Goal: Information Seeking & Learning: Learn about a topic

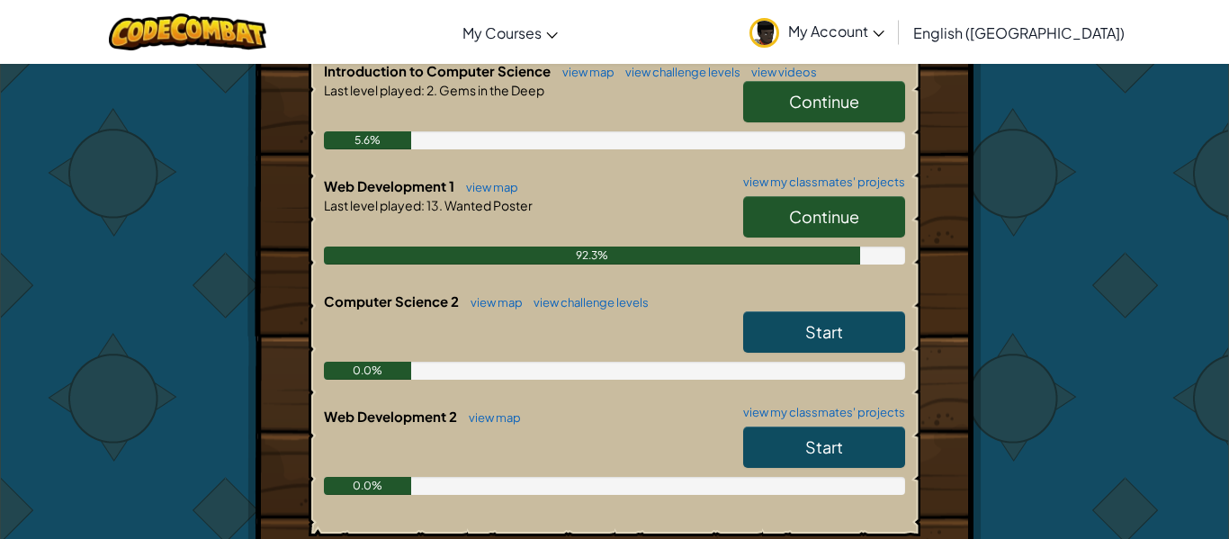
scroll to position [459, 0]
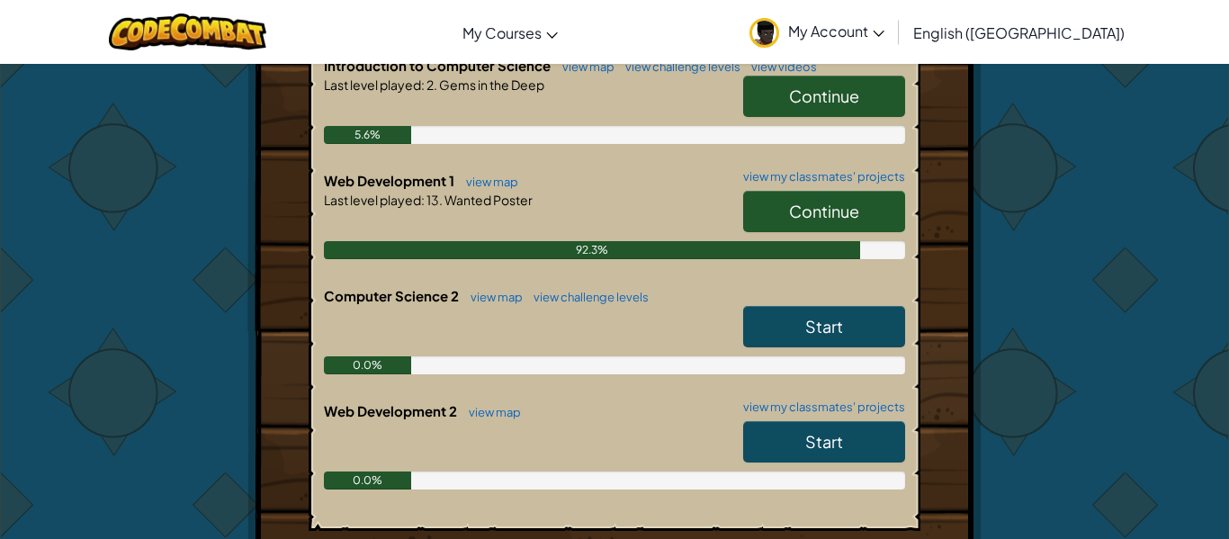
click at [809, 431] on link "Start" at bounding box center [824, 441] width 162 height 41
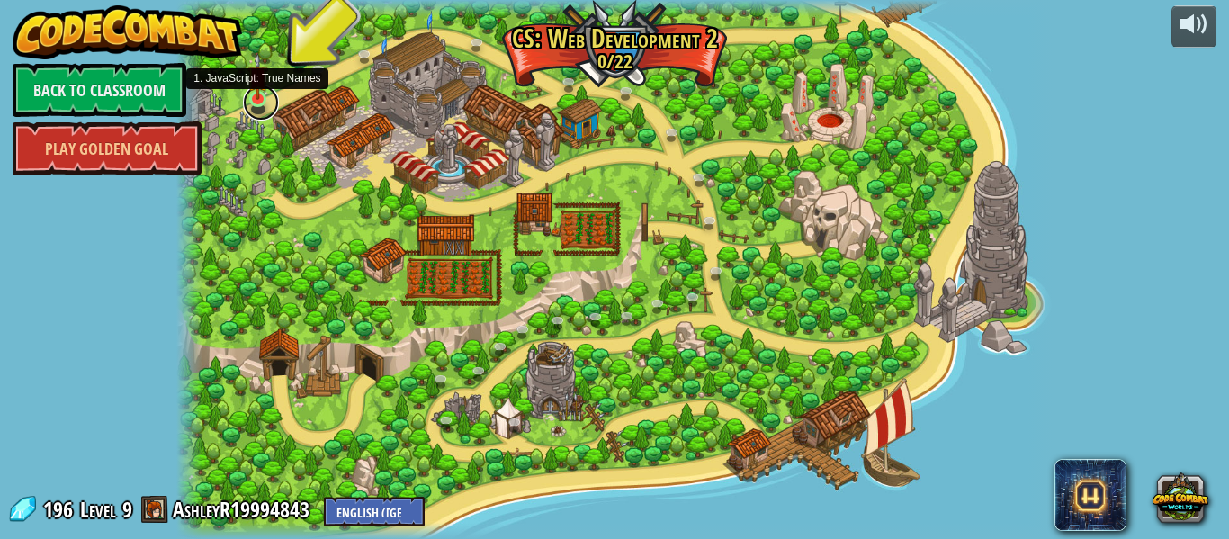
click at [261, 105] on link at bounding box center [261, 103] width 36 height 36
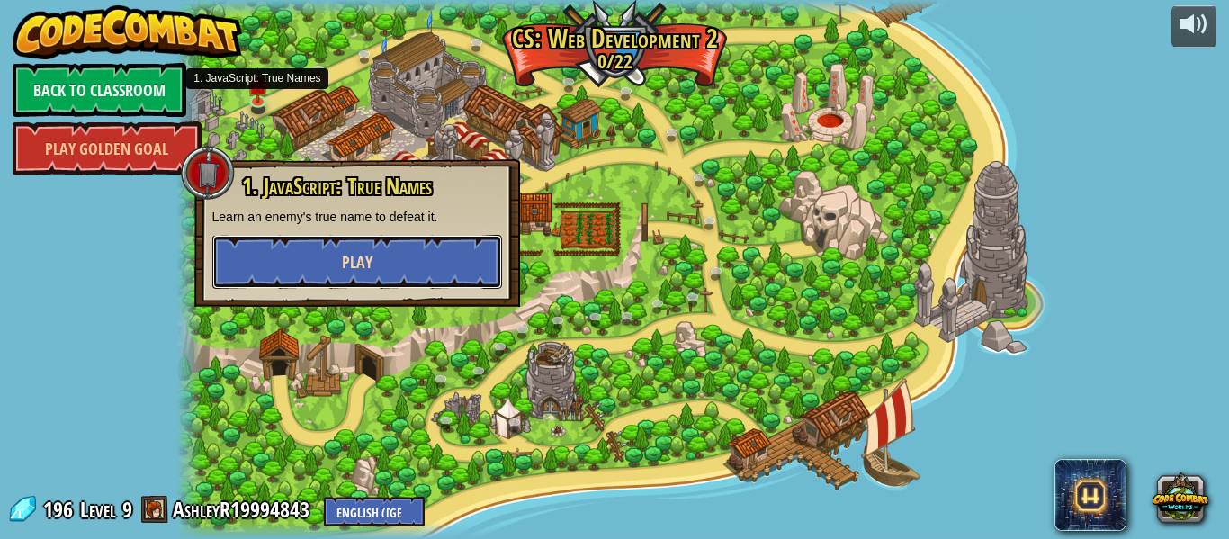
click at [261, 239] on button "Play" at bounding box center [357, 262] width 290 height 54
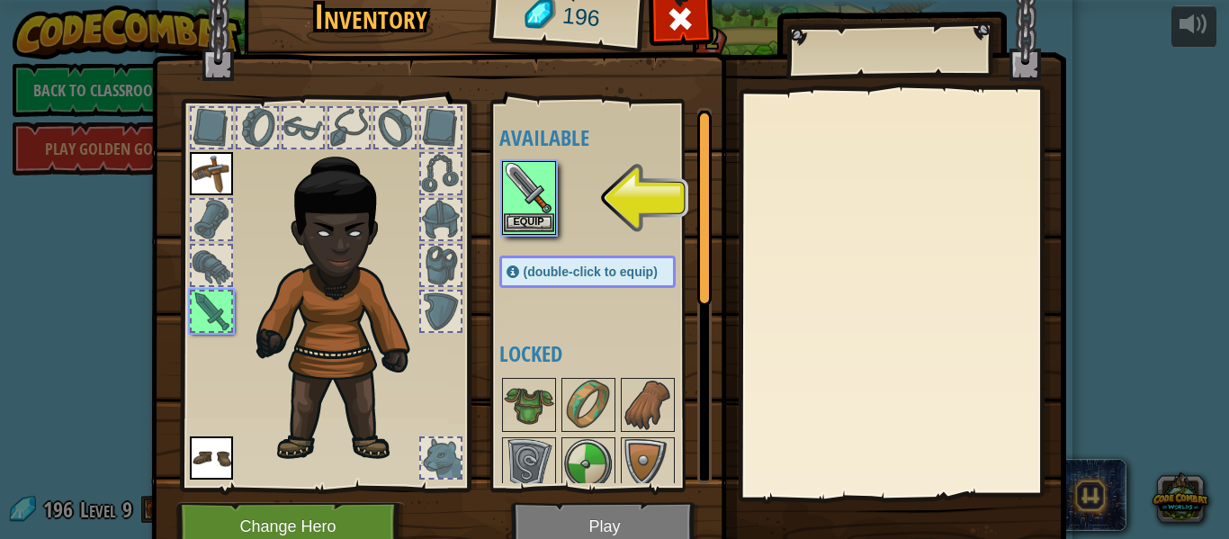
click at [523, 174] on img at bounding box center [529, 188] width 50 height 50
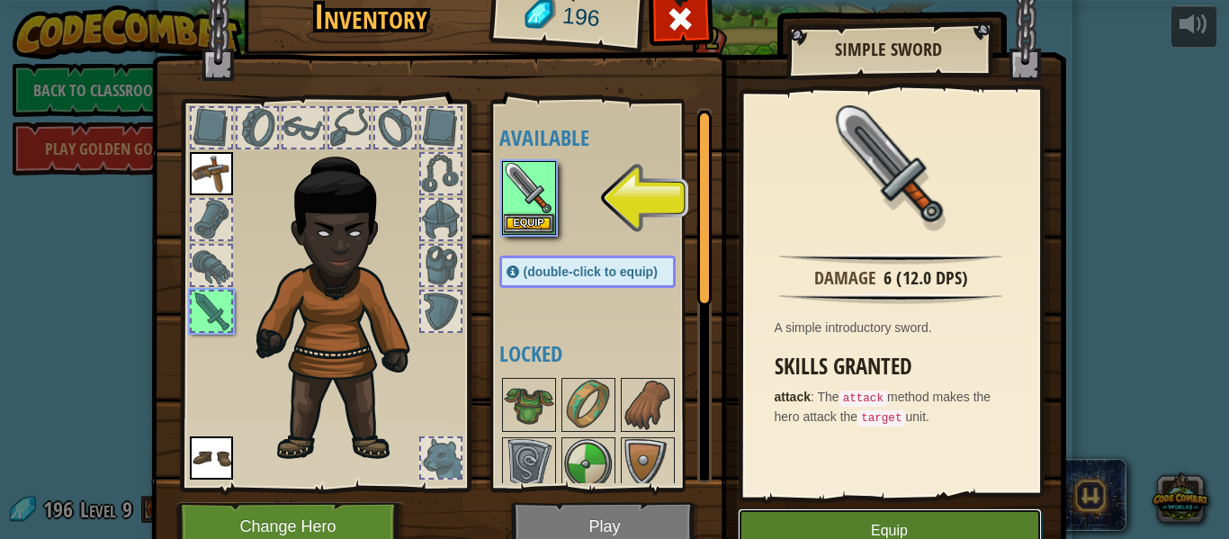
click at [853, 522] on button "Equip" at bounding box center [889, 530] width 304 height 45
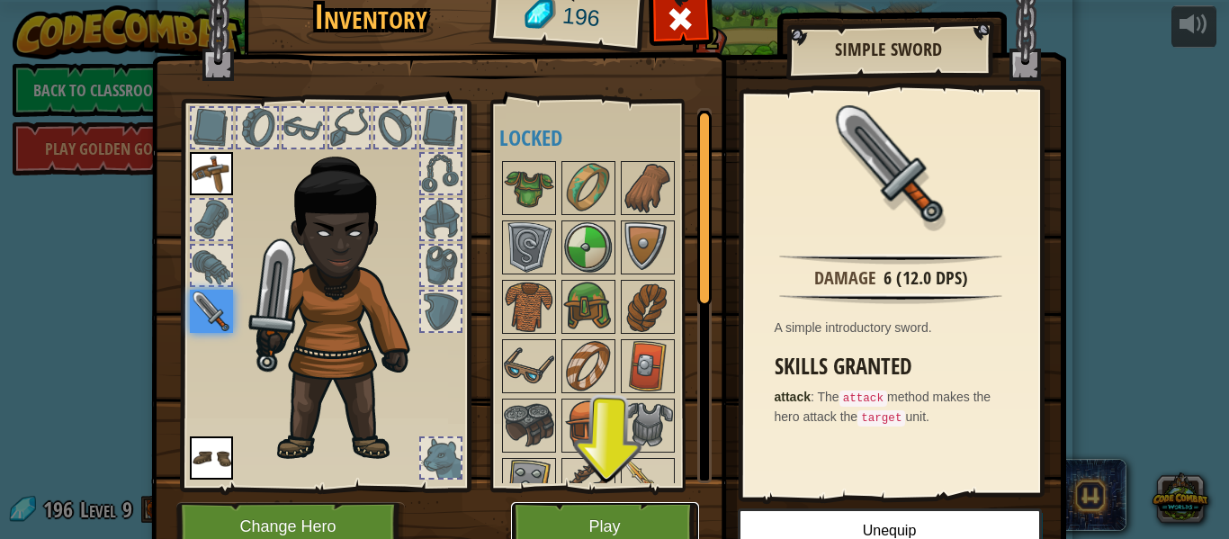
click at [672, 530] on button "Play" at bounding box center [605, 526] width 188 height 49
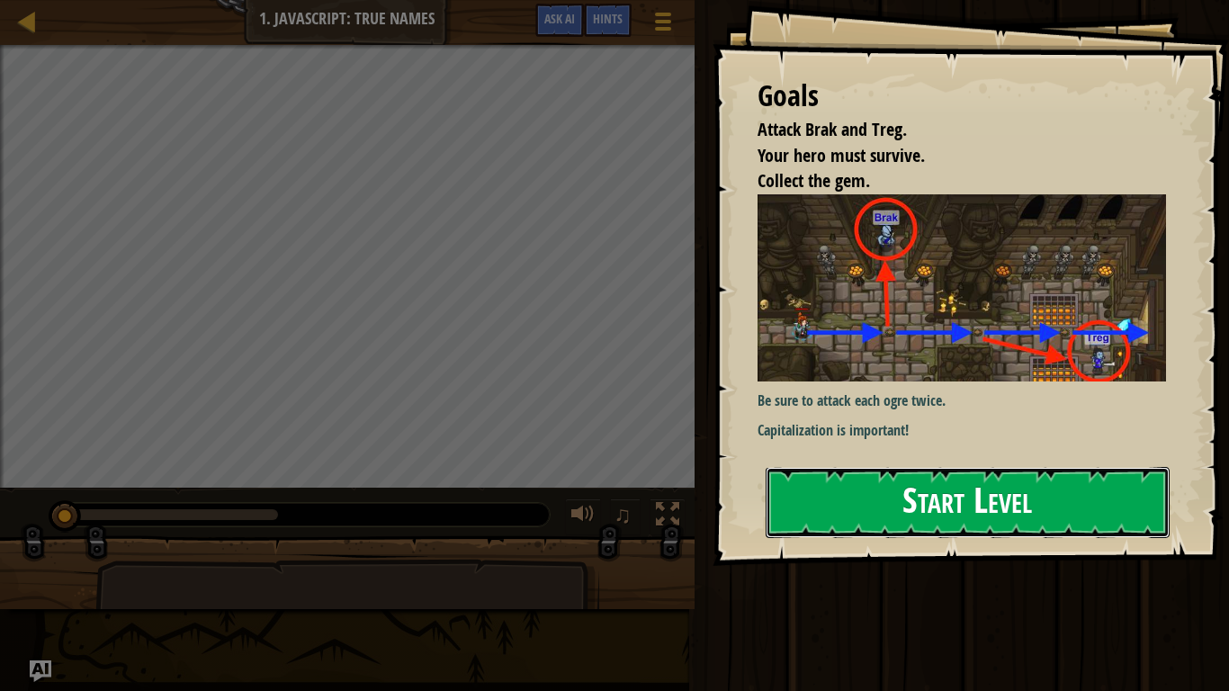
click at [856, 488] on button "Start Level" at bounding box center [967, 502] width 404 height 71
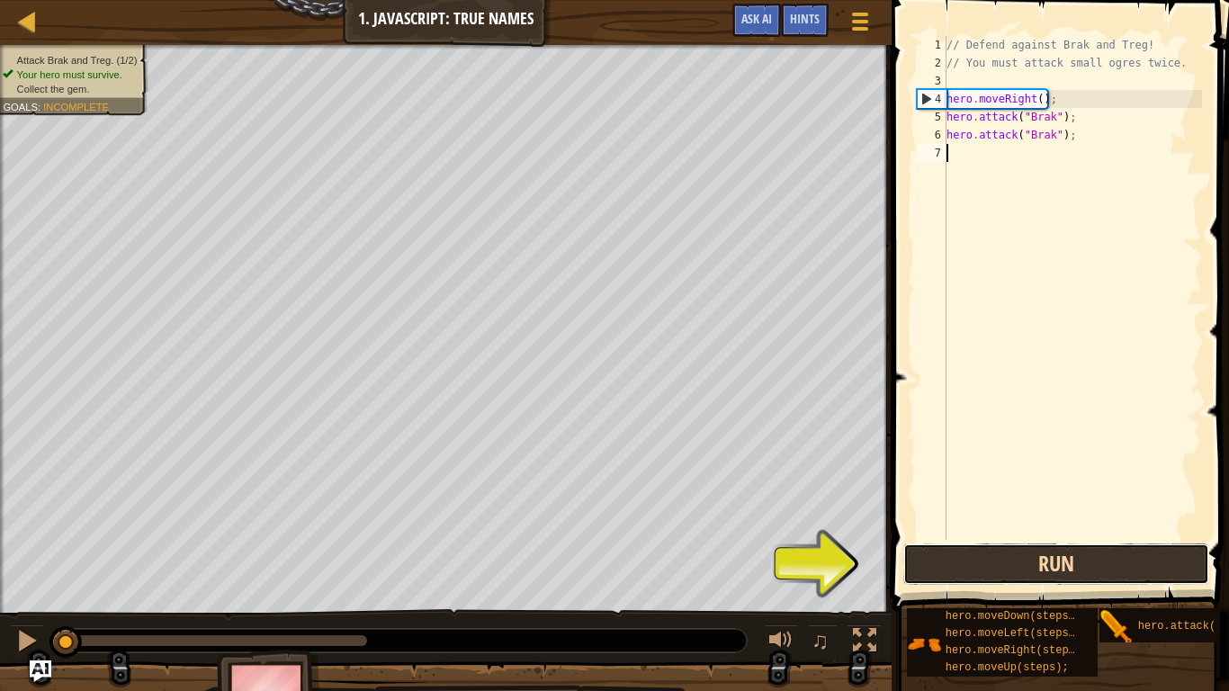
click at [918, 538] on button "Run" at bounding box center [1056, 563] width 306 height 41
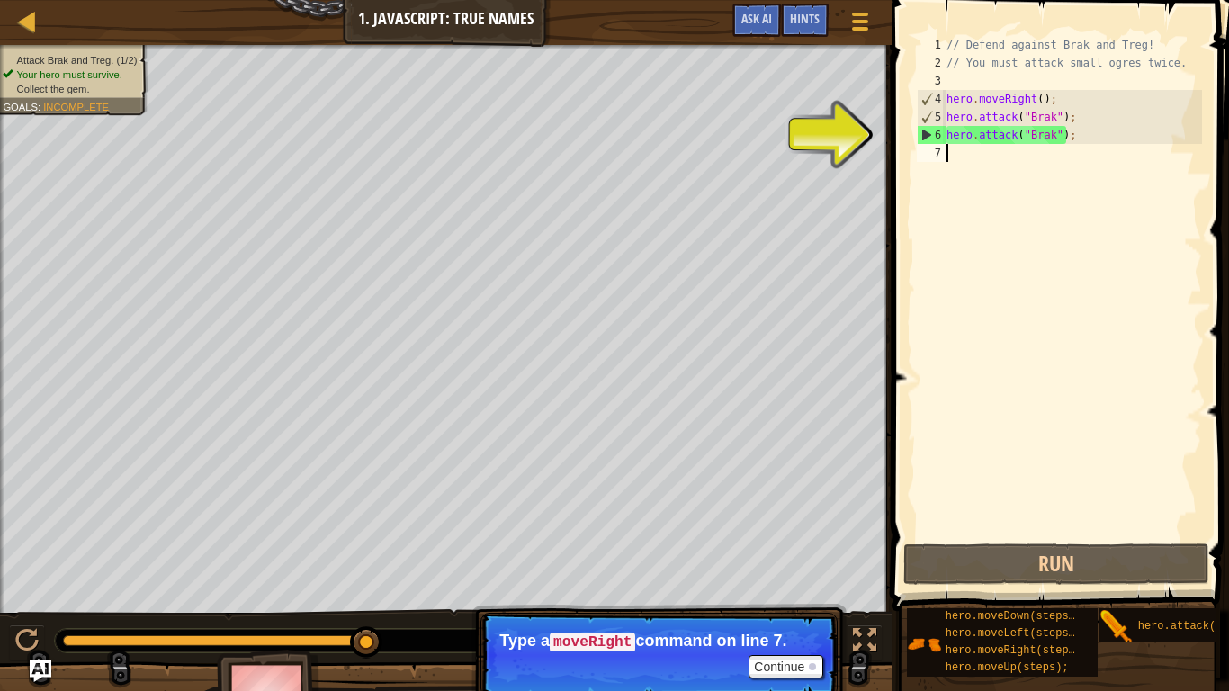
click at [965, 189] on div "// Defend against Brak and Treg! // You must attack small ogres twice. hero . m…" at bounding box center [1072, 306] width 259 height 540
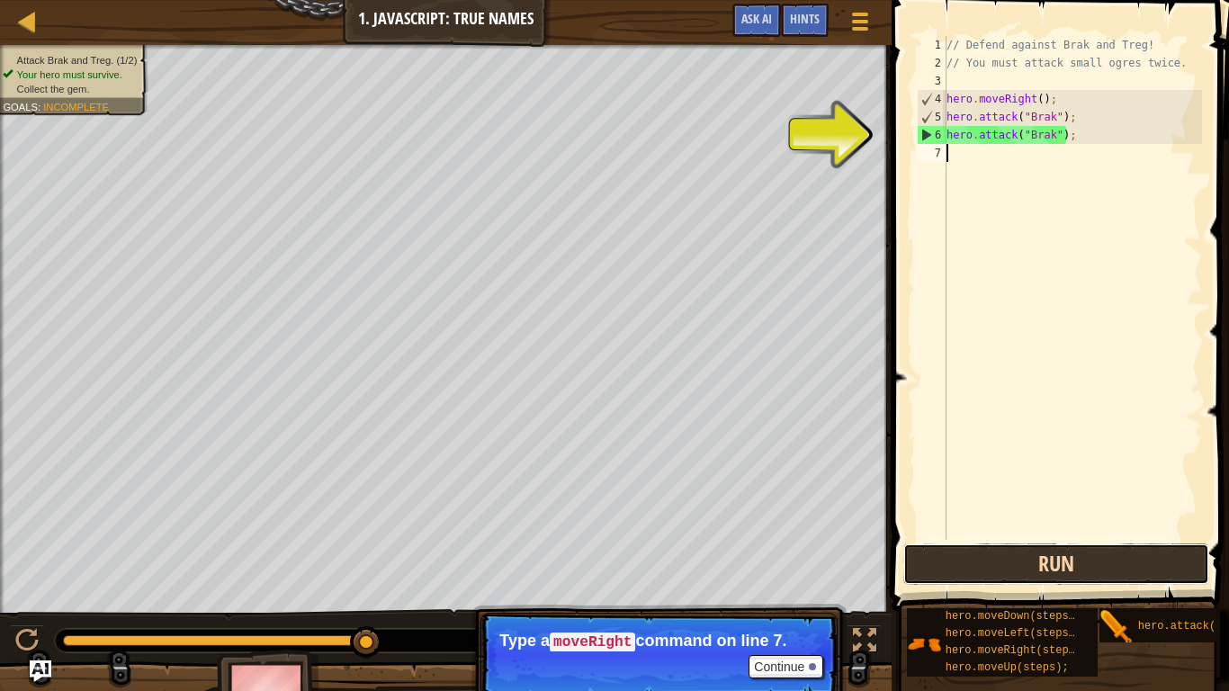
click at [949, 538] on button "Run" at bounding box center [1056, 563] width 306 height 41
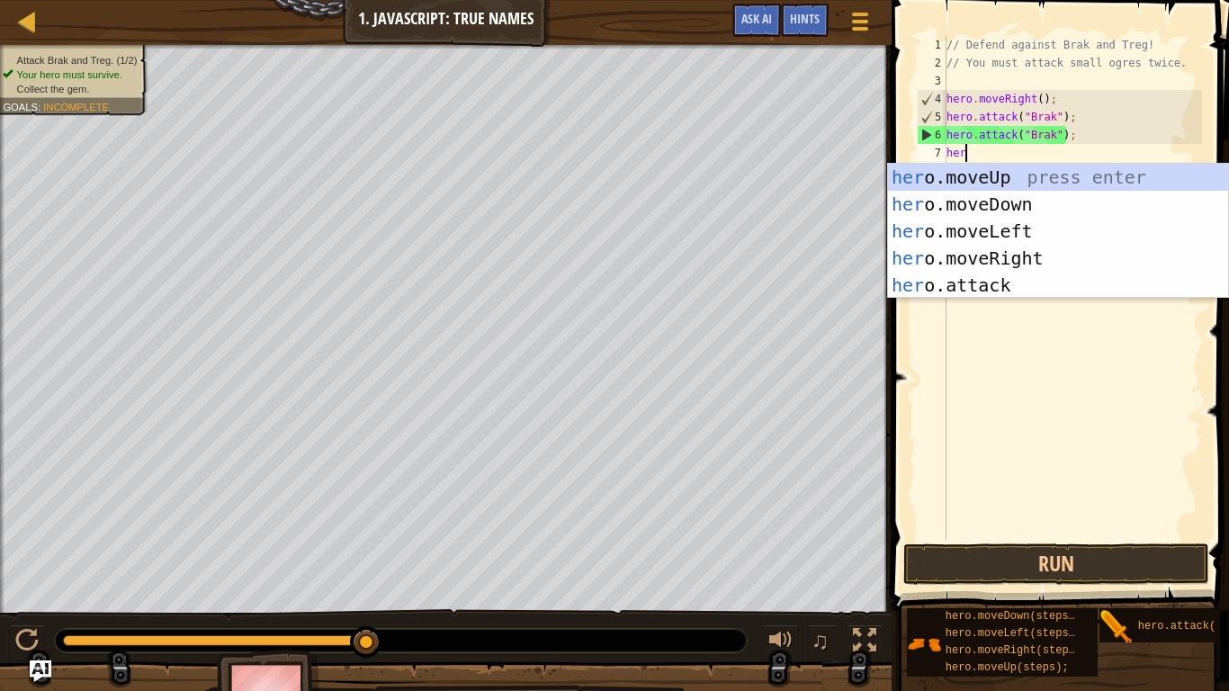
type textarea "hero"
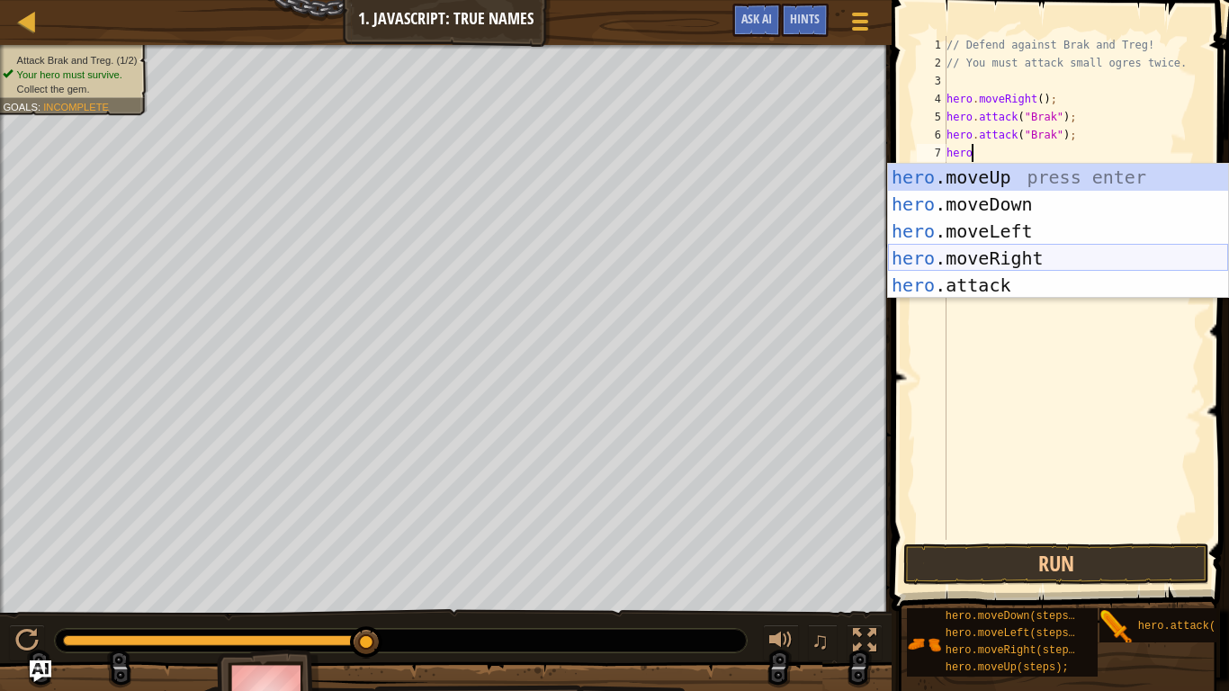
click at [1005, 246] on div "hero .moveUp press enter hero .moveDown press enter hero .moveLeft press enter …" at bounding box center [1058, 258] width 340 height 189
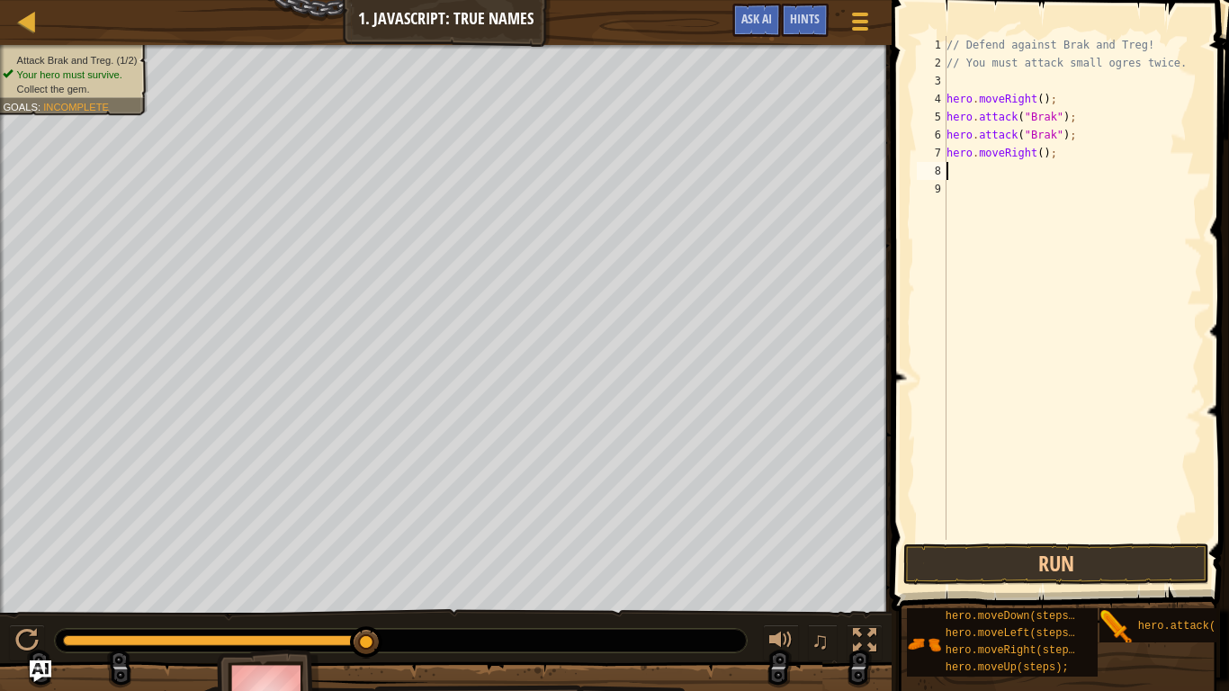
click at [1040, 157] on div "// Defend against Brak and Treg! // You must attack small ogres twice. hero . m…" at bounding box center [1072, 306] width 259 height 540
type textarea "hero.moveRight("Brak");"
click at [976, 171] on div "// Defend against Brak and Treg! // You must attack small ogres twice. hero . m…" at bounding box center [1072, 306] width 259 height 540
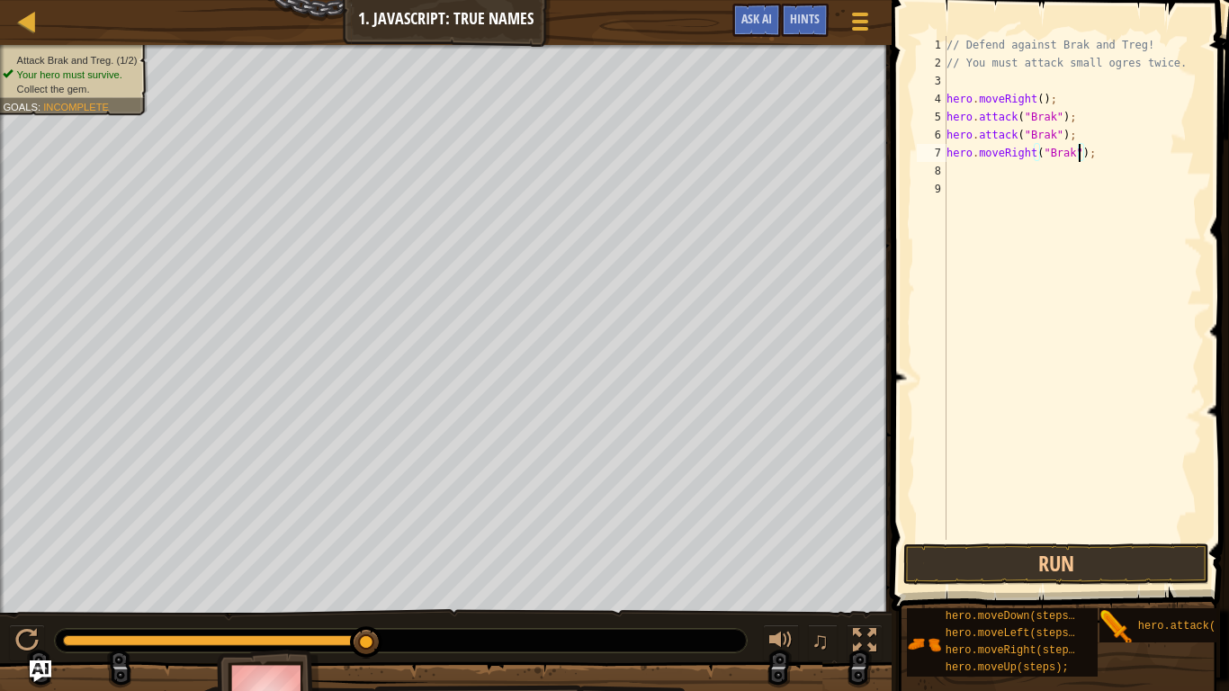
scroll to position [8, 0]
click at [976, 171] on div "// Defend against Brak and Treg! // You must attack small ogres twice. hero . m…" at bounding box center [1072, 306] width 259 height 540
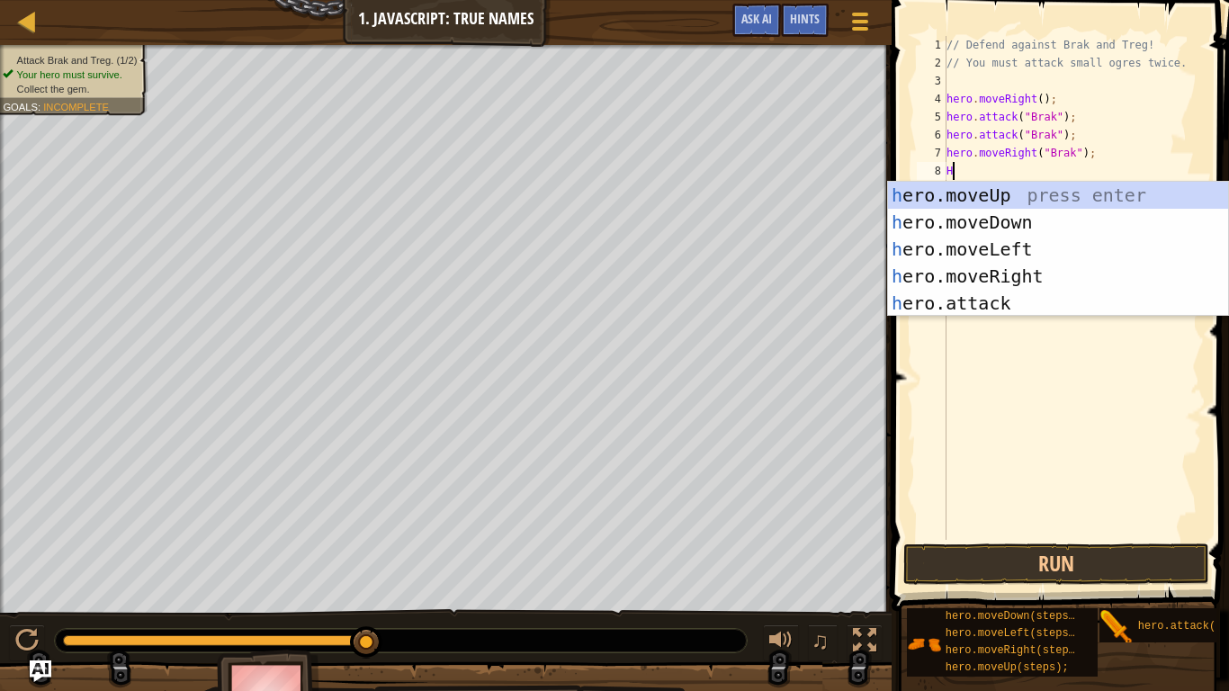
scroll to position [8, 1]
type textarea "H"
click at [966, 284] on div "h ero.moveUp press enter h ero.moveDown press enter h ero.moveLeft press enter …" at bounding box center [1058, 276] width 340 height 189
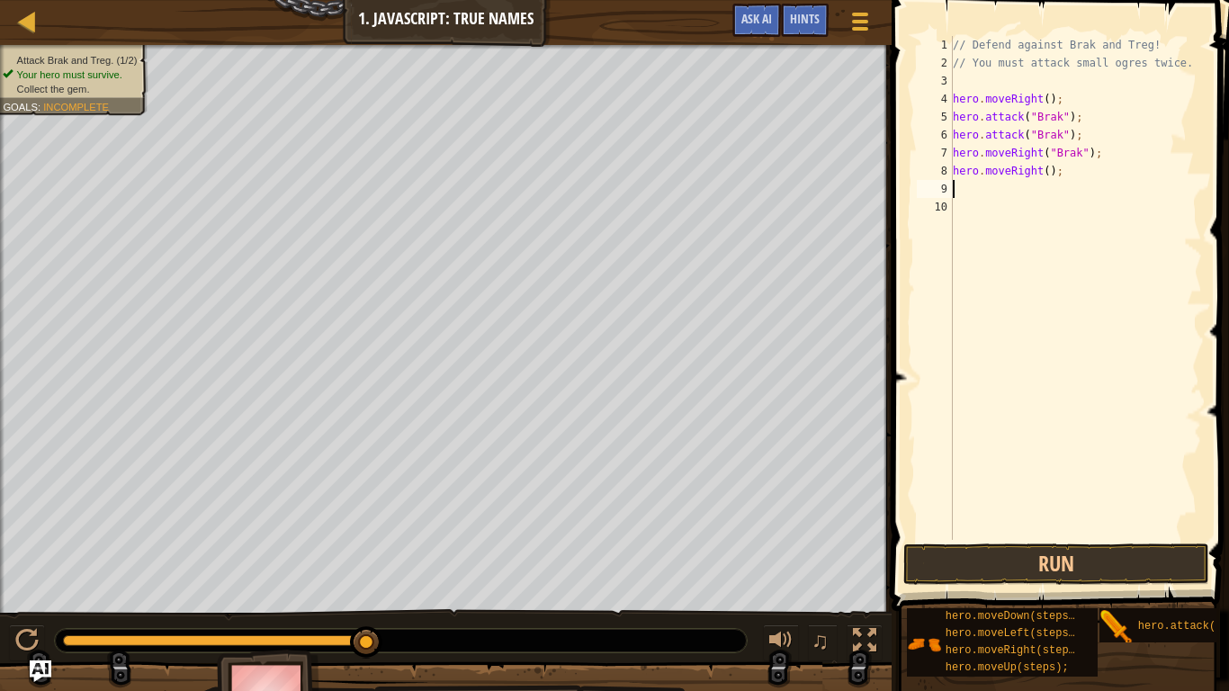
click at [1045, 183] on div "// Defend against Brak and Treg! // You must attack small ogres twice. hero . m…" at bounding box center [1075, 306] width 253 height 540
click at [1046, 179] on div "// Defend against Brak and Treg! // You must attack small ogres twice. hero . m…" at bounding box center [1075, 306] width 253 height 540
click at [1112, 538] on button "Run" at bounding box center [1056, 563] width 306 height 41
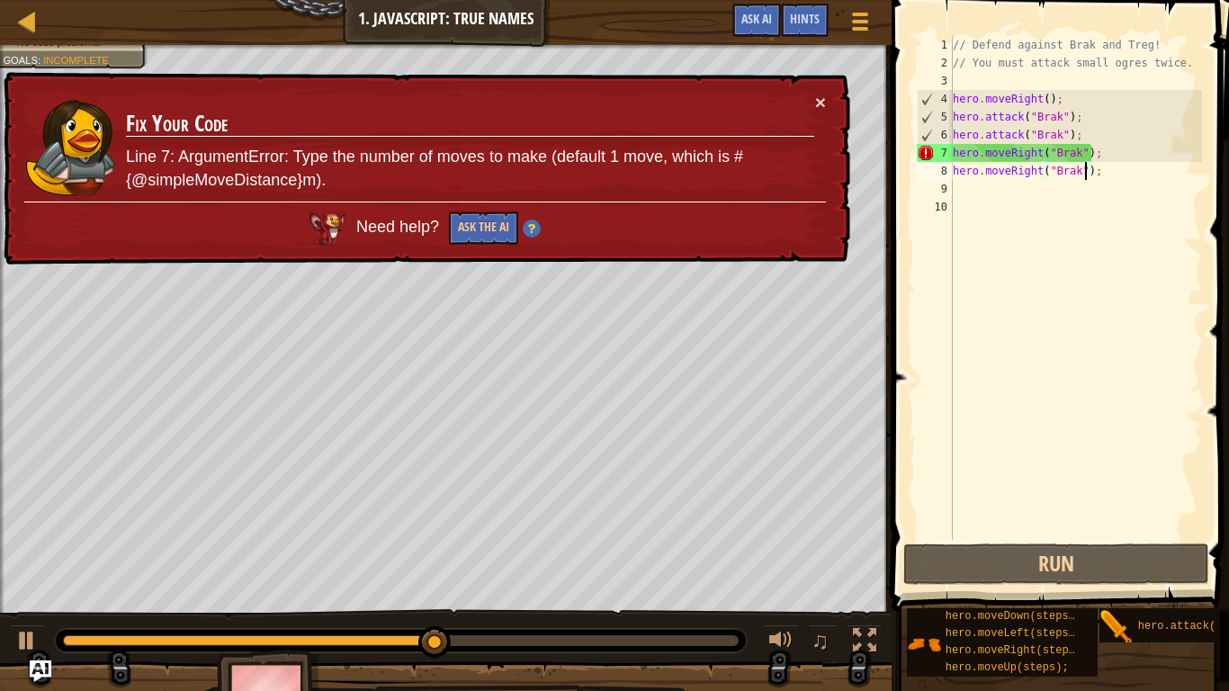
click at [1086, 158] on div "// Defend against Brak and Treg! // You must attack small ogres twice. hero . m…" at bounding box center [1075, 306] width 253 height 540
click at [1098, 156] on div "// Defend against Brak and Treg! // You must attack small ogres twice. hero . m…" at bounding box center [1075, 306] width 253 height 540
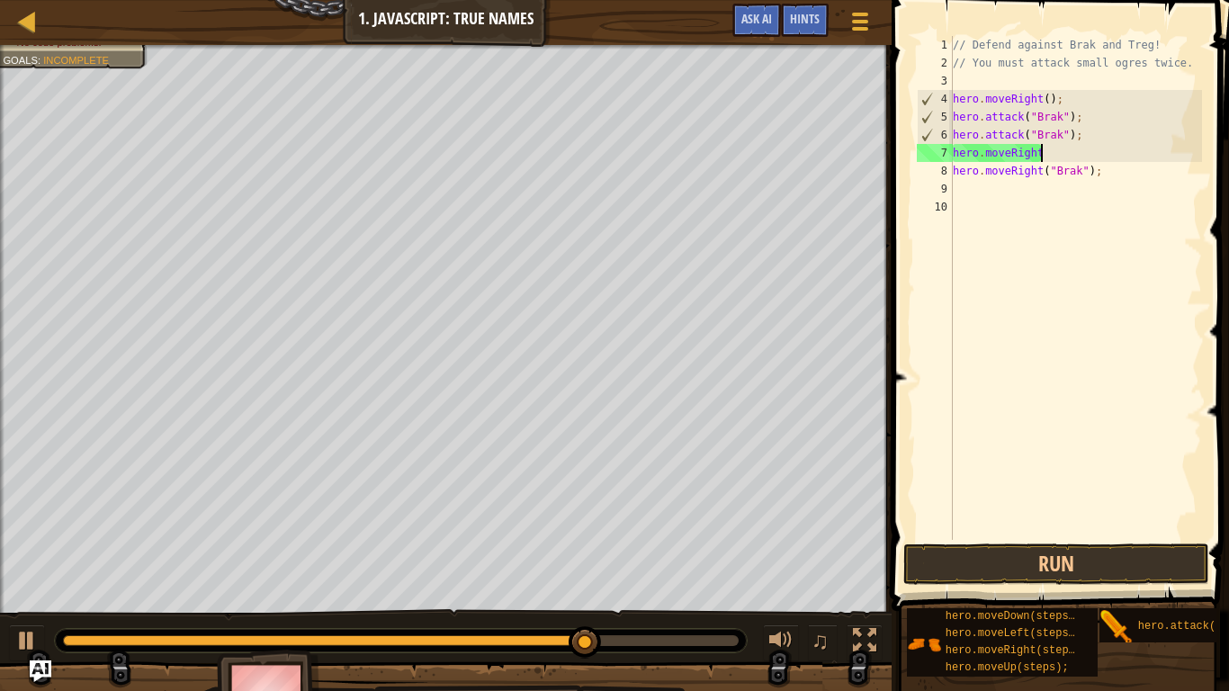
scroll to position [8, 12]
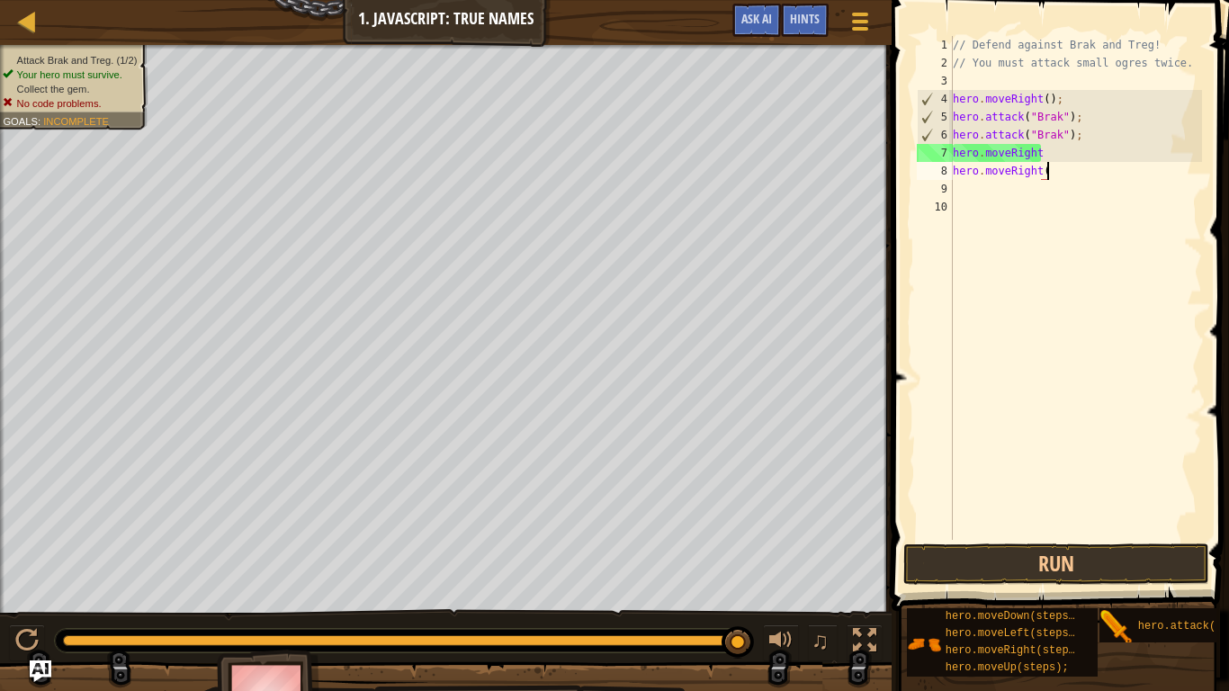
type textarea "hero.moveRight"
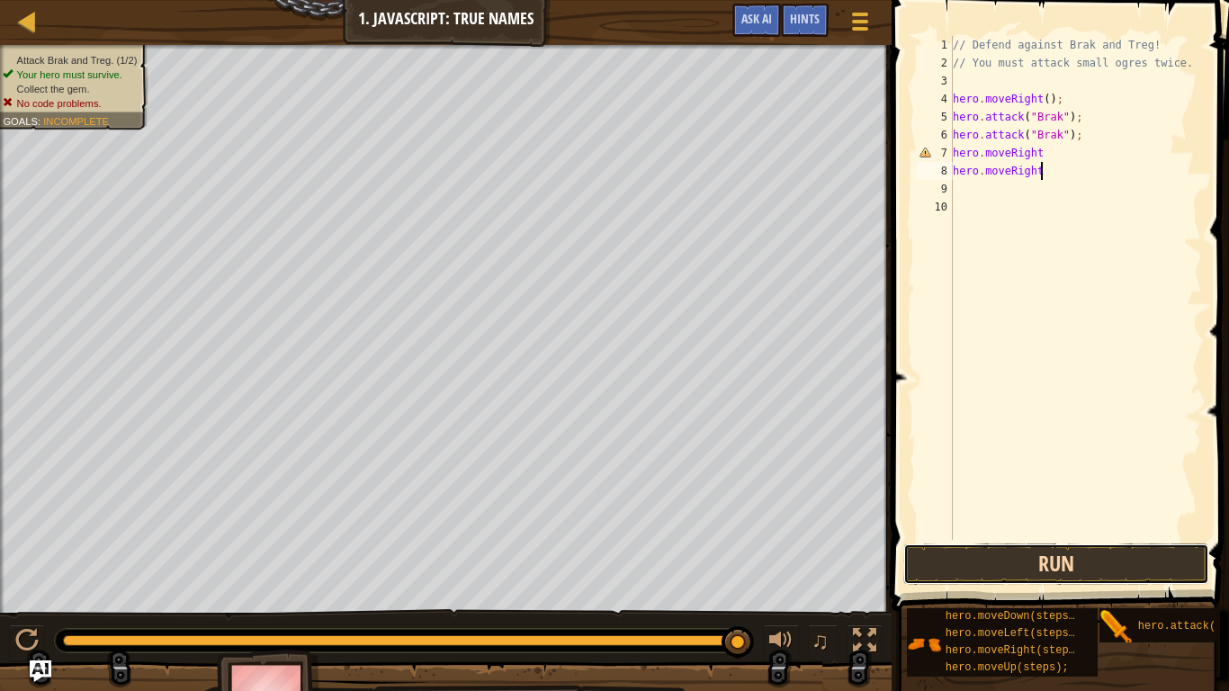
click at [1039, 538] on button "Run" at bounding box center [1056, 563] width 306 height 41
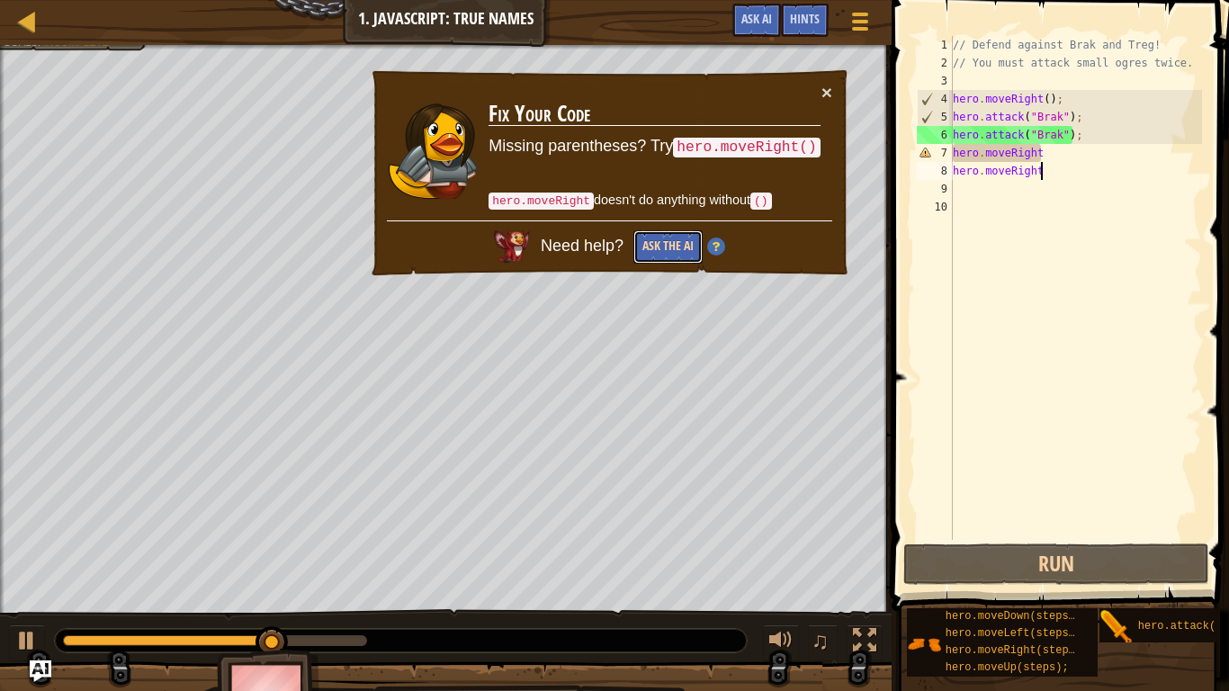
click at [650, 240] on button "Ask the AI" at bounding box center [667, 246] width 69 height 33
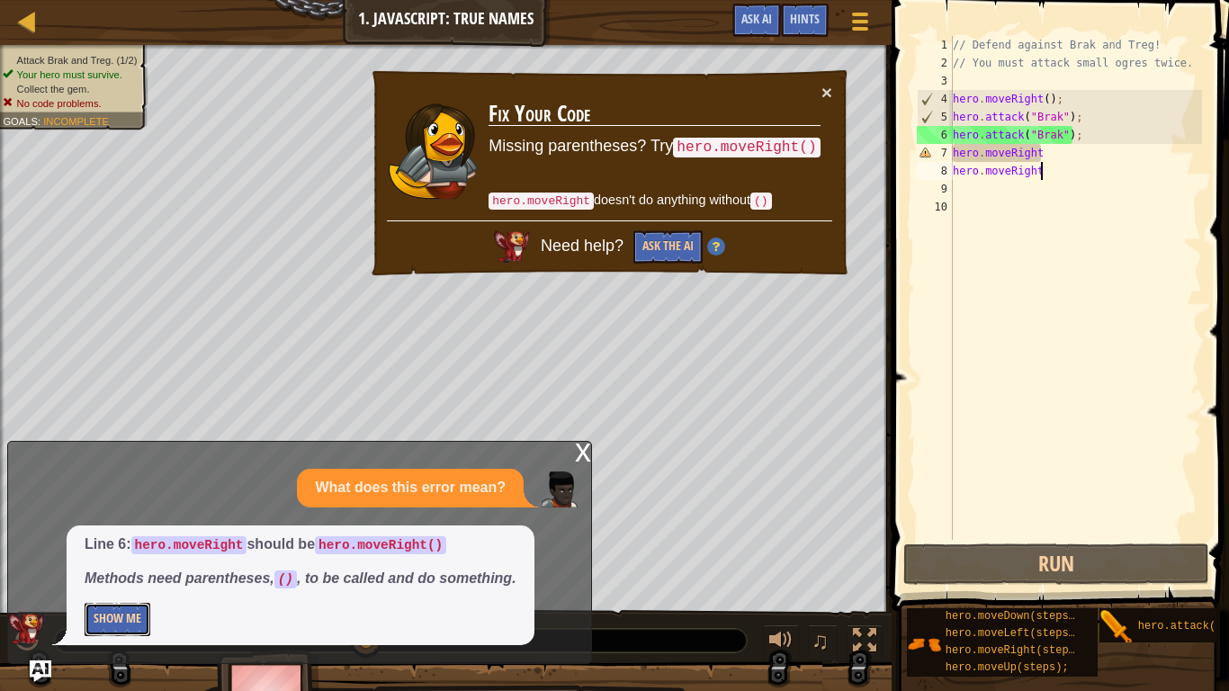
click at [93, 538] on button "Show Me" at bounding box center [118, 619] width 66 height 33
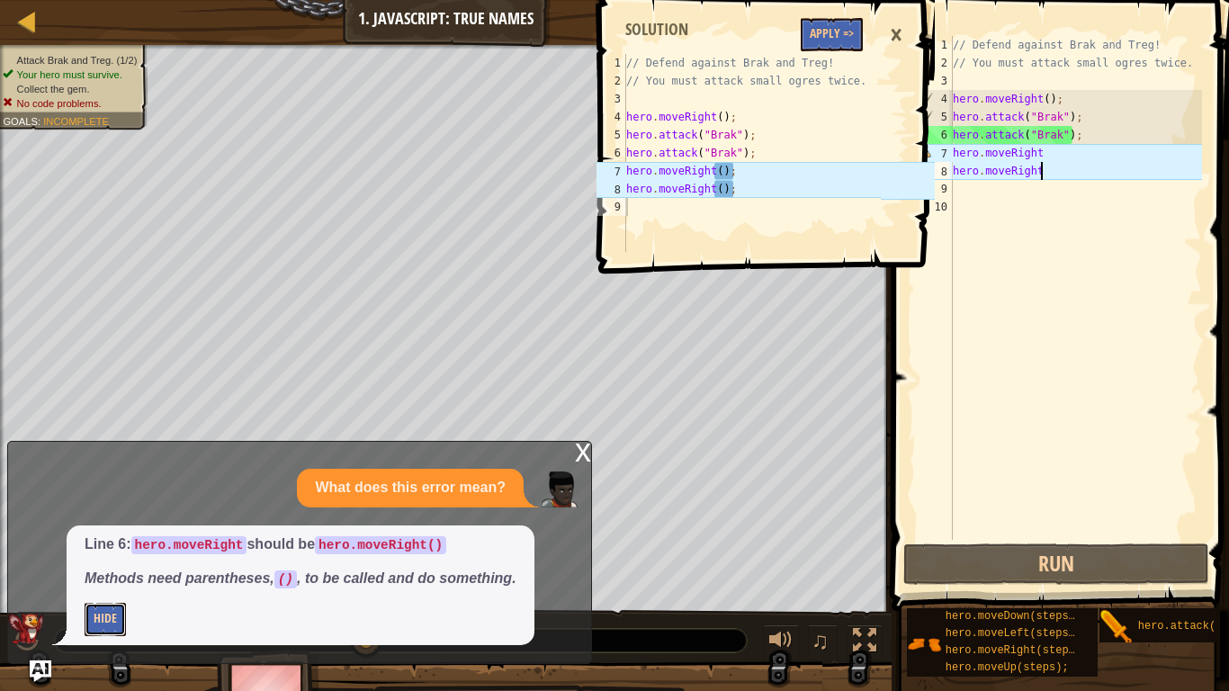
click at [93, 538] on button "Hide" at bounding box center [105, 619] width 41 height 33
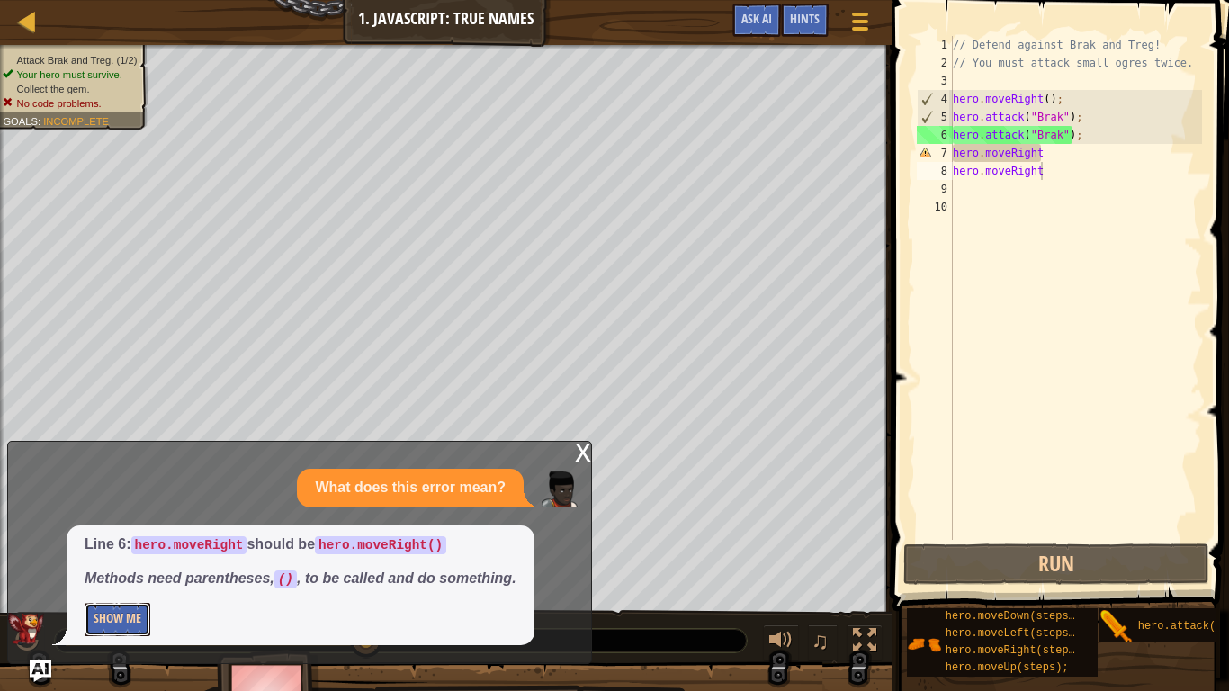
click at [93, 538] on button "Show Me" at bounding box center [118, 619] width 66 height 33
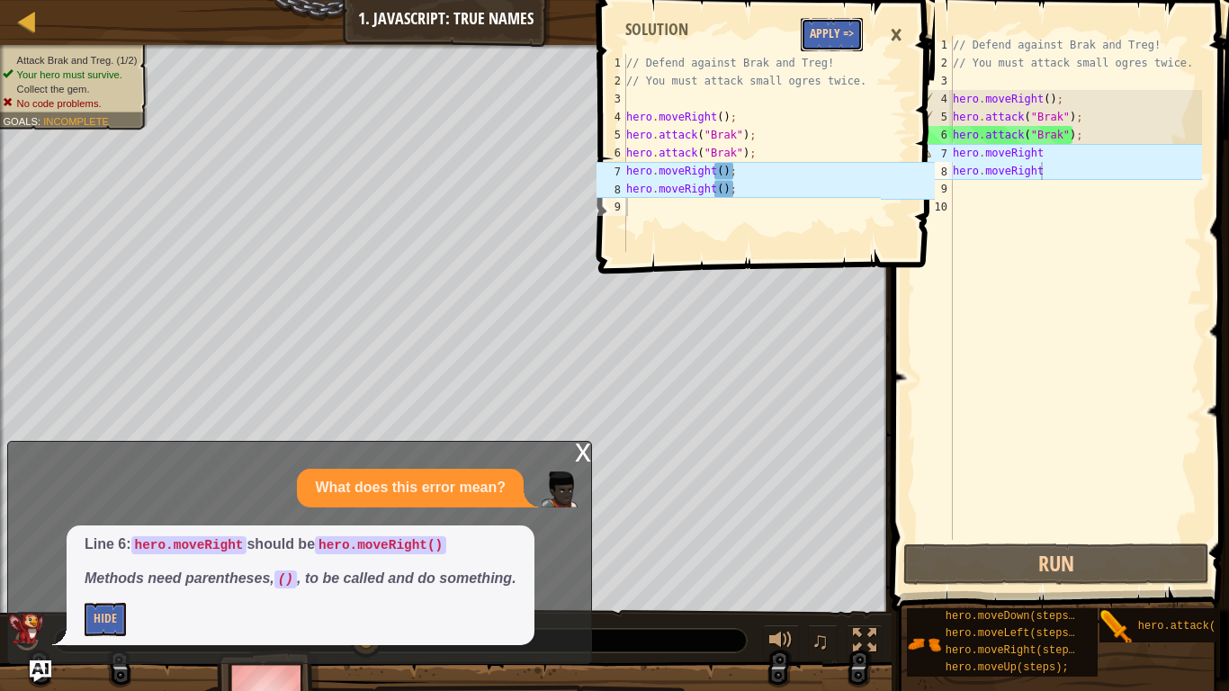
click at [848, 48] on button "Apply =>" at bounding box center [831, 34] width 62 height 33
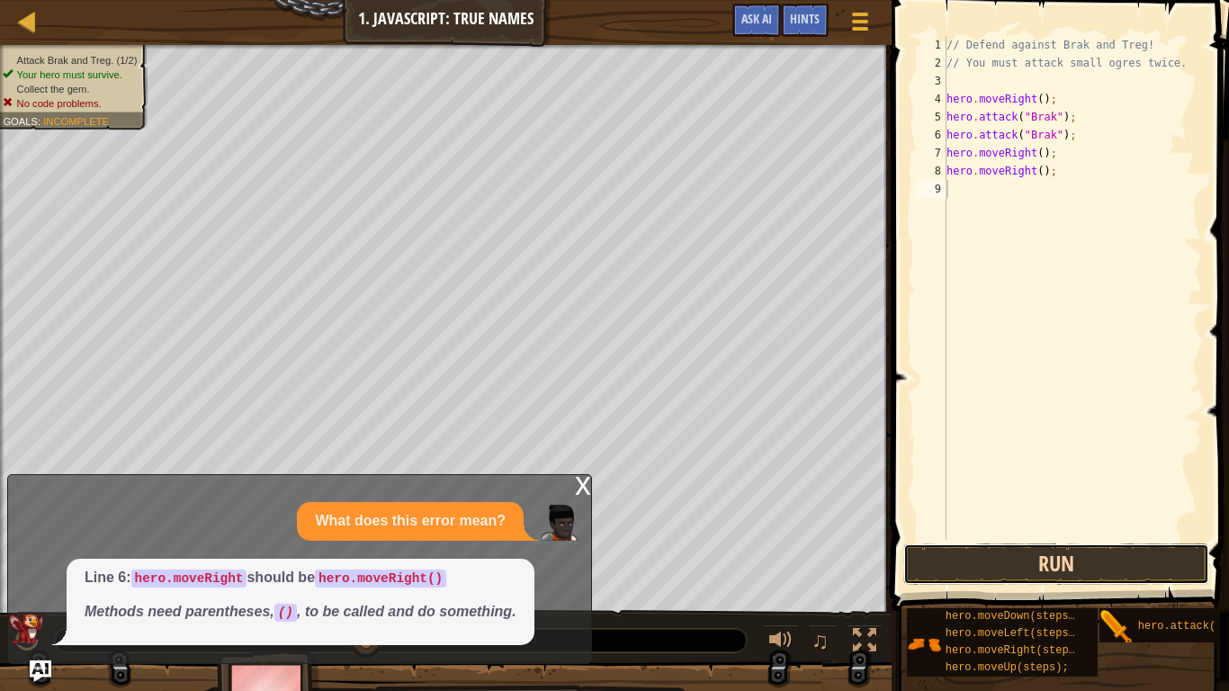
click at [1053, 538] on button "Run" at bounding box center [1056, 563] width 306 height 41
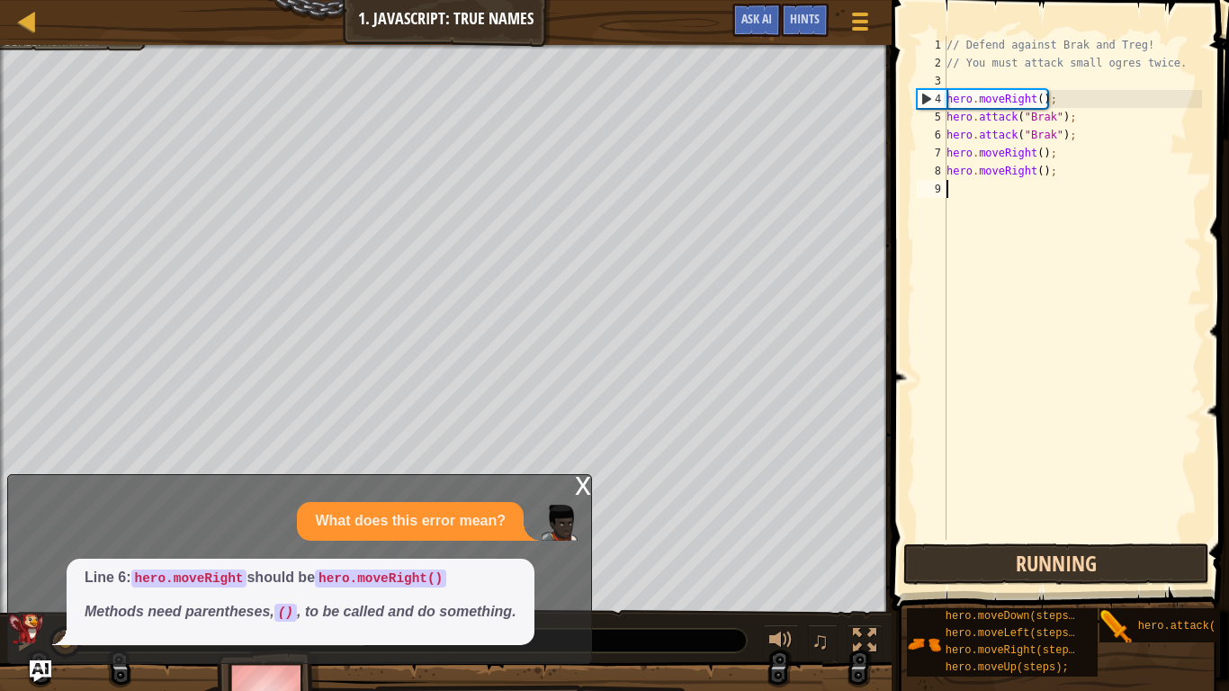
scroll to position [8, 0]
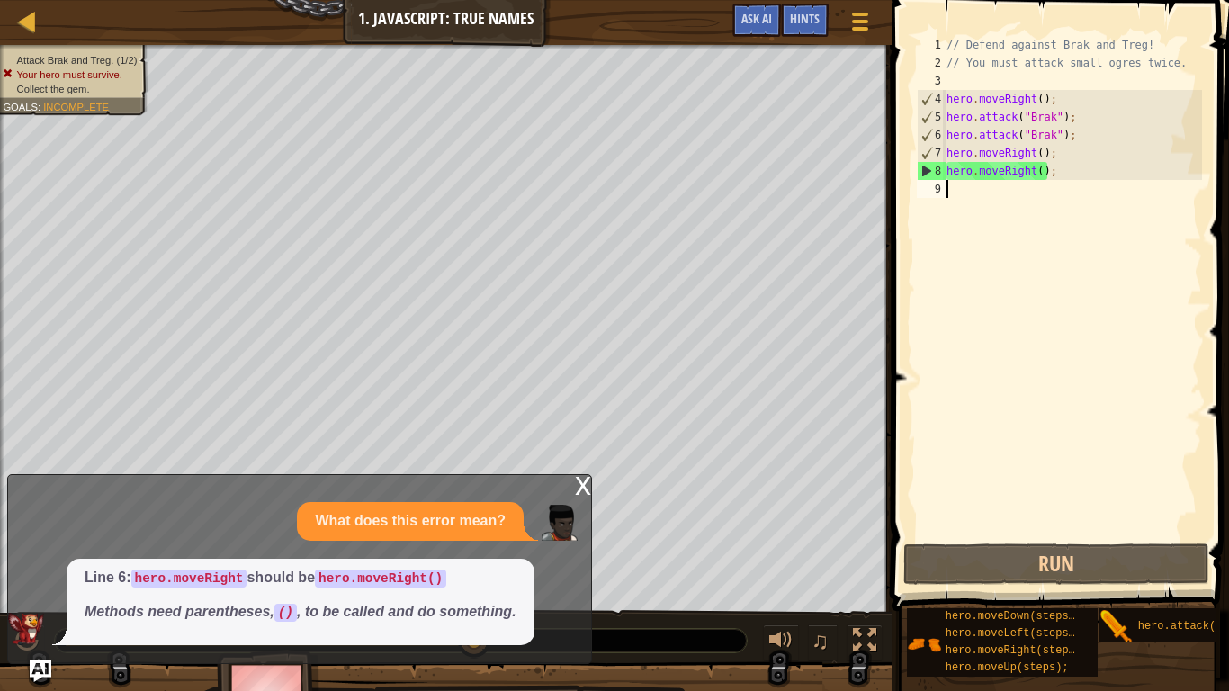
click at [1014, 193] on div "// Defend against Brak and Treg! // You must attack small ogres twice. hero . m…" at bounding box center [1072, 306] width 259 height 540
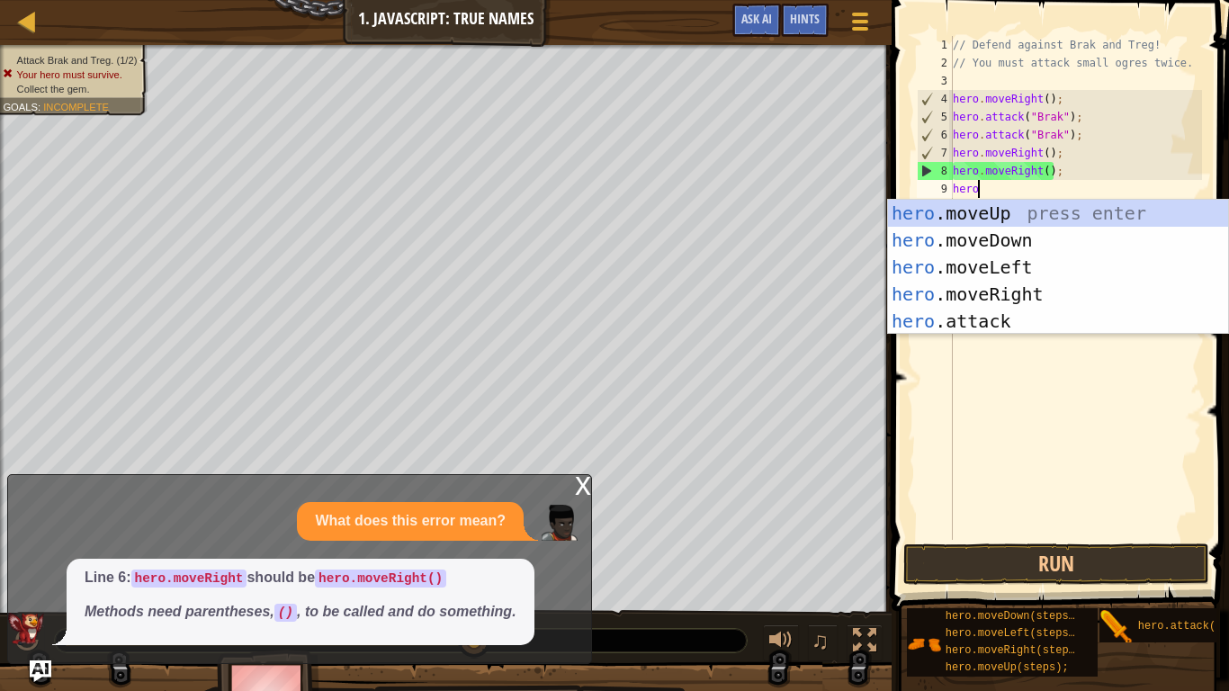
scroll to position [8, 4]
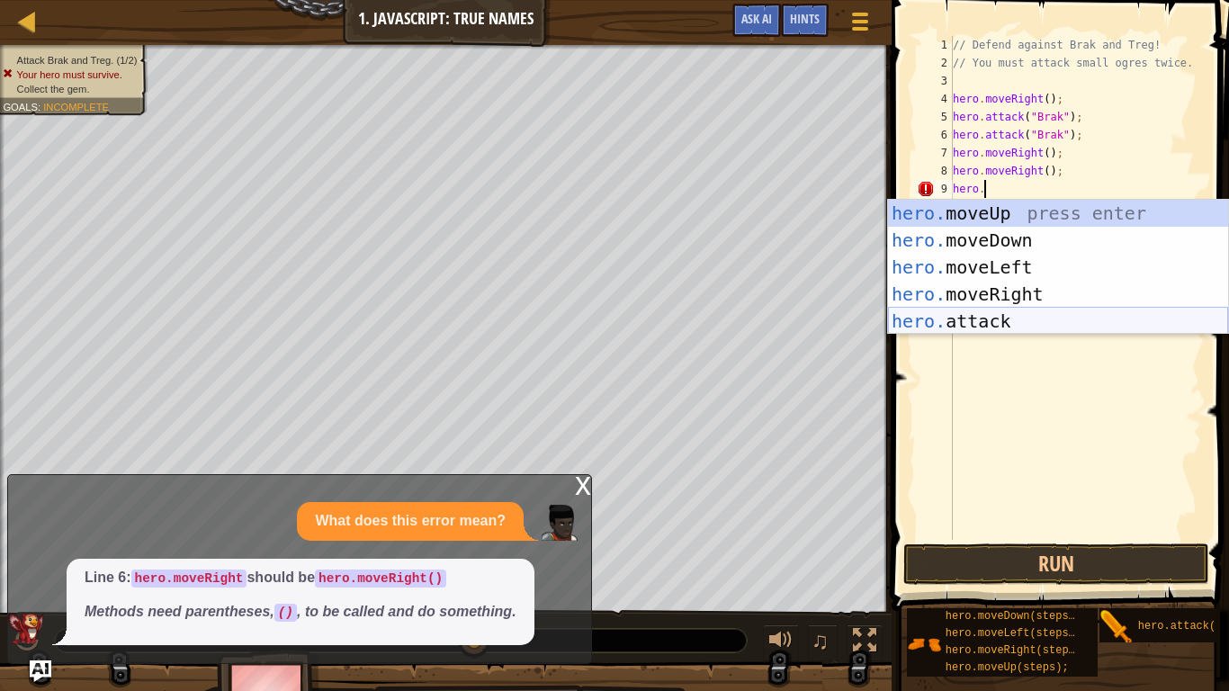
click at [1015, 308] on div "hero. moveUp press enter hero. moveDown press enter hero. moveLeft press enter …" at bounding box center [1058, 294] width 340 height 189
click at [953, 314] on div "hero. moveUp press enter hero. moveDown press enter hero. moveLeft press enter …" at bounding box center [1058, 294] width 340 height 189
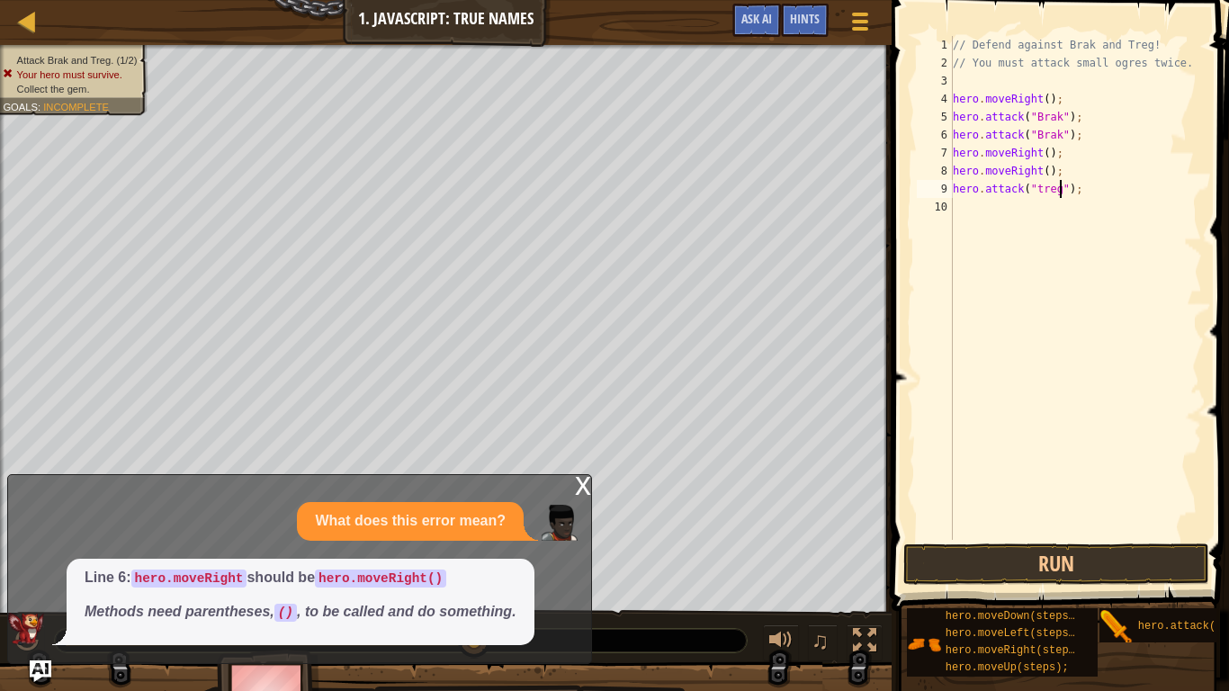
scroll to position [8, 16]
click at [1173, 538] on button "Run" at bounding box center [1056, 563] width 306 height 41
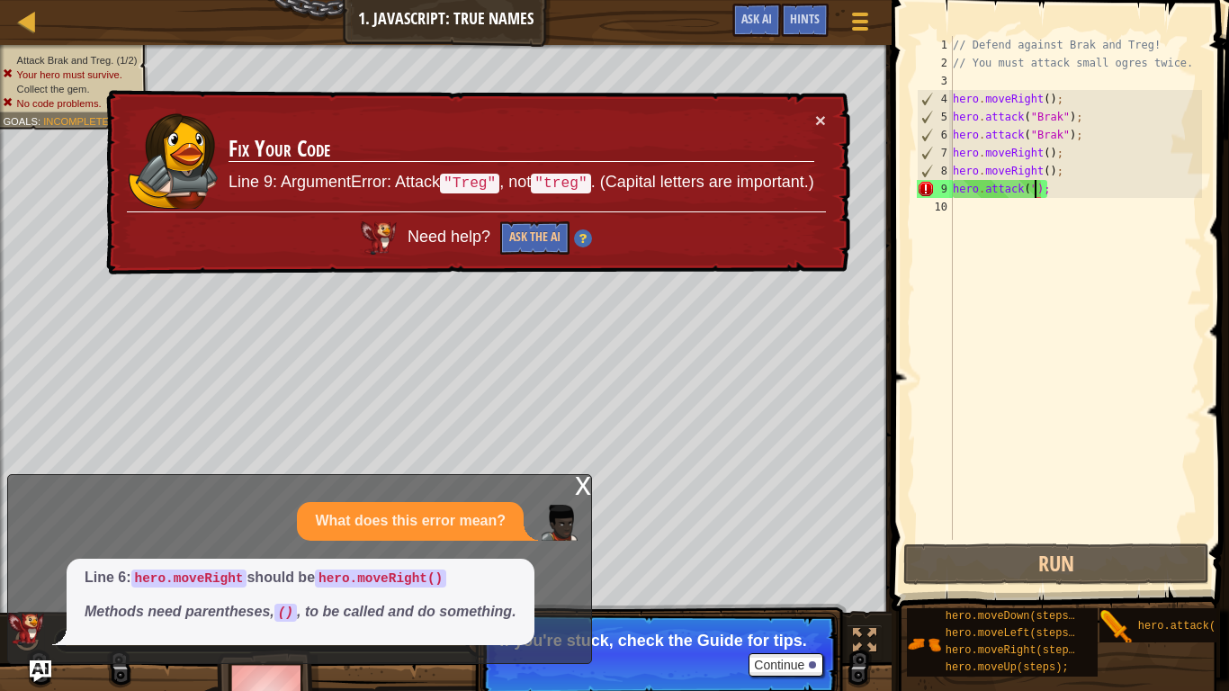
scroll to position [8, 12]
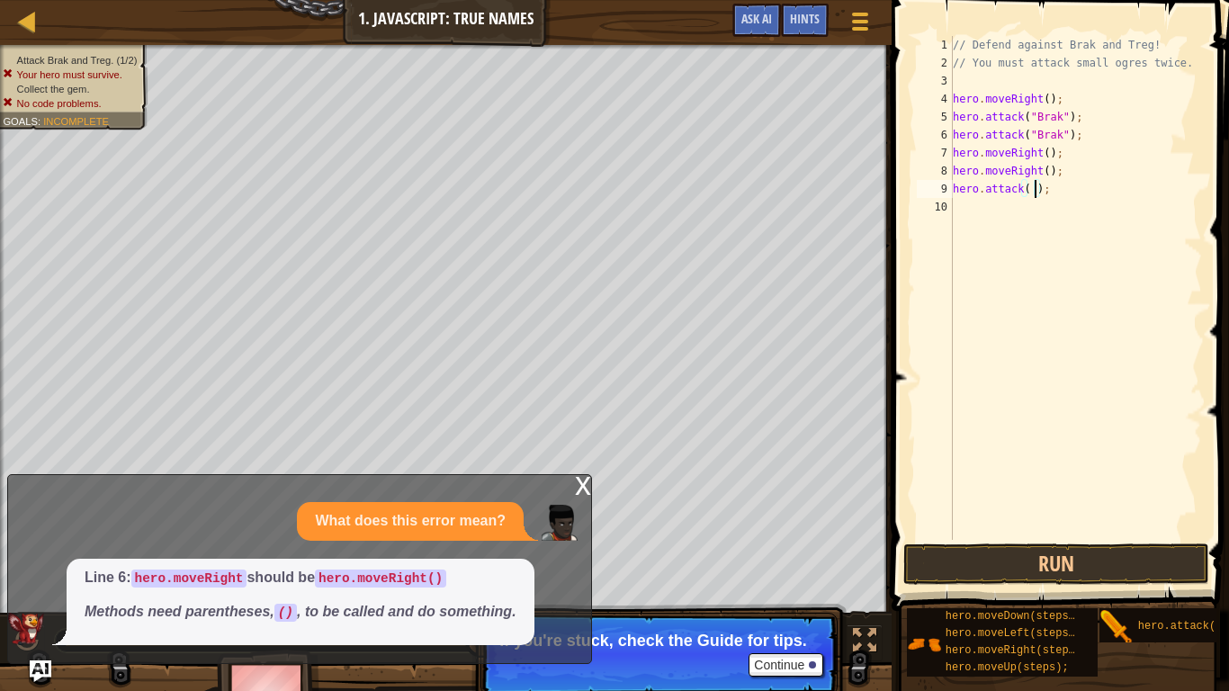
type textarea "hero.attack();"
click at [1122, 528] on div "// Defend against Brak and Treg! // You must attack small ogres twice. hero . m…" at bounding box center [1075, 306] width 253 height 540
click at [973, 538] on button "Run" at bounding box center [1056, 563] width 306 height 41
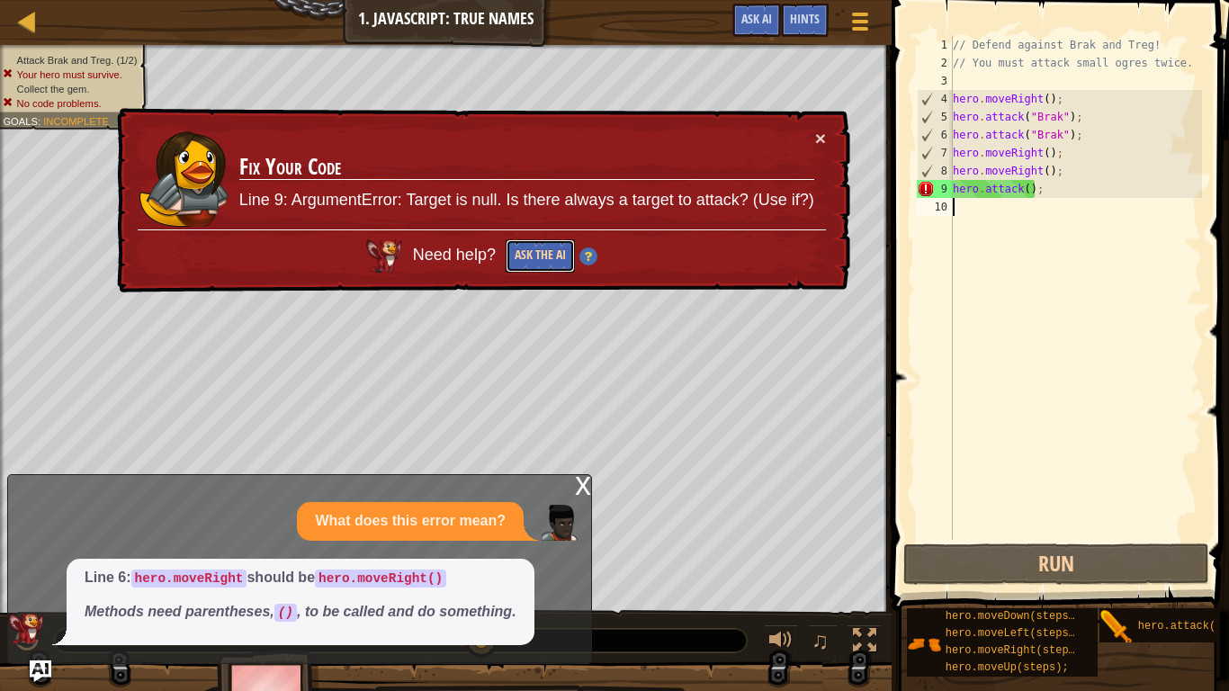
click at [554, 253] on button "Ask the AI" at bounding box center [539, 255] width 69 height 33
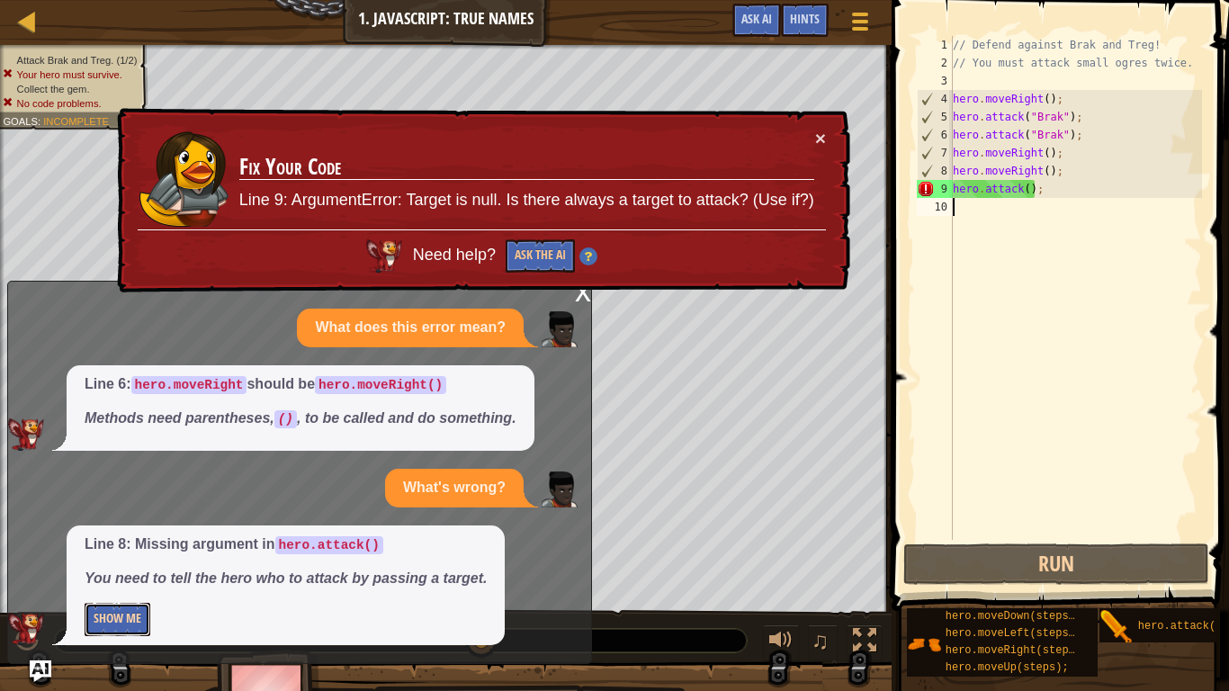
click at [124, 538] on button "Show Me" at bounding box center [118, 619] width 66 height 33
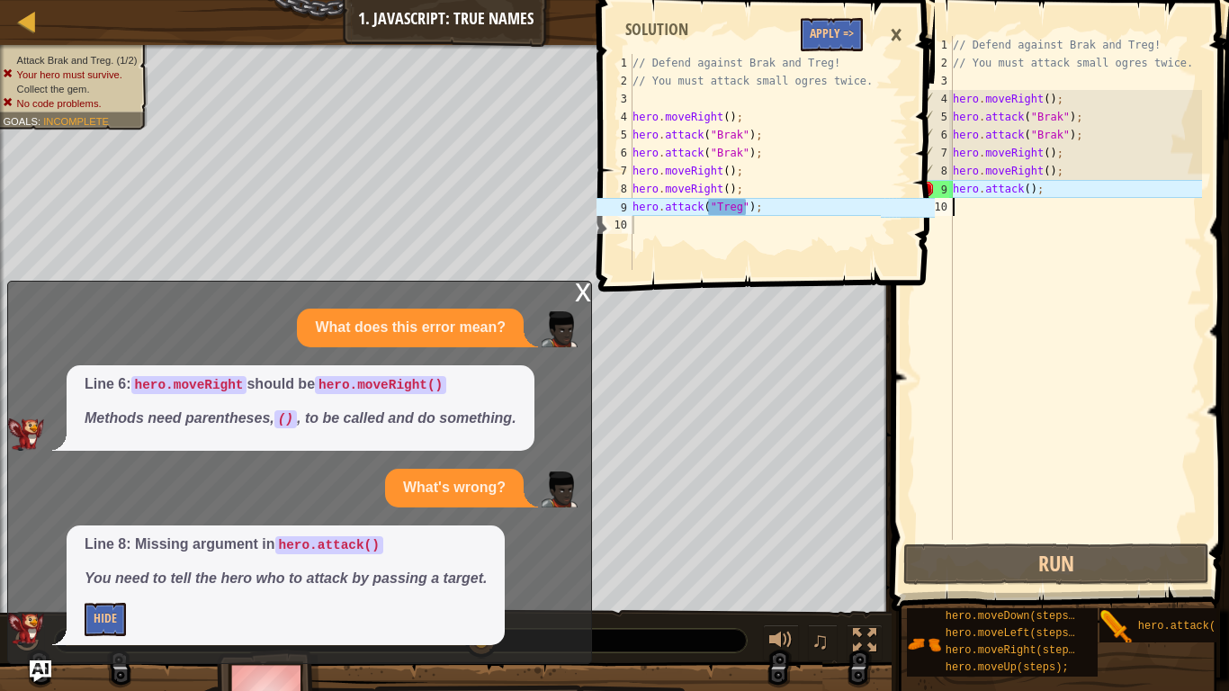
click at [1025, 189] on div "// Defend against Brak and Treg! // You must attack small ogres twice. hero . m…" at bounding box center [1075, 306] width 253 height 540
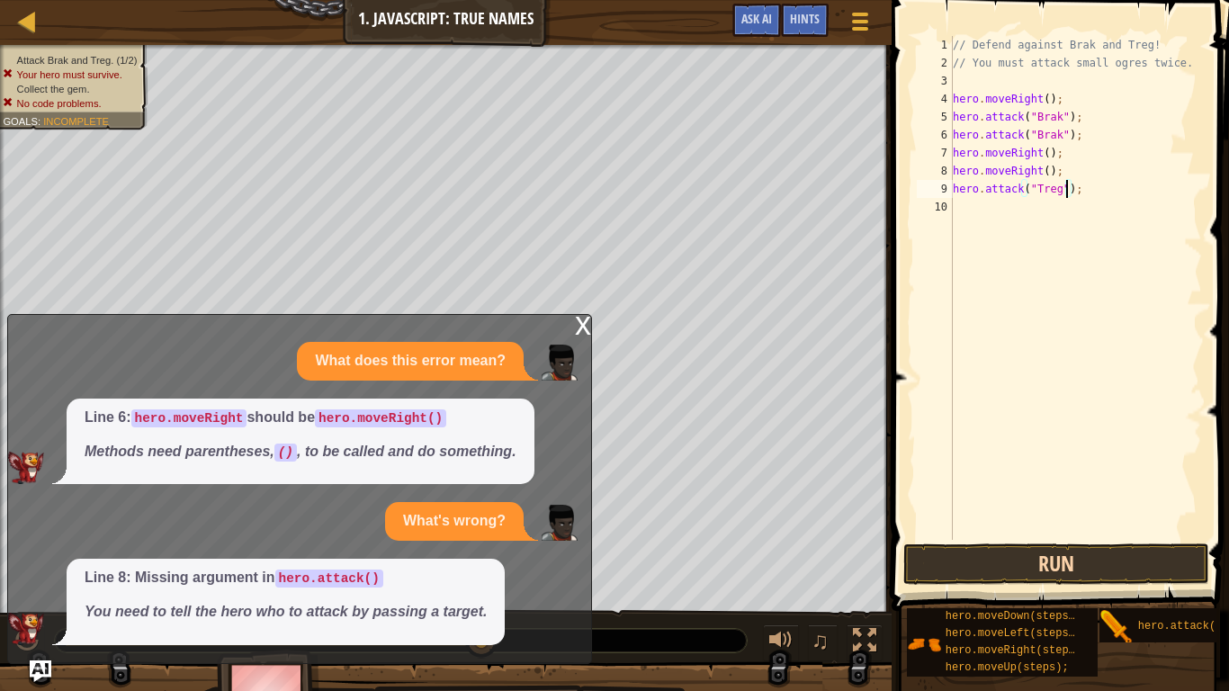
type textarea "hero.attack("Treg");"
click at [943, 538] on button "Run" at bounding box center [1056, 563] width 306 height 41
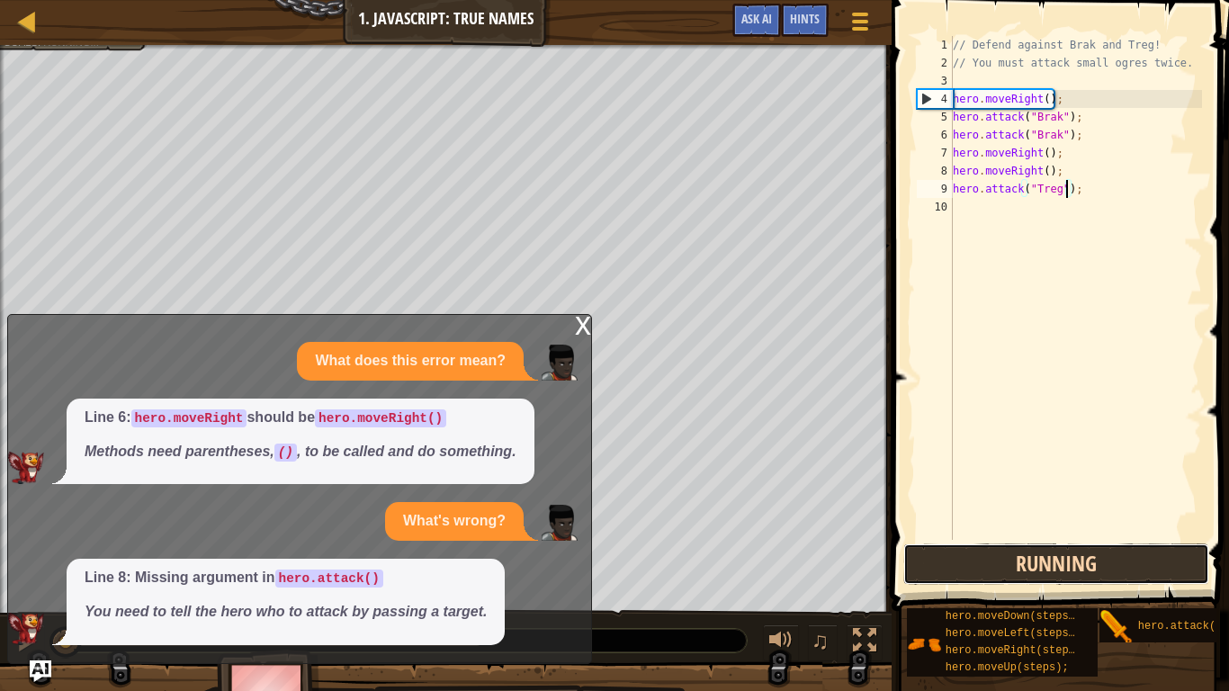
click at [943, 538] on button "Running" at bounding box center [1056, 563] width 306 height 41
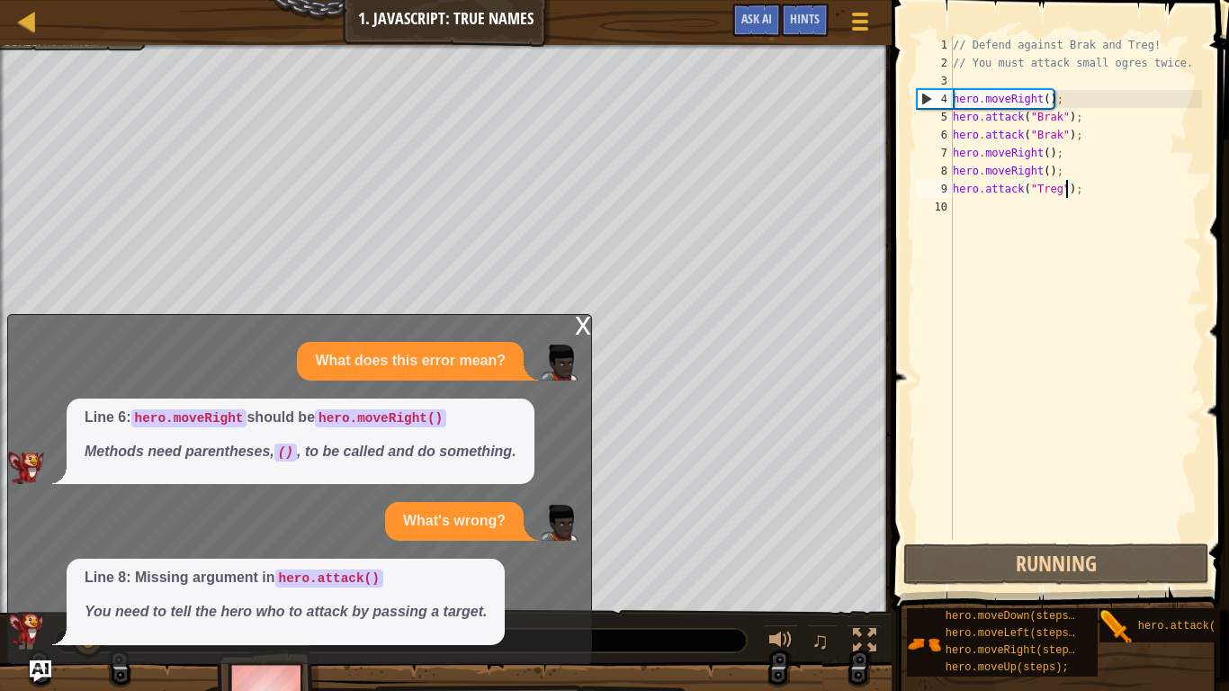
click at [578, 328] on div "x" at bounding box center [583, 324] width 16 height 18
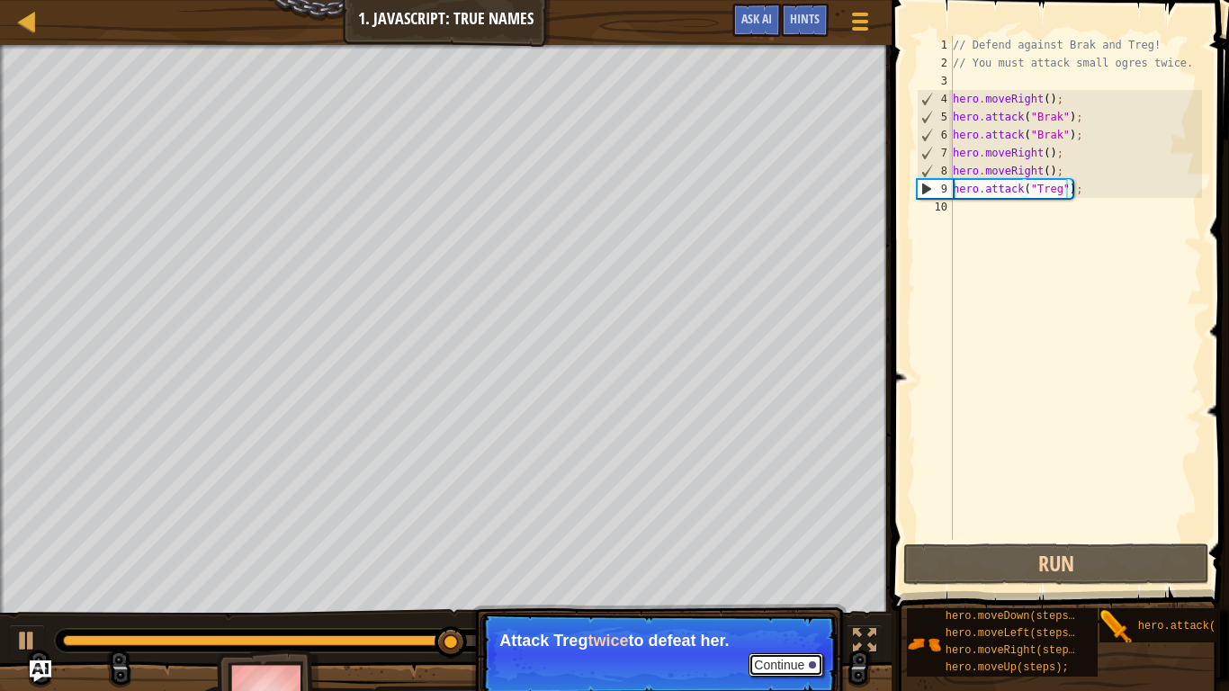
click at [781, 538] on button "Continue" at bounding box center [785, 664] width 75 height 23
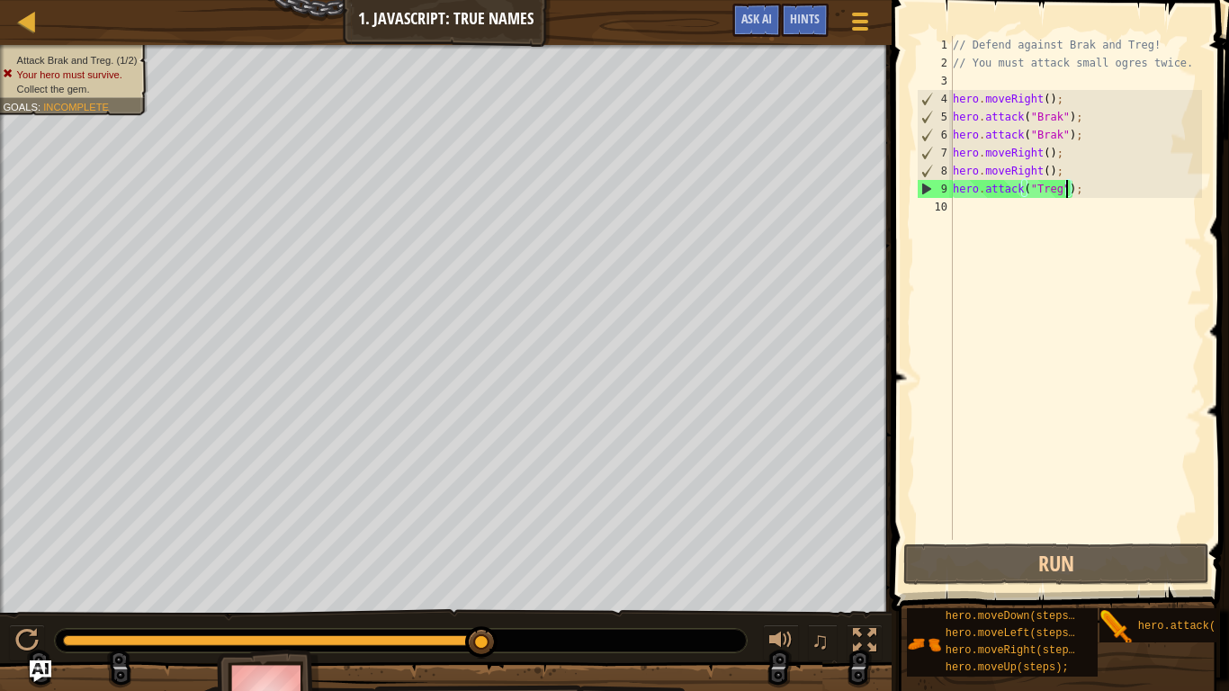
click at [1007, 201] on div "// Defend against Brak and Treg! // You must attack small ogres twice. hero . m…" at bounding box center [1075, 306] width 253 height 540
drag, startPoint x: 1078, startPoint y: 189, endPoint x: 954, endPoint y: 188, distance: 124.1
click at [954, 188] on div "// Defend against Brak and Treg! // You must attack small ogres twice. hero . m…" at bounding box center [1075, 306] width 253 height 540
type textarea "hero.attack("Treg");"
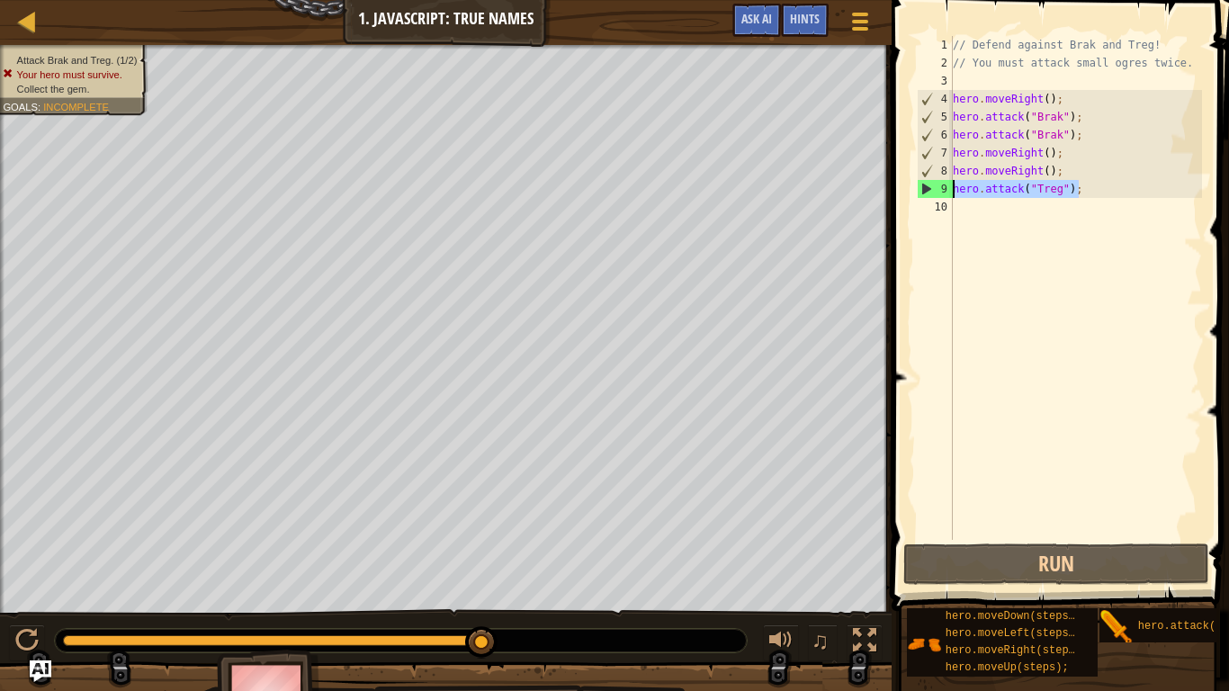
click at [954, 212] on div "// Defend against Brak and Treg! // You must attack small ogres twice. hero . m…" at bounding box center [1075, 306] width 253 height 540
paste textarea "hero.attack("Treg");"
type textarea "hero.attack("Treg");"
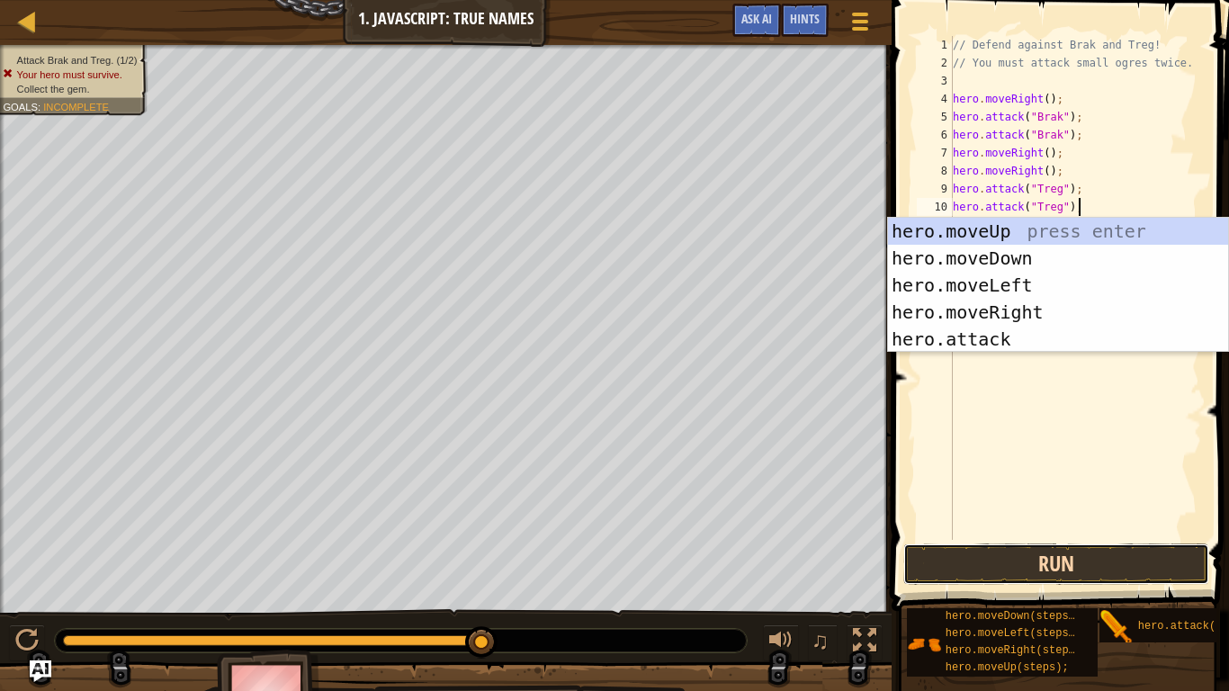
click at [1012, 538] on button "Run" at bounding box center [1056, 563] width 306 height 41
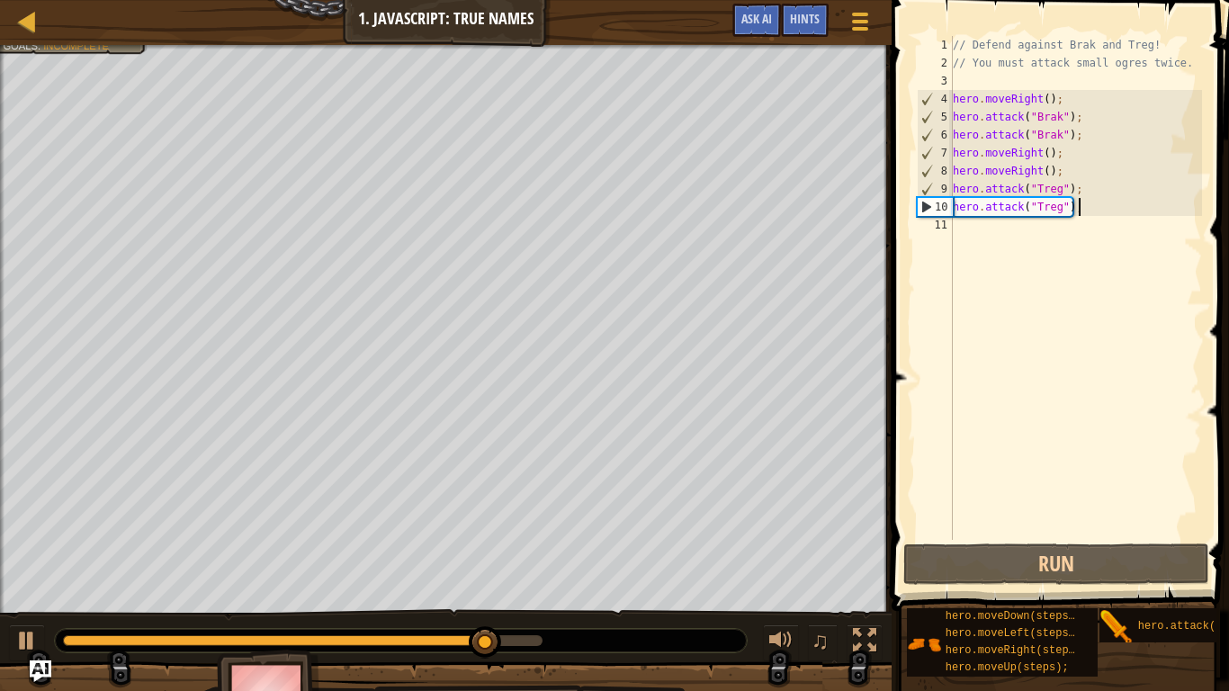
click at [998, 228] on div "// Defend against Brak and Treg! // You must attack small ogres twice. hero . m…" at bounding box center [1075, 306] width 253 height 540
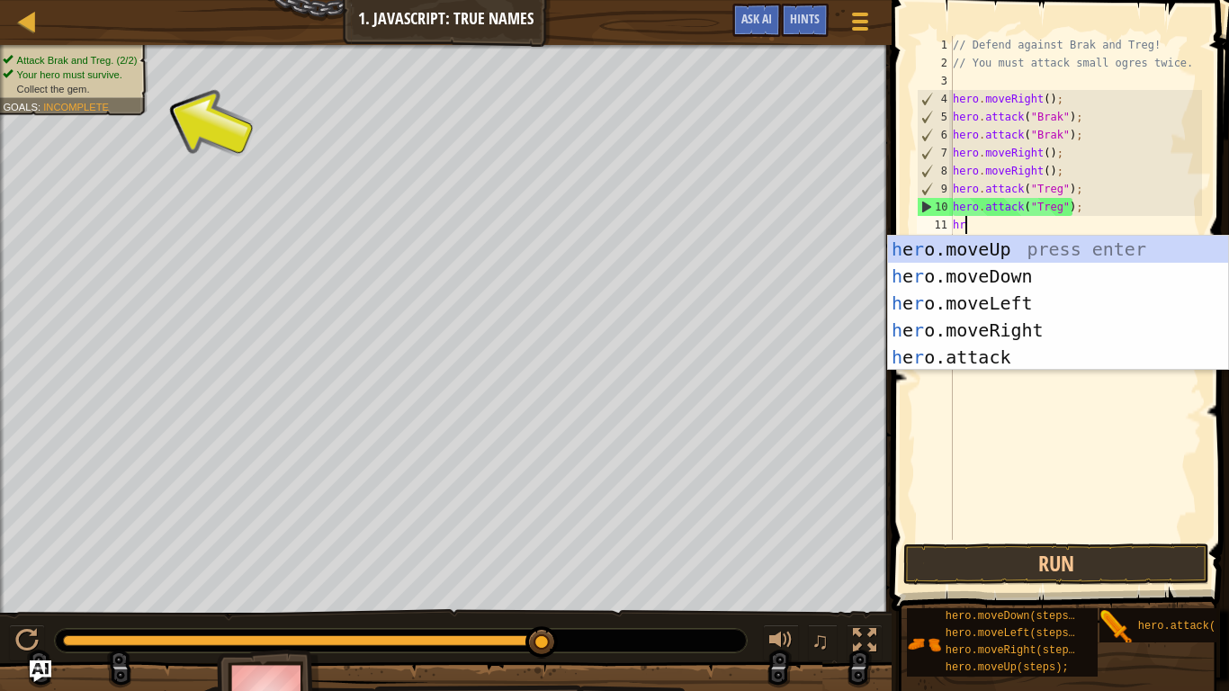
type textarea "hroe"
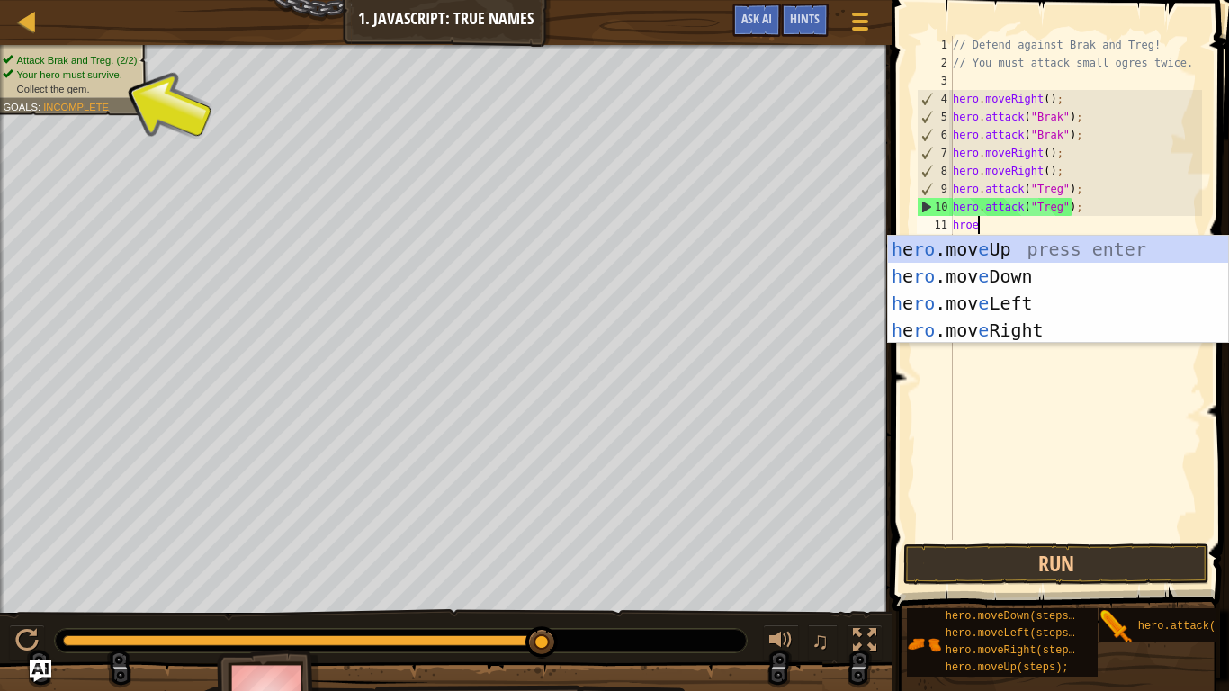
scroll to position [8, 3]
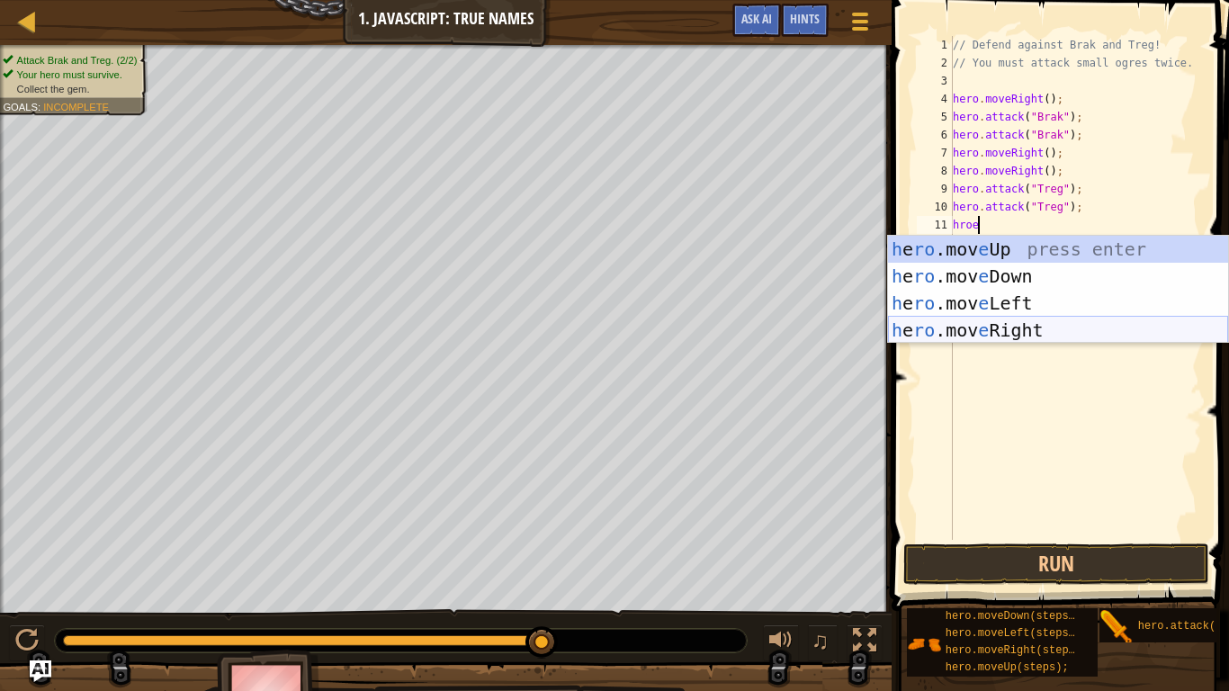
click at [992, 326] on div "h e ro .mov e Up press enter h e ro .mov e Down press enter h e ro .mov e Left …" at bounding box center [1058, 317] width 340 height 162
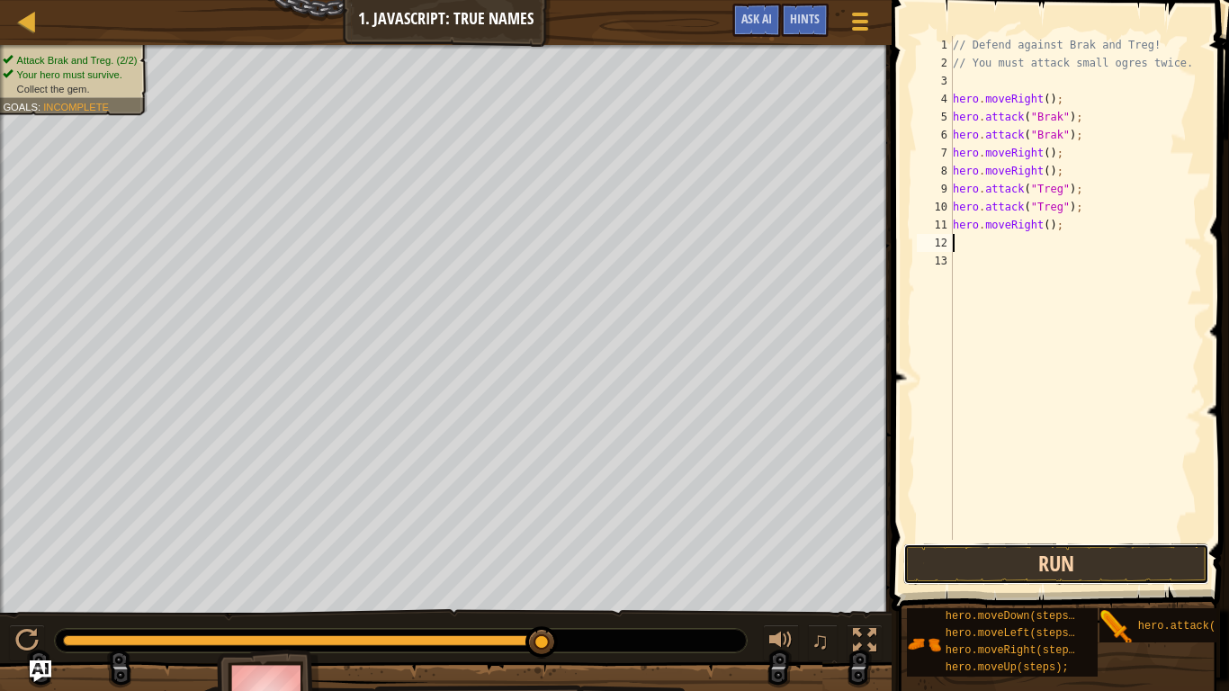
click at [1000, 538] on button "Run" at bounding box center [1056, 563] width 306 height 41
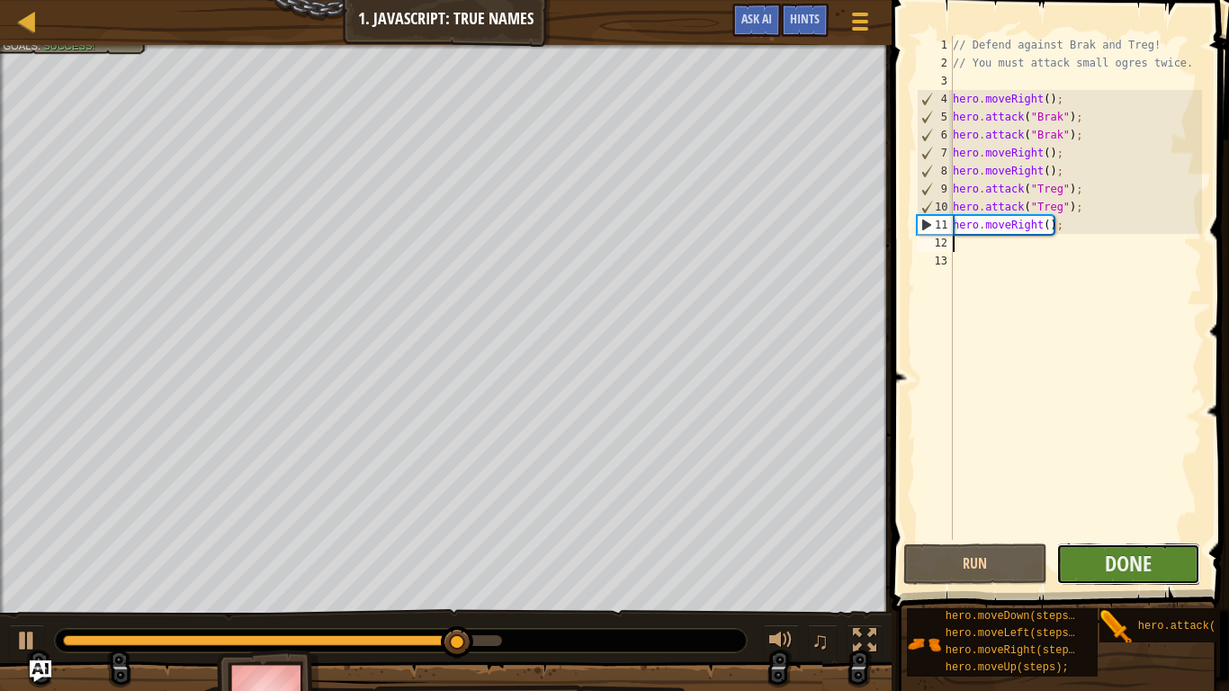
click at [1124, 538] on button "Done" at bounding box center [1128, 563] width 144 height 41
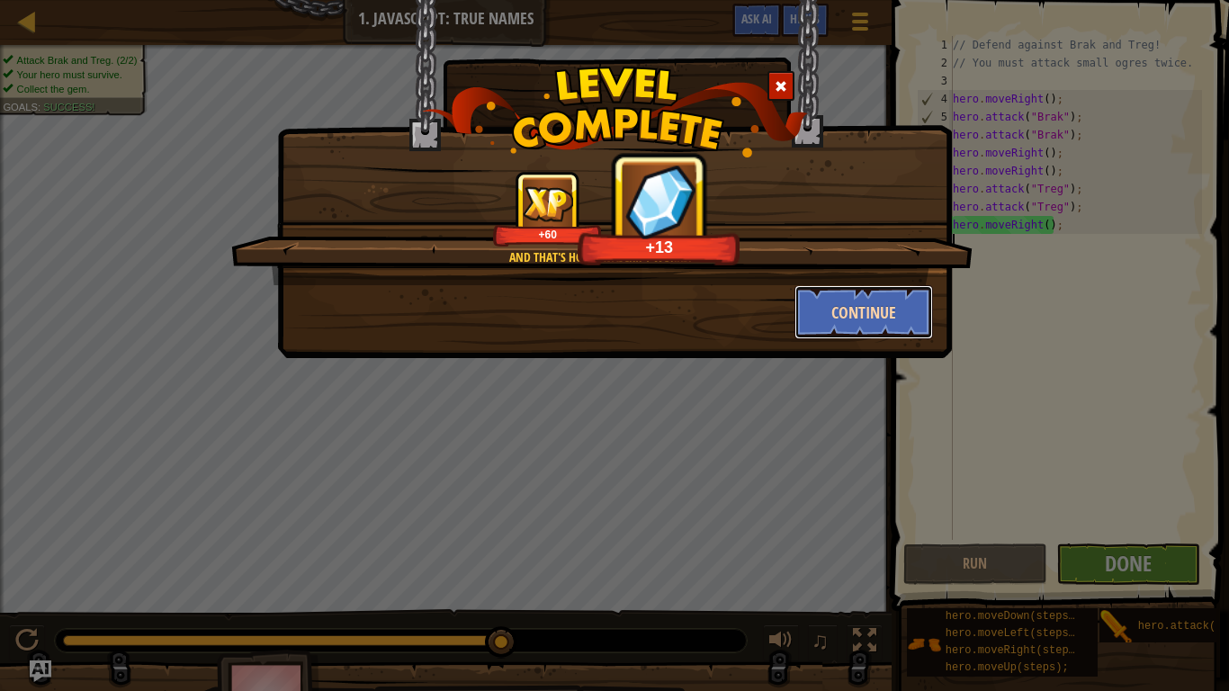
click at [877, 286] on button "Continue" at bounding box center [863, 312] width 139 height 54
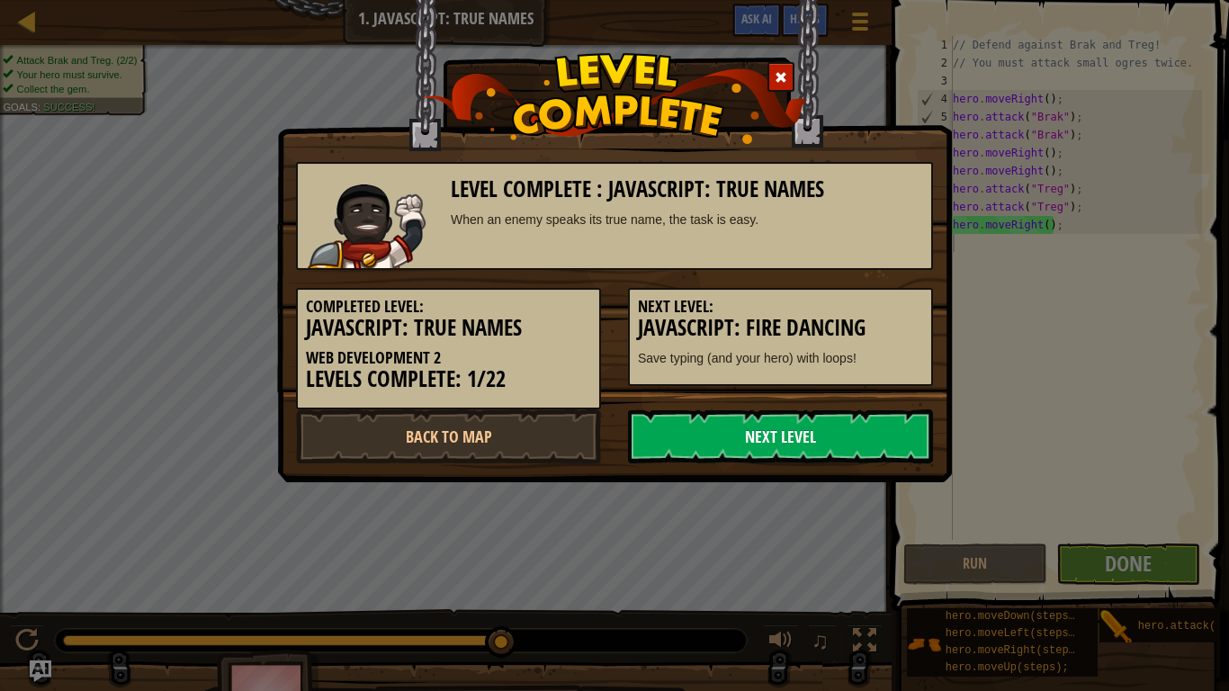
click at [785, 421] on link "Next Level" at bounding box center [780, 436] width 305 height 54
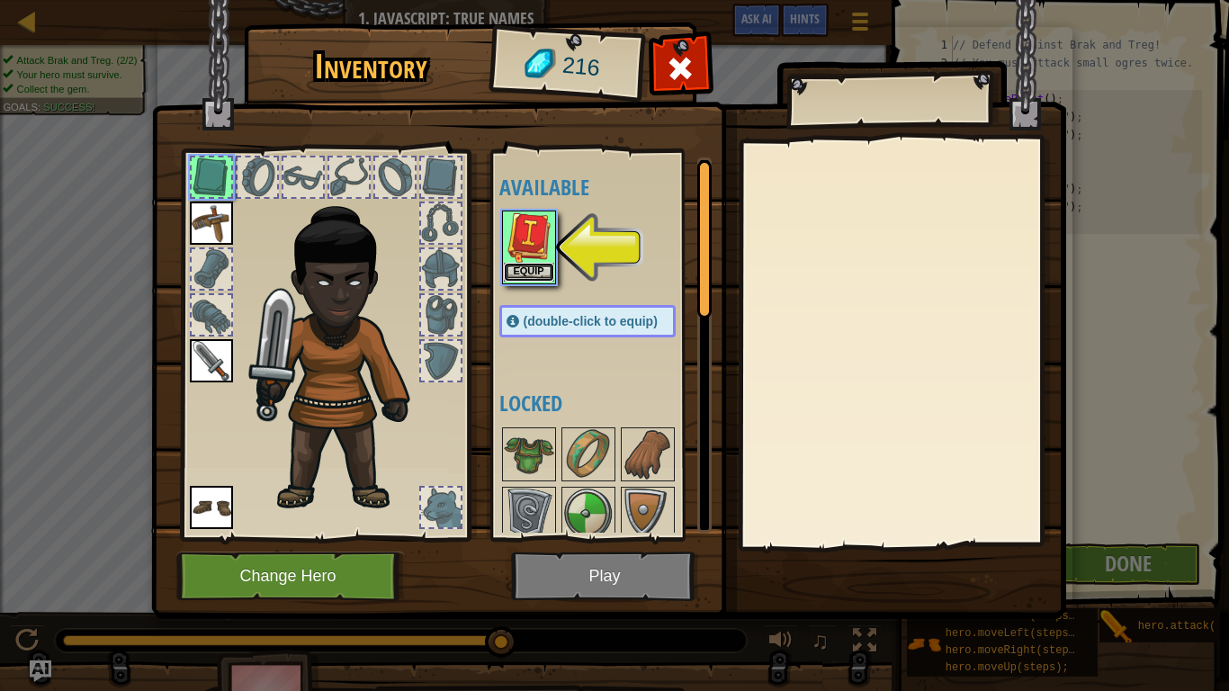
click at [527, 273] on button "Equip" at bounding box center [529, 272] width 50 height 19
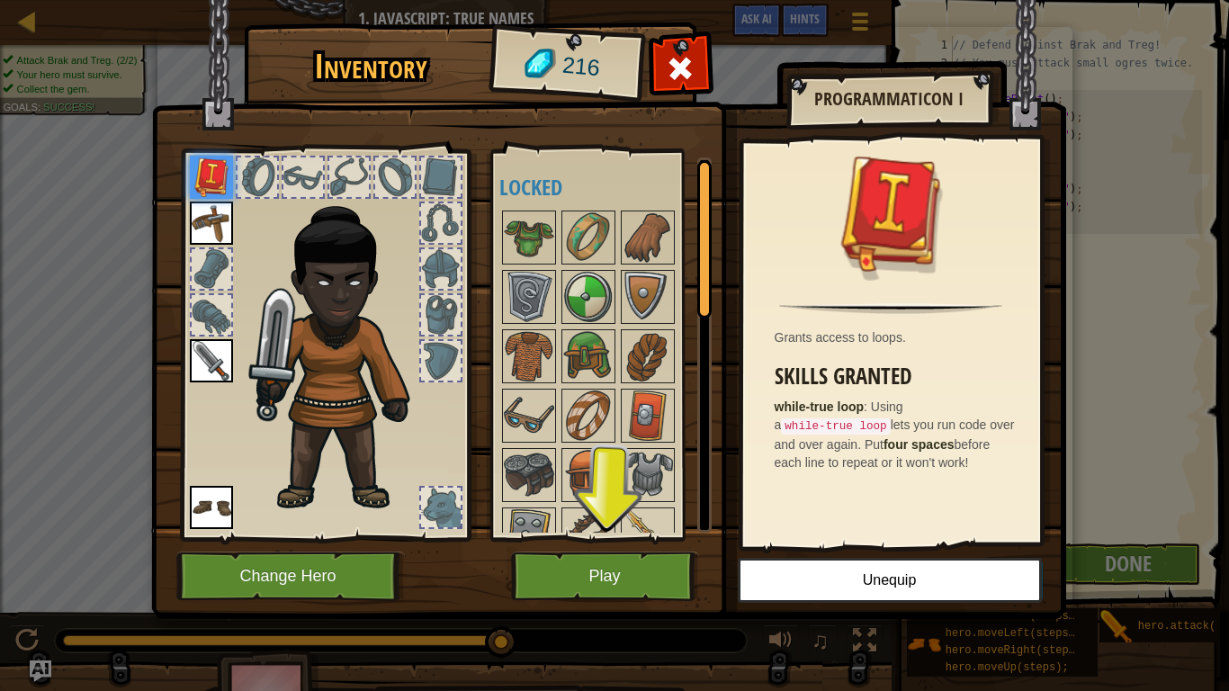
click at [577, 538] on img at bounding box center [608, 292] width 915 height 653
click at [550, 538] on button "Play" at bounding box center [605, 575] width 188 height 49
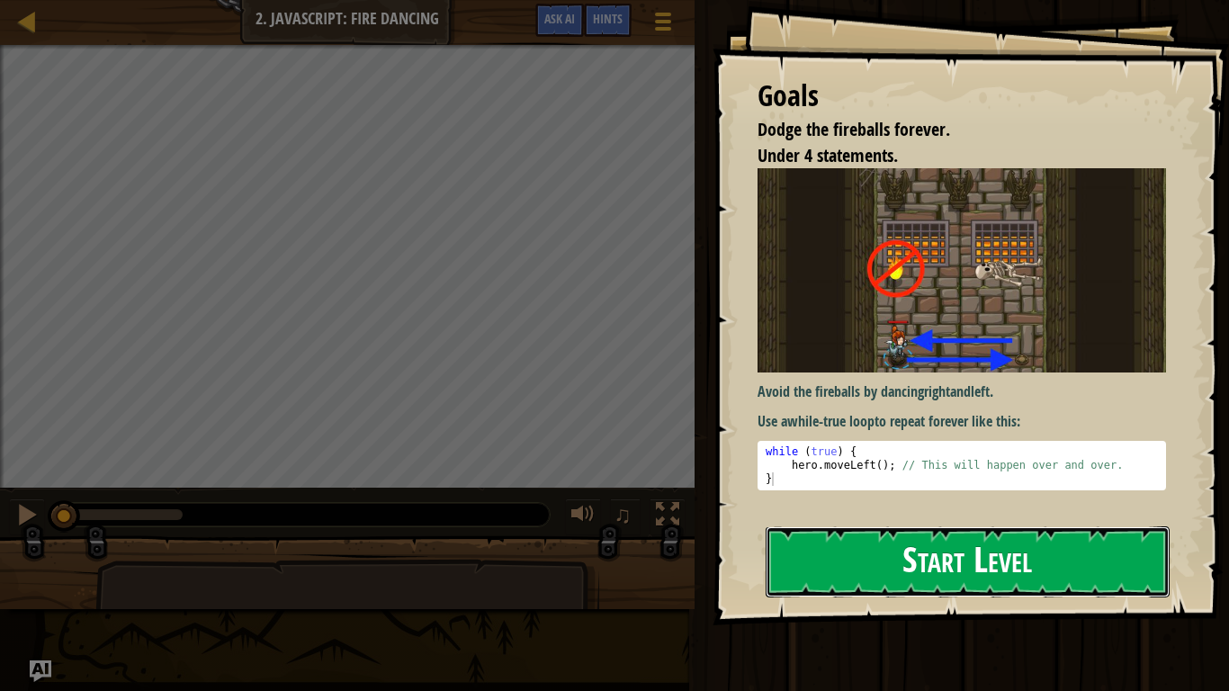
click at [880, 538] on button "Start Level" at bounding box center [967, 561] width 404 height 71
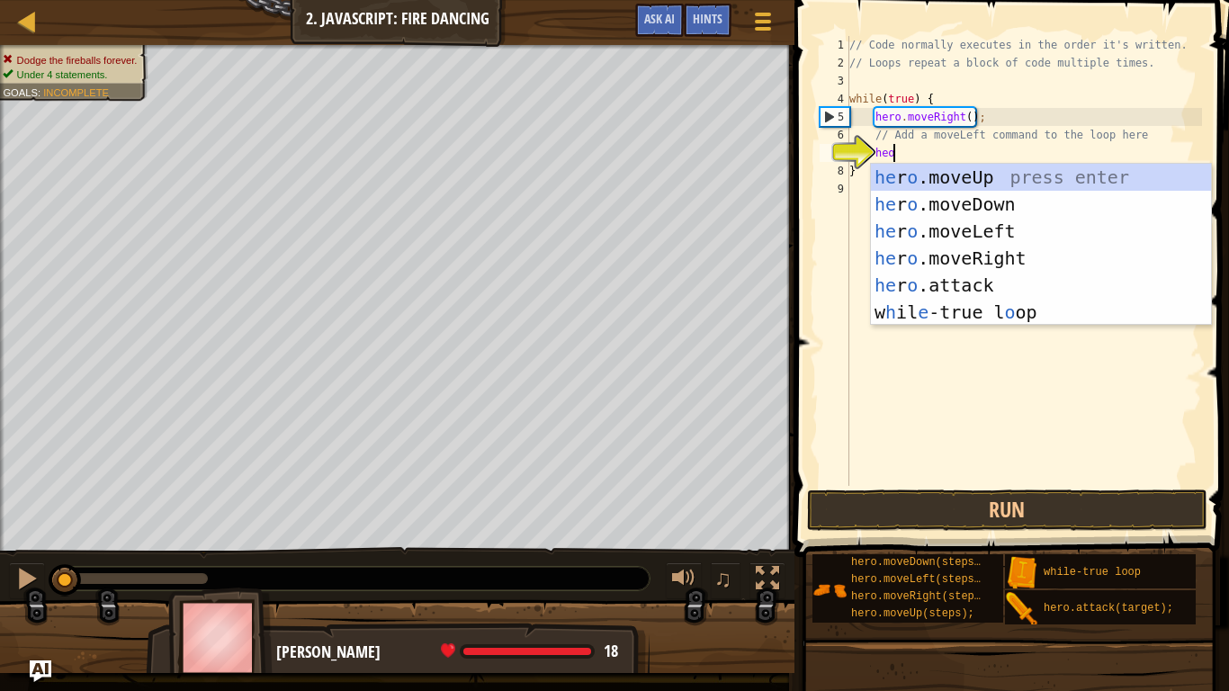
type textarea "heo"
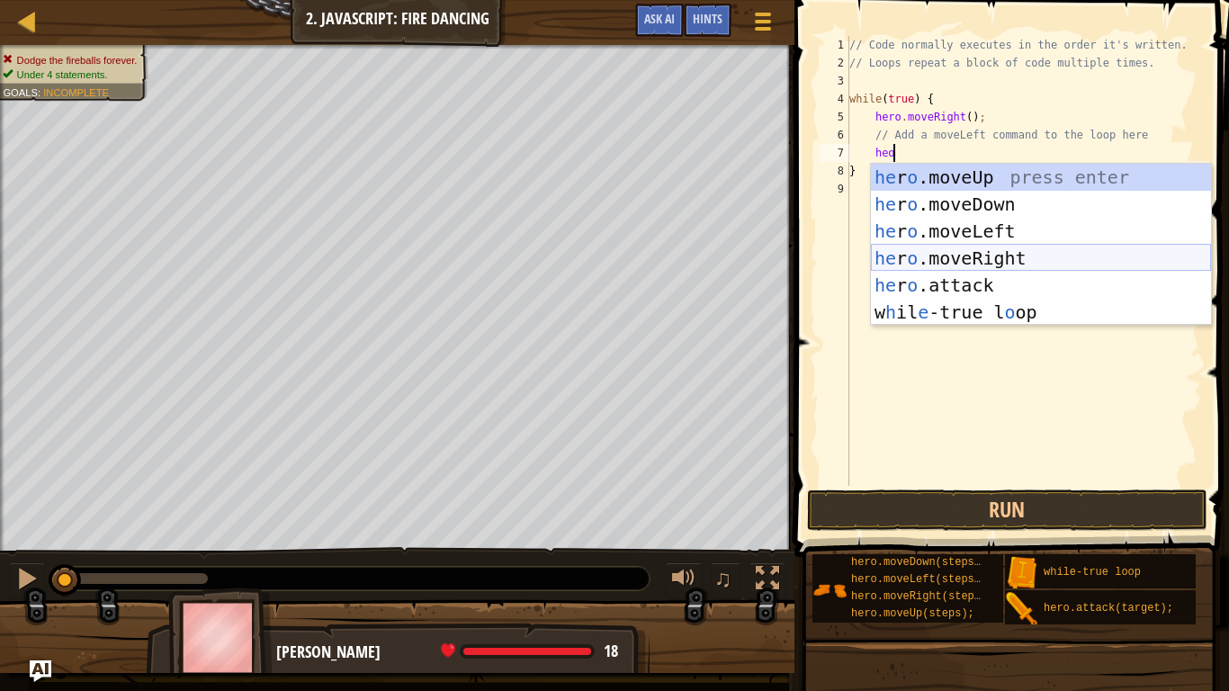
click at [966, 258] on div "he r o .moveUp press enter he r o .moveDown press enter he r o .moveLeft press …" at bounding box center [1041, 272] width 340 height 216
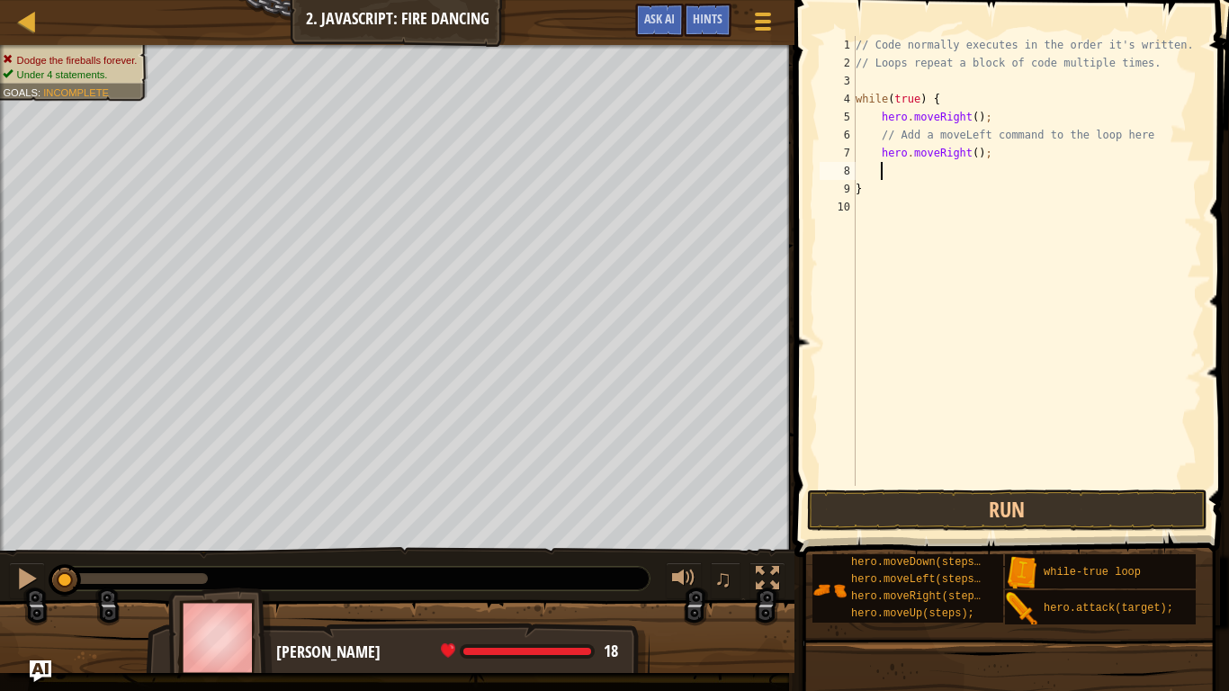
click at [969, 486] on span at bounding box center [1013, 253] width 449 height 610
click at [966, 489] on button "Run" at bounding box center [1007, 509] width 400 height 41
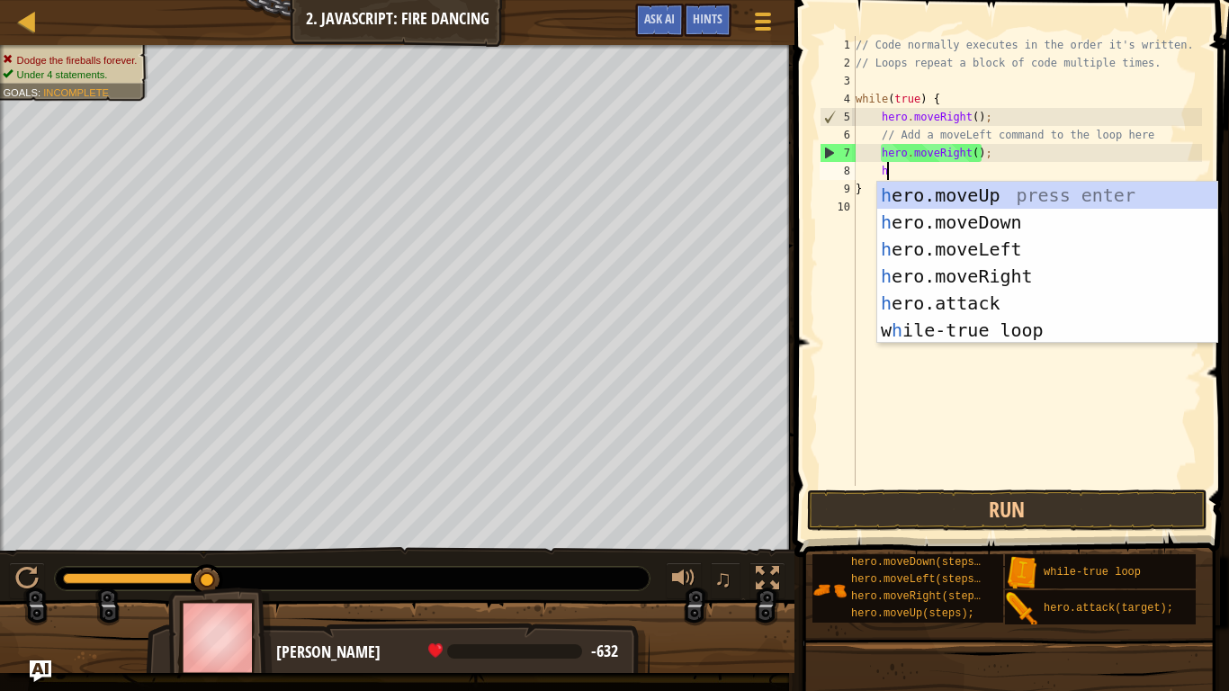
scroll to position [8, 4]
type textarea "he"
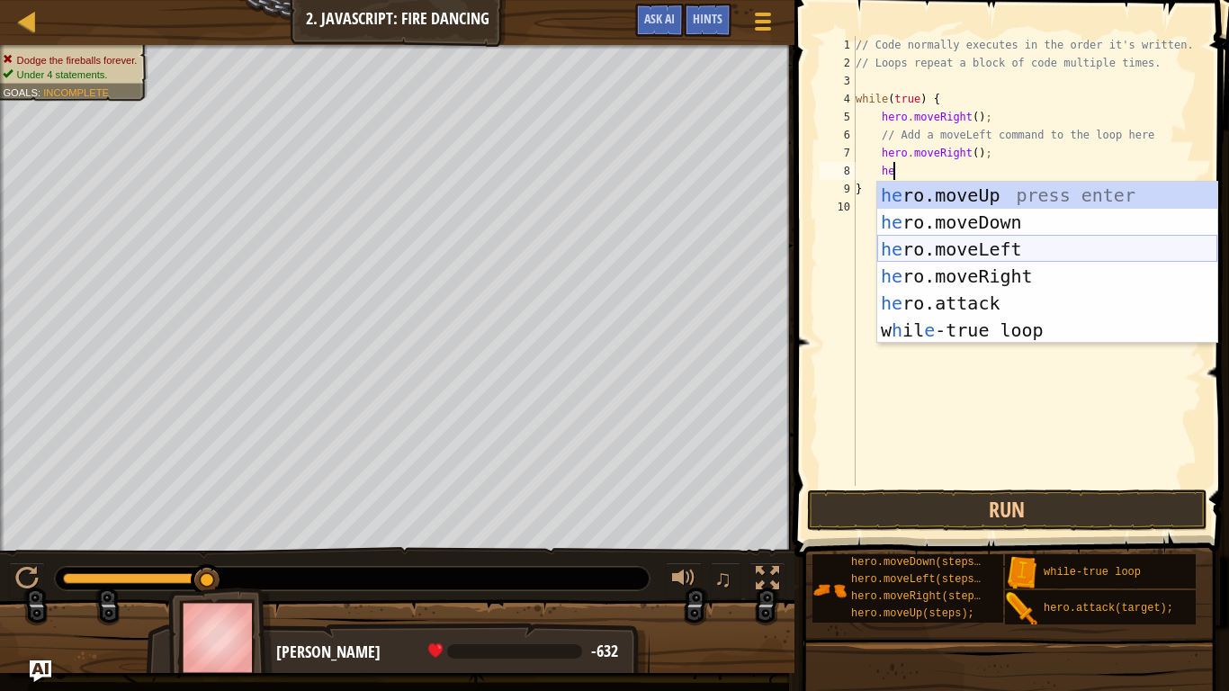
click at [945, 257] on div "he ro.moveUp press enter he ro.moveDown press enter he ro.moveLeft press enter …" at bounding box center [1047, 290] width 340 height 216
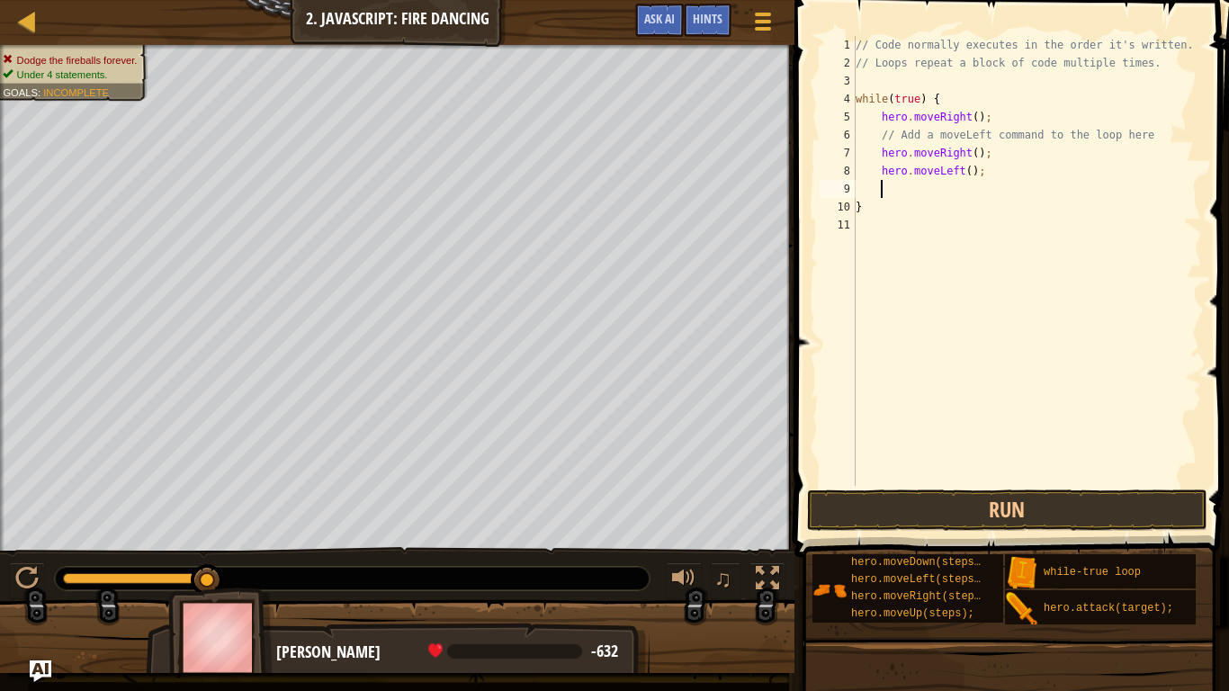
scroll to position [8, 3]
click at [1016, 506] on button "Run" at bounding box center [1007, 509] width 400 height 41
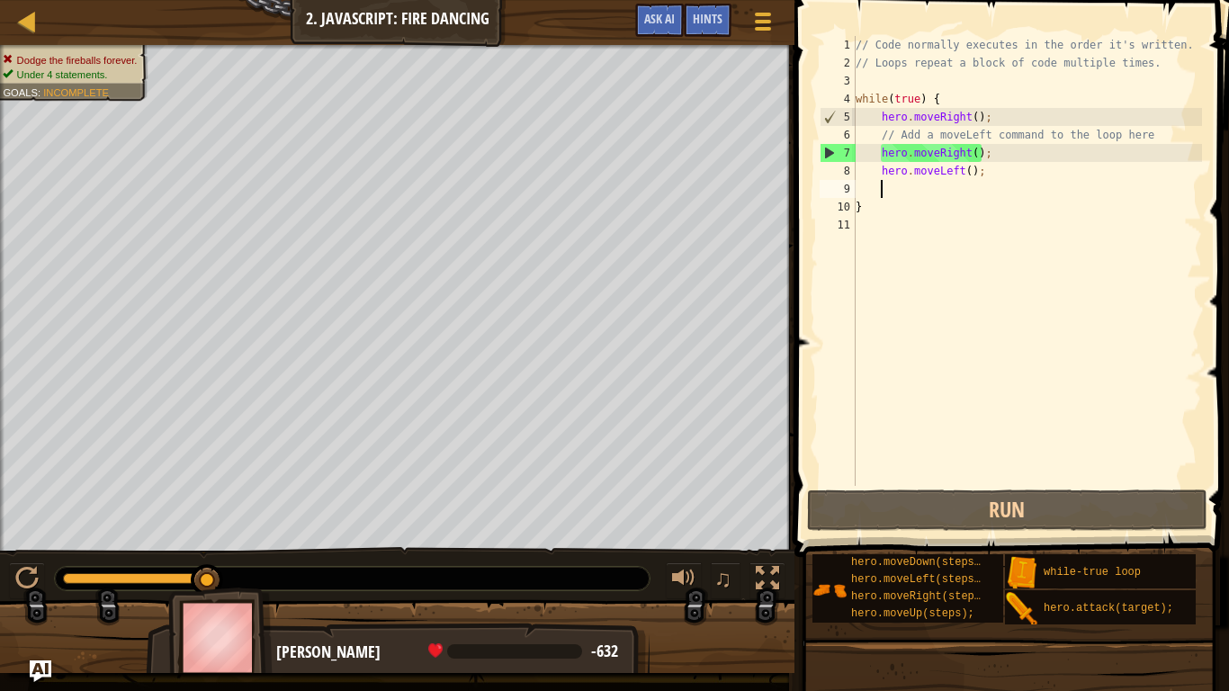
click at [998, 175] on div "// Code normally executes in the order it's written. // Loops repeat a block of…" at bounding box center [1027, 279] width 350 height 486
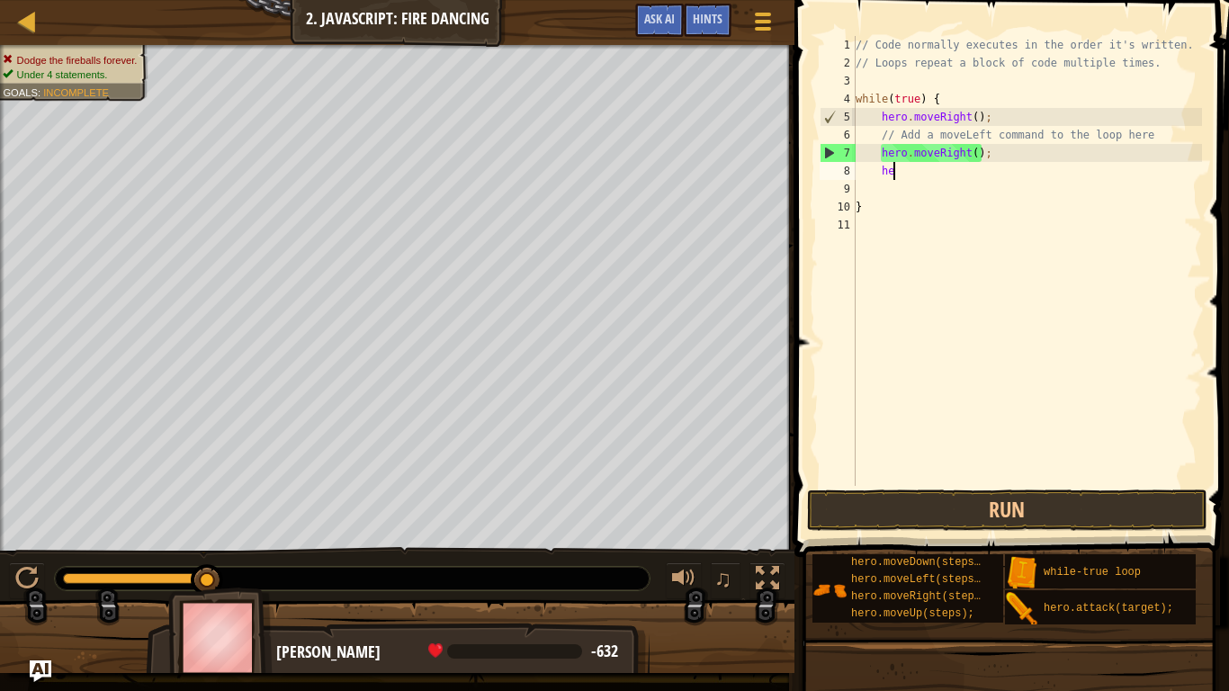
type textarea "h"
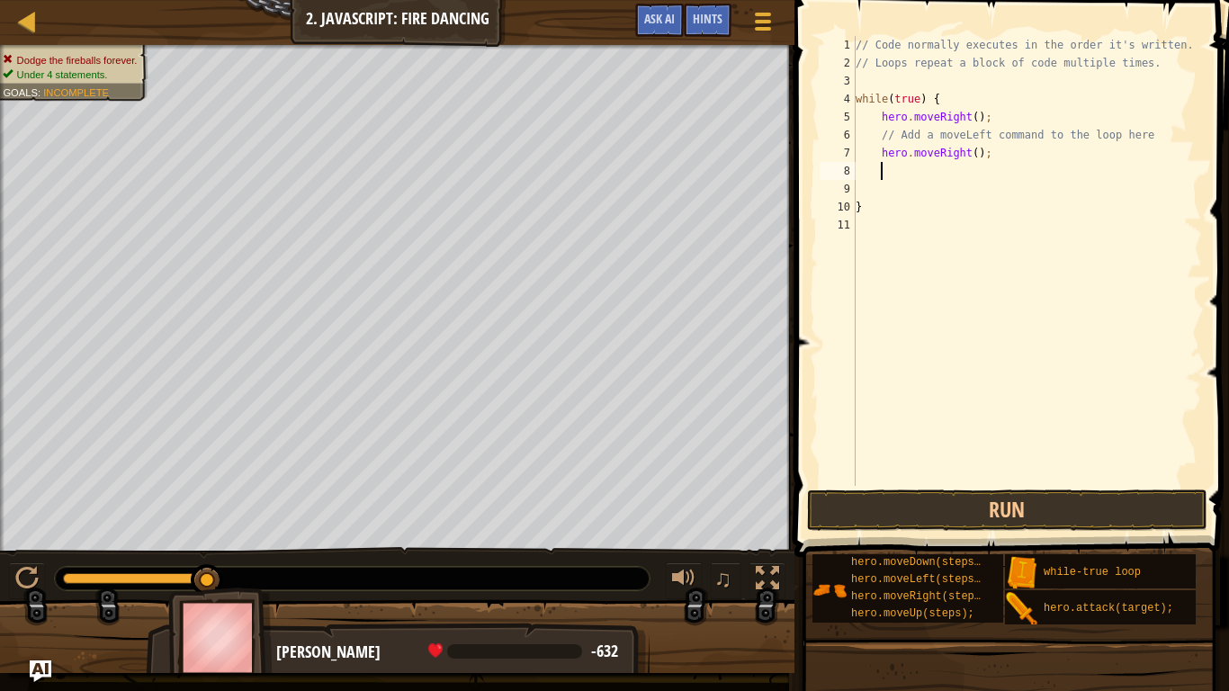
scroll to position [8, 0]
type textarea "hero.moveRight();"
type textarea "h"
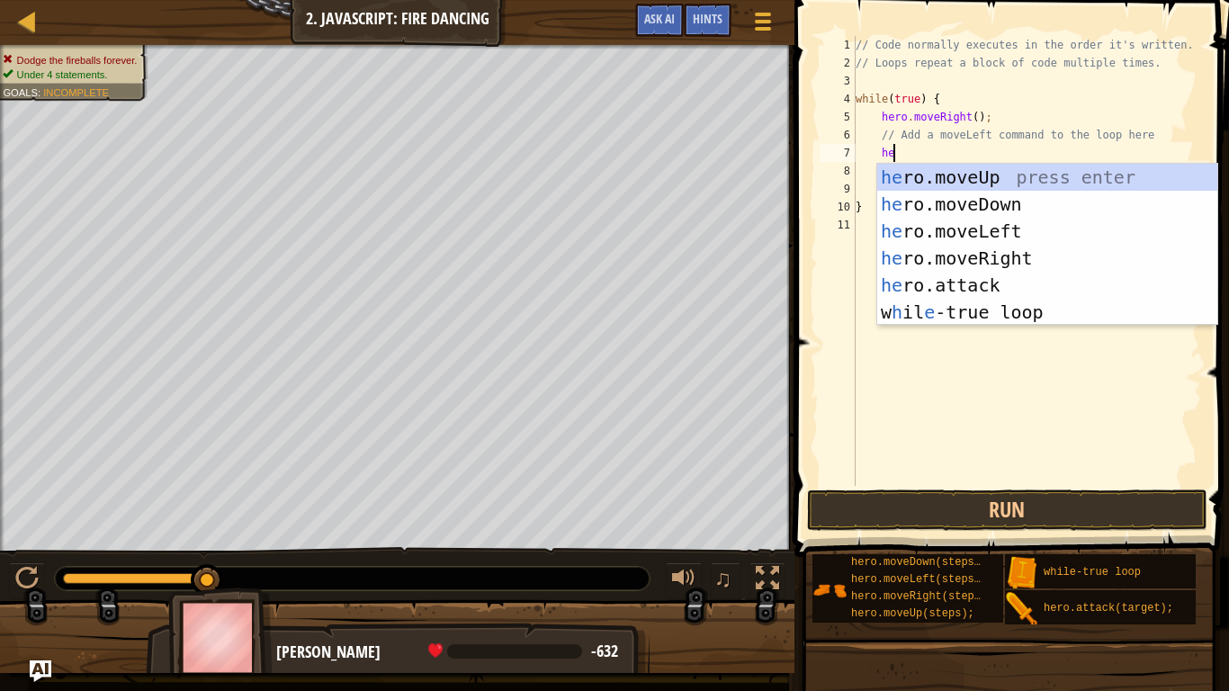
type textarea "her"
click at [1023, 242] on div "her o.moveUp press enter her o.moveDown press enter her o.moveLeft press enter …" at bounding box center [1047, 272] width 340 height 216
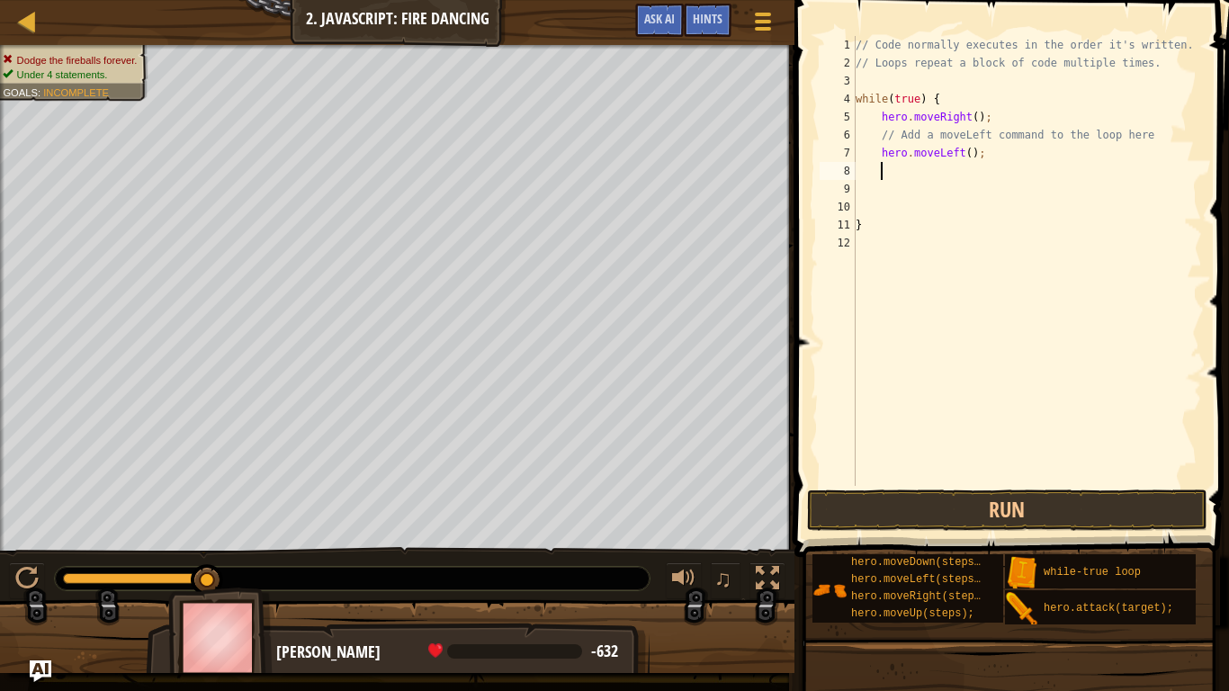
scroll to position [8, 3]
click at [1005, 497] on button "Run" at bounding box center [1007, 509] width 400 height 41
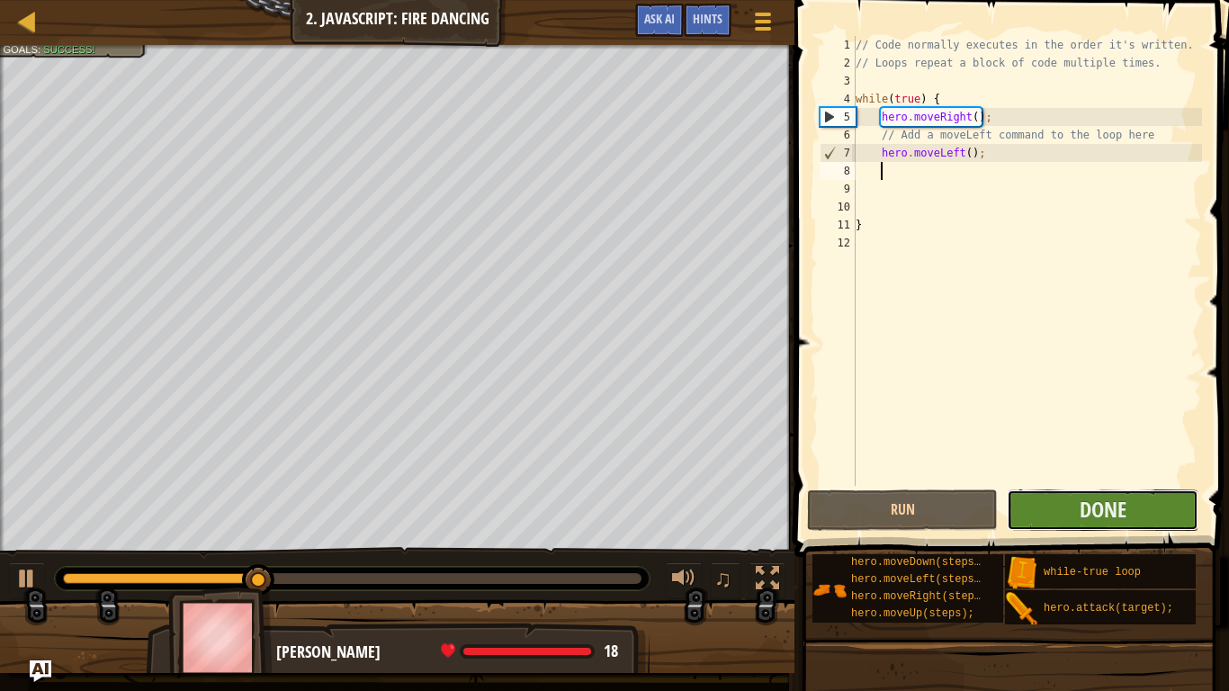
click at [1086, 527] on button "Done" at bounding box center [1101, 509] width 191 height 41
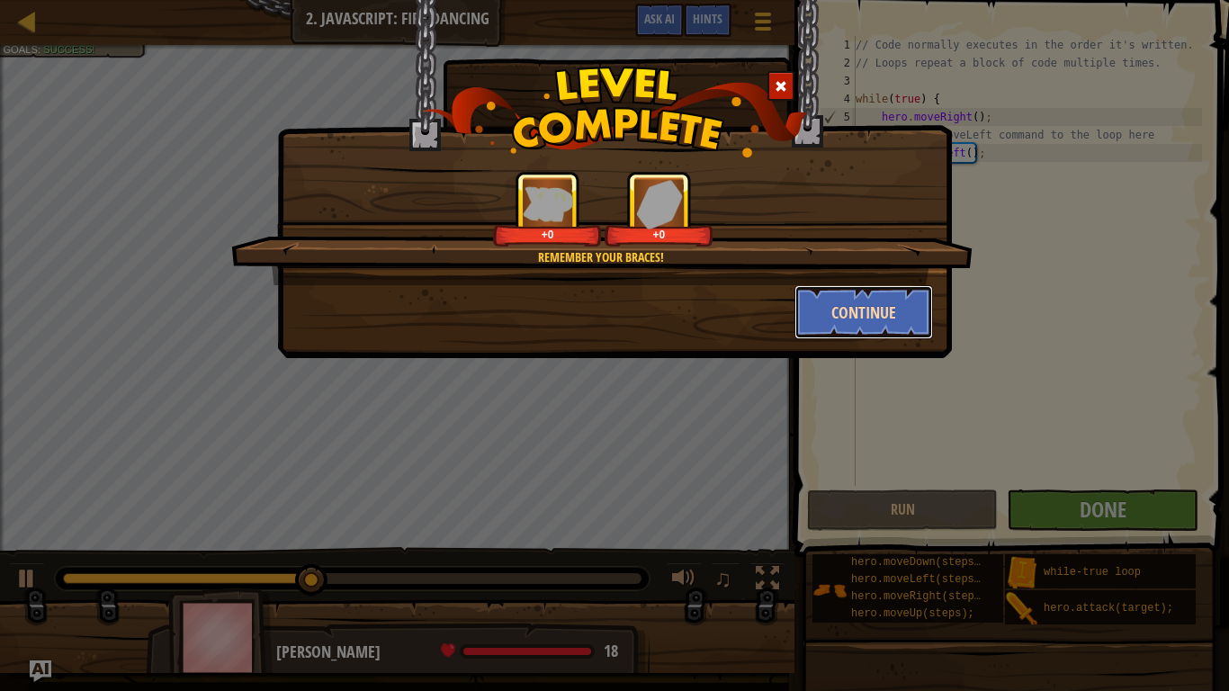
click at [821, 300] on button "Continue" at bounding box center [863, 312] width 139 height 54
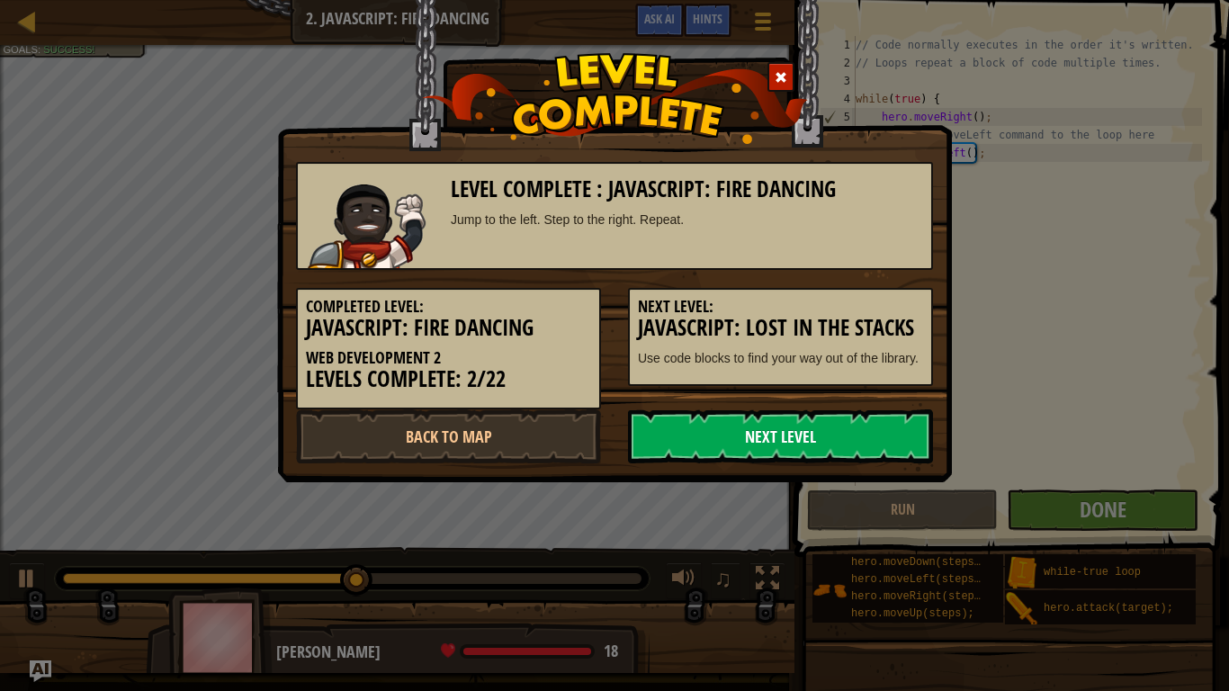
click at [703, 453] on link "Next Level" at bounding box center [780, 436] width 305 height 54
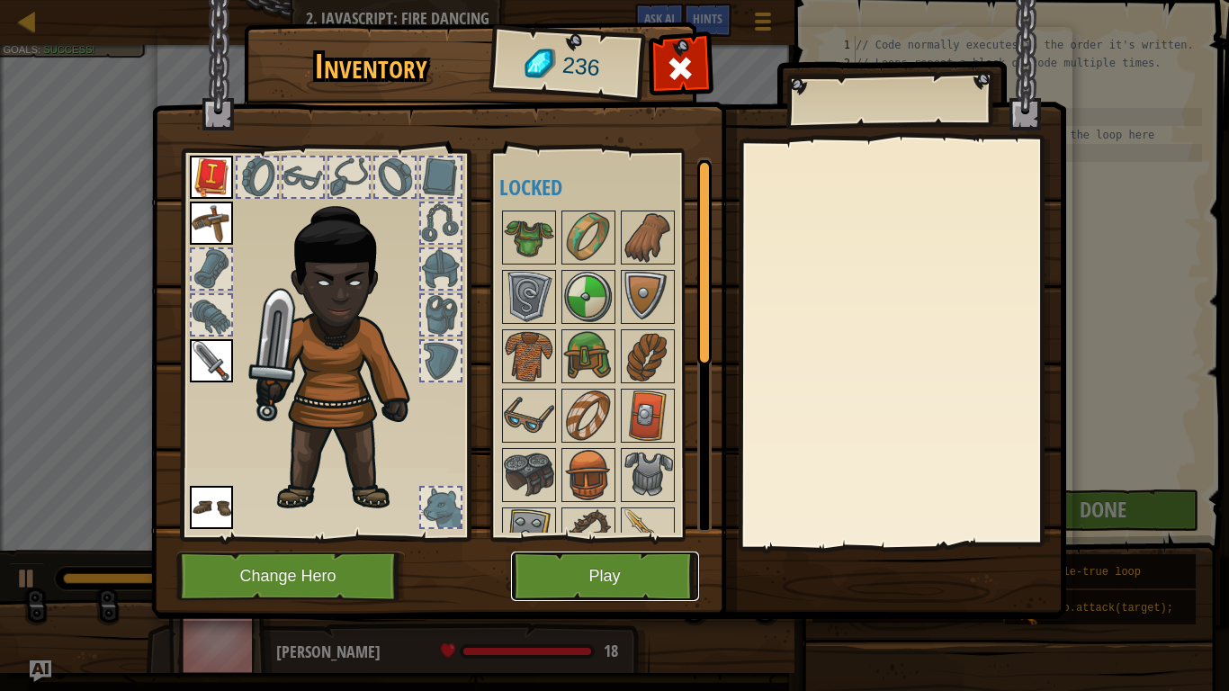
click at [639, 538] on button "Play" at bounding box center [605, 575] width 188 height 49
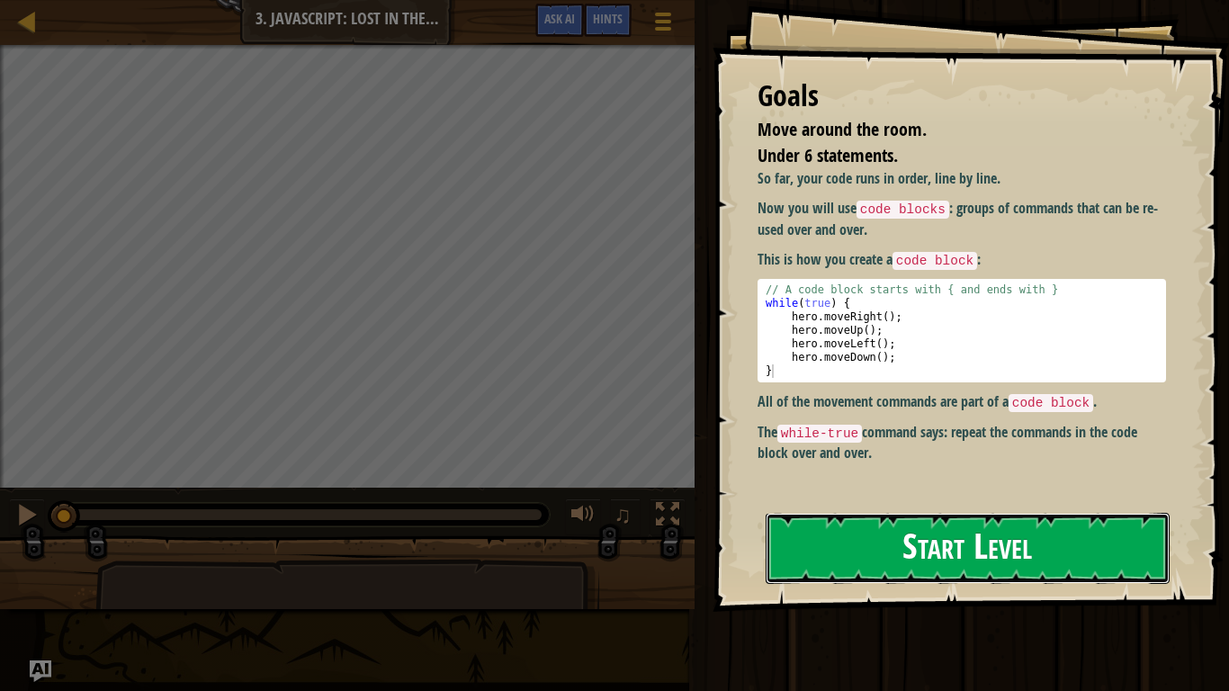
click at [783, 532] on button "Start Level" at bounding box center [967, 548] width 404 height 71
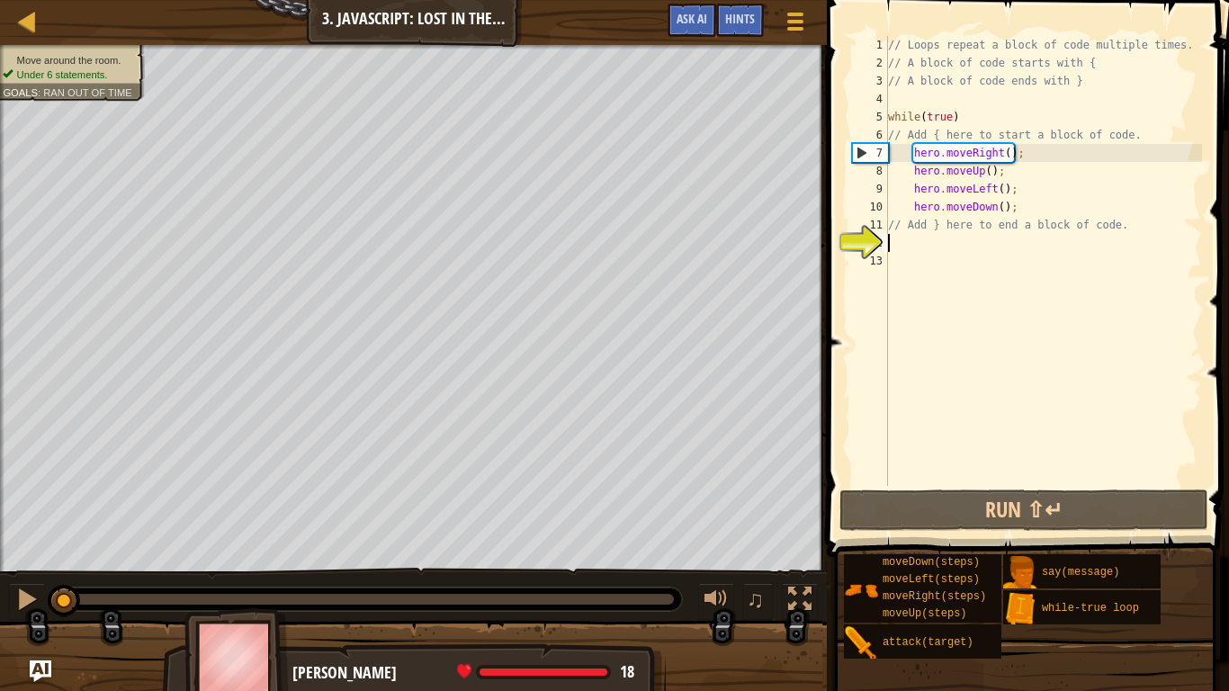
click at [917, 249] on div "// Loops repeat a block of code multiple times. // A block of code starts with …" at bounding box center [1042, 279] width 317 height 486
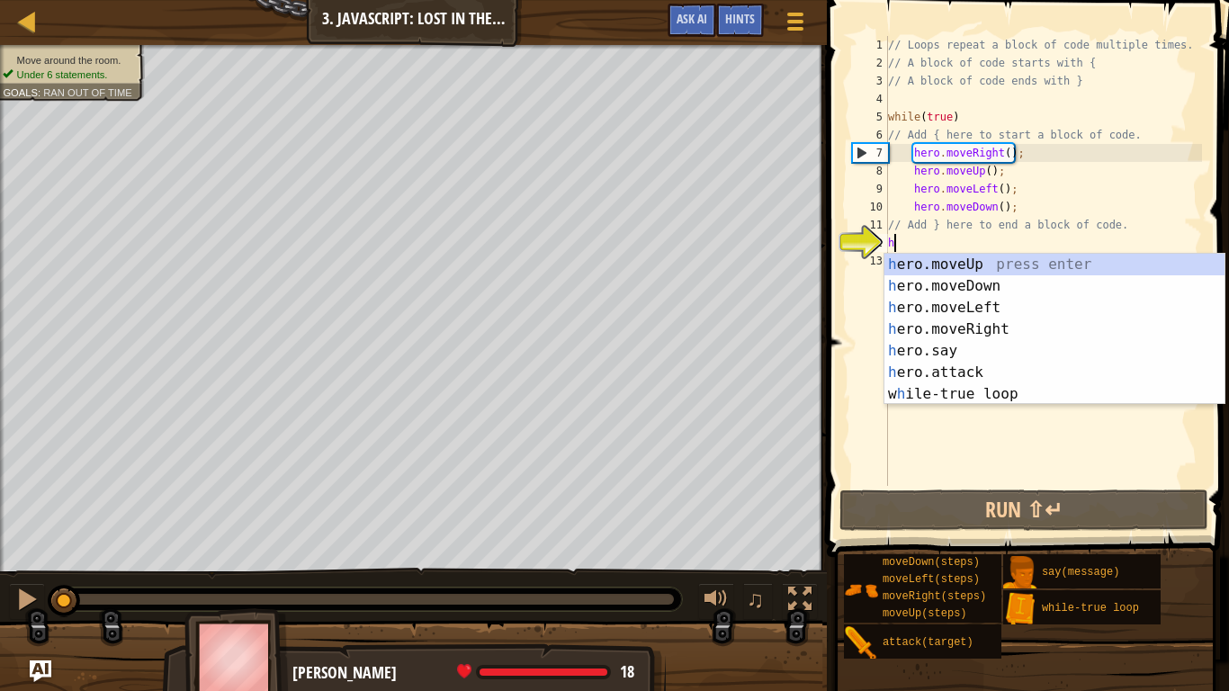
scroll to position [8, 0]
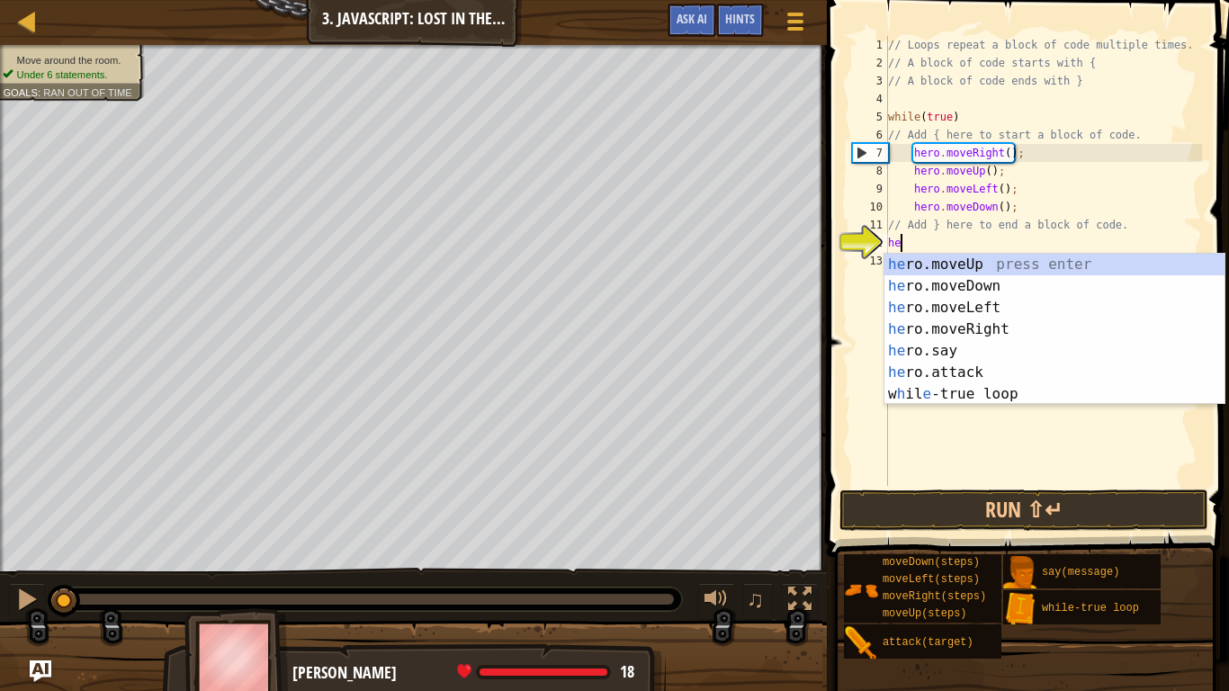
type textarea "hero"
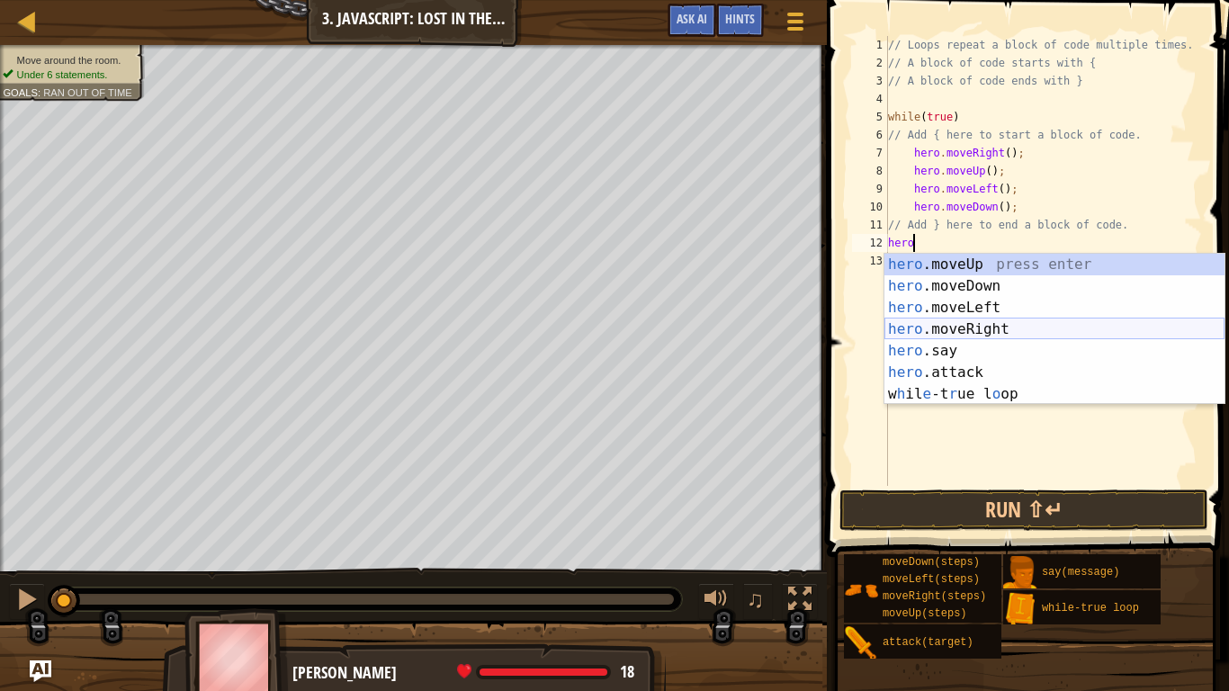
click at [945, 325] on div "hero .moveUp press enter hero .moveDown press enter hero .moveLeft press enter …" at bounding box center [1054, 351] width 340 height 194
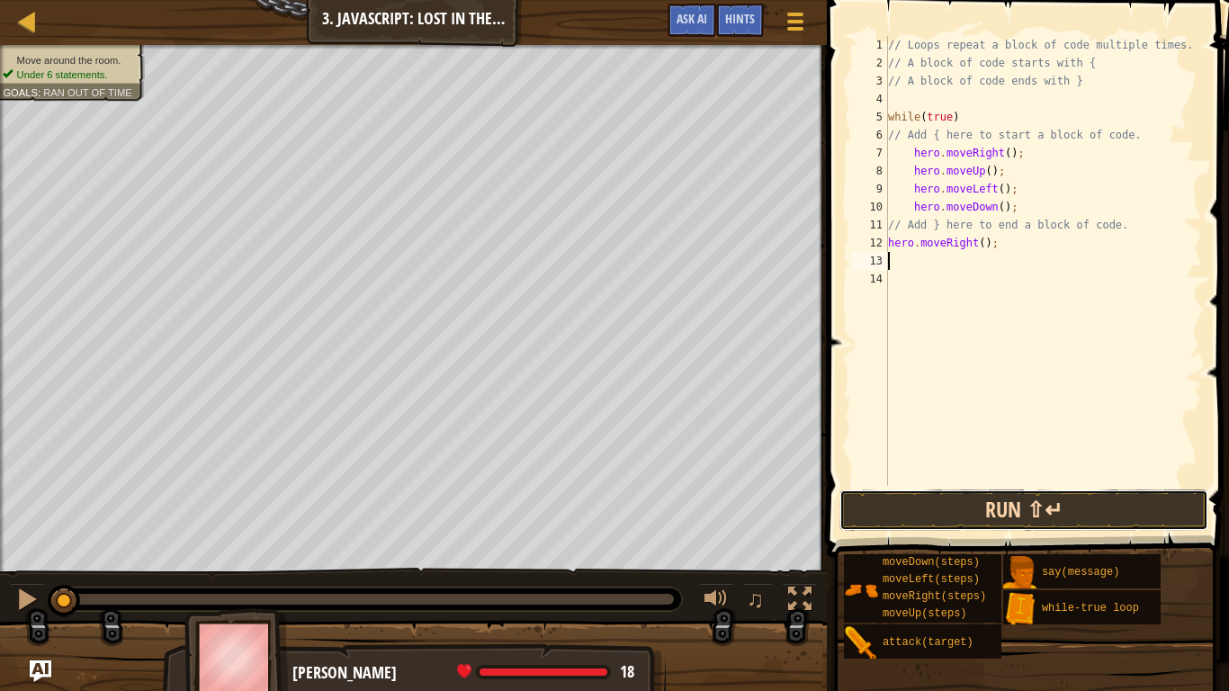
click at [940, 494] on button "Run ⇧↵" at bounding box center [1023, 509] width 369 height 41
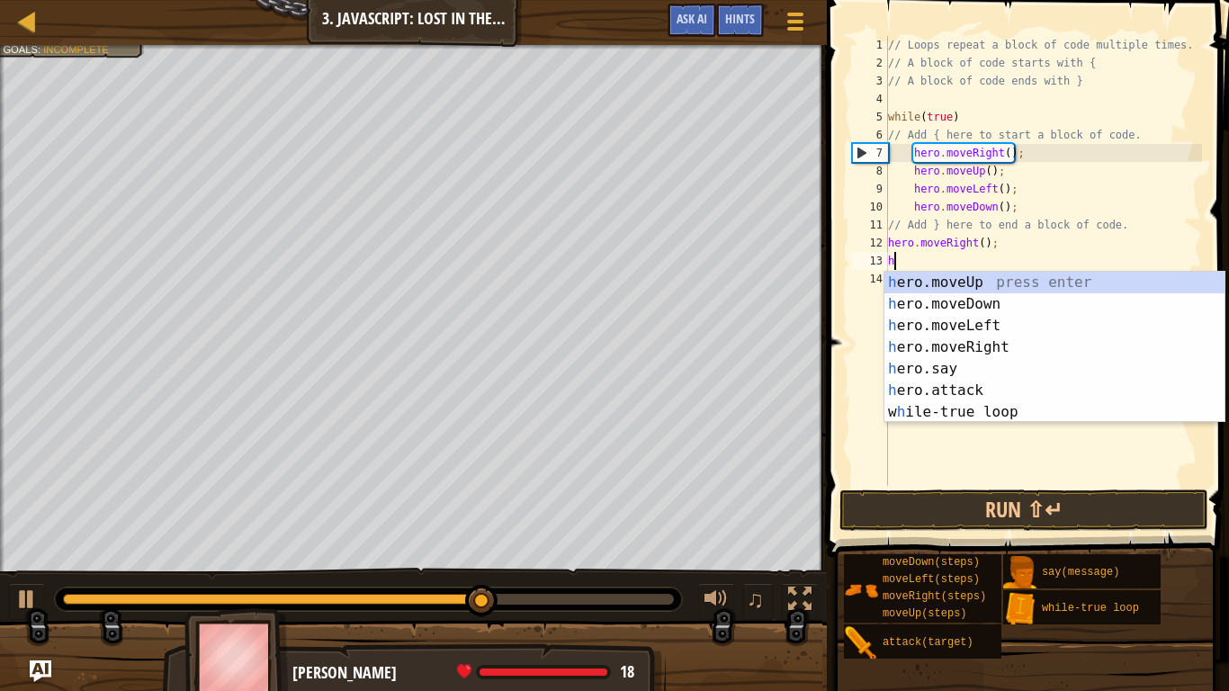
type textarea "her"
click at [992, 326] on div "her o.moveUp press enter her o.moveDown press enter her o.moveLeft press enter …" at bounding box center [1054, 369] width 340 height 194
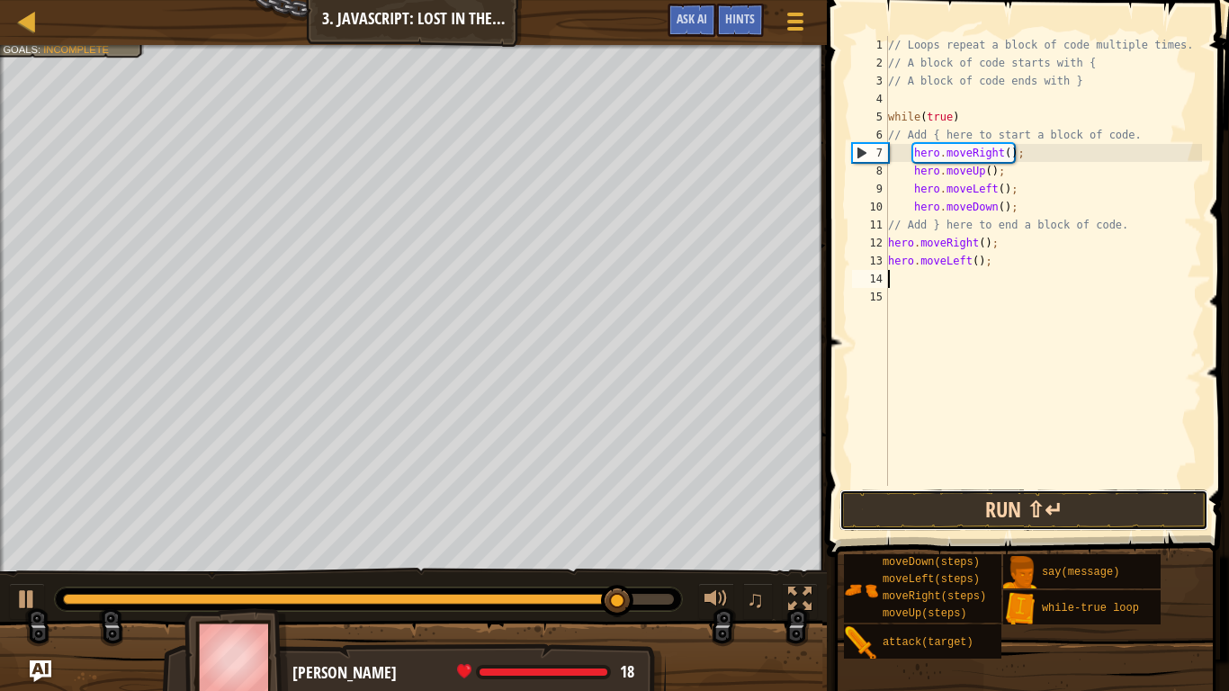
click at [999, 493] on button "Run ⇧↵" at bounding box center [1023, 509] width 369 height 41
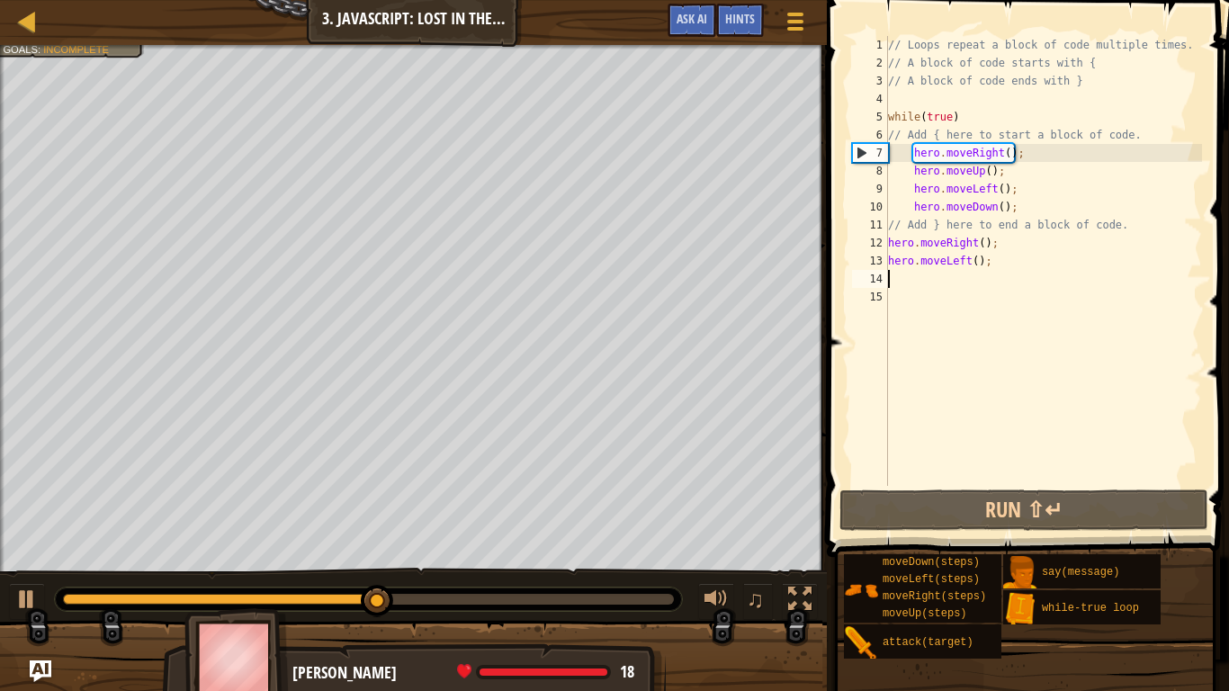
click at [985, 264] on div "// Loops repeat a block of code multiple times. // A block of code starts with …" at bounding box center [1042, 279] width 317 height 486
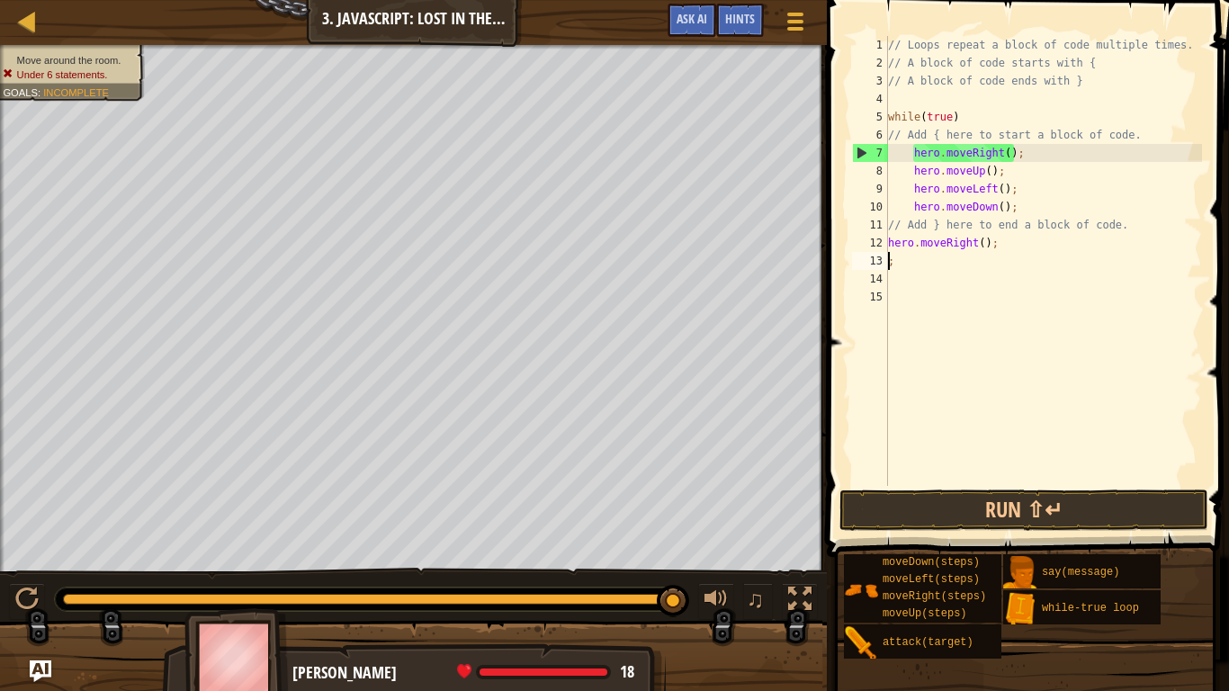
type textarea ";"
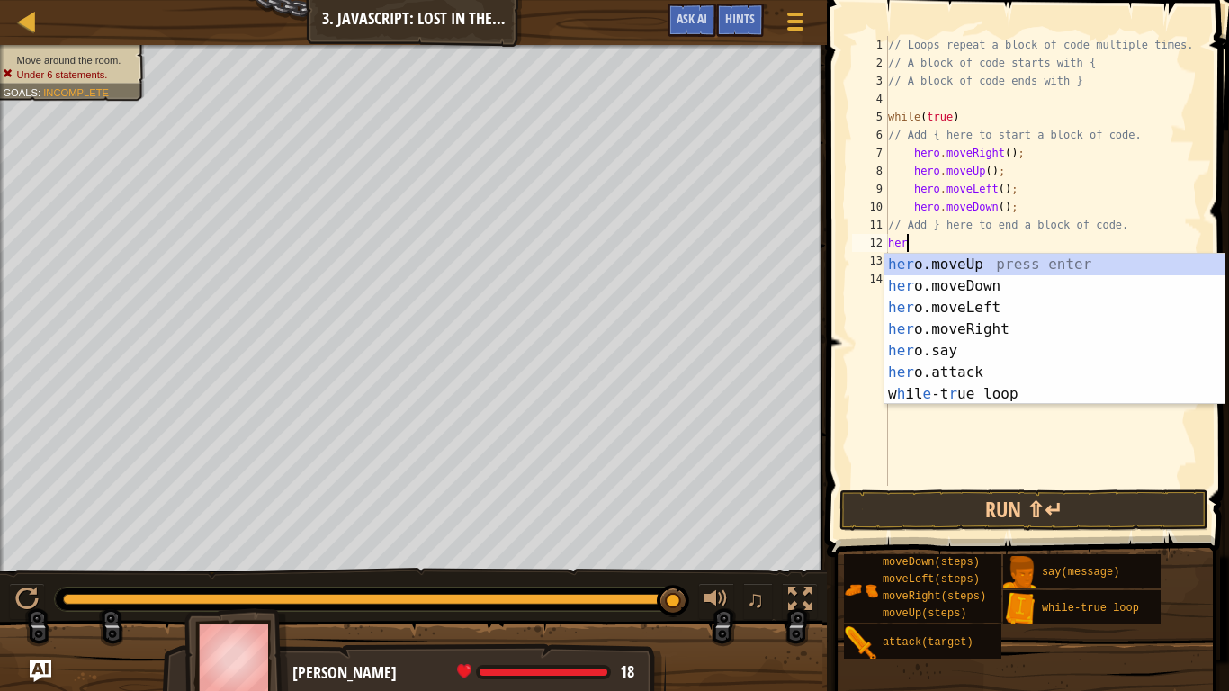
type textarea "h"
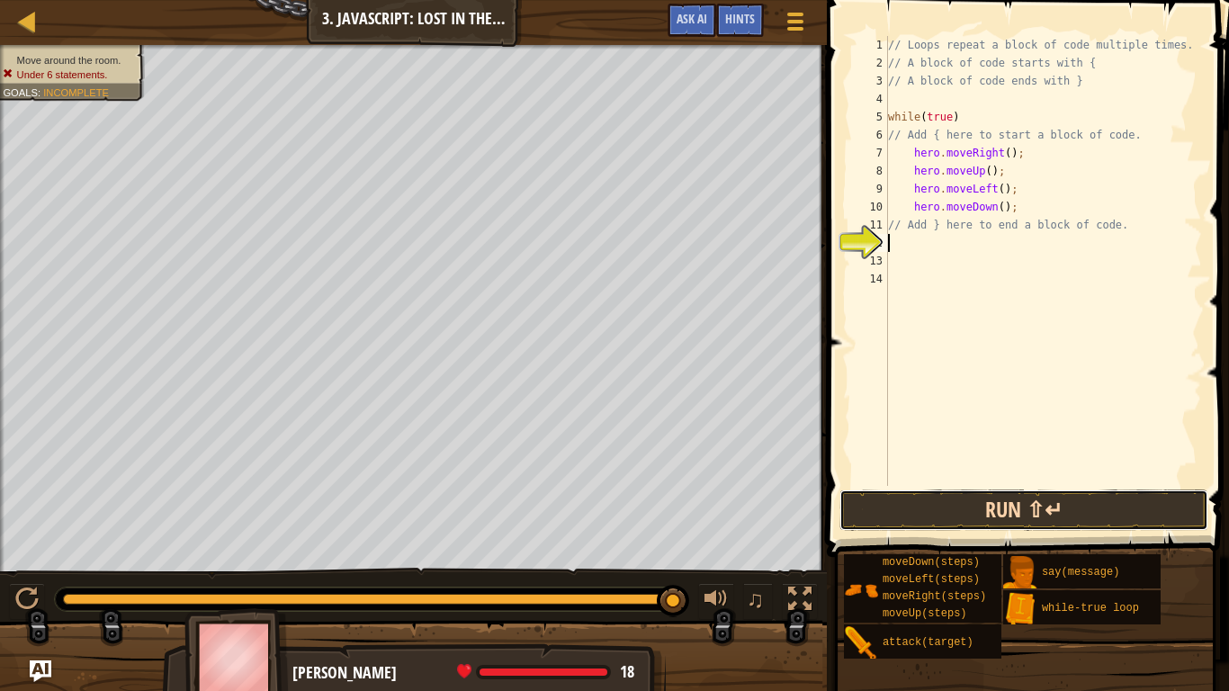
click at [1089, 523] on button "Run ⇧↵" at bounding box center [1023, 509] width 369 height 41
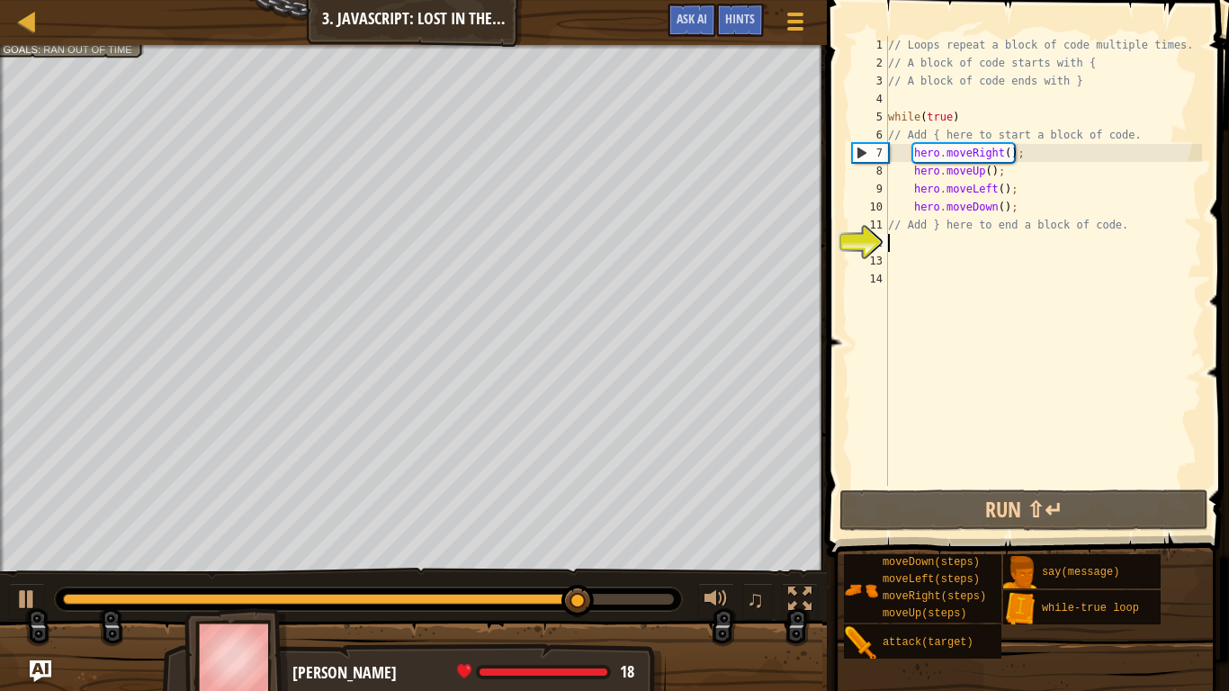
click at [916, 247] on div "// Loops repeat a block of code multiple times. // A block of code starts with …" at bounding box center [1042, 279] width 317 height 486
click at [699, 36] on button "Ask AI" at bounding box center [691, 20] width 49 height 33
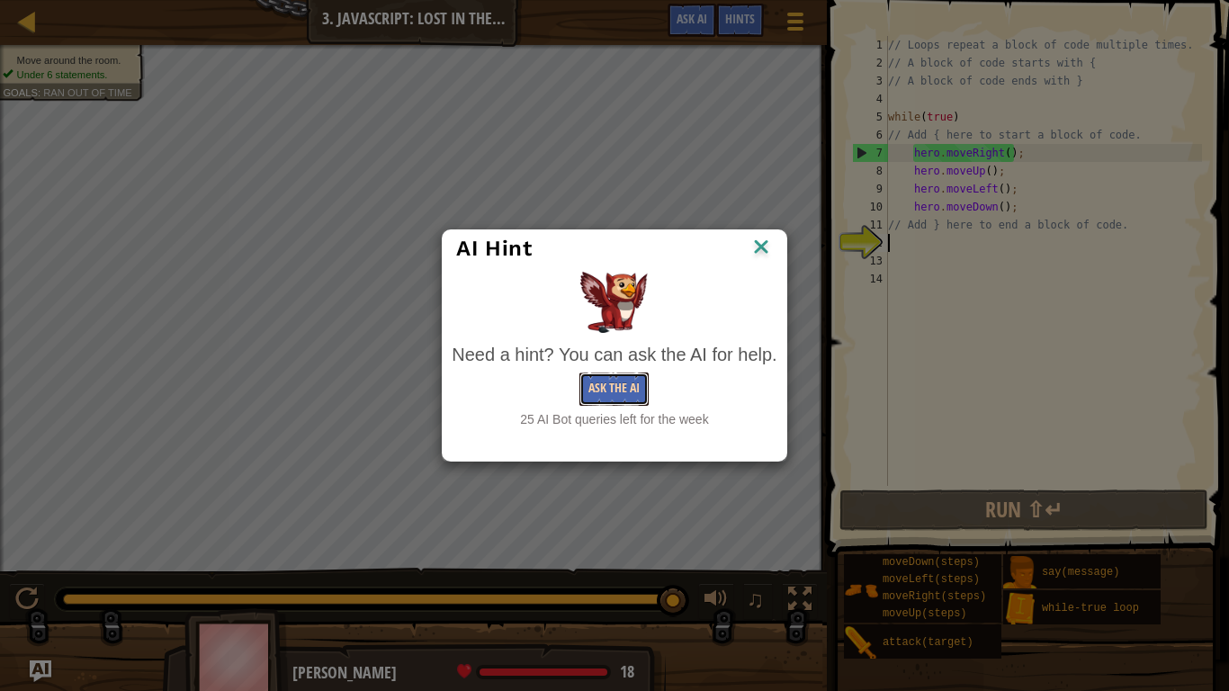
click at [616, 379] on button "Ask the AI" at bounding box center [613, 388] width 69 height 33
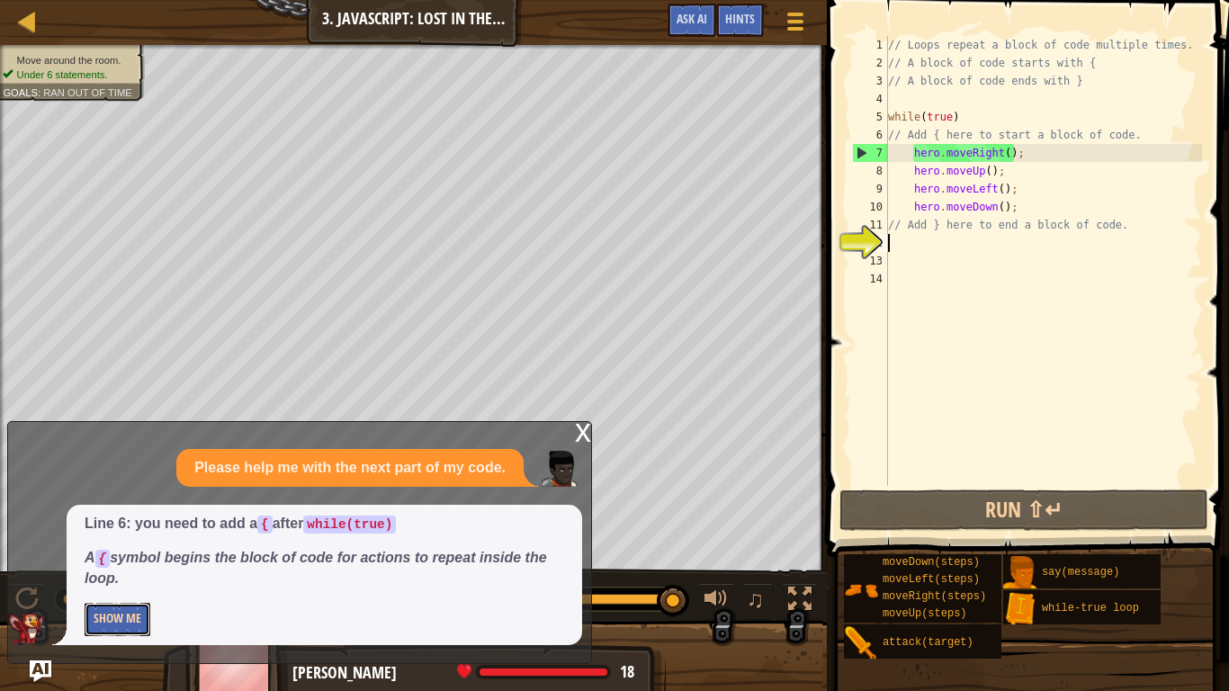
click at [106, 538] on button "Show Me" at bounding box center [118, 619] width 66 height 33
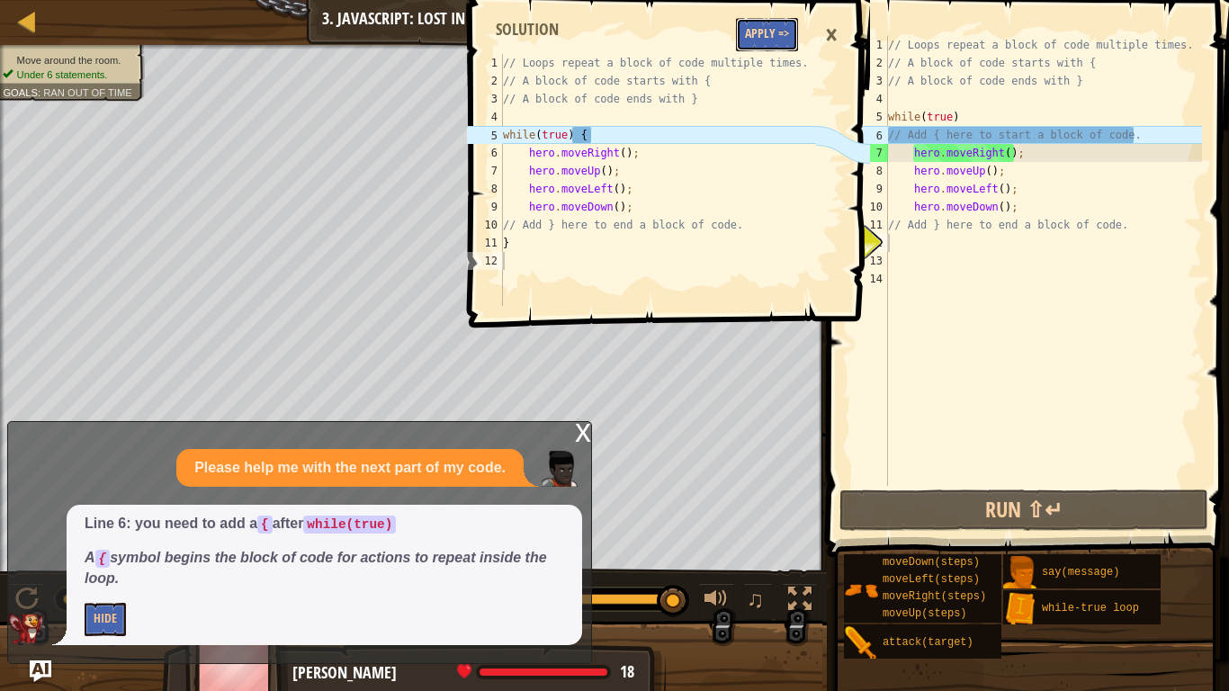
click at [748, 28] on button "Apply =>" at bounding box center [767, 34] width 62 height 33
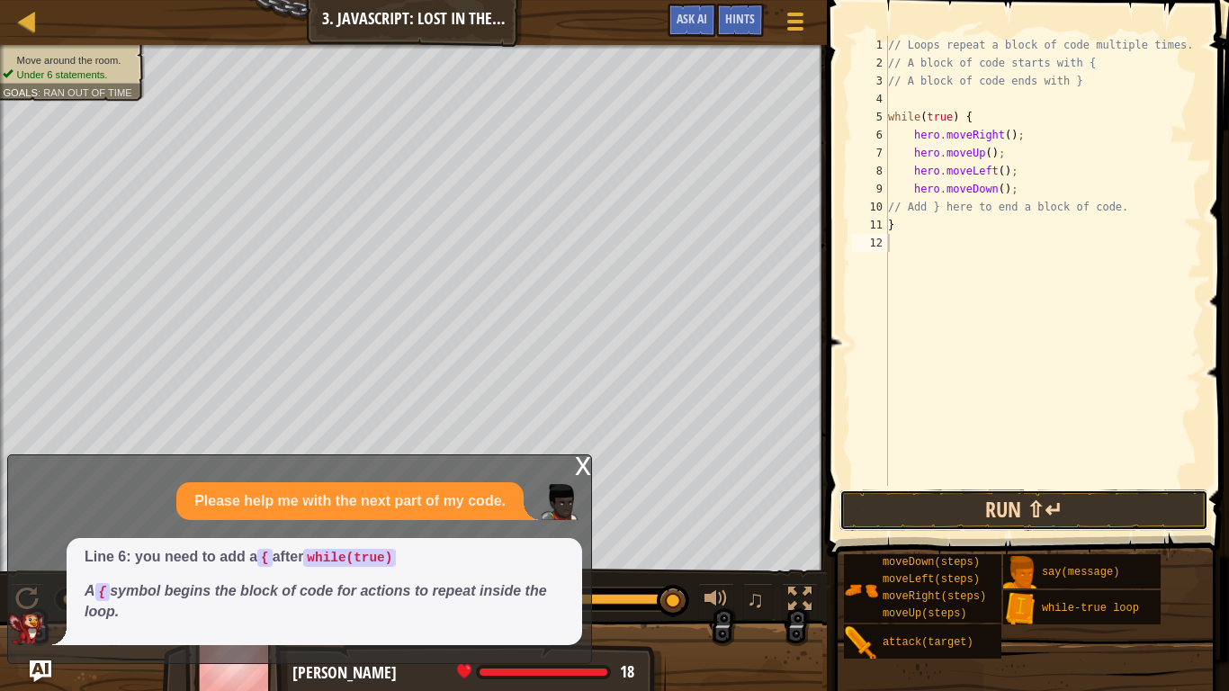
click at [929, 508] on button "Run ⇧↵" at bounding box center [1023, 509] width 369 height 41
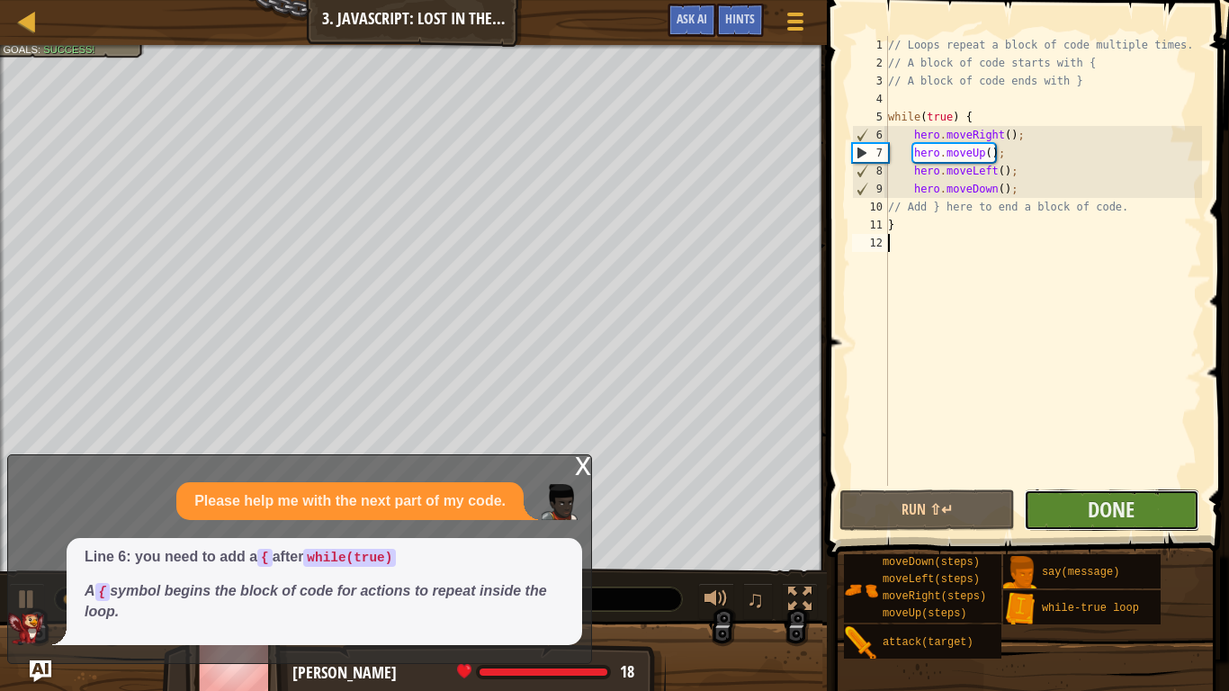
click at [1120, 491] on button "Done" at bounding box center [1110, 509] width 175 height 41
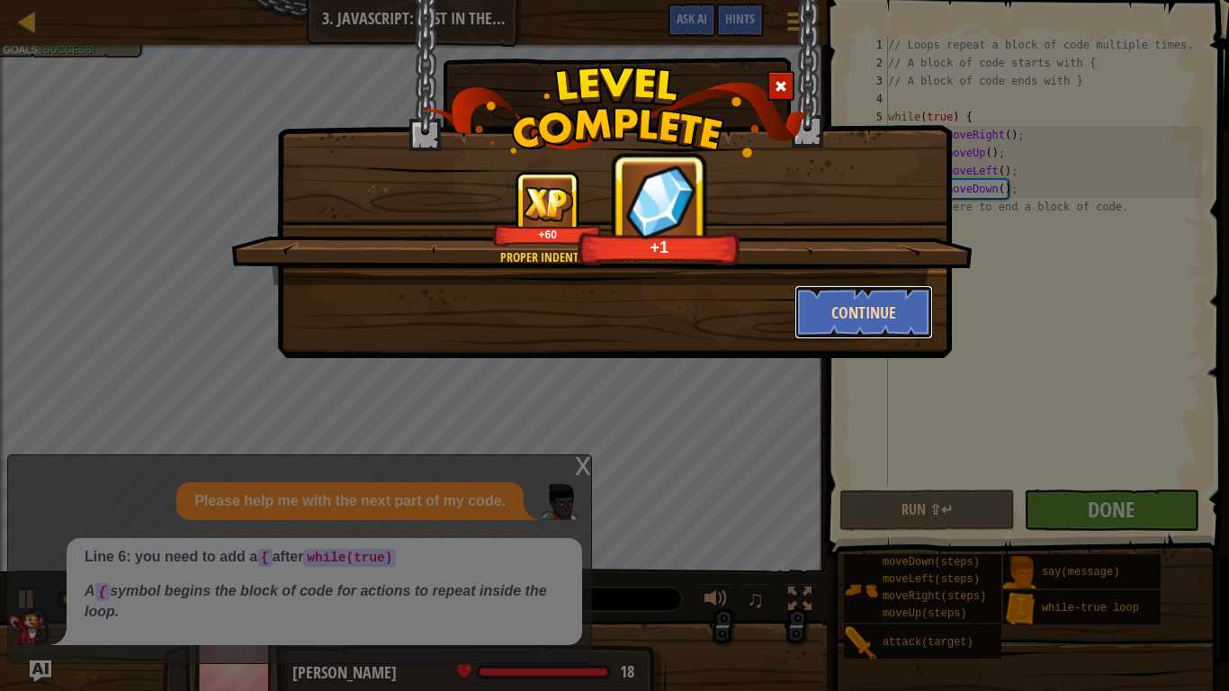
click at [868, 310] on button "Continue" at bounding box center [863, 312] width 139 height 54
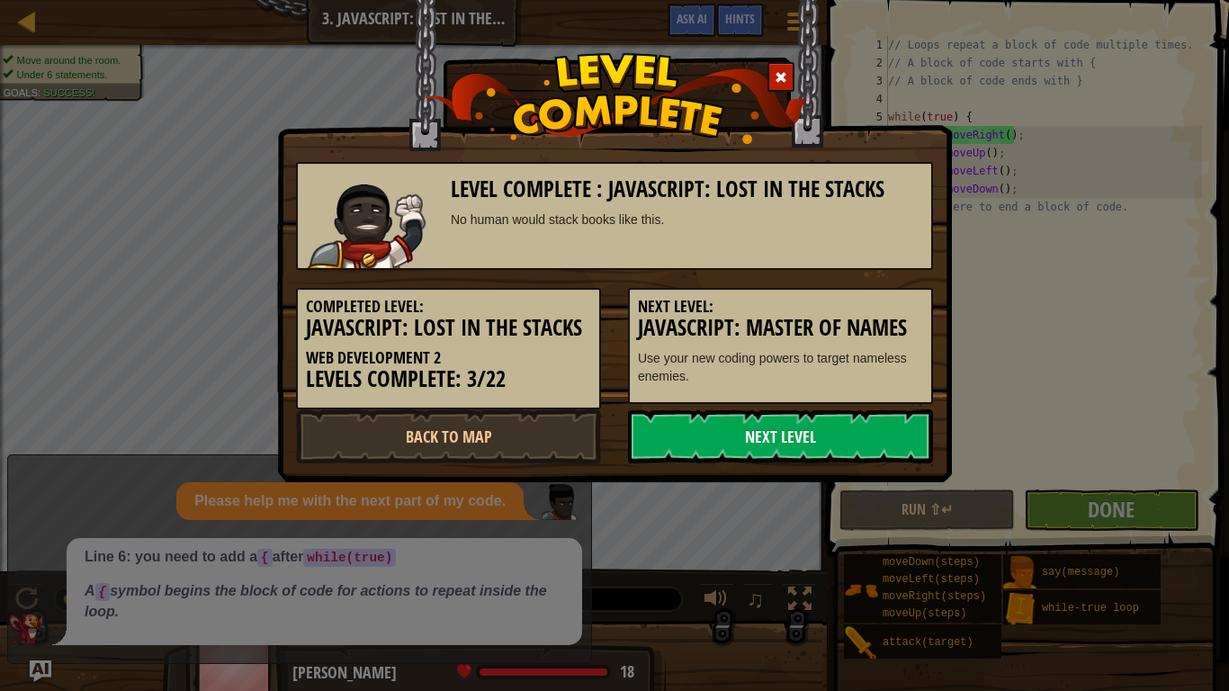
click at [778, 414] on link "Next Level" at bounding box center [780, 436] width 305 height 54
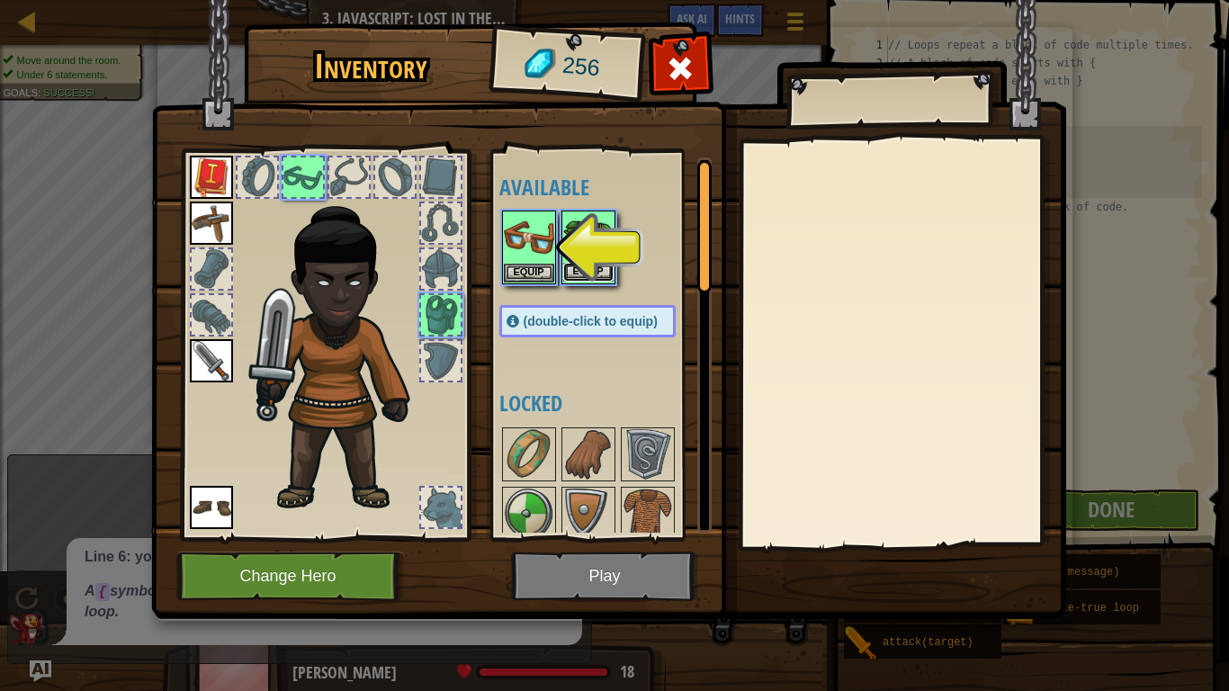
click at [563, 264] on button "Equip" at bounding box center [588, 272] width 50 height 19
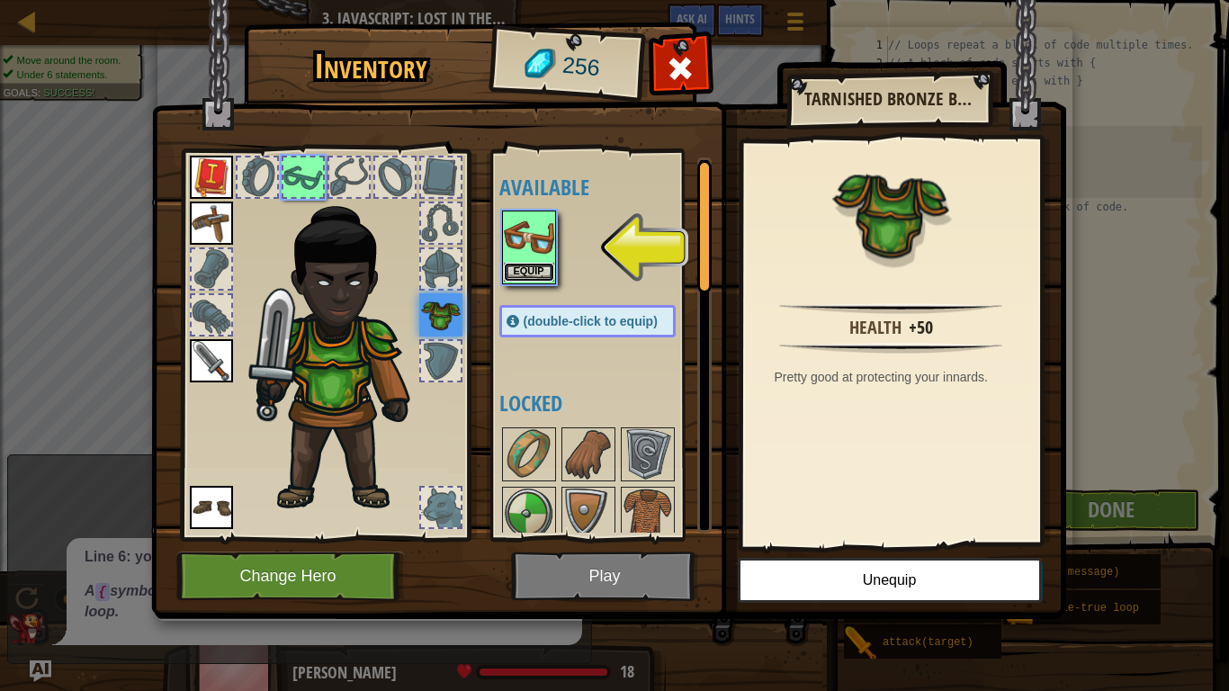
click at [532, 267] on button "Equip" at bounding box center [529, 272] width 50 height 19
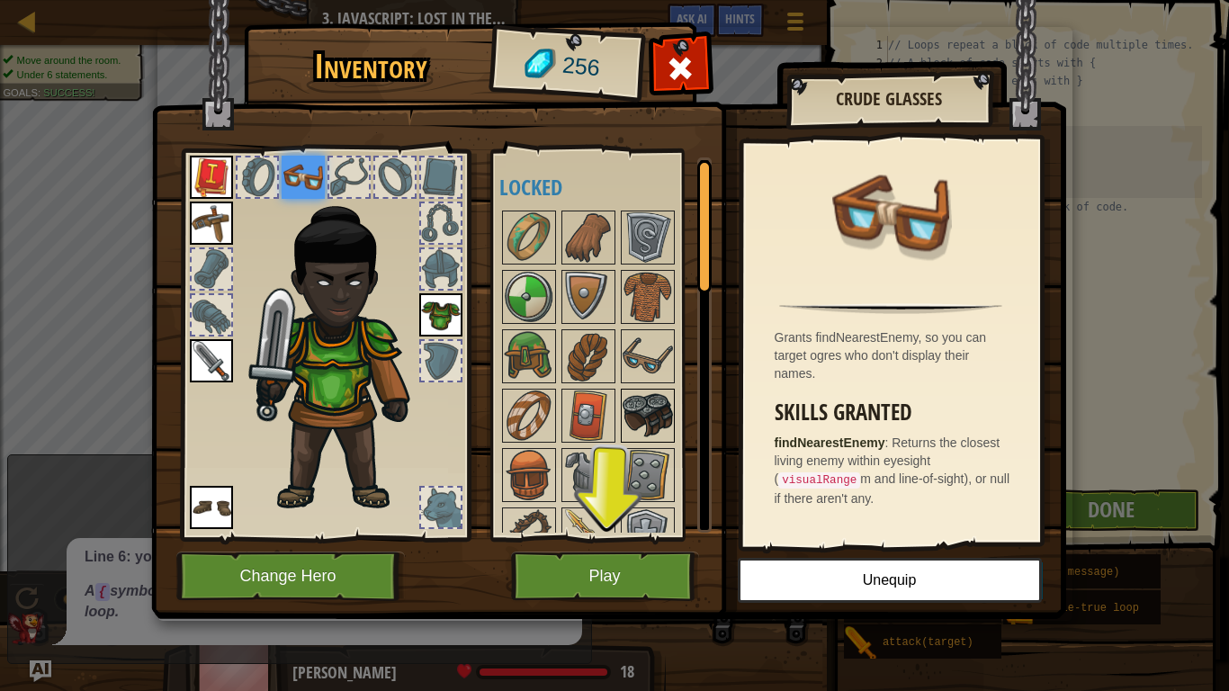
click at [655, 411] on img at bounding box center [647, 415] width 50 height 50
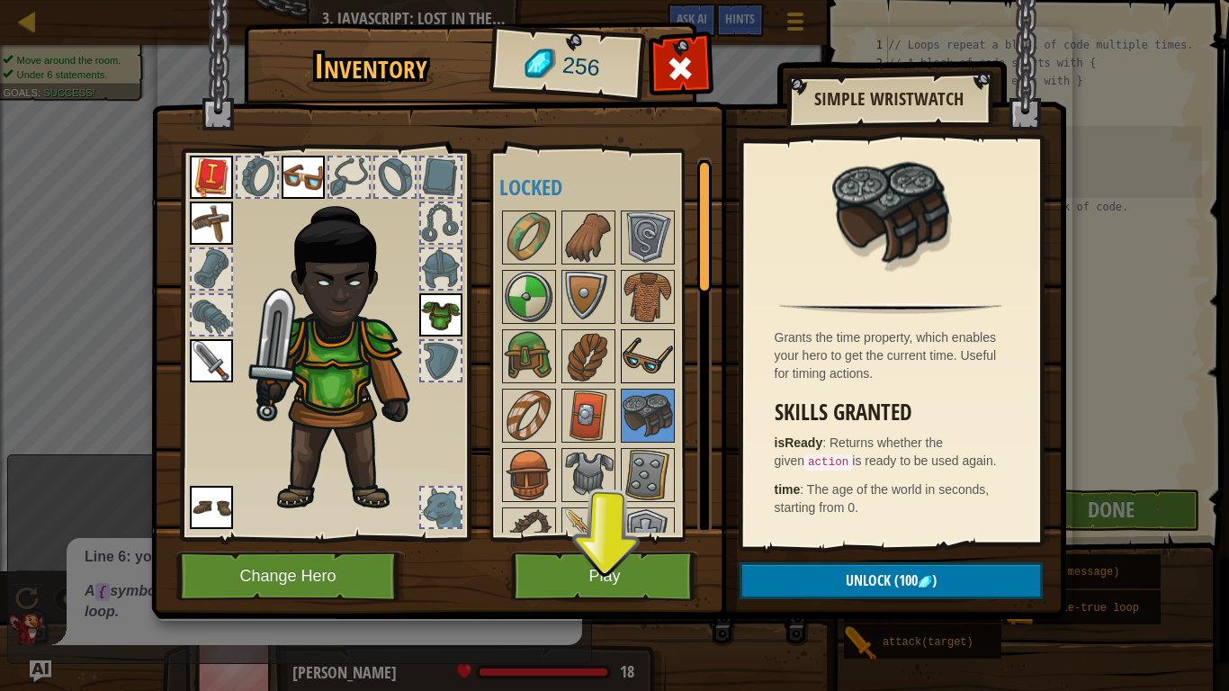
click at [643, 381] on img at bounding box center [647, 356] width 50 height 50
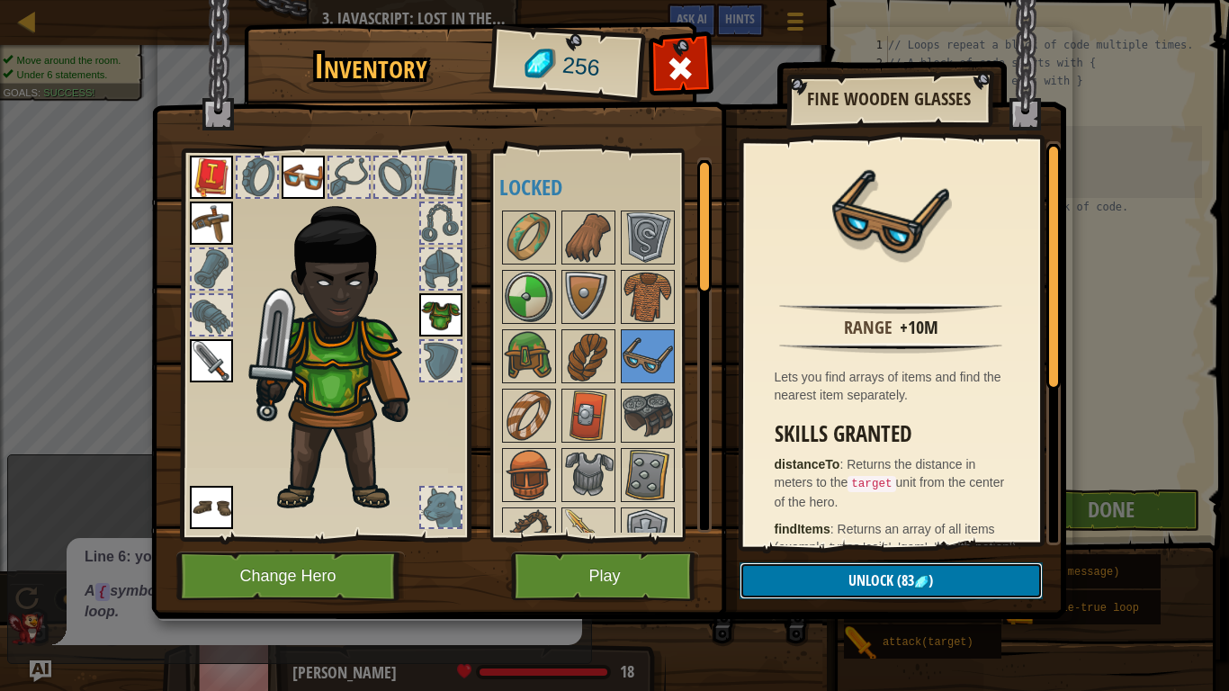
click at [826, 538] on button "Unlock (83 )" at bounding box center [890, 580] width 303 height 37
click at [826, 538] on button "Confirm" at bounding box center [890, 580] width 303 height 37
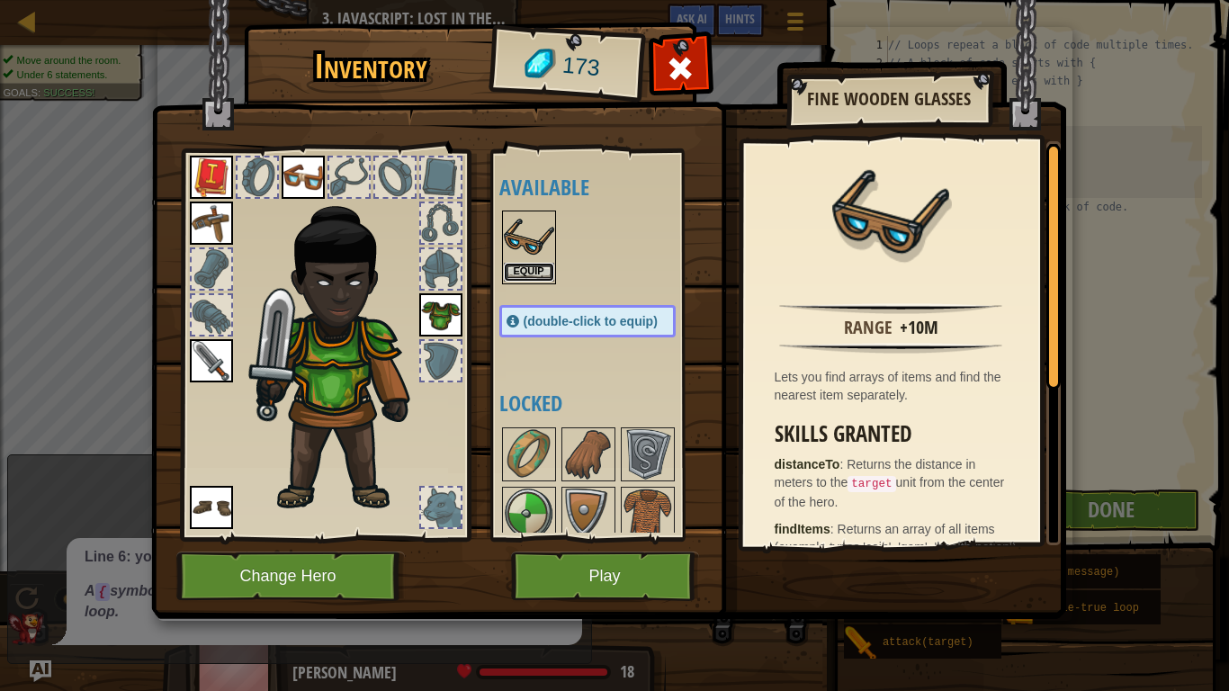
click at [534, 269] on button "Equip" at bounding box center [529, 272] width 50 height 19
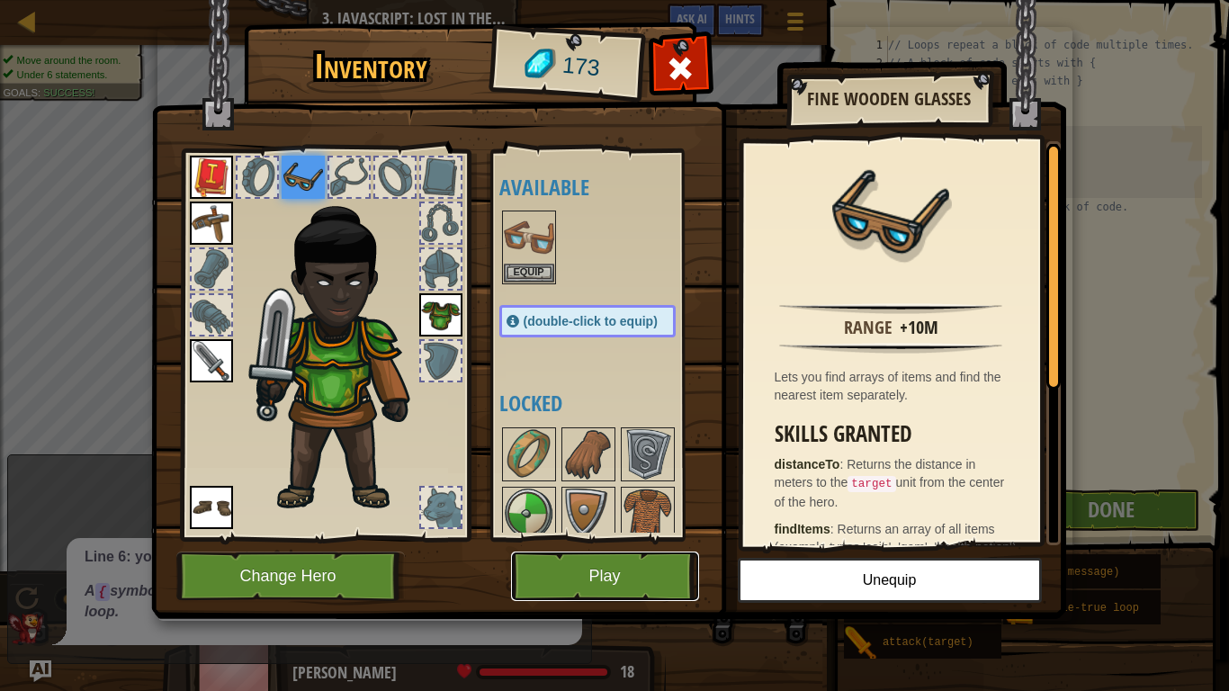
click at [537, 538] on button "Play" at bounding box center [605, 575] width 188 height 49
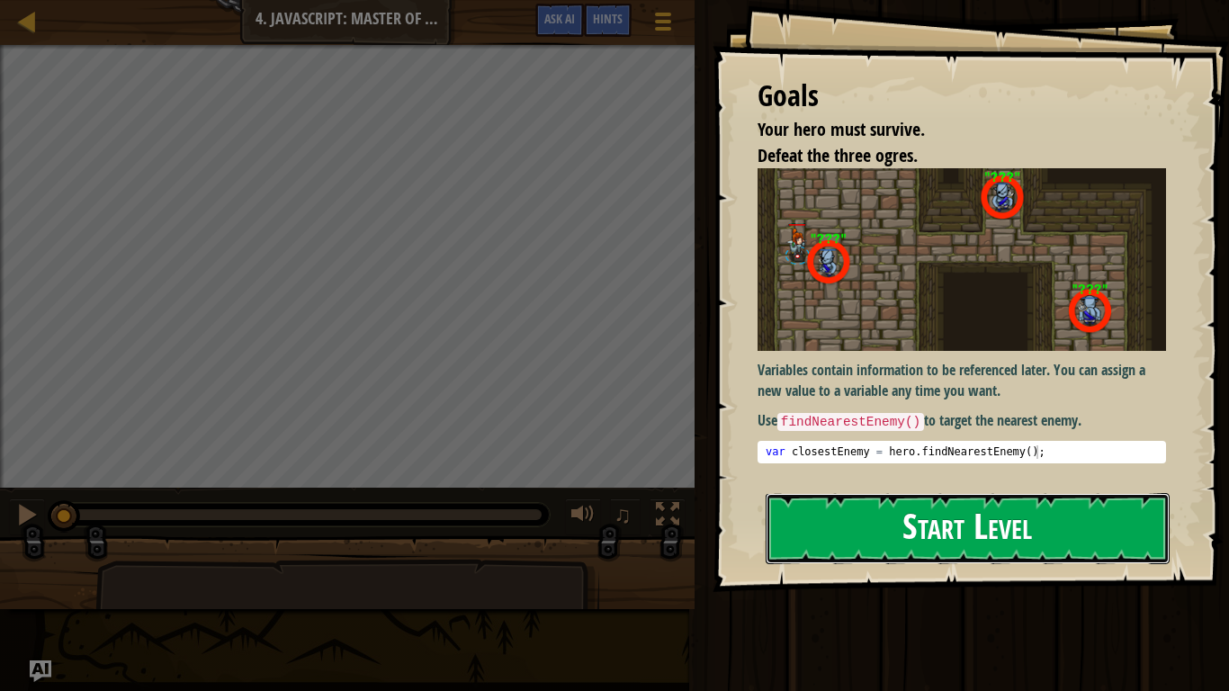
click at [826, 538] on button "Start Level" at bounding box center [967, 528] width 404 height 71
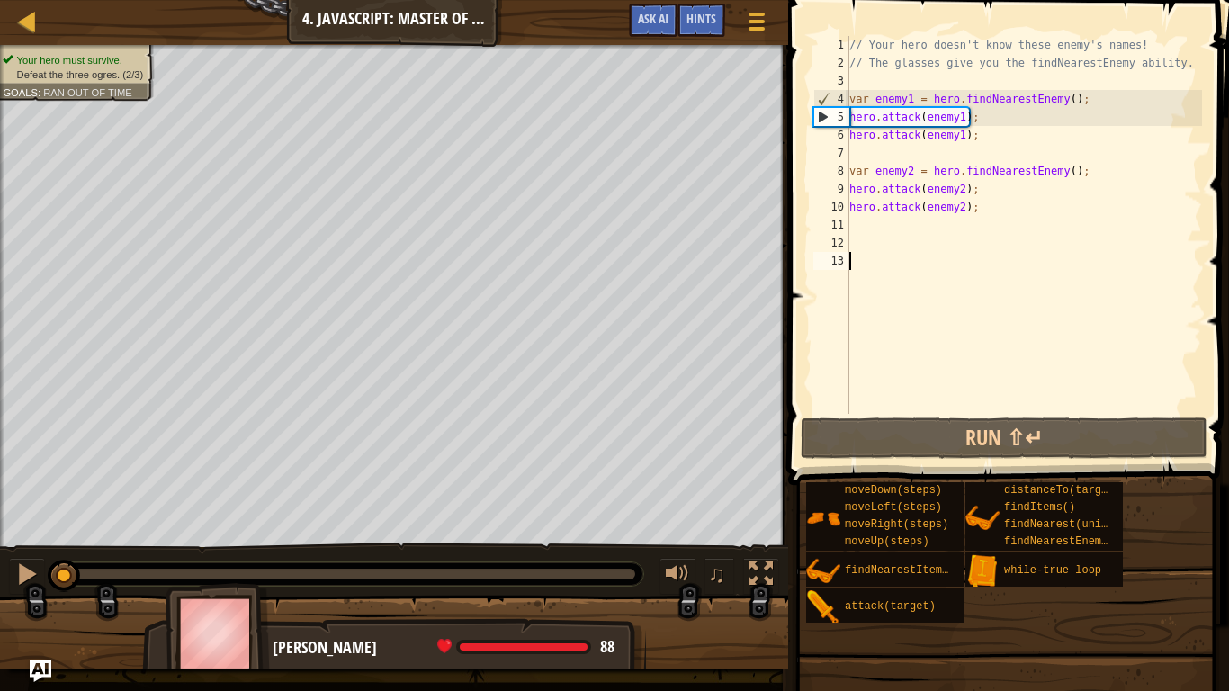
click at [855, 229] on div "// Your hero doesn't know these enemy's names! // The glasses give you the find…" at bounding box center [1023, 243] width 356 height 414
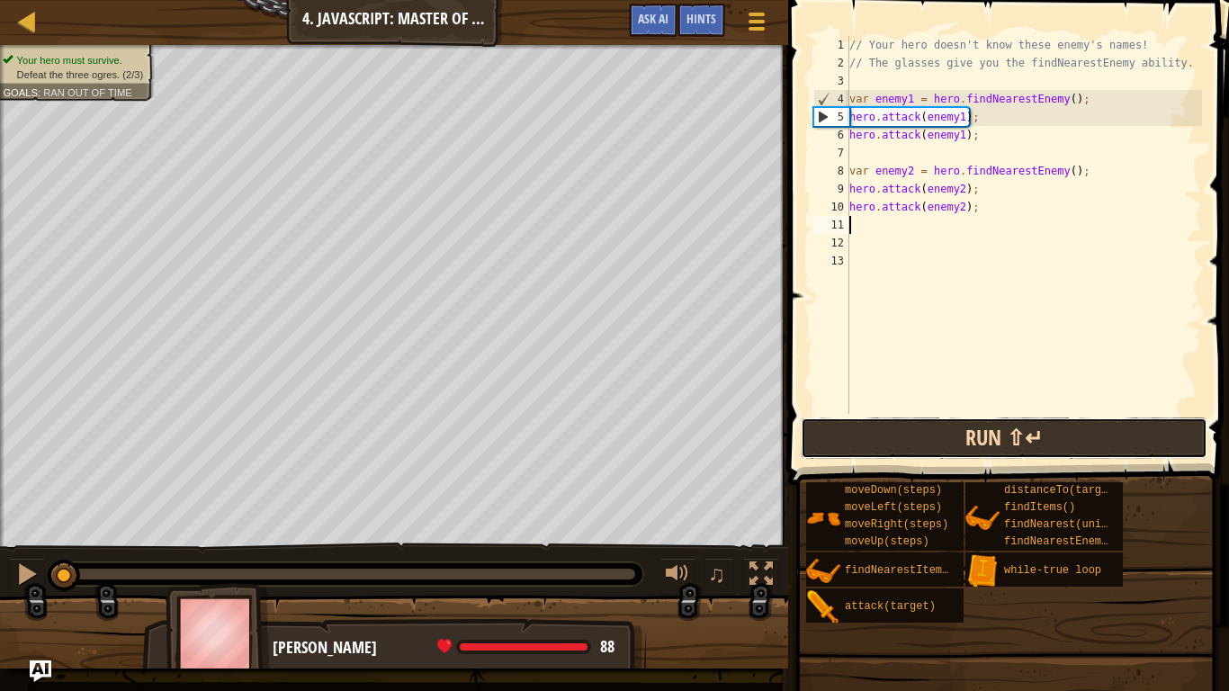
click at [947, 451] on button "Run ⇧↵" at bounding box center [1003, 437] width 407 height 41
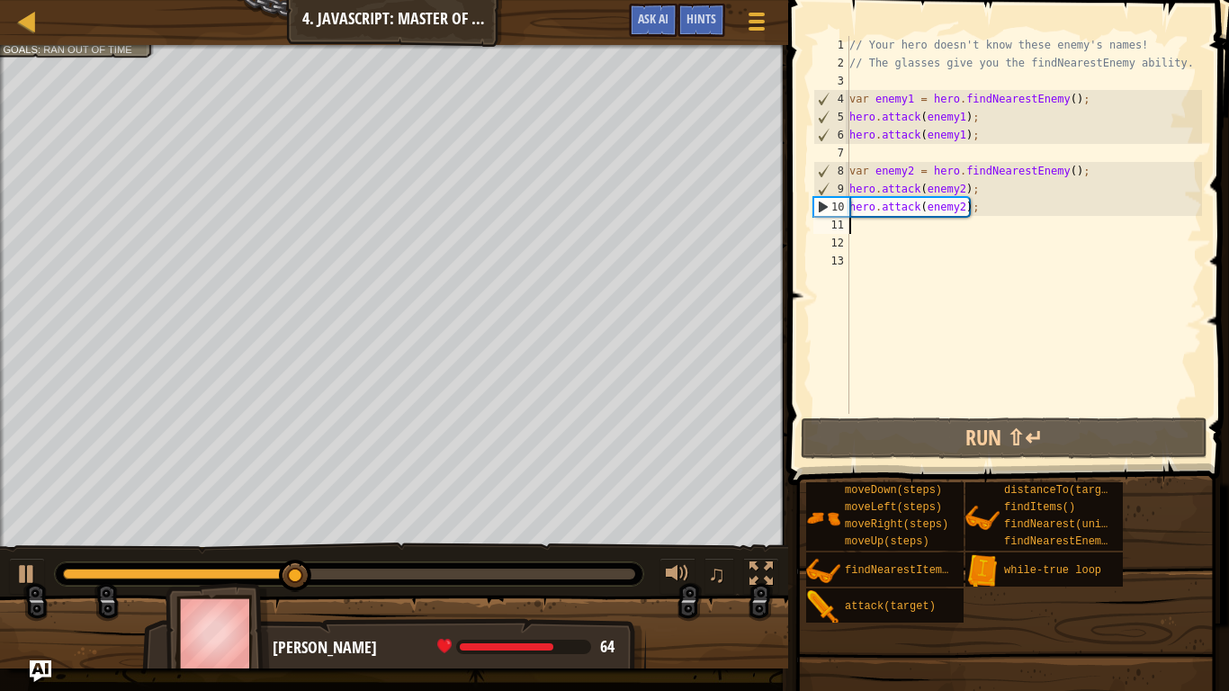
click at [880, 237] on div "// Your hero doesn't know these enemy's names! // The glasses give you the find…" at bounding box center [1023, 243] width 356 height 414
drag, startPoint x: 968, startPoint y: 212, endPoint x: 853, endPoint y: 209, distance: 115.2
click at [853, 209] on div "// Your hero doesn't know these enemy's names! // The glasses give you the find…" at bounding box center [1023, 243] width 356 height 414
type textarea "hero.attack(enemy2);"
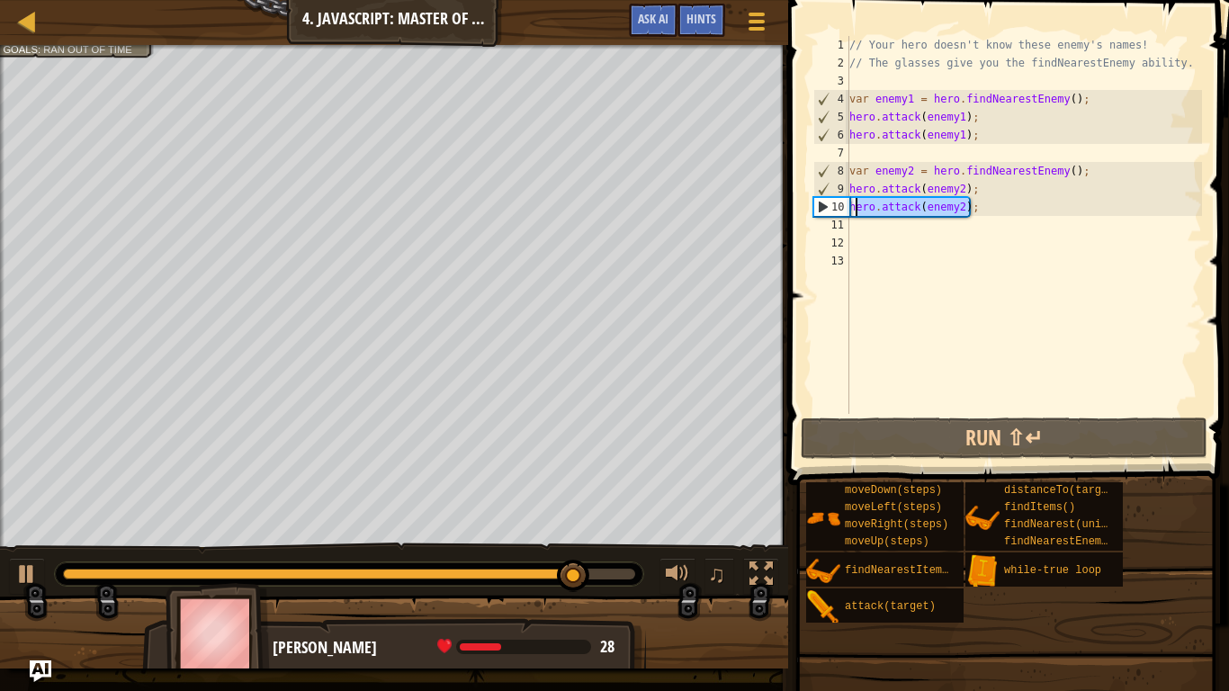
click at [853, 231] on div "// Your hero doesn't know these enemy's names! // The glasses give you the find…" at bounding box center [1023, 243] width 356 height 414
paste textarea "ero.attack(enemy2)"
type textarea "ero.attack(enemy2)"
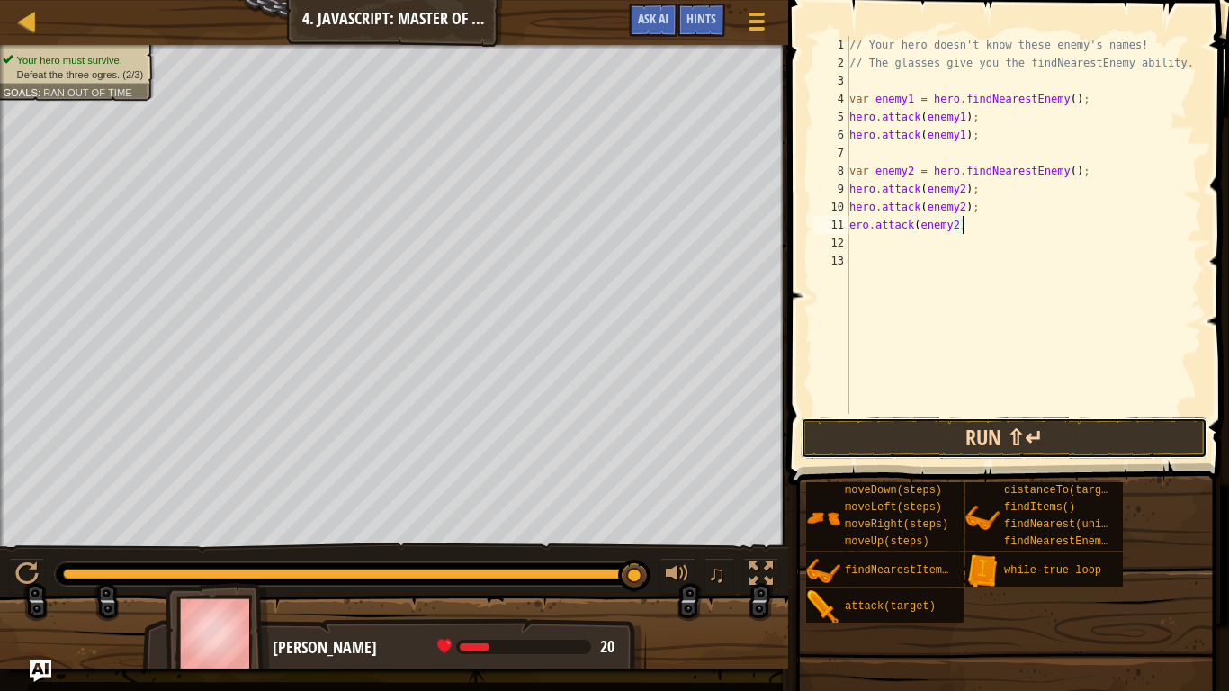
click at [871, 427] on button "Run ⇧↵" at bounding box center [1003, 437] width 407 height 41
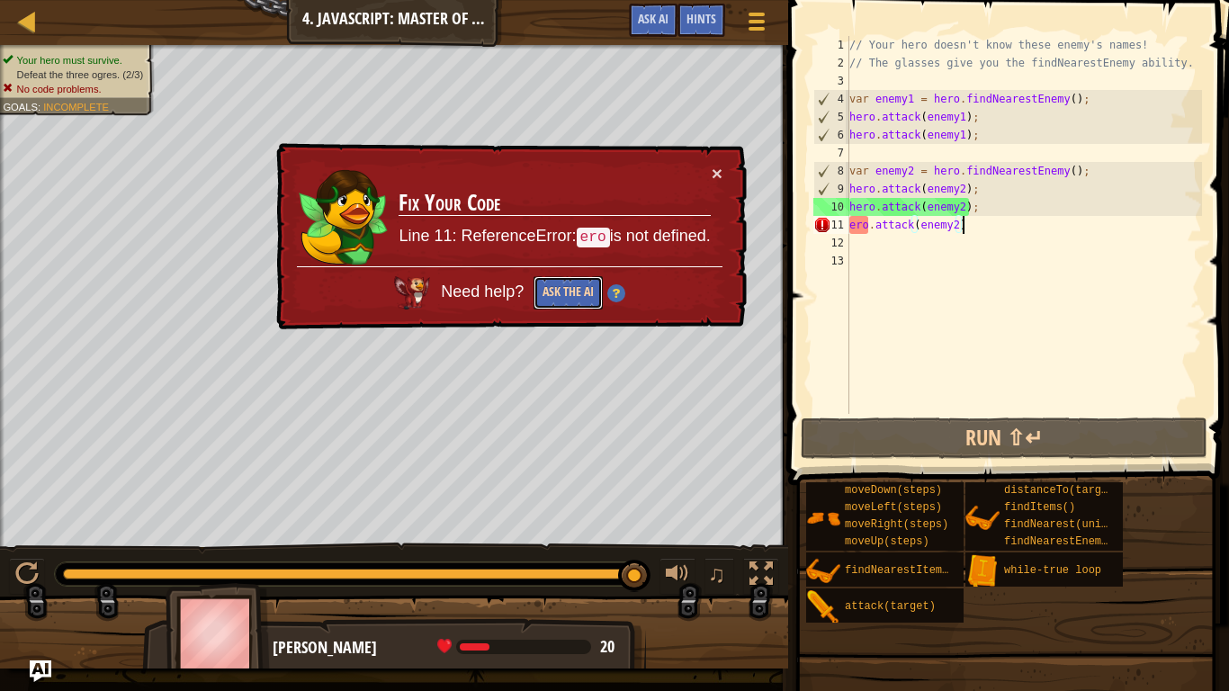
click at [578, 282] on button "Ask the AI" at bounding box center [567, 292] width 69 height 33
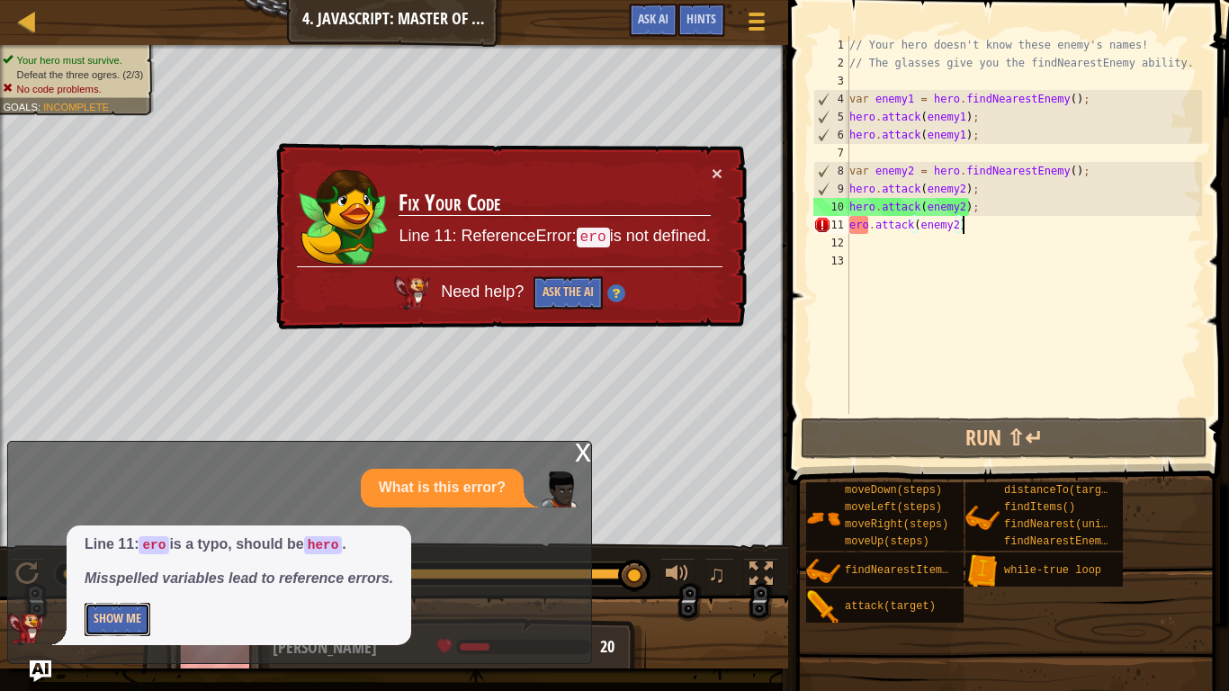
click at [141, 538] on button "Show Me" at bounding box center [118, 619] width 66 height 33
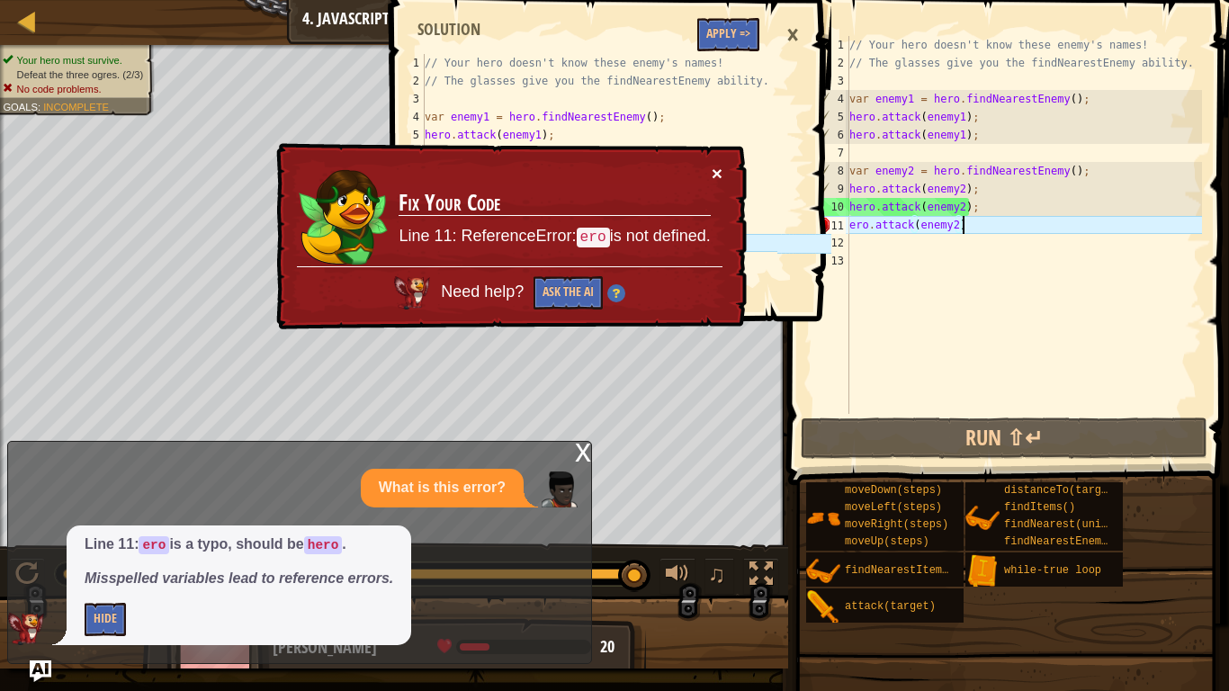
click at [711, 172] on button "×" at bounding box center [716, 173] width 11 height 19
click at [851, 234] on div "// Your hero doesn't know these enemy's names! // The glasses give you the find…" at bounding box center [1023, 243] width 356 height 414
click at [786, 40] on div "×" at bounding box center [792, 34] width 31 height 41
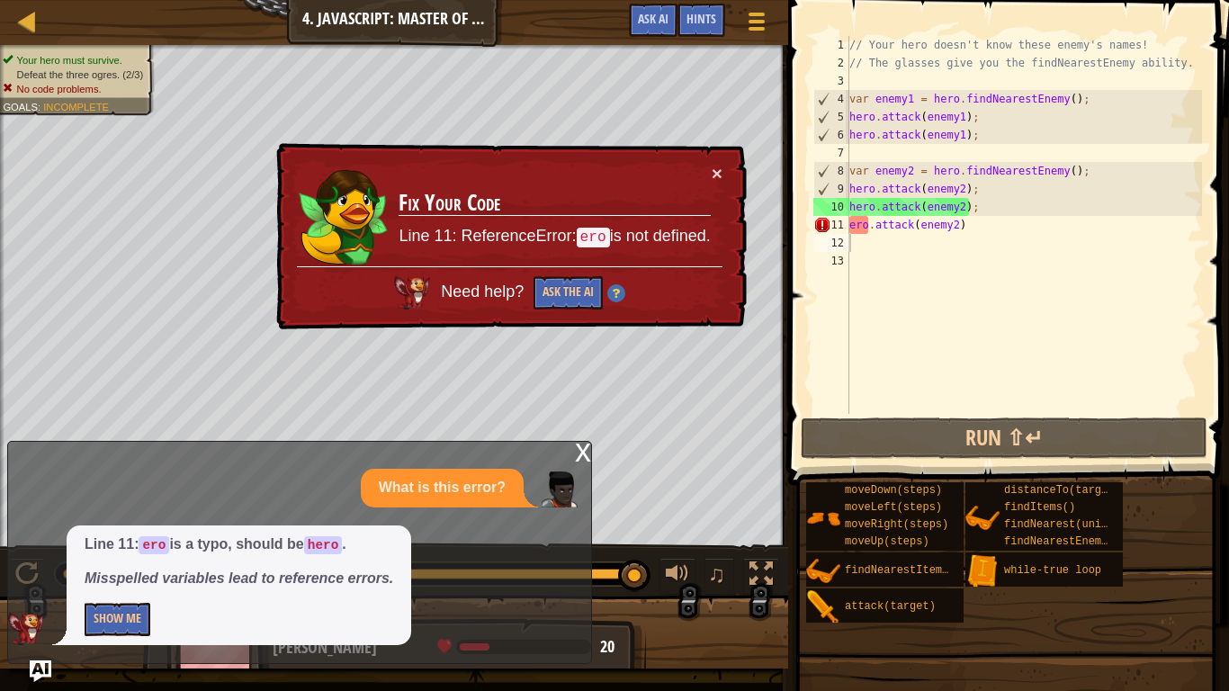
click at [852, 228] on div "// Your hero doesn't know these enemy's names! // The glasses give you the find…" at bounding box center [1023, 243] width 356 height 414
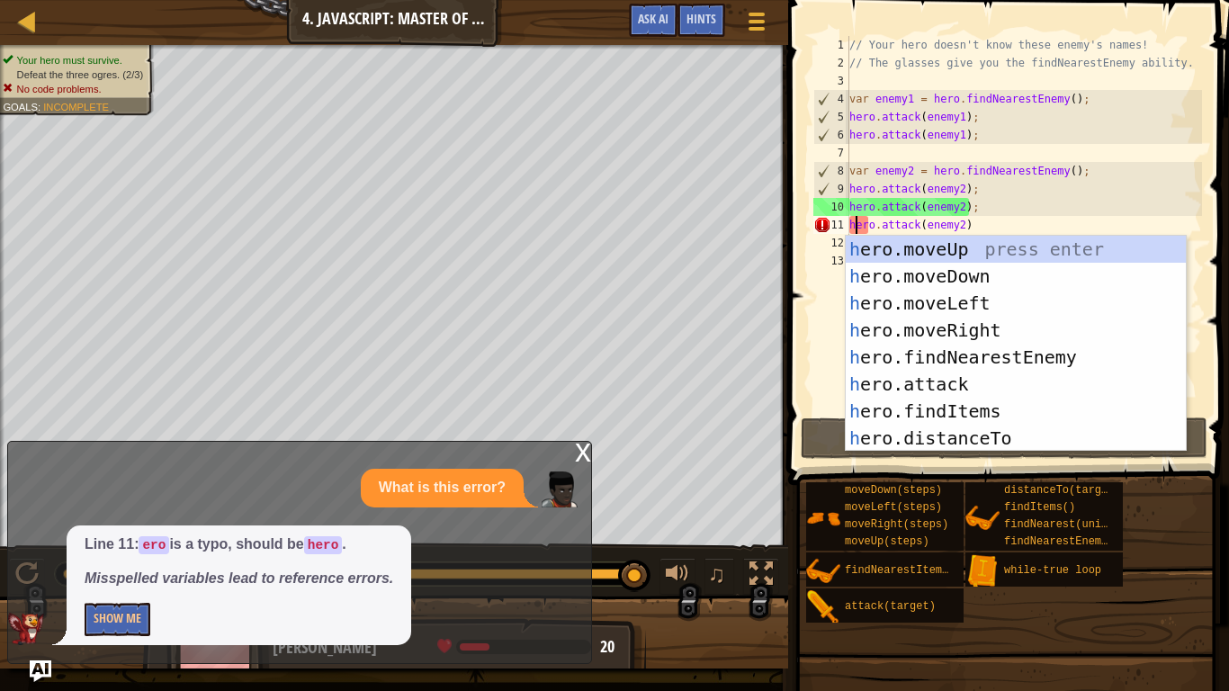
scroll to position [8, 2]
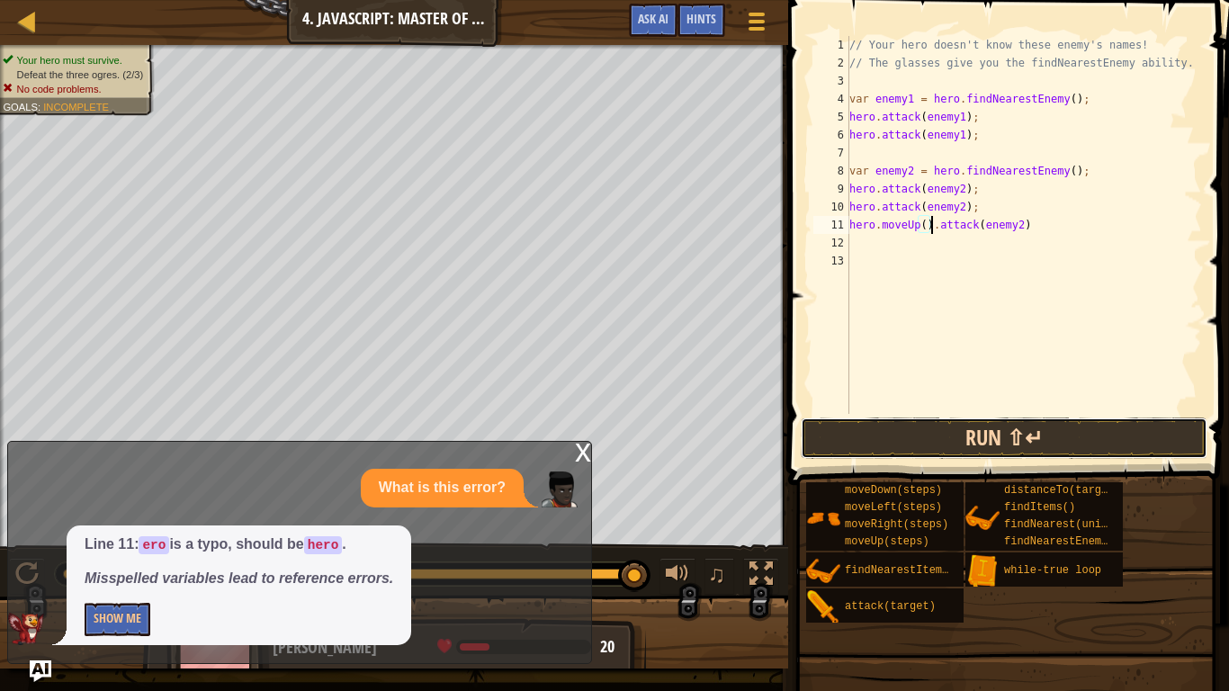
click at [1100, 445] on button "Run ⇧↵" at bounding box center [1003, 437] width 407 height 41
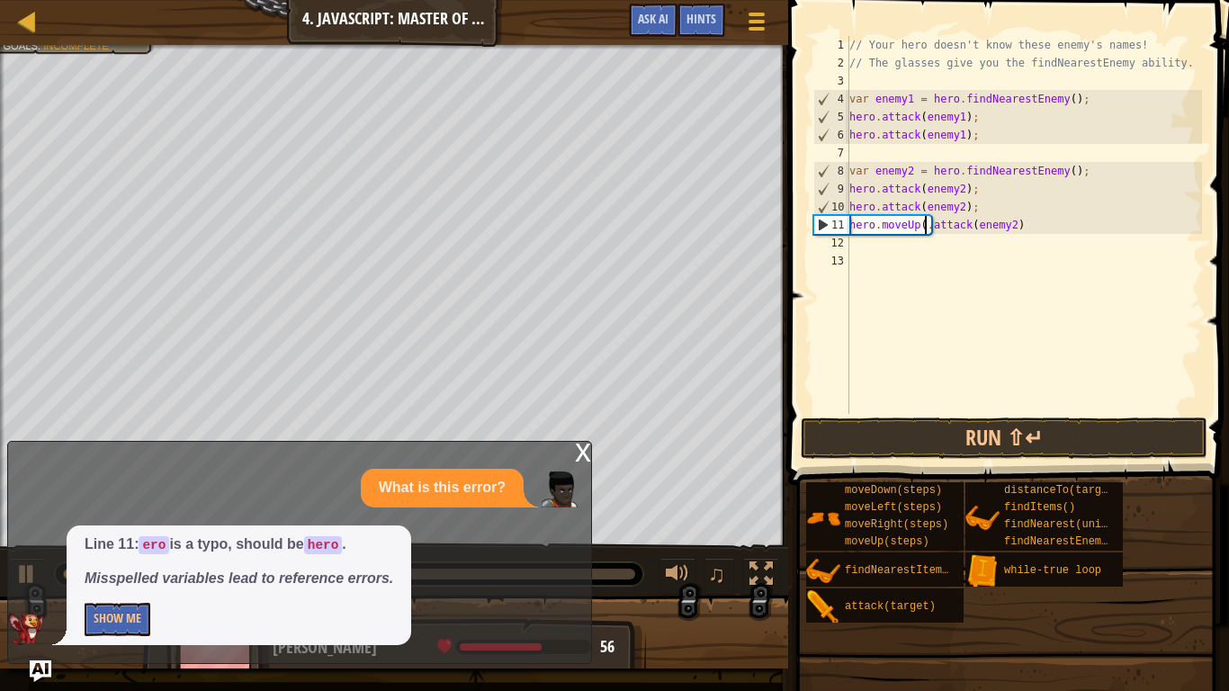
scroll to position [8, 12]
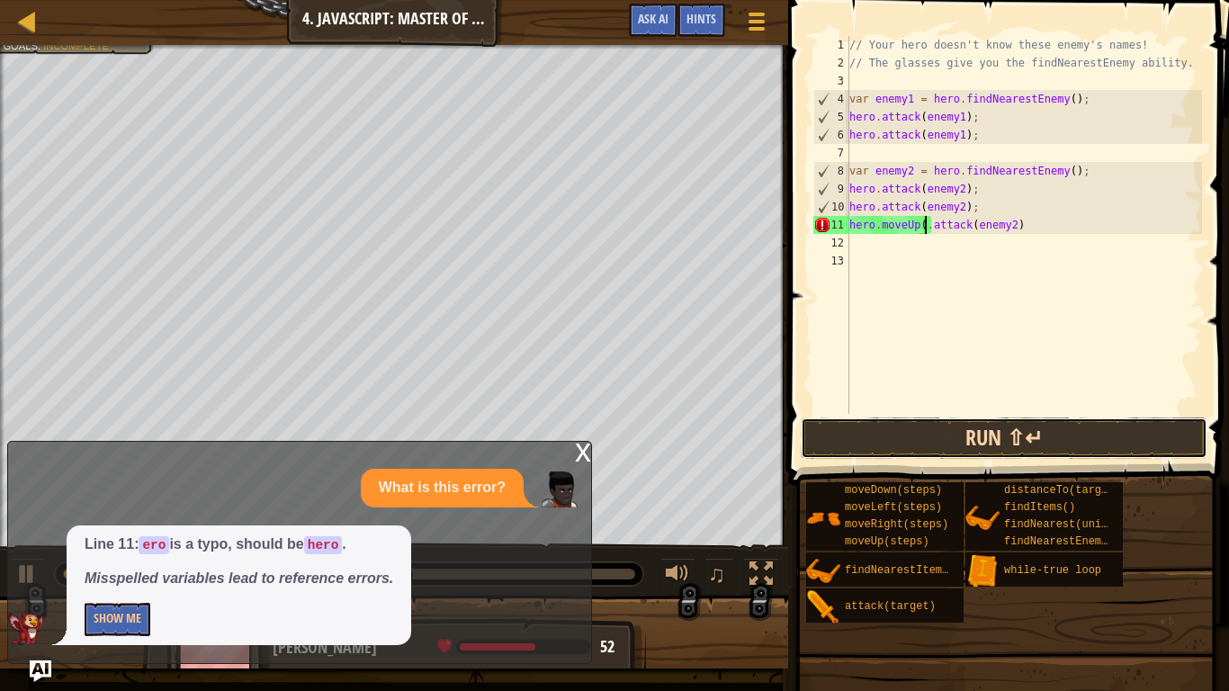
click at [1007, 417] on button "Run ⇧↵" at bounding box center [1003, 437] width 407 height 41
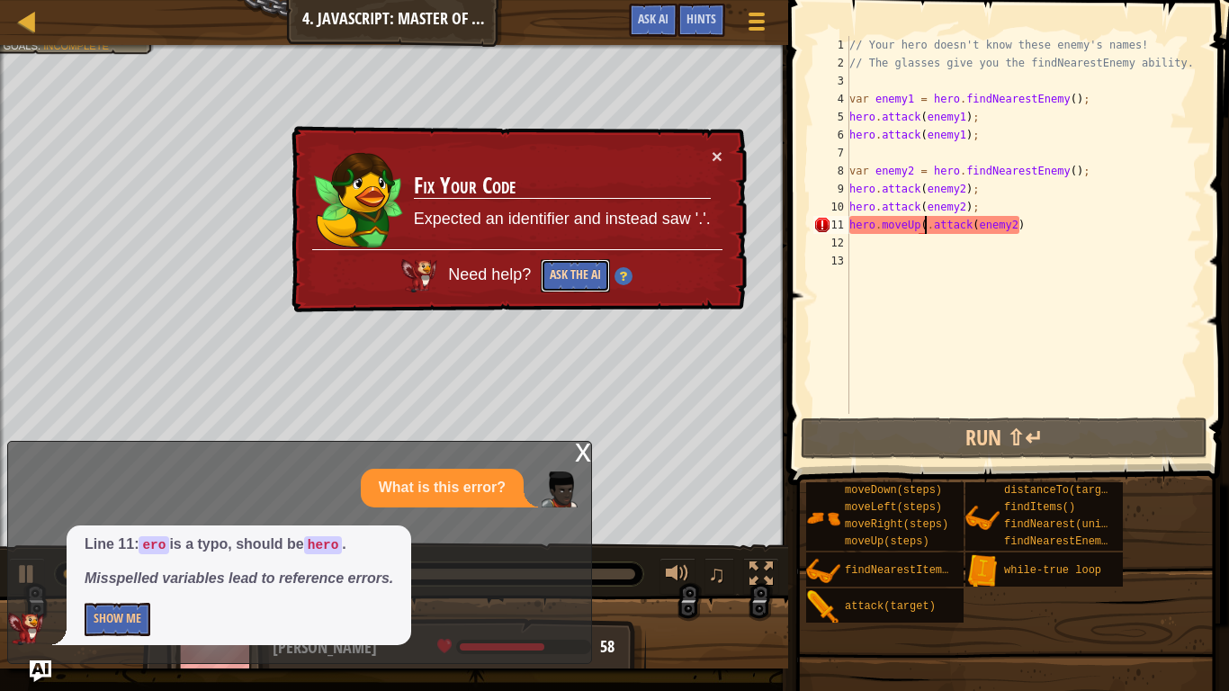
click at [603, 276] on button "Ask the AI" at bounding box center [575, 275] width 69 height 33
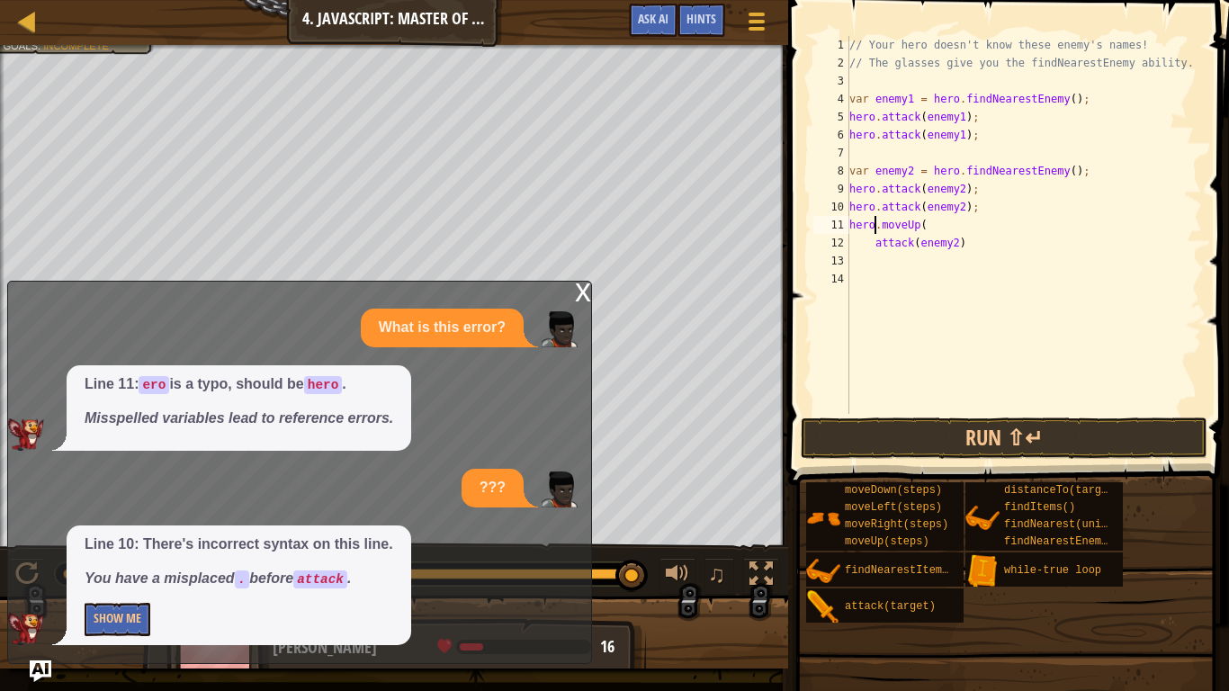
scroll to position [8, 10]
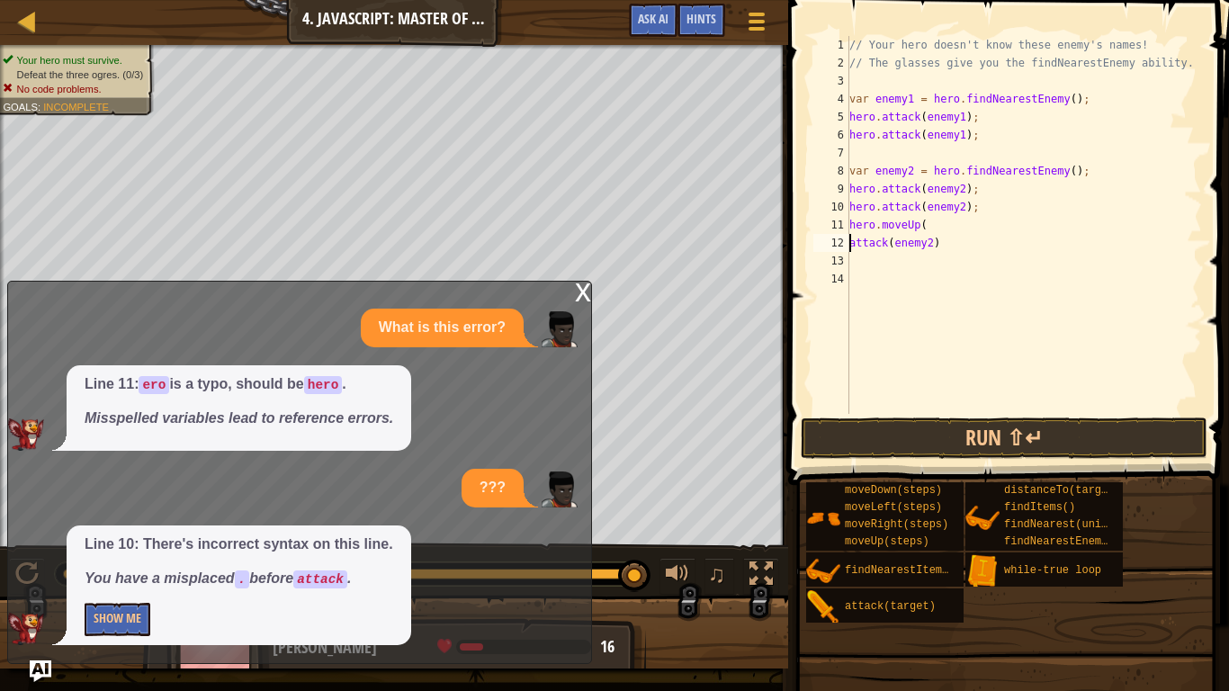
type textarea "hero.moveUp(attack(enemy2)"
click at [888, 456] on button "Run ⇧↵" at bounding box center [1003, 437] width 407 height 41
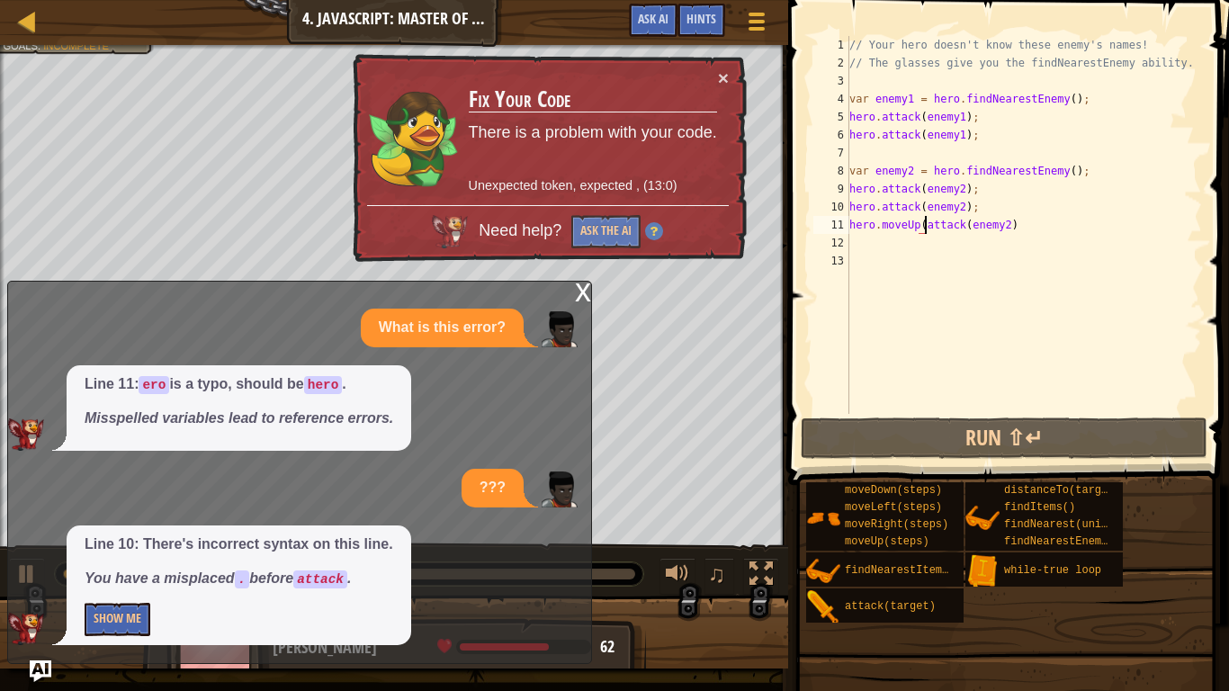
click at [579, 291] on div "x" at bounding box center [583, 290] width 16 height 18
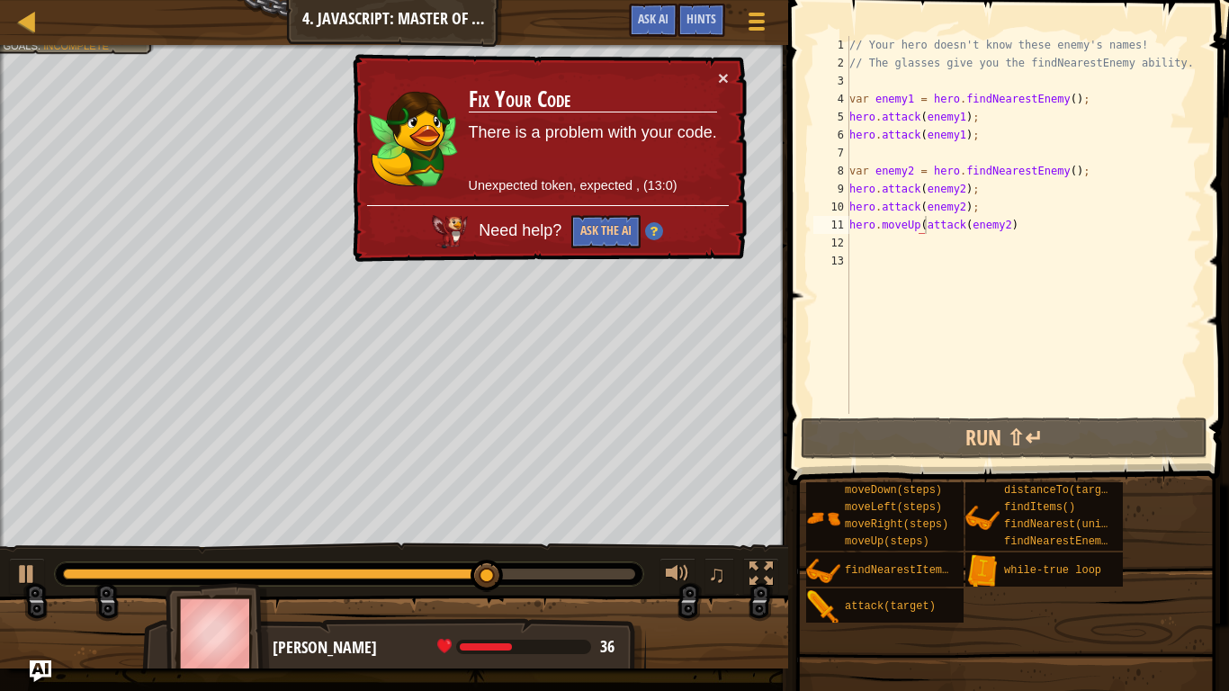
click at [1058, 160] on div "// Your hero doesn't know these enemy's names! // The glasses give you the find…" at bounding box center [1023, 243] width 356 height 414
type textarea "hero.attack(enemy1);"
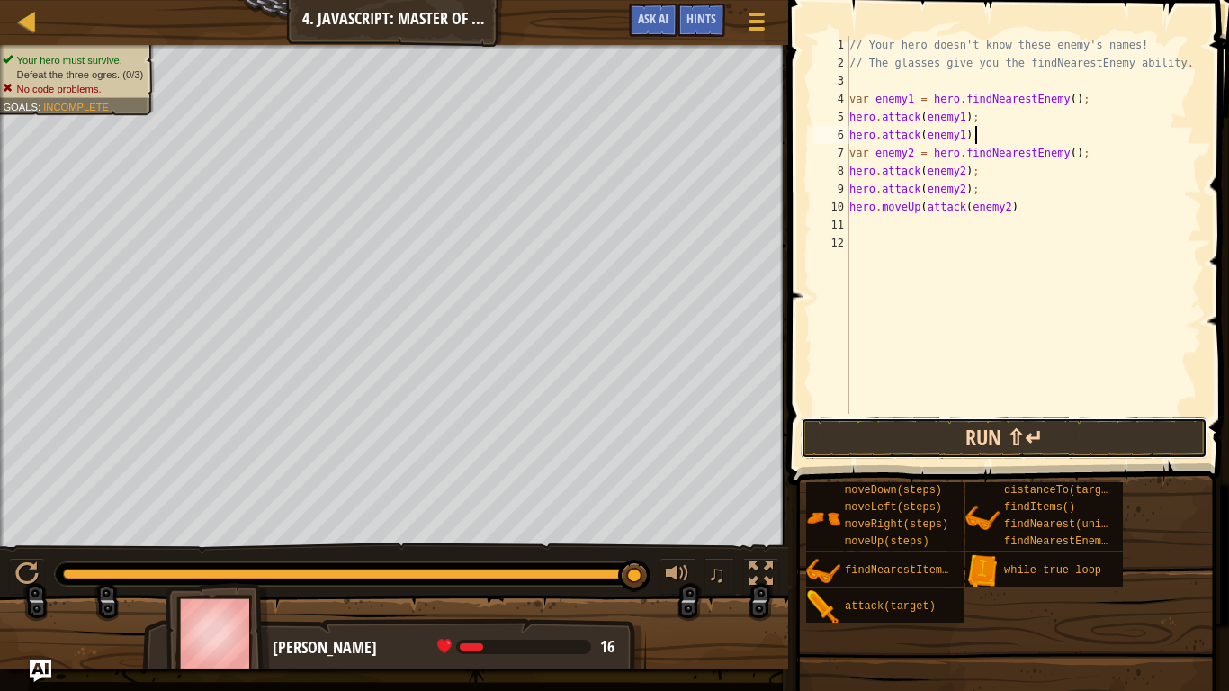
click at [1133, 438] on button "Run ⇧↵" at bounding box center [1003, 437] width 407 height 41
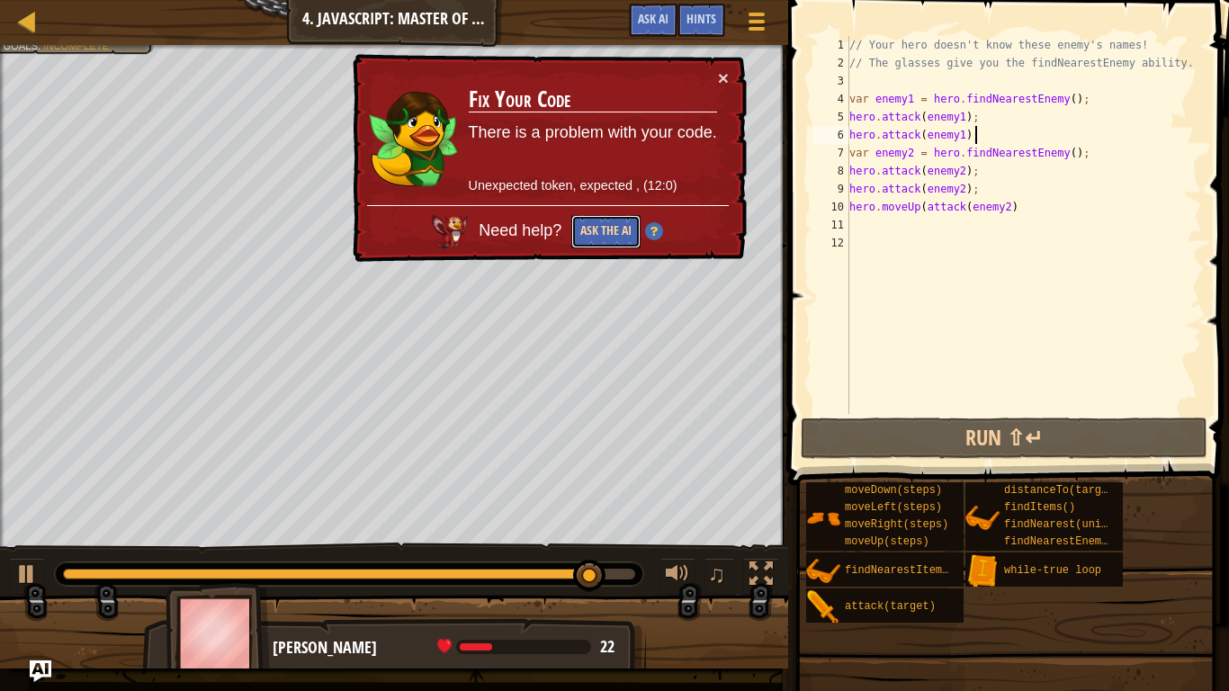
click at [621, 239] on button "Ask the AI" at bounding box center [606, 231] width 69 height 34
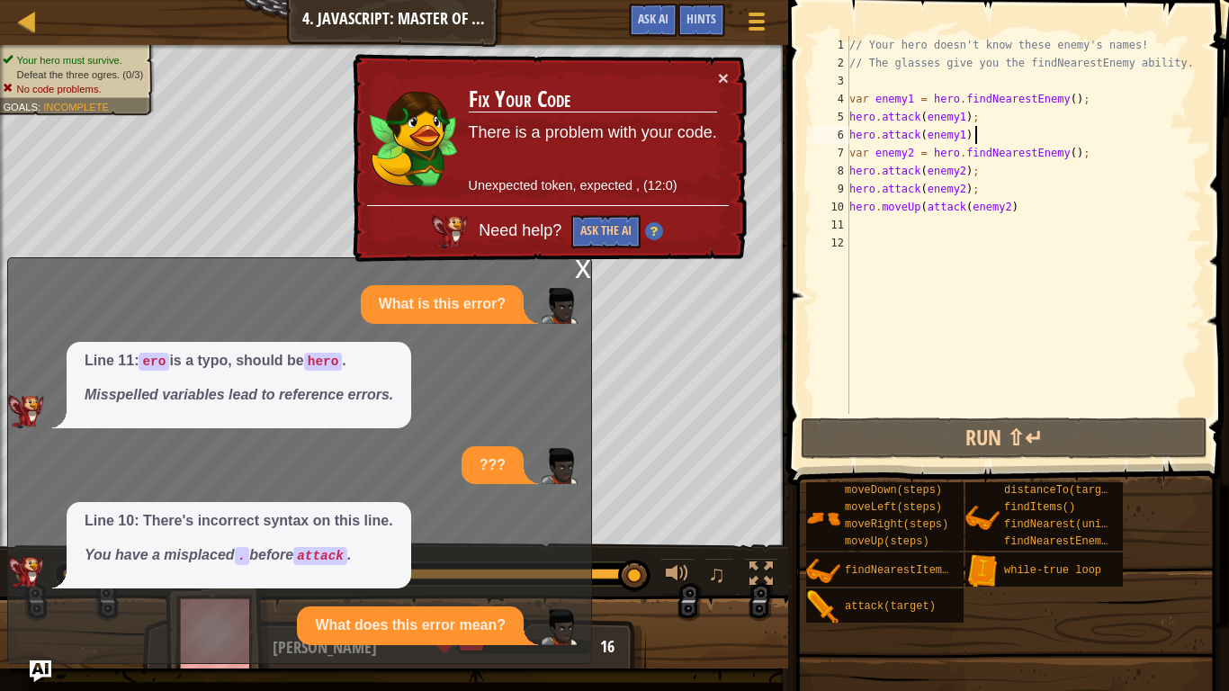
scroll to position [7, 0]
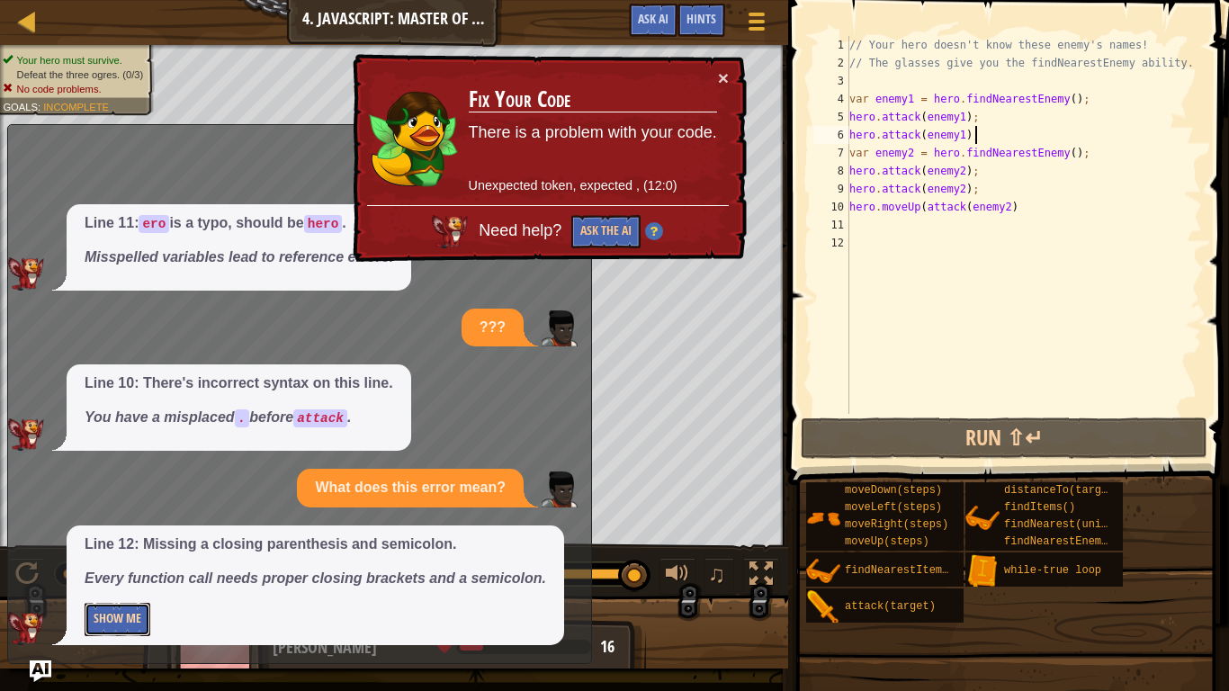
click at [131, 538] on button "Show Me" at bounding box center [118, 619] width 66 height 33
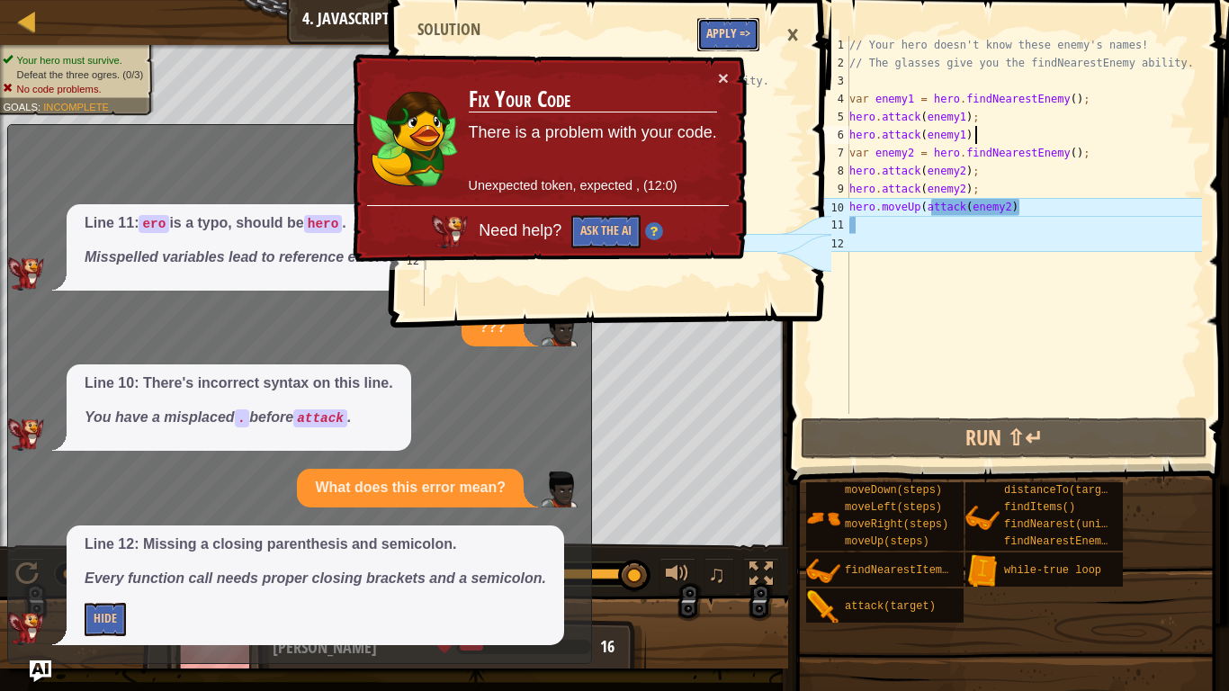
click at [713, 37] on button "Apply =>" at bounding box center [728, 34] width 62 height 33
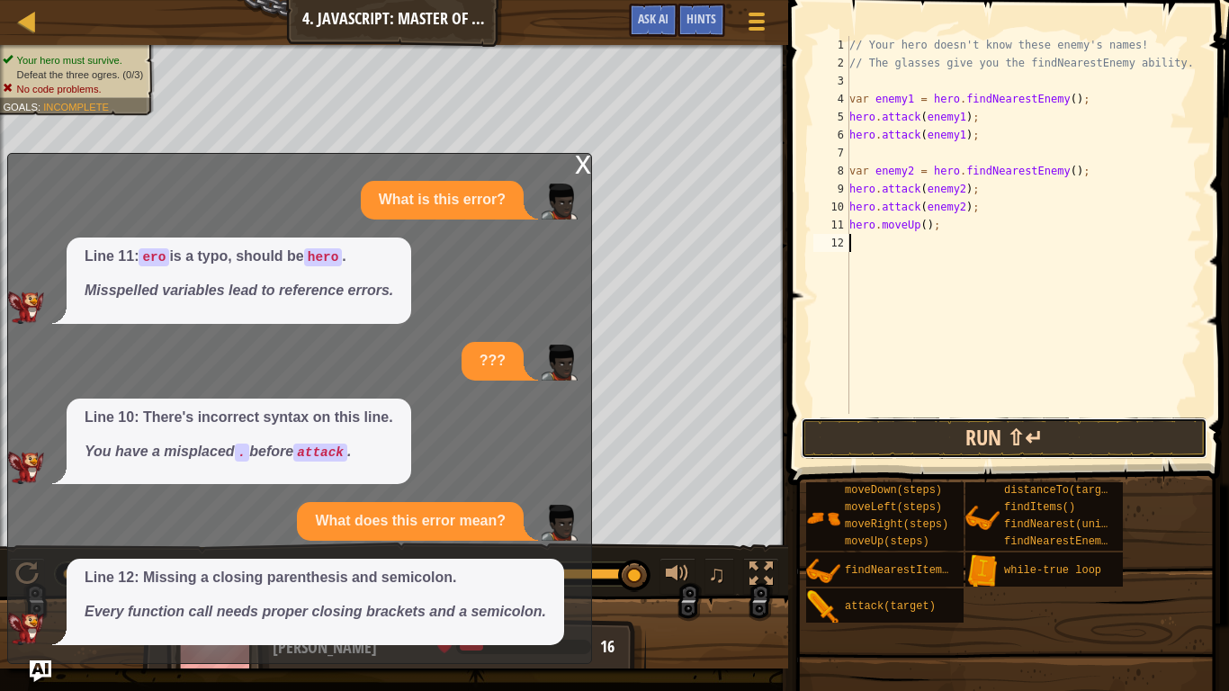
click at [840, 427] on button "Run ⇧↵" at bounding box center [1003, 437] width 407 height 41
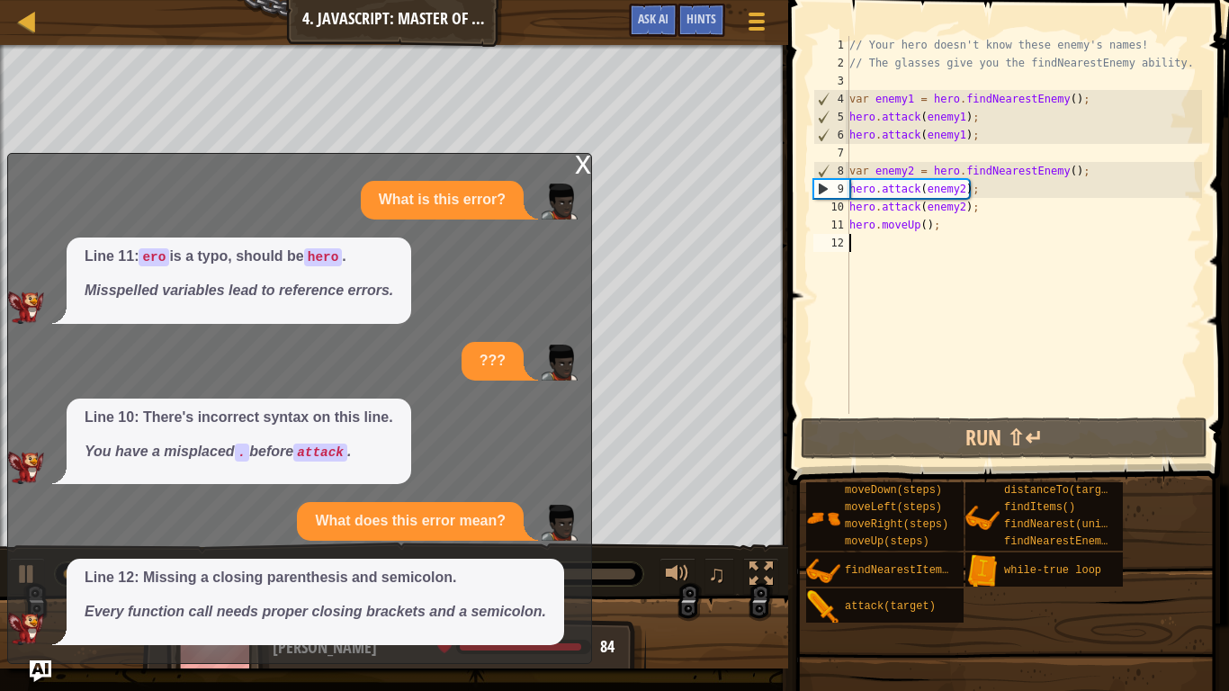
click at [588, 154] on div "x" at bounding box center [583, 163] width 16 height 18
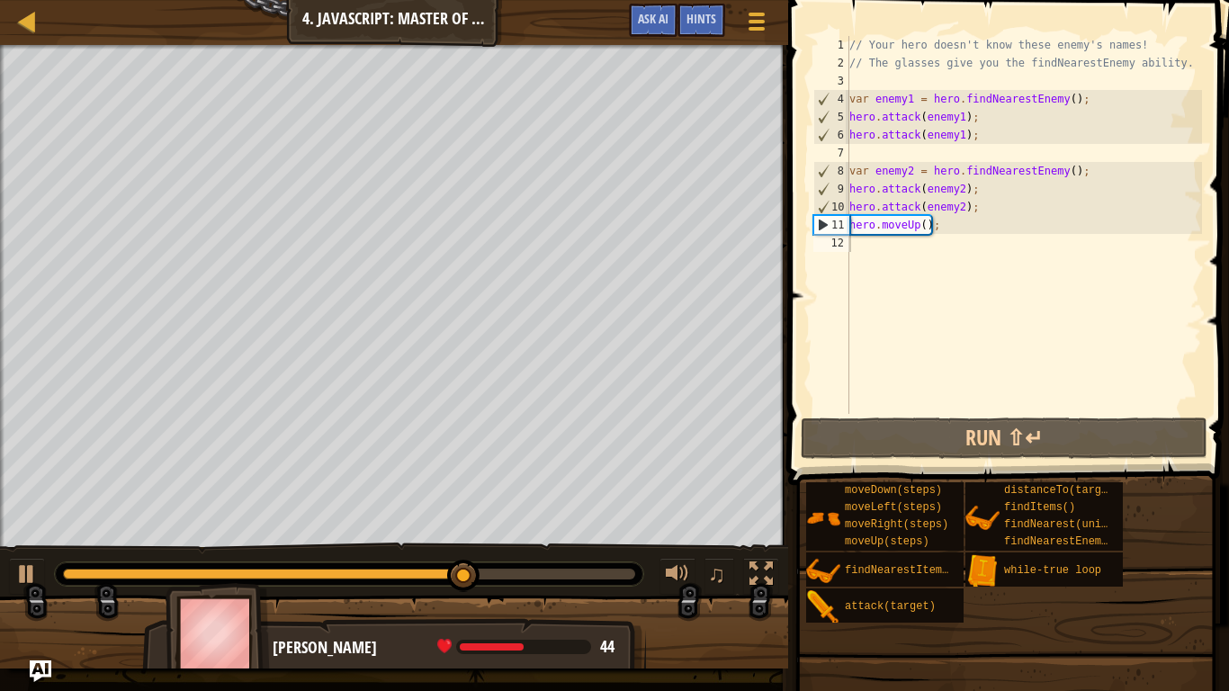
click at [925, 232] on div "// Your hero doesn't know these enemy's names! // The glasses give you the find…" at bounding box center [1023, 243] width 356 height 414
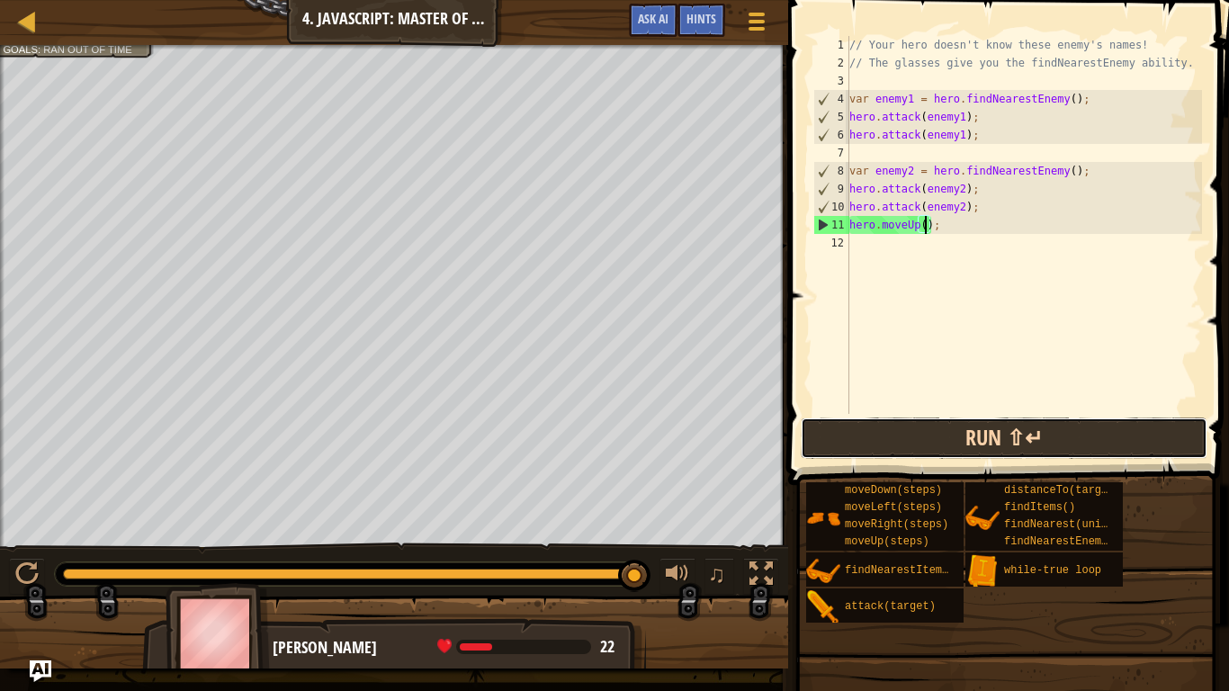
click at [826, 433] on button "Run ⇧↵" at bounding box center [1003, 437] width 407 height 41
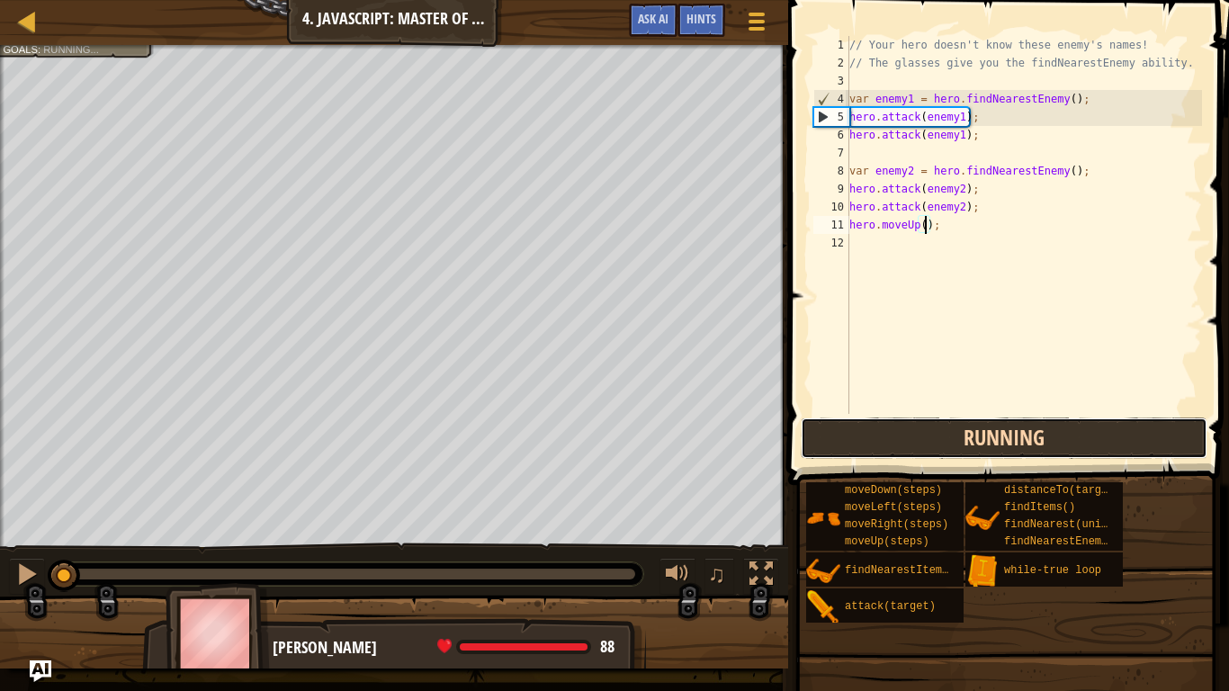
click at [826, 433] on button "Running" at bounding box center [1003, 437] width 407 height 41
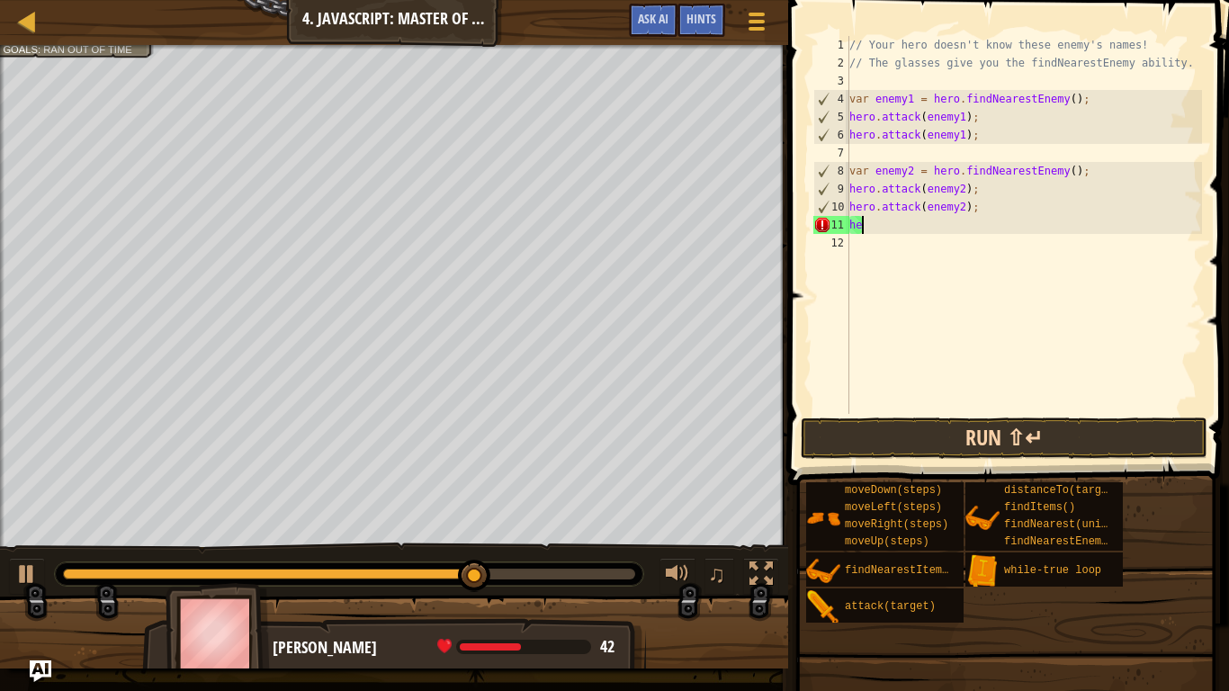
type textarea "h"
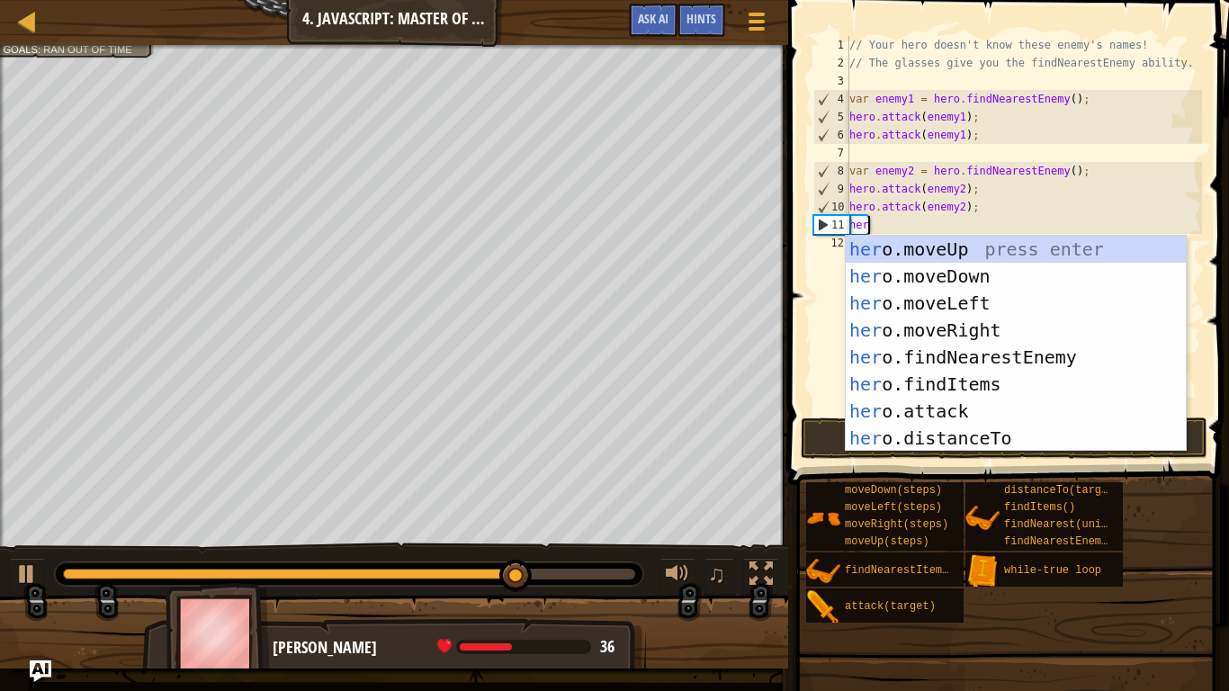
scroll to position [8, 2]
click at [966, 415] on div "her o.moveUp press enter her o.moveDown press enter her o.moveLeft press enter …" at bounding box center [1015, 371] width 340 height 270
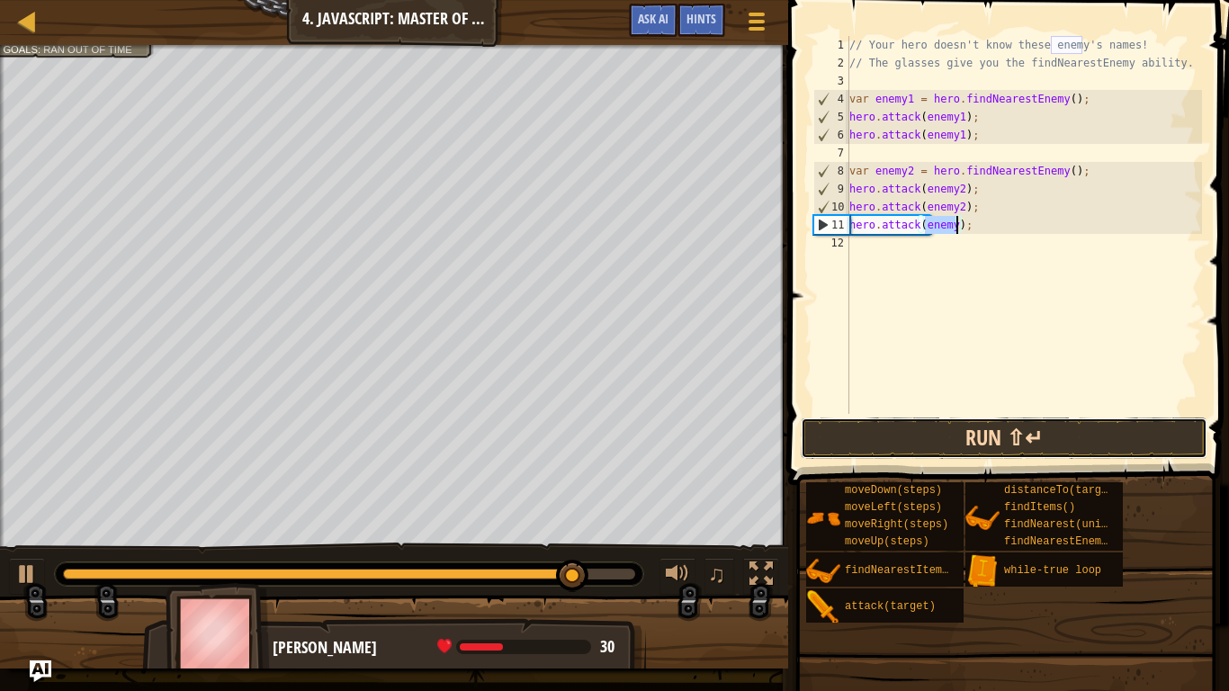
click at [961, 424] on button "Run ⇧↵" at bounding box center [1003, 437] width 407 height 41
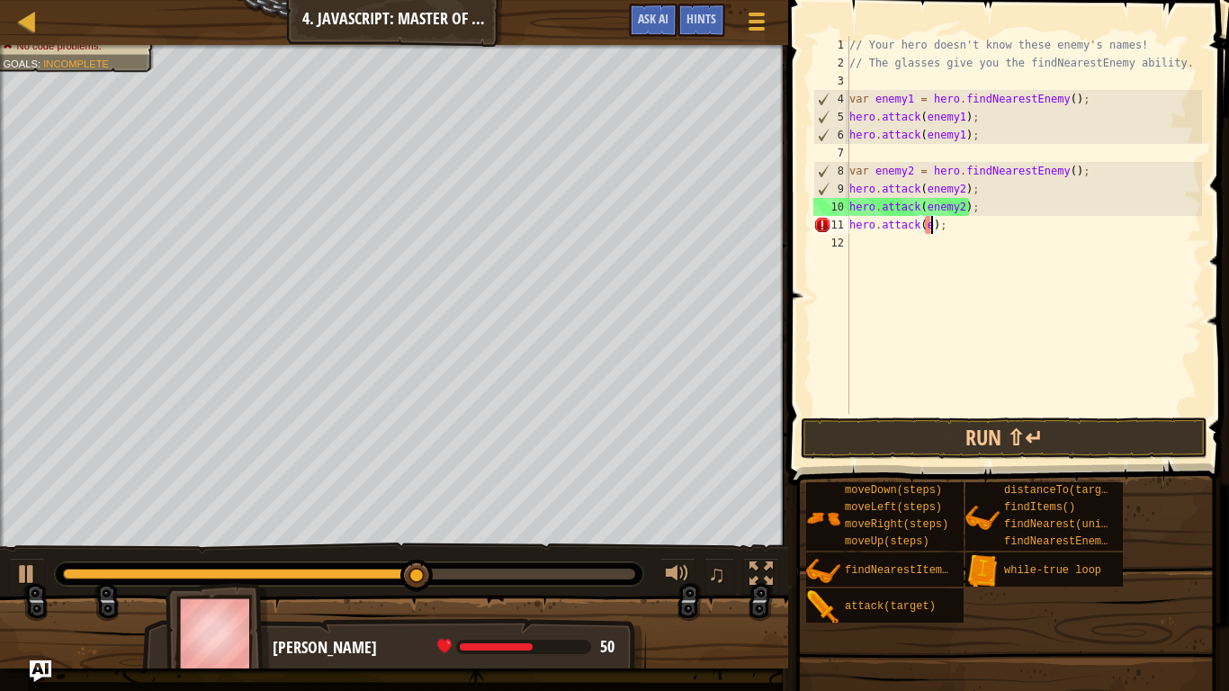
type textarea "hero.attack();"
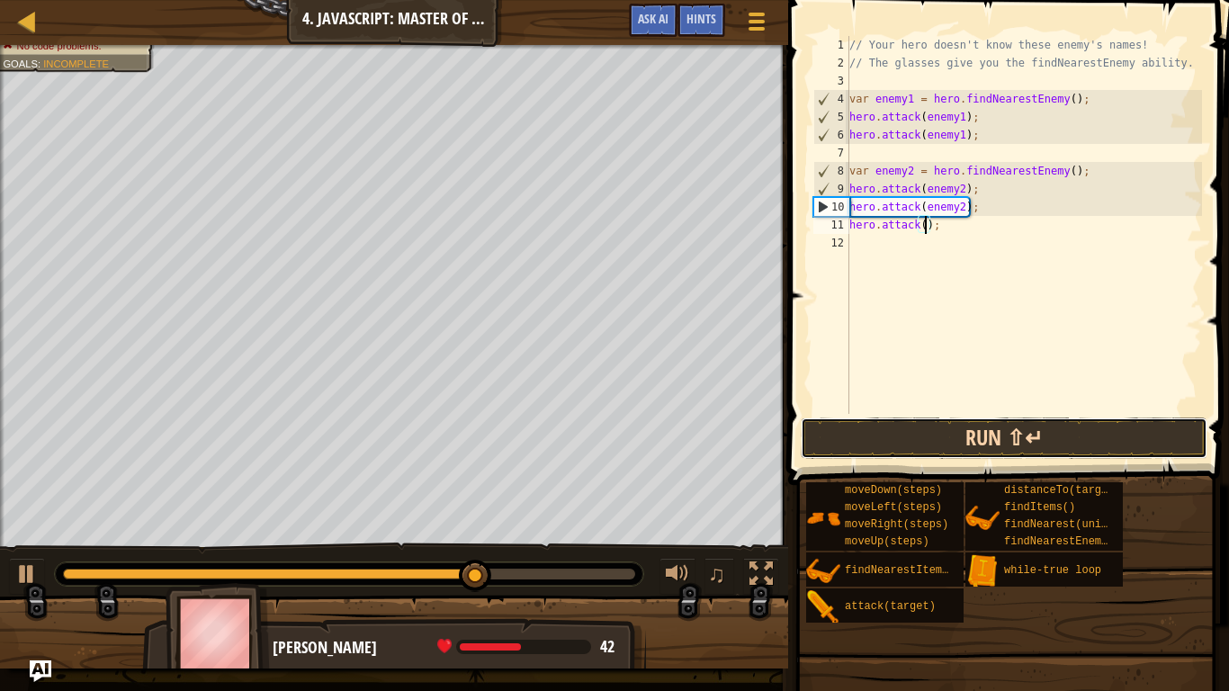
click at [918, 437] on button "Run ⇧↵" at bounding box center [1003, 437] width 407 height 41
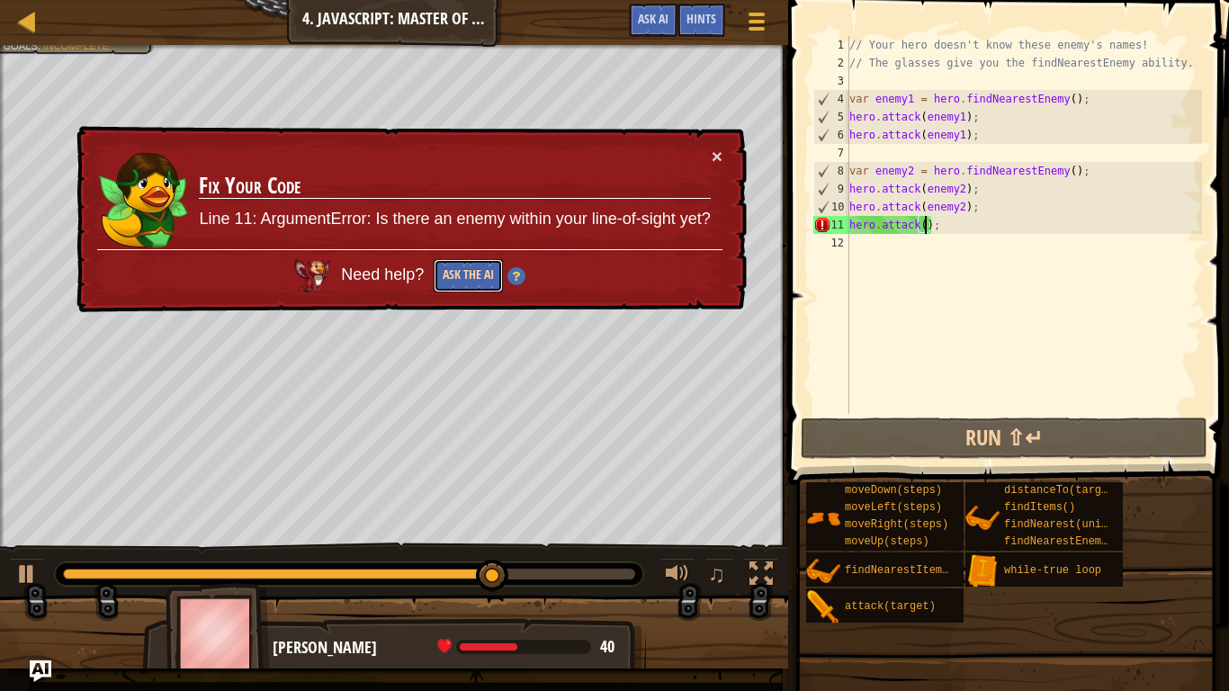
click at [478, 266] on button "Ask the AI" at bounding box center [467, 275] width 69 height 33
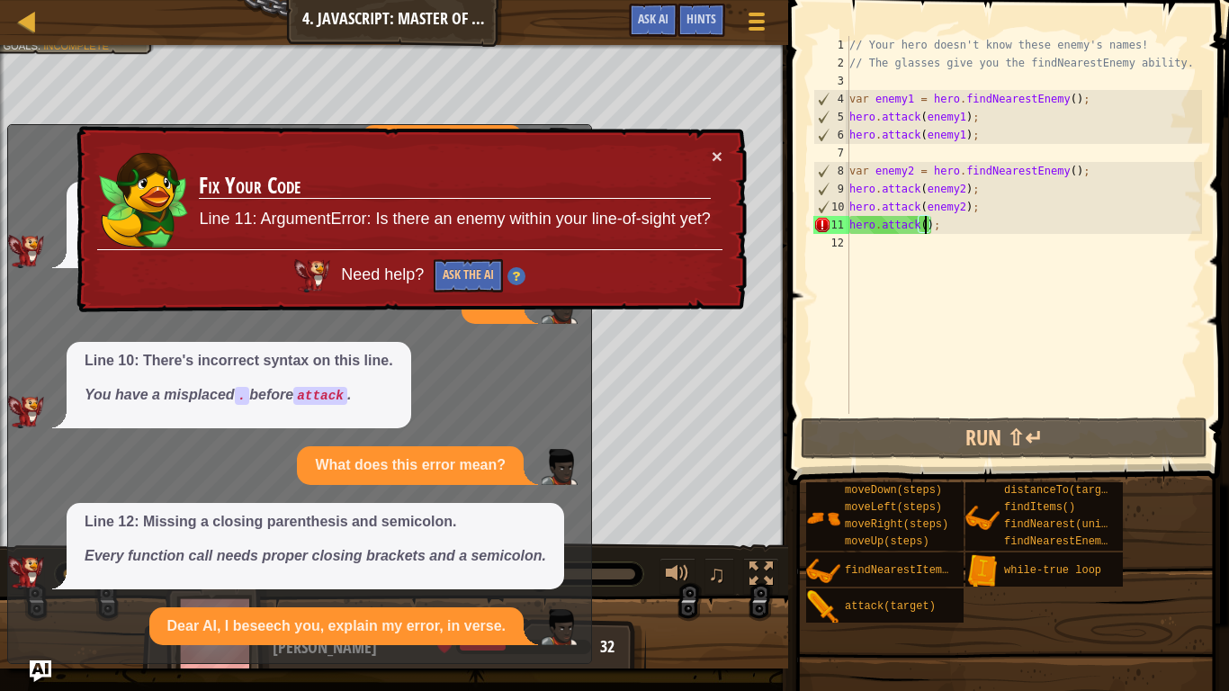
scroll to position [86, 0]
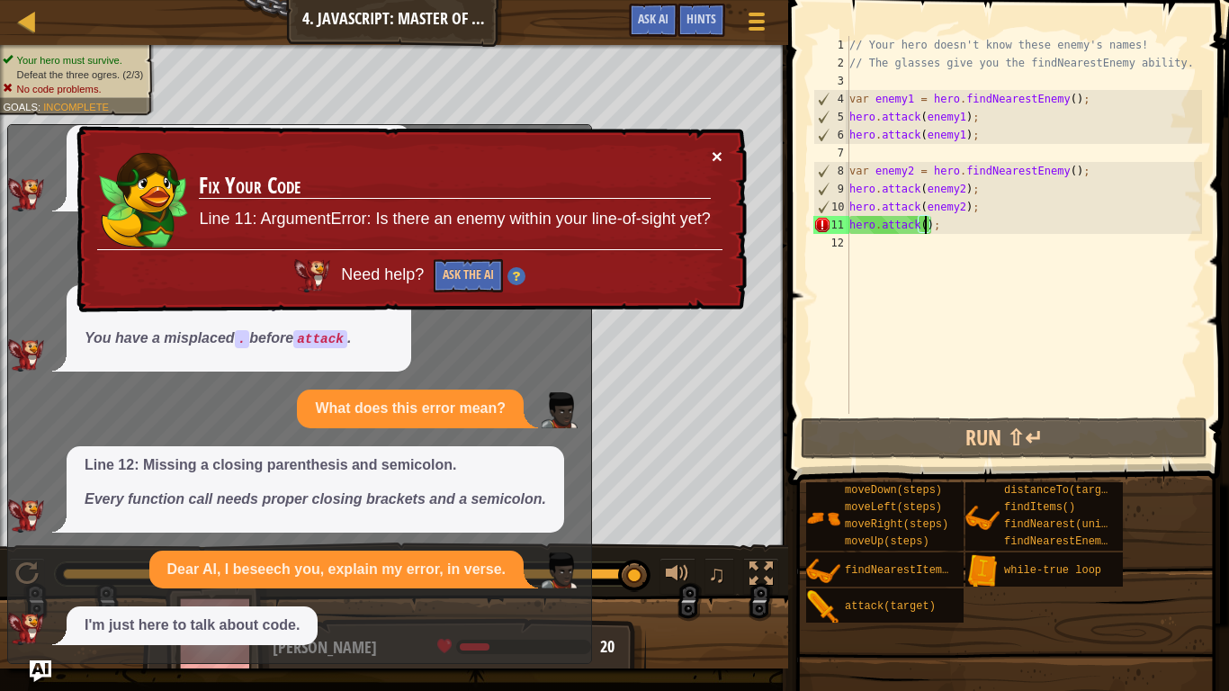
click at [715, 148] on button "×" at bounding box center [716, 157] width 11 height 19
click at [456, 276] on button "Ask the AI" at bounding box center [468, 276] width 70 height 34
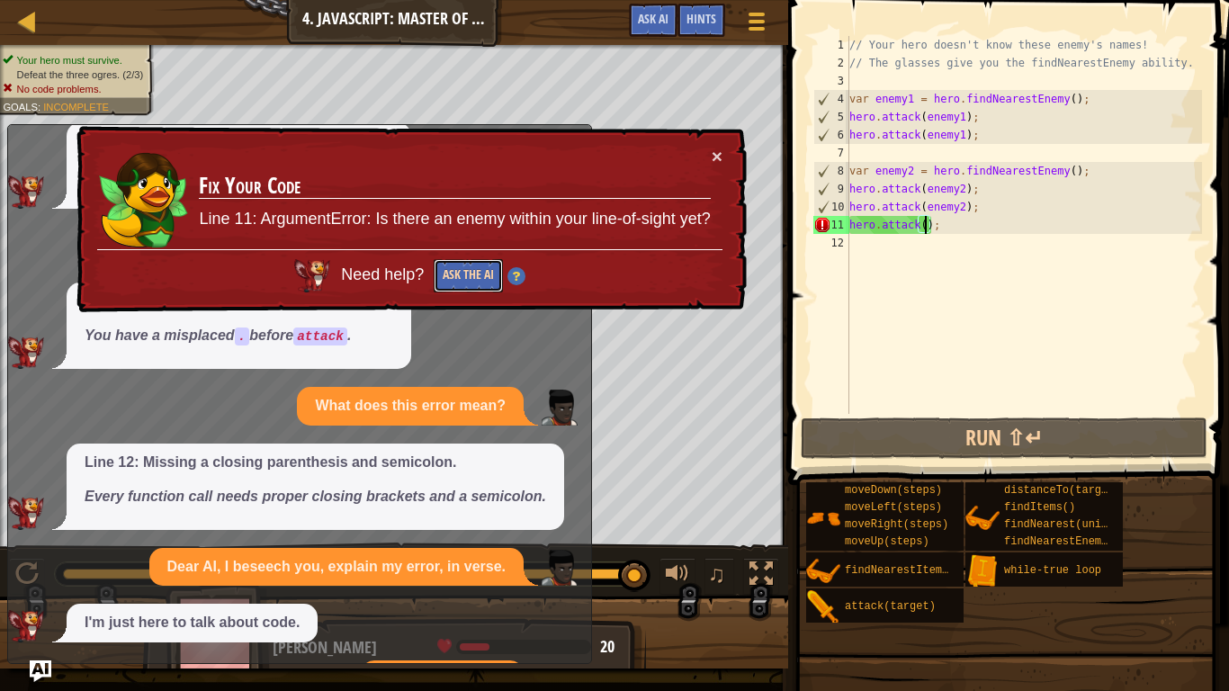
click at [456, 276] on button "Ask the AI" at bounding box center [468, 275] width 69 height 34
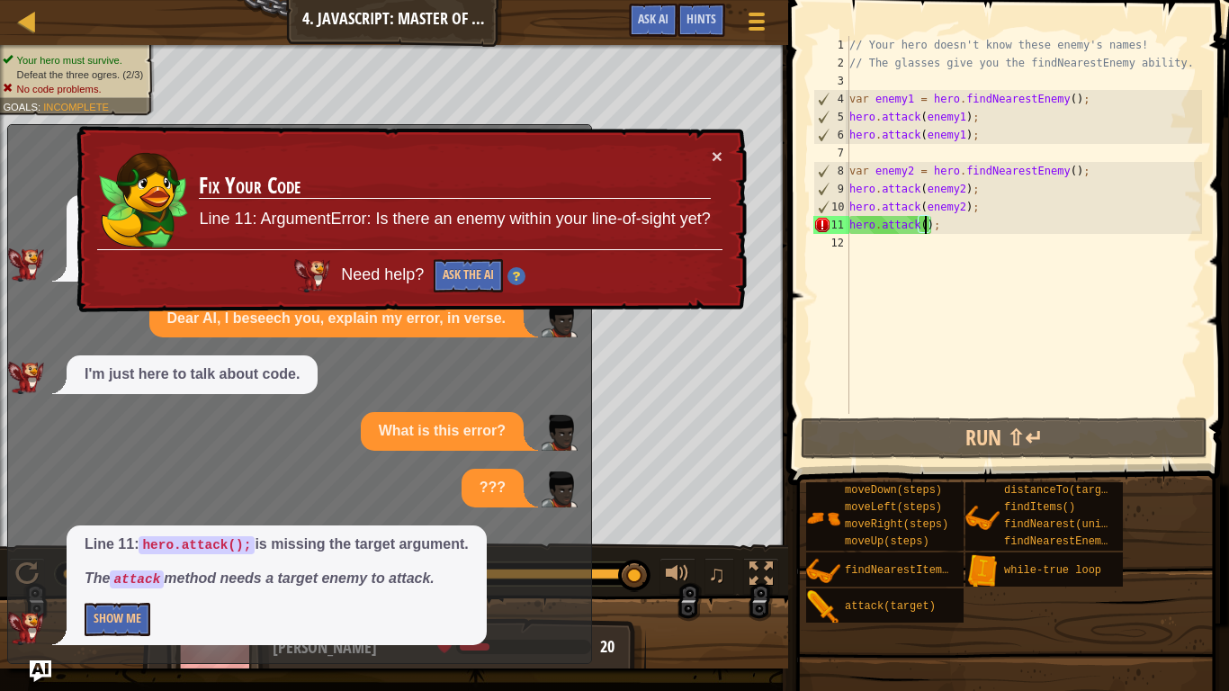
scroll to position [338, 0]
click at [144, 538] on button "Show Me" at bounding box center [118, 619] width 66 height 33
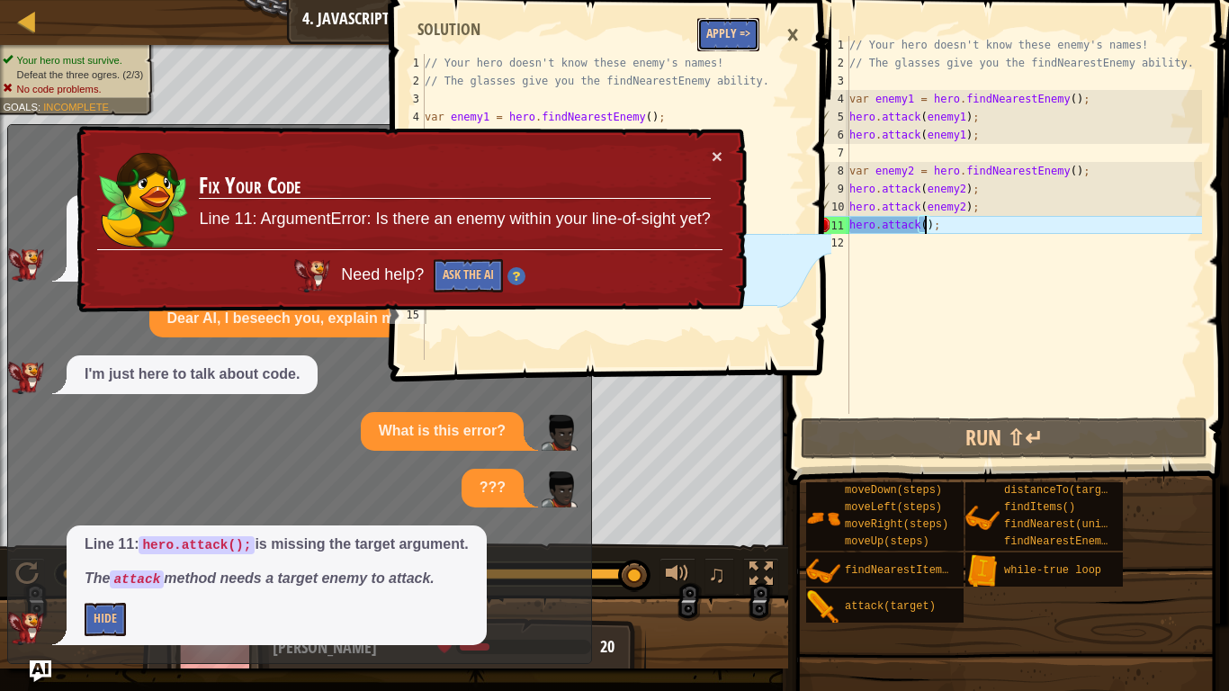
click at [711, 34] on button "Apply =>" at bounding box center [728, 34] width 62 height 33
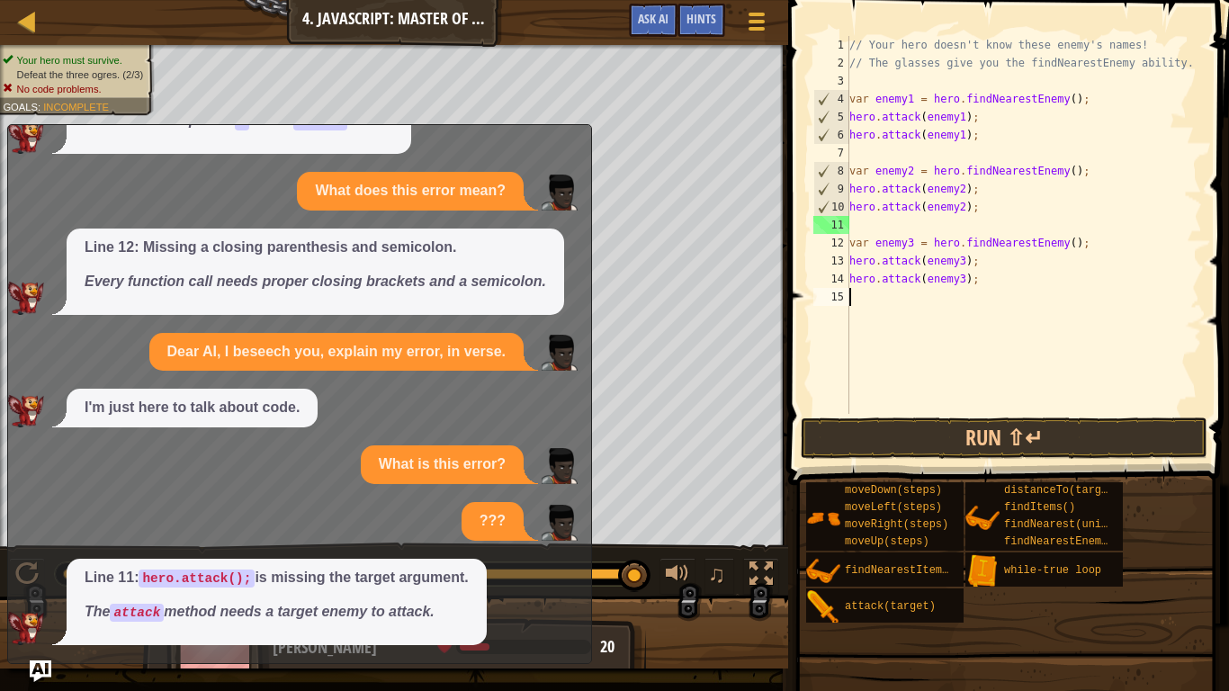
scroll to position [8, 0]
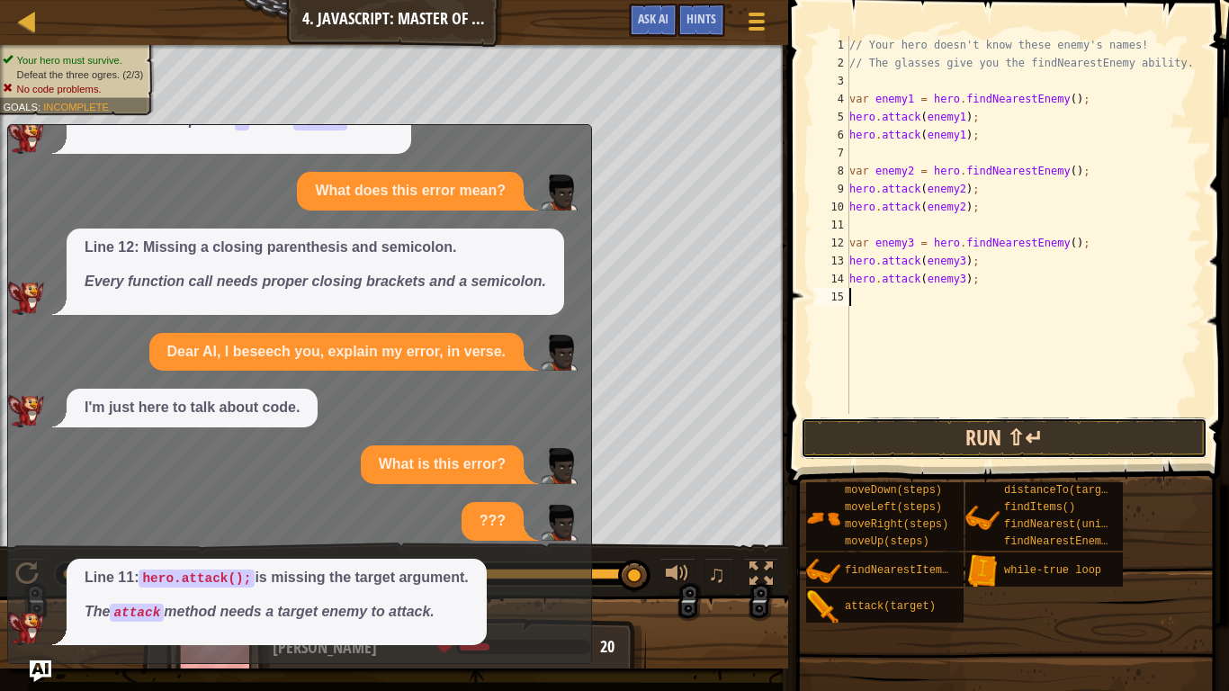
click at [889, 434] on button "Run ⇧↵" at bounding box center [1003, 437] width 407 height 41
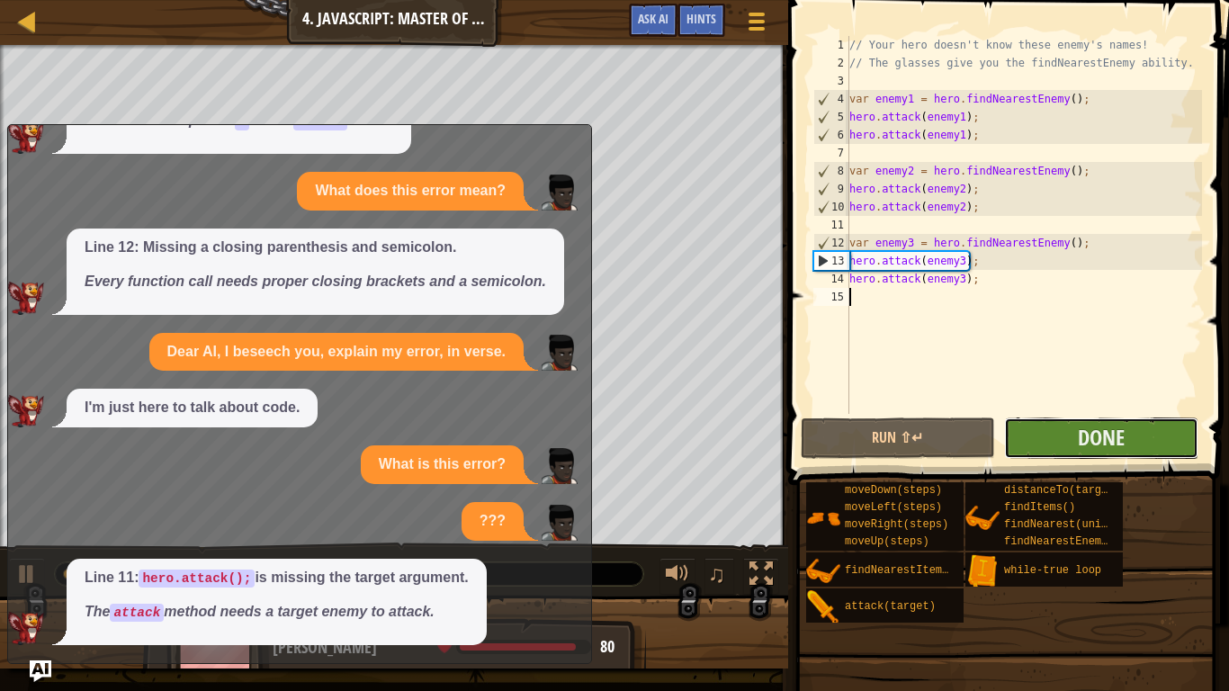
click at [1068, 451] on button "Done" at bounding box center [1101, 437] width 194 height 41
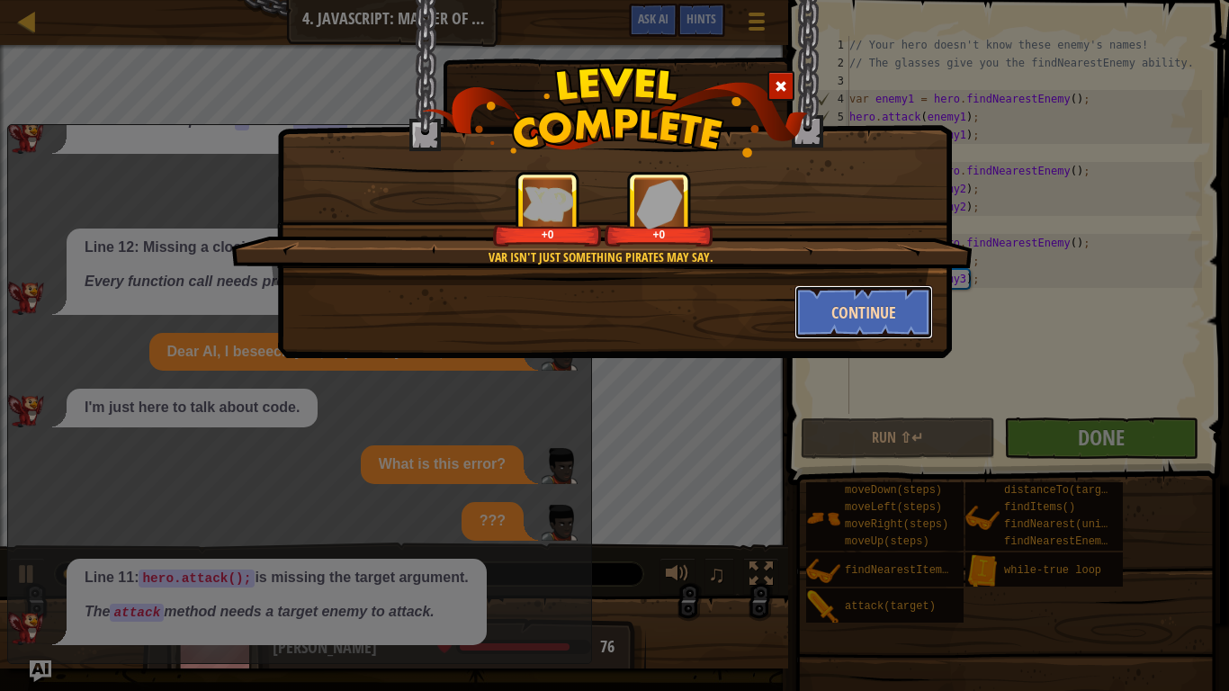
click at [813, 333] on button "Continue" at bounding box center [863, 312] width 139 height 54
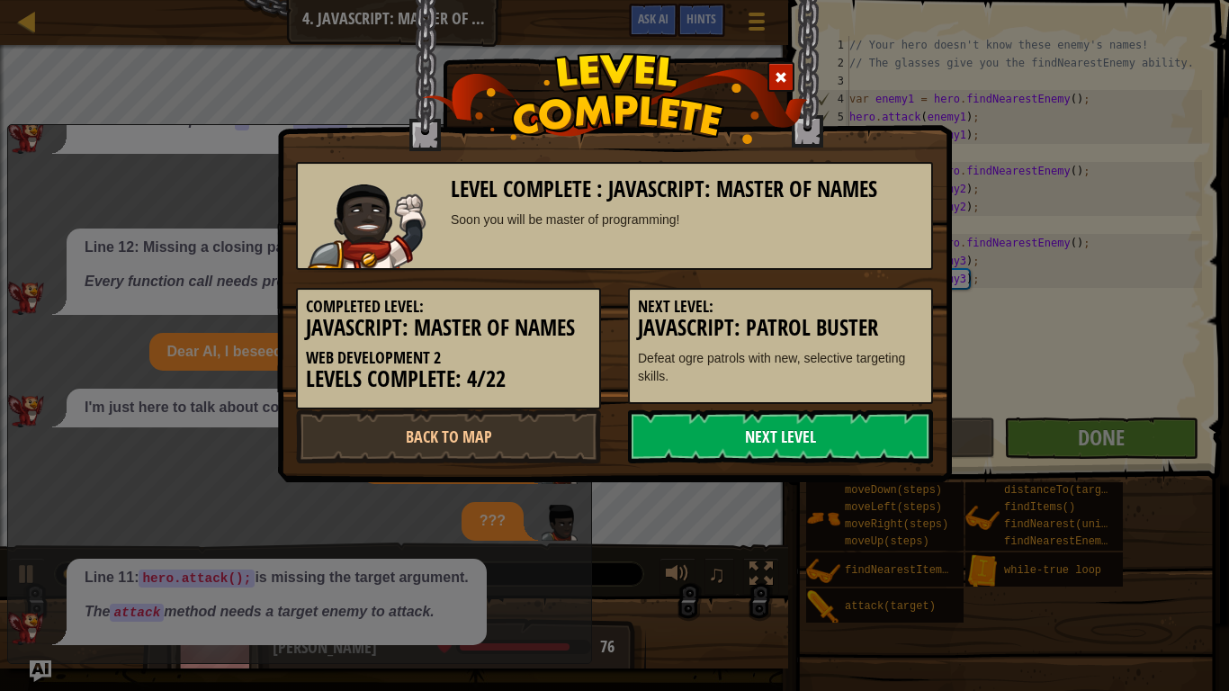
click at [725, 445] on link "Next Level" at bounding box center [780, 436] width 305 height 54
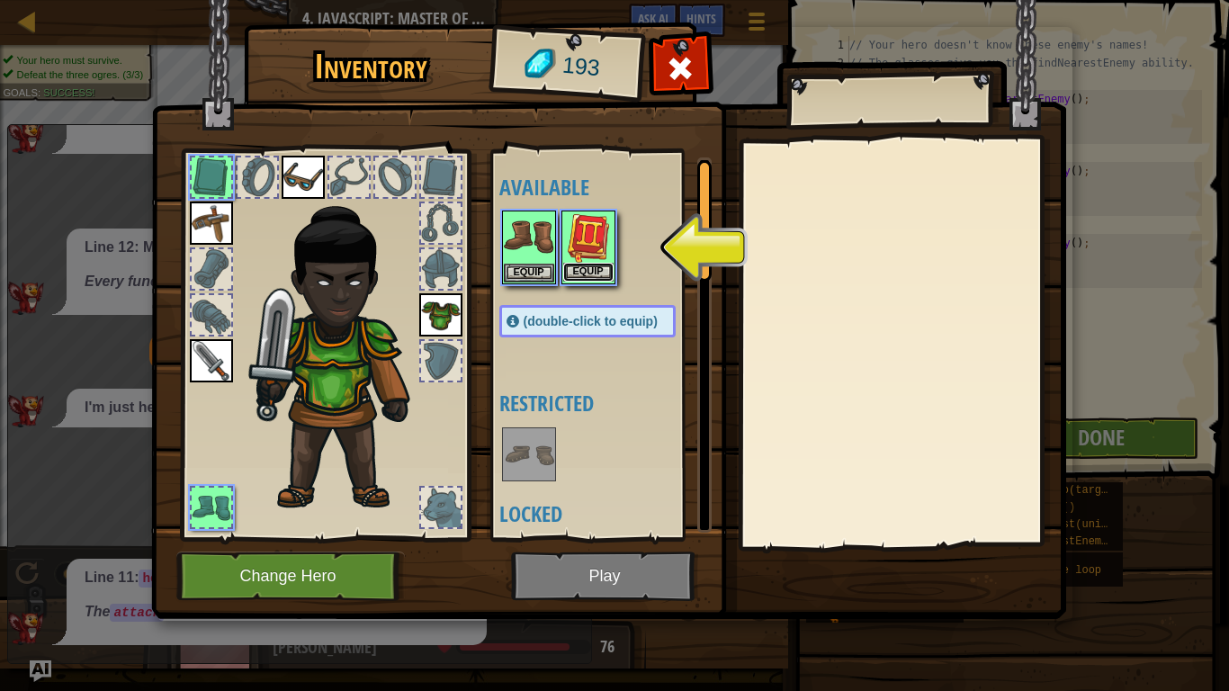
click at [603, 277] on button "Equip" at bounding box center [588, 272] width 50 height 19
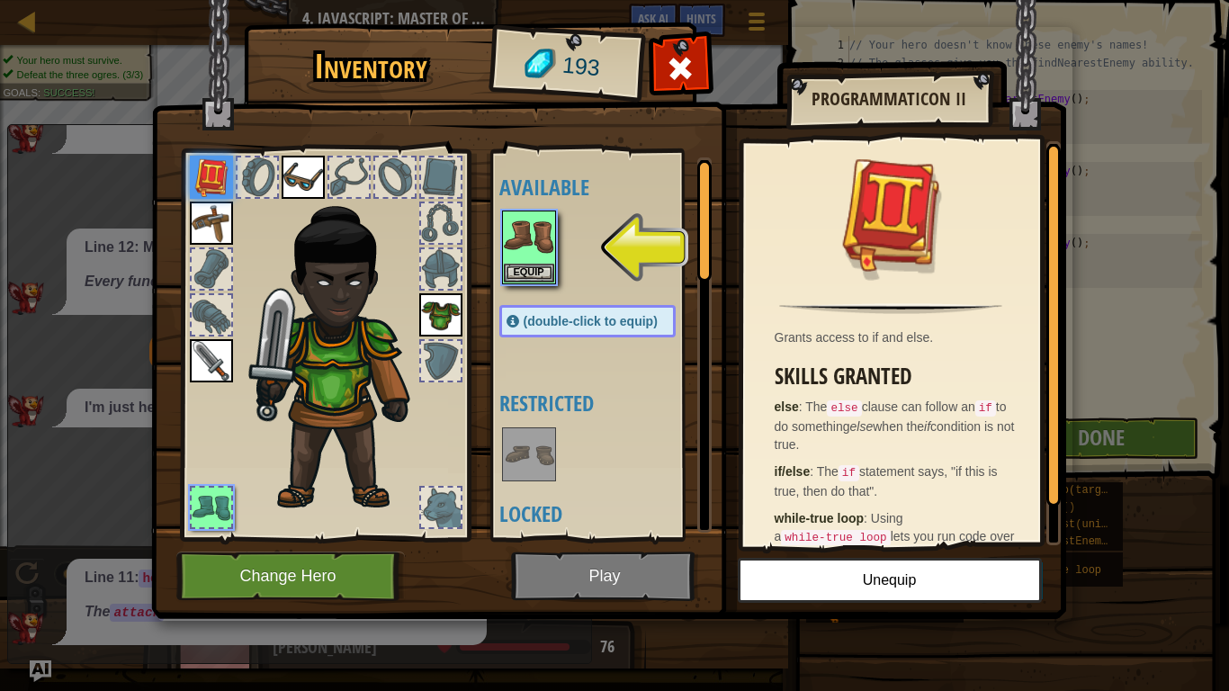
click at [692, 538] on img at bounding box center [608, 292] width 915 height 653
click at [525, 281] on button "Equip" at bounding box center [529, 272] width 50 height 19
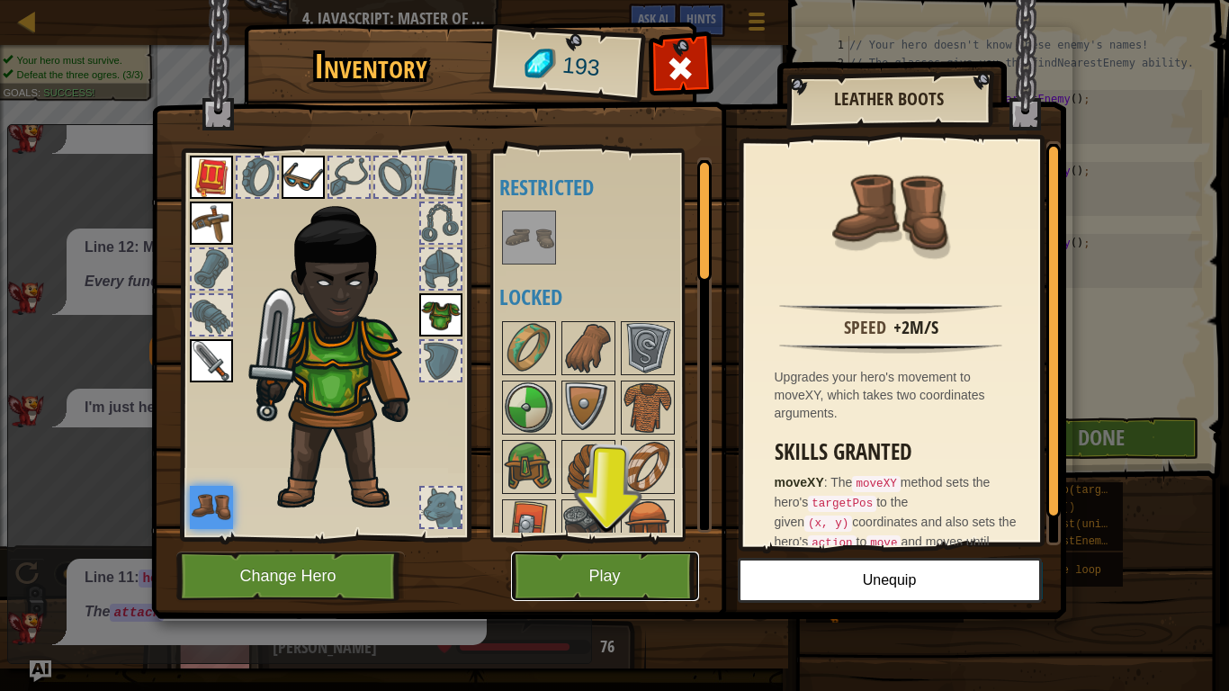
click at [576, 538] on button "Play" at bounding box center [605, 575] width 188 height 49
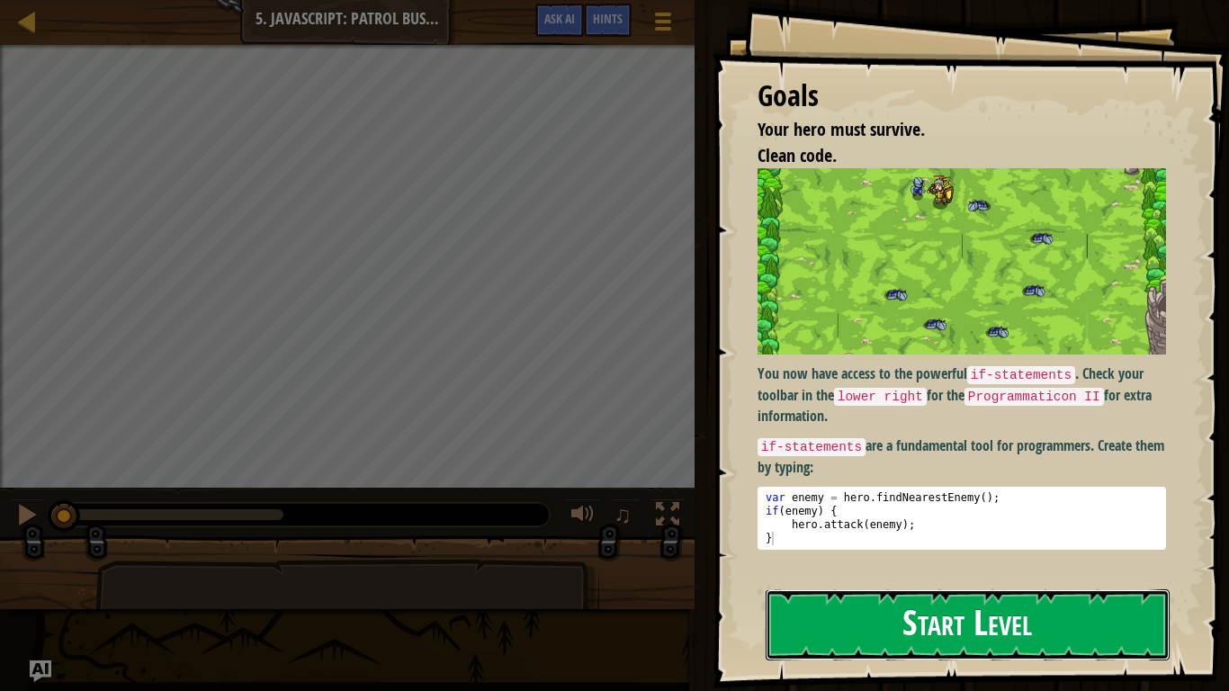
click at [818, 538] on button "Start Level" at bounding box center [967, 624] width 404 height 71
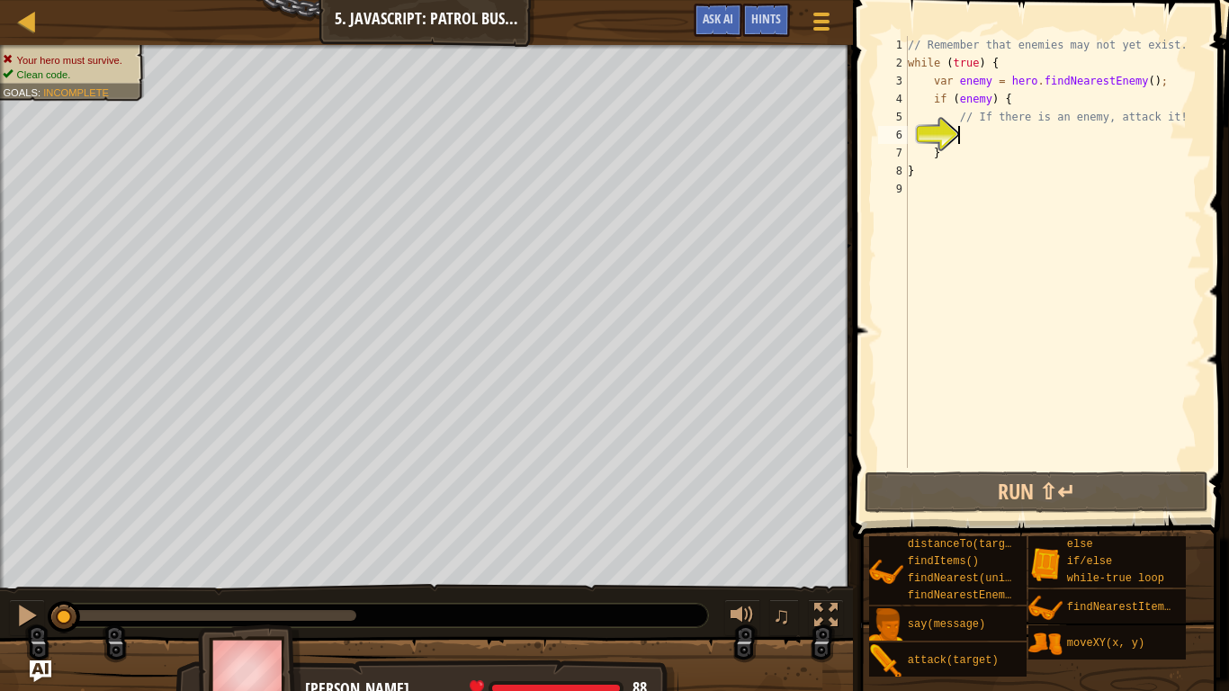
click at [977, 154] on div "// Remember that enemies may not yet exist. while ( true ) { var enemy = hero .…" at bounding box center [1053, 270] width 298 height 468
type textarea "}"
click at [992, 143] on div "// Remember that enemies may not yet exist. while ( true ) { var enemy = hero .…" at bounding box center [1053, 270] width 298 height 468
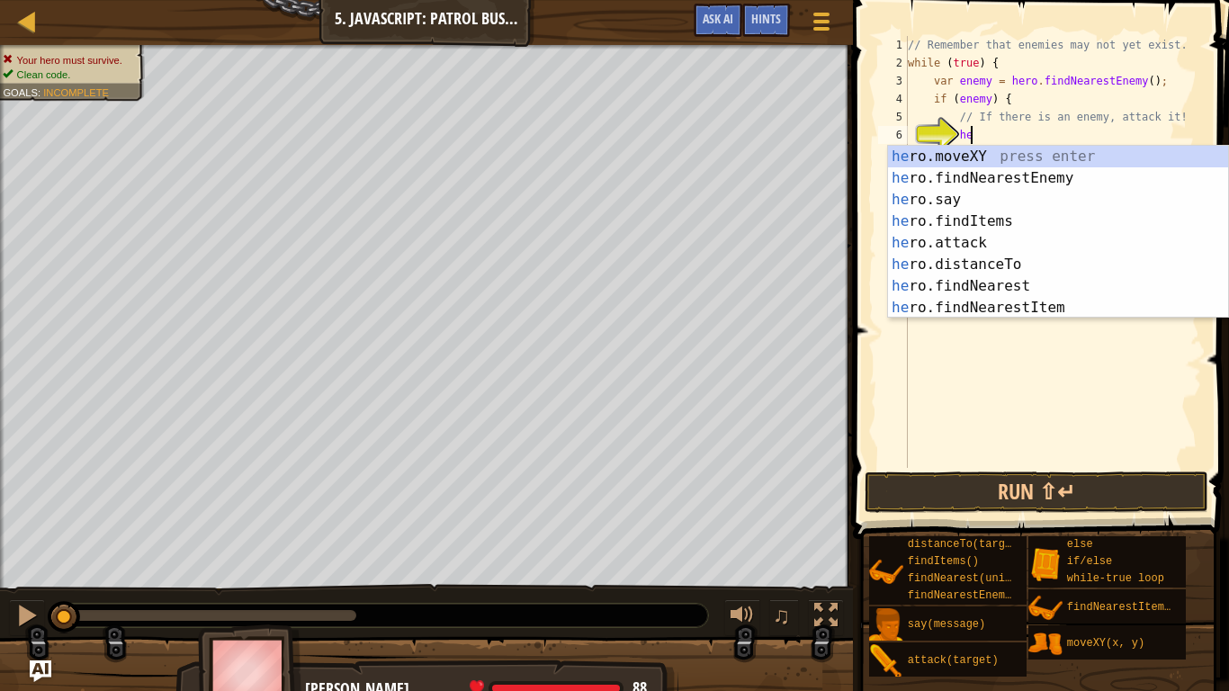
scroll to position [8, 8]
click at [955, 246] on div "he ro.moveXY press enter he ro.findNearestEnemy press enter he ro.say press ent…" at bounding box center [1058, 254] width 340 height 216
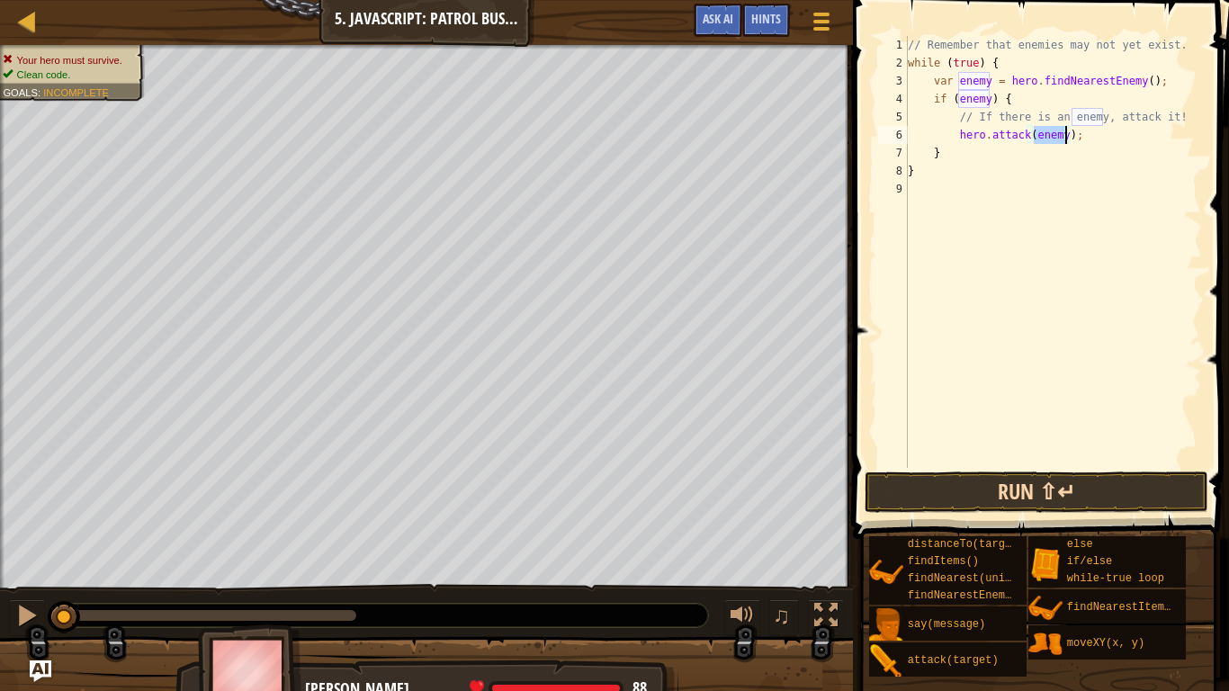
type textarea "hero.attack(enemy);"
click at [960, 494] on button "Run ⇧↵" at bounding box center [1036, 491] width 344 height 41
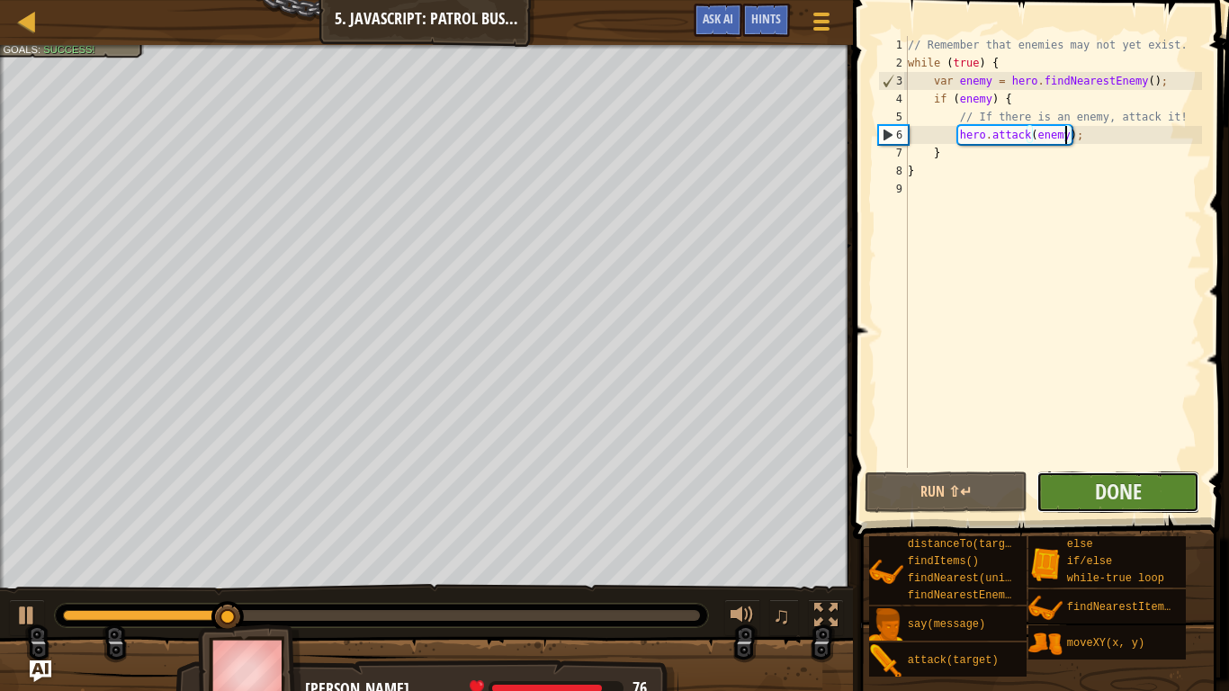
click at [1148, 483] on button "Done" at bounding box center [1117, 491] width 163 height 41
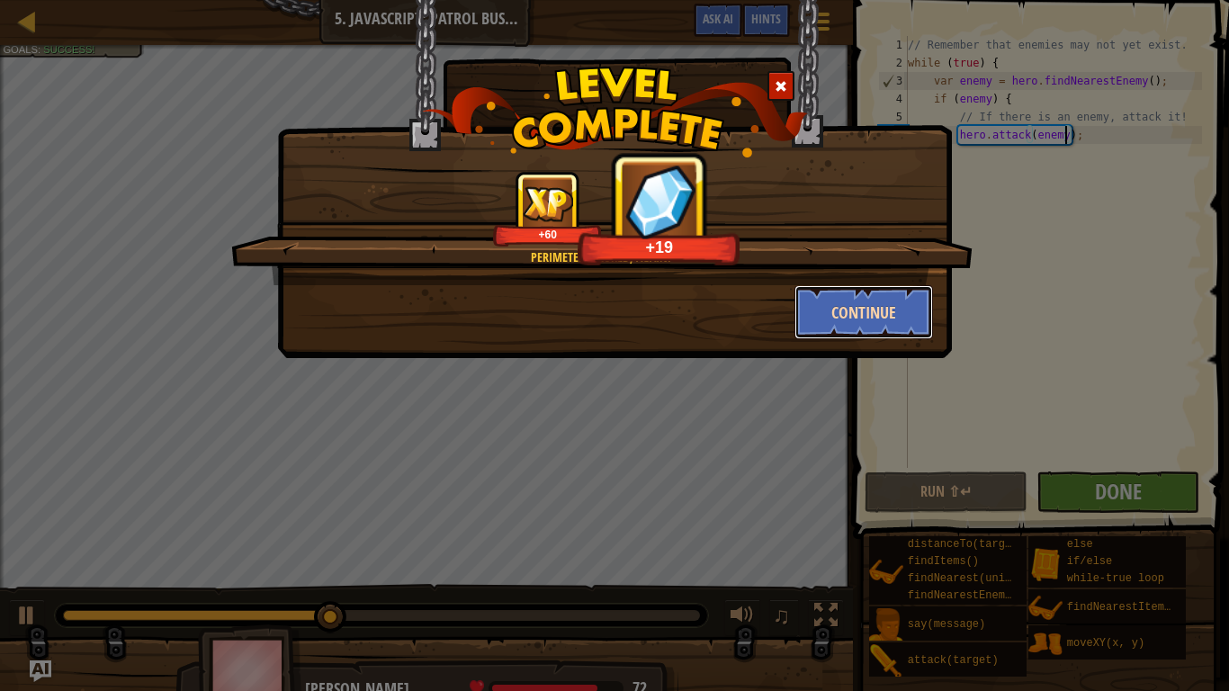
click at [876, 324] on button "Continue" at bounding box center [863, 312] width 139 height 54
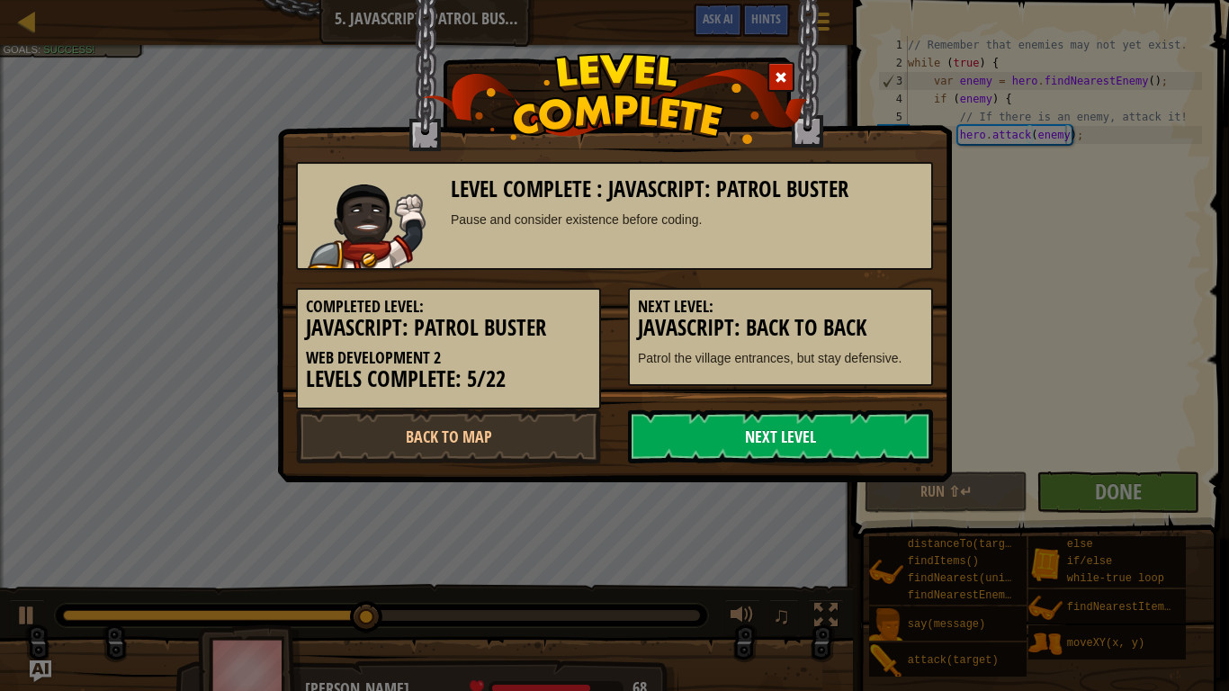
click at [781, 414] on link "Next Level" at bounding box center [780, 436] width 305 height 54
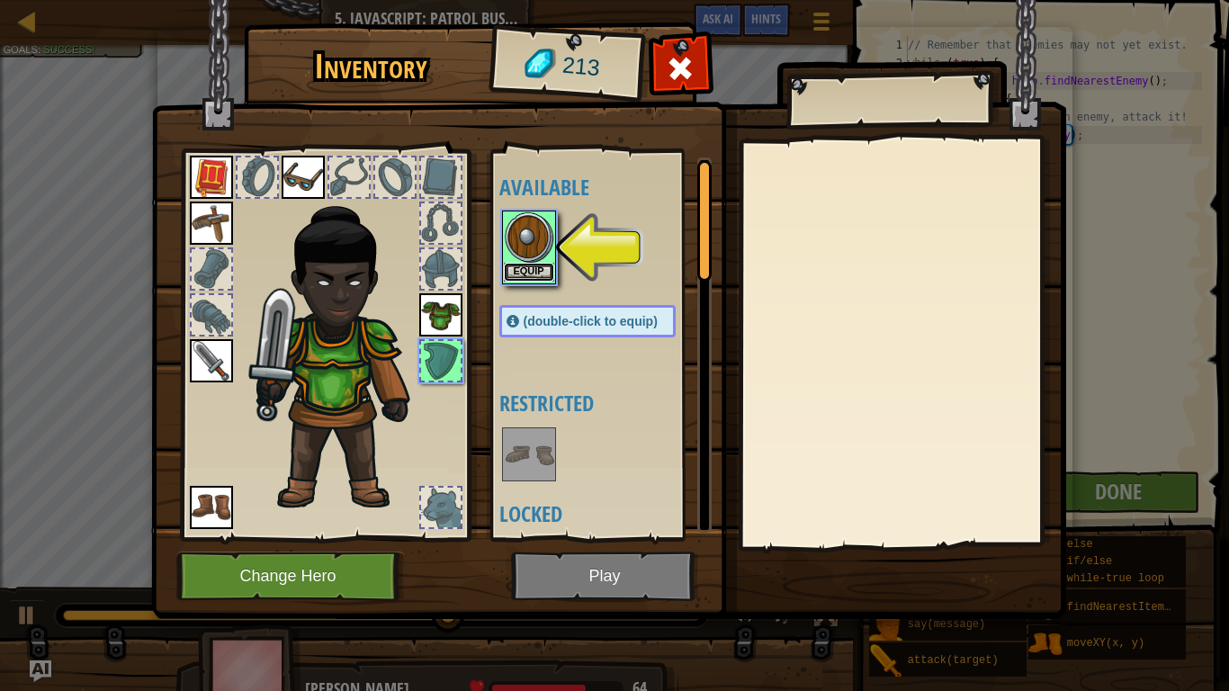
click at [512, 277] on button "Equip" at bounding box center [529, 272] width 50 height 19
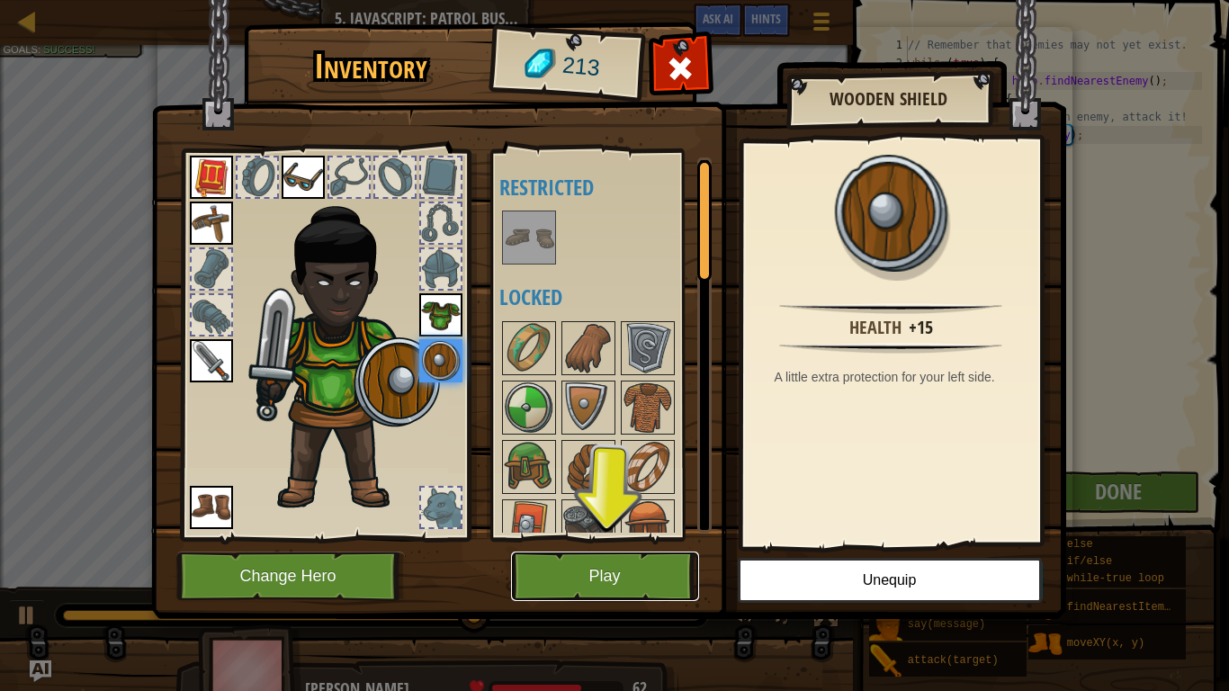
click at [613, 538] on button "Play" at bounding box center [605, 575] width 188 height 49
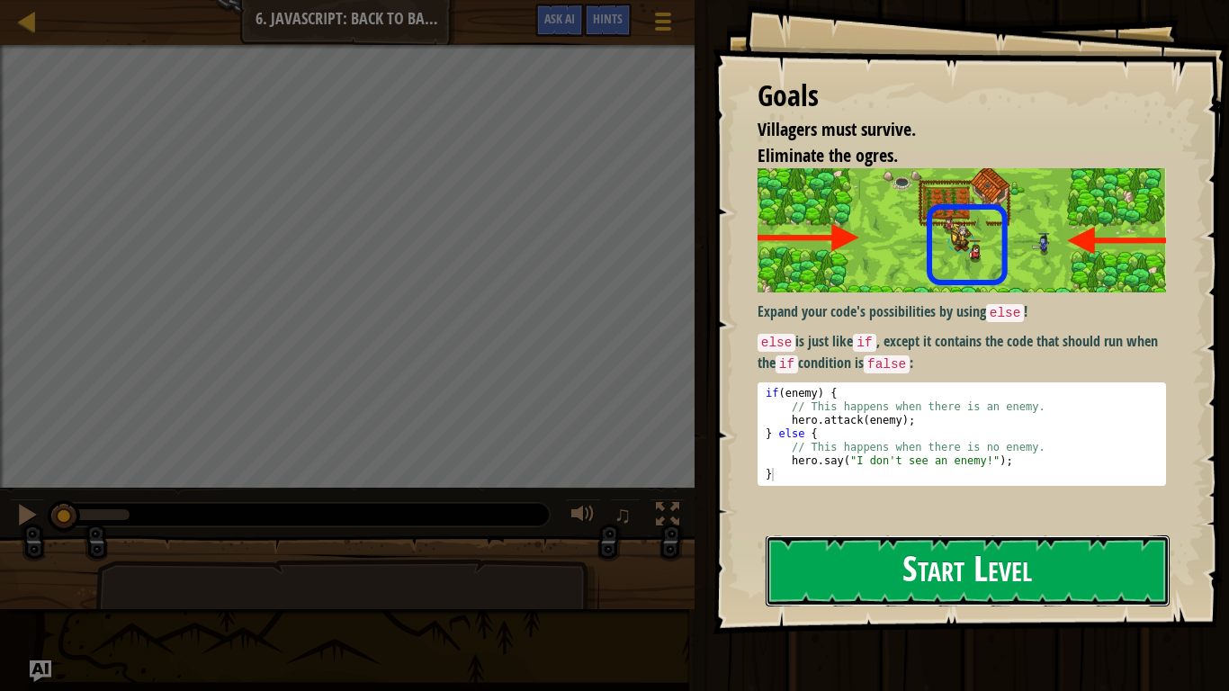
click at [841, 535] on button "Start Level" at bounding box center [967, 570] width 404 height 71
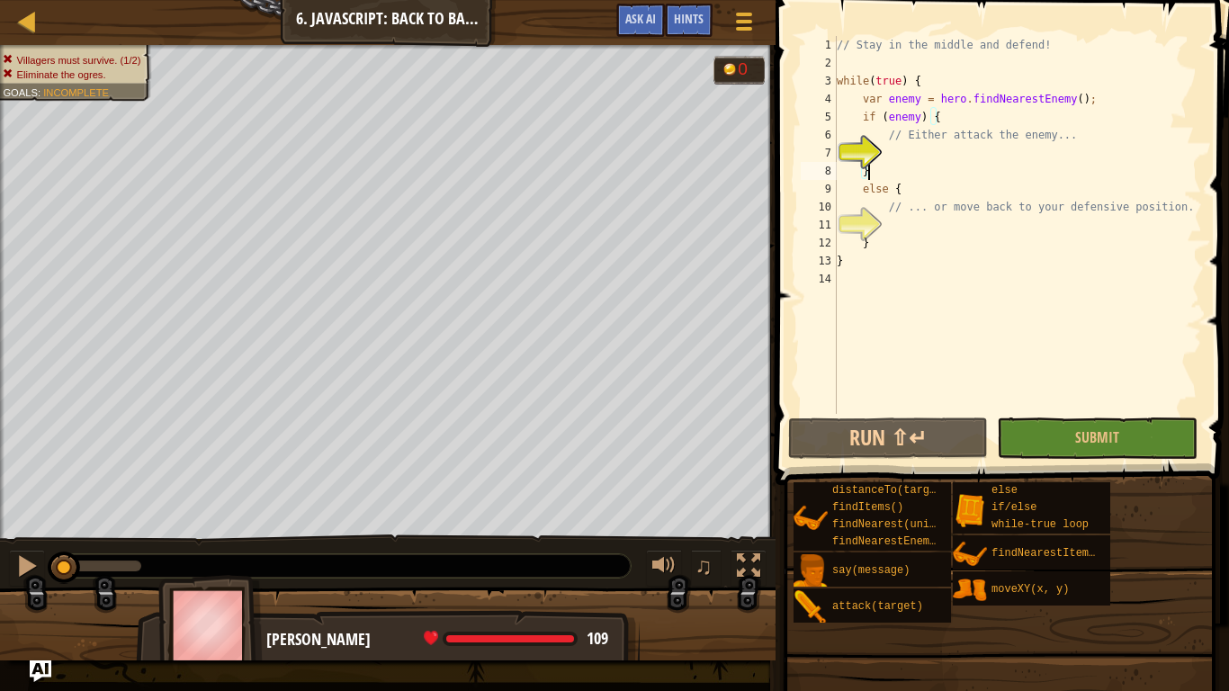
click at [898, 171] on div "// Stay in the middle and defend! while ( true ) { var enemy = hero . findNeare…" at bounding box center [1017, 243] width 369 height 414
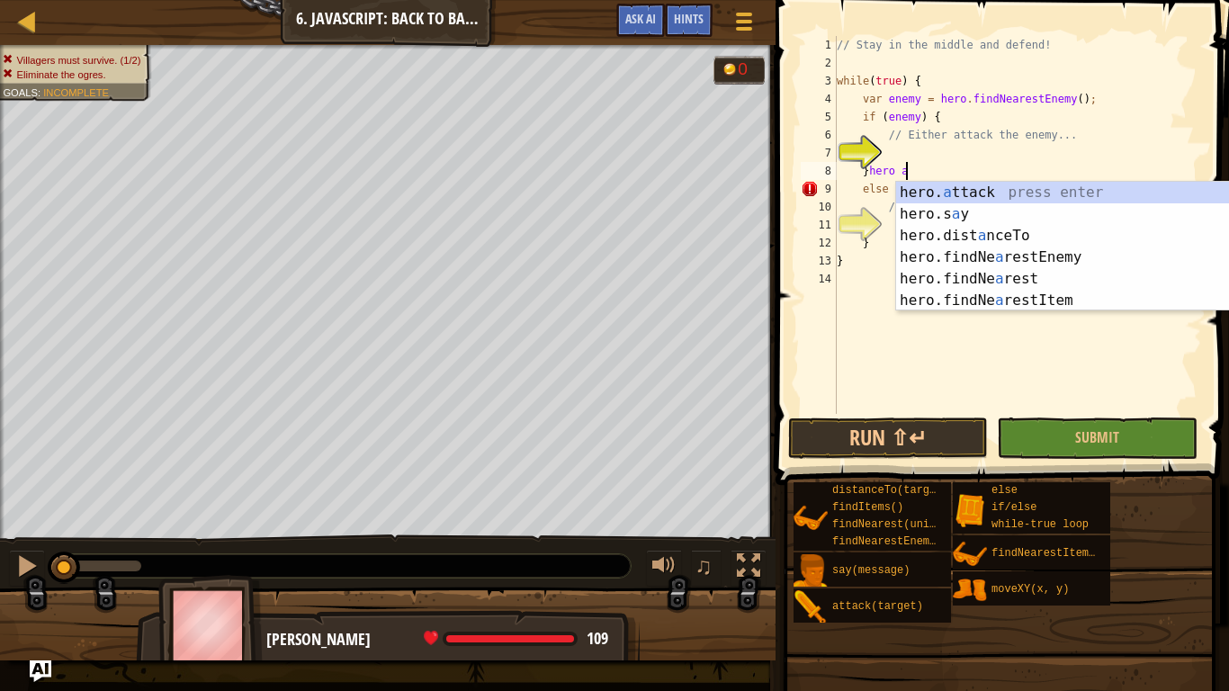
scroll to position [8, 9]
click at [982, 191] on div "hero. a ttack press enter hero.s a y press enter hero.dist a nceTo press enter …" at bounding box center [1066, 268] width 340 height 173
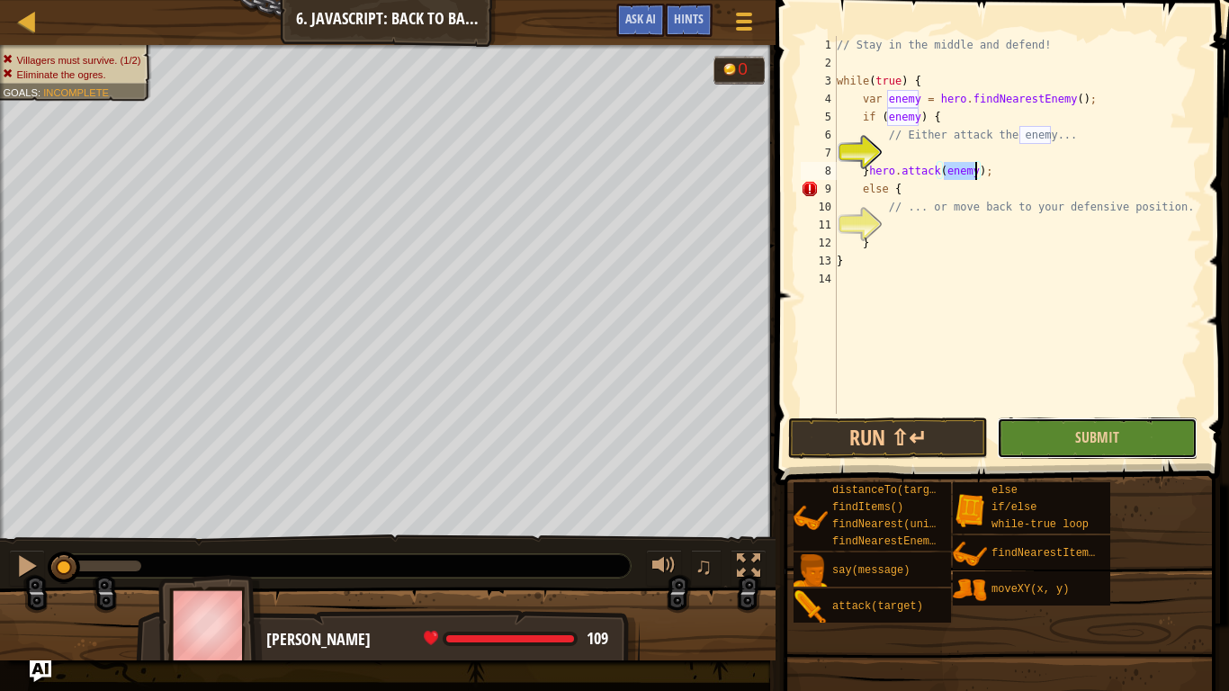
click at [1034, 440] on button "Submit" at bounding box center [1096, 437] width 201 height 41
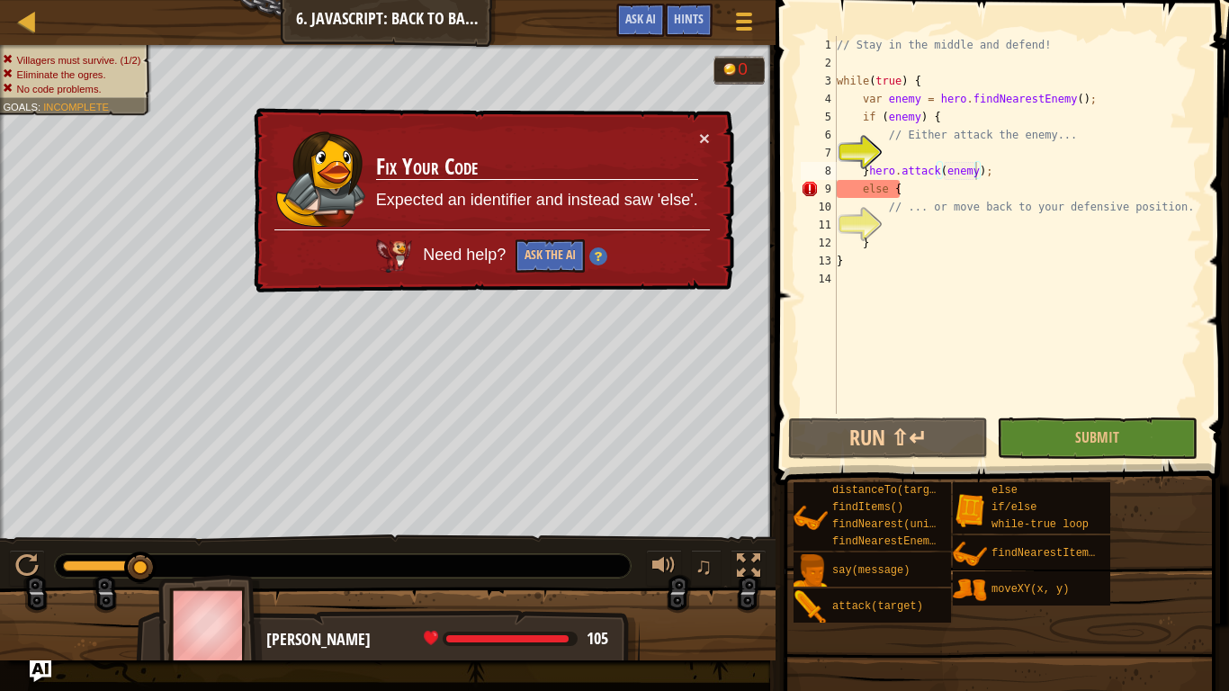
click at [911, 189] on div "// Stay in the middle and defend! while ( true ) { var enemy = hero . findNeare…" at bounding box center [1017, 243] width 369 height 414
click at [889, 184] on div "// Stay in the middle and defend! while ( true ) { var enemy = hero . findNeare…" at bounding box center [1017, 243] width 369 height 414
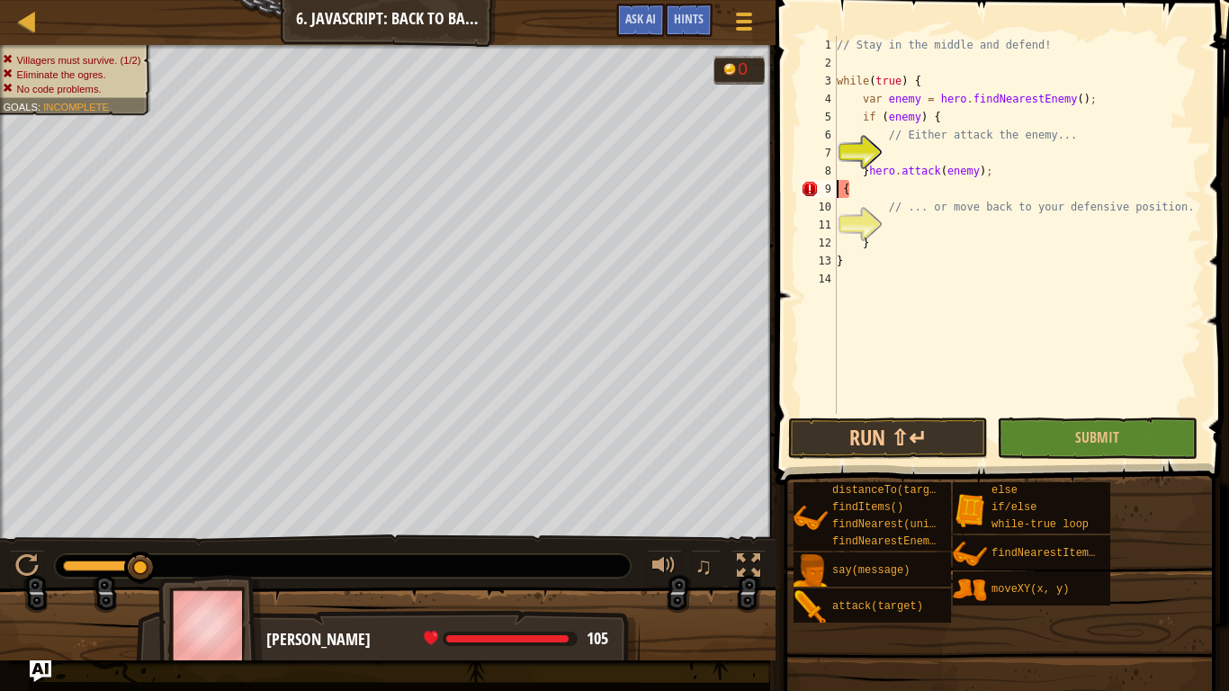
scroll to position [8, 1]
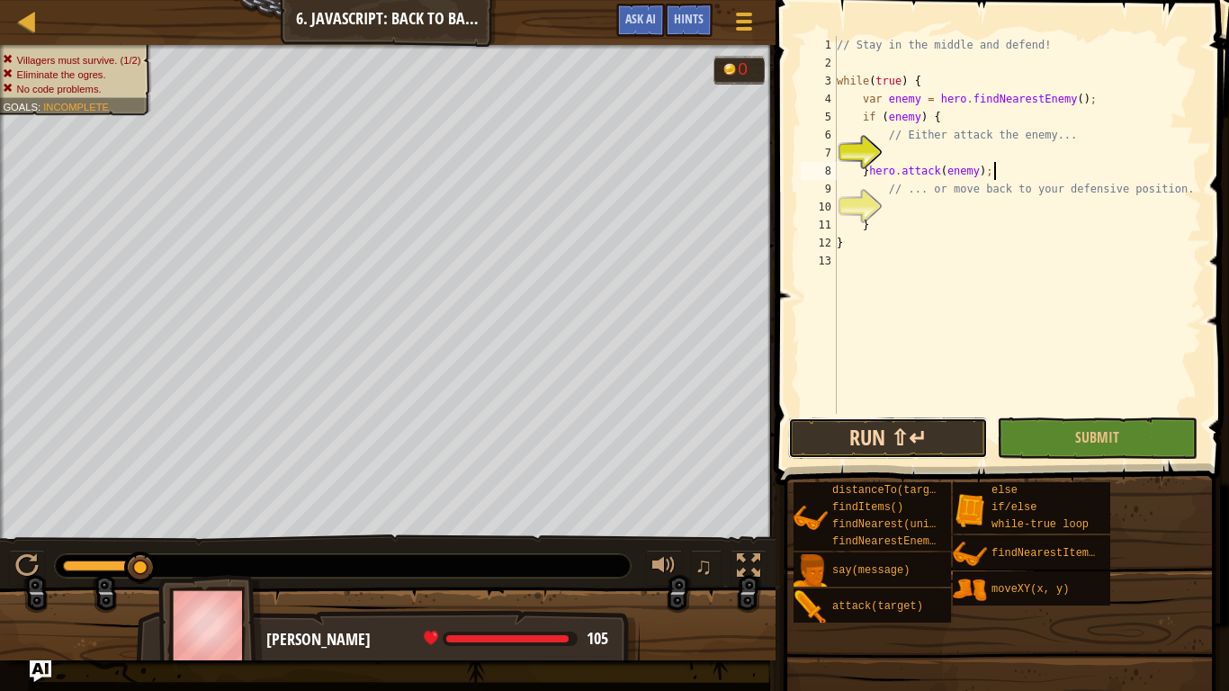
click at [956, 427] on button "Run ⇧↵" at bounding box center [888, 437] width 201 height 41
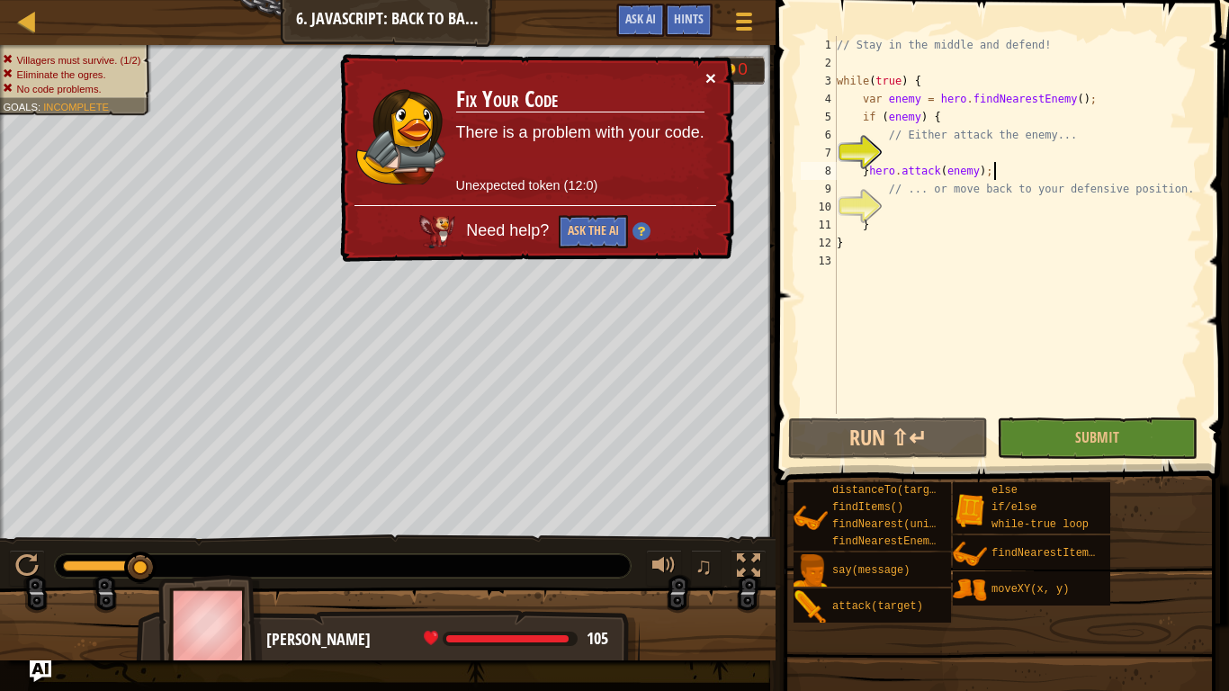
click at [714, 84] on button "×" at bounding box center [710, 77] width 11 height 19
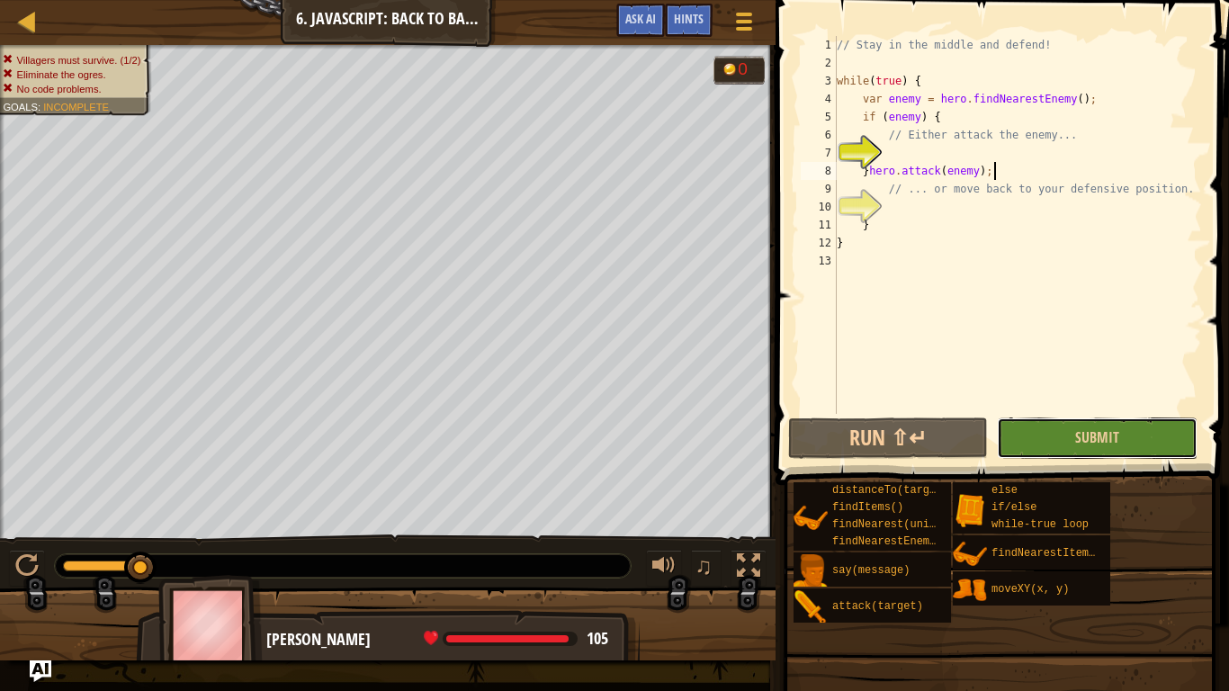
click at [1046, 453] on button "Submit" at bounding box center [1096, 437] width 201 height 41
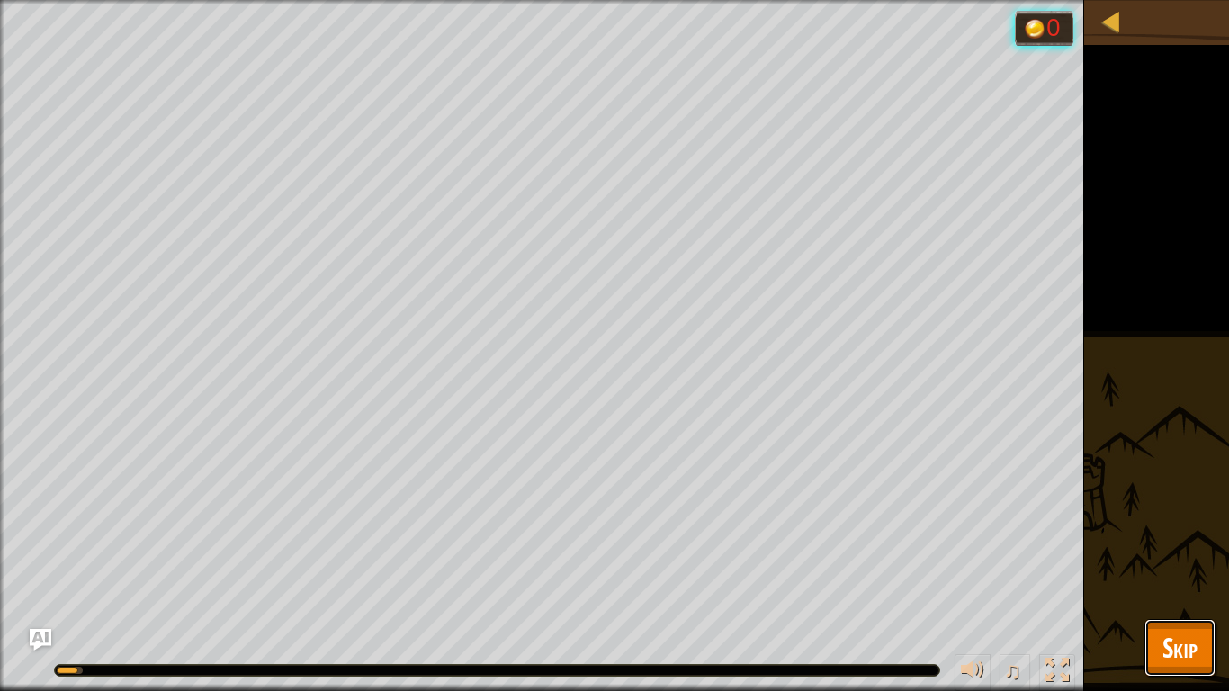
click at [1203, 538] on button "Skip" at bounding box center [1179, 648] width 71 height 58
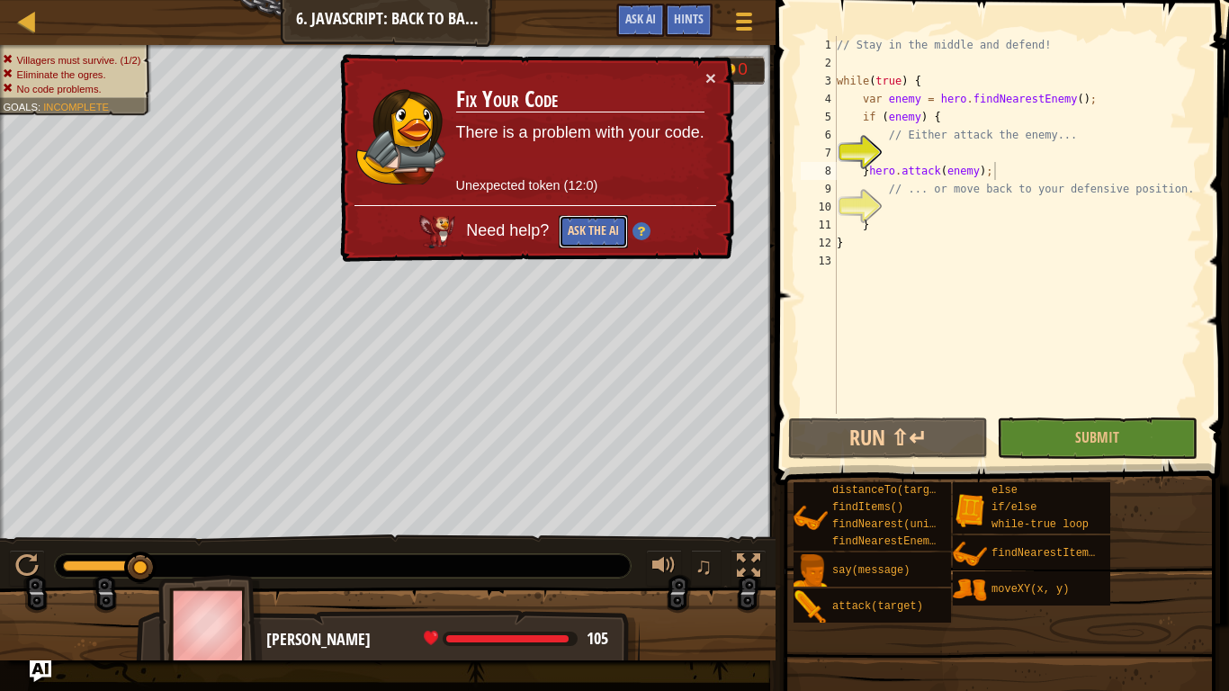
click at [587, 228] on button "Ask the AI" at bounding box center [592, 231] width 69 height 33
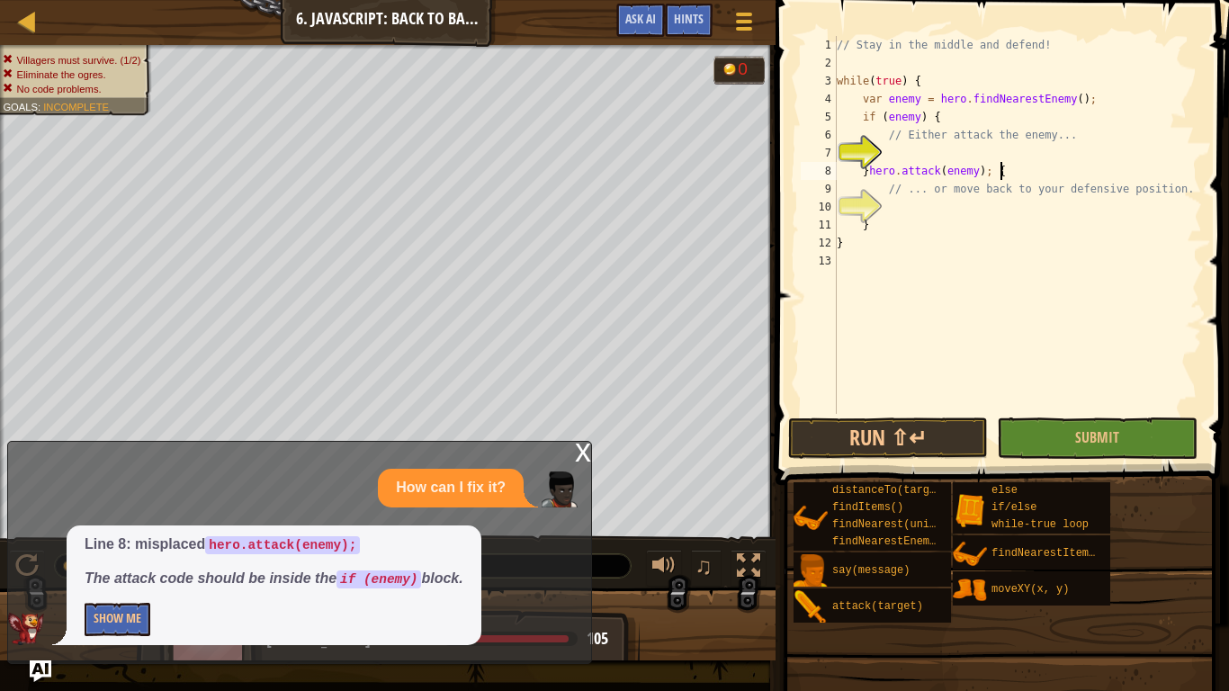
scroll to position [8, 22]
type textarea "}hero.attack(enemy); {"
click at [934, 451] on button "Run ⇧↵" at bounding box center [888, 437] width 201 height 41
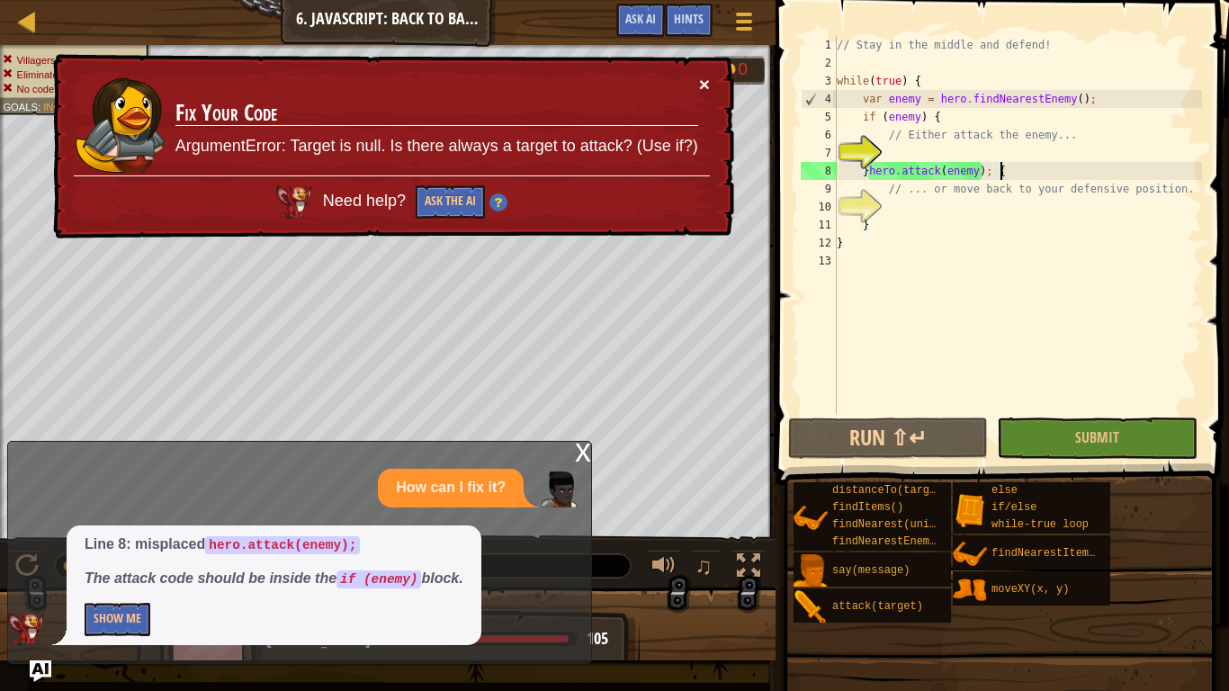
click at [703, 83] on button "×" at bounding box center [704, 84] width 11 height 19
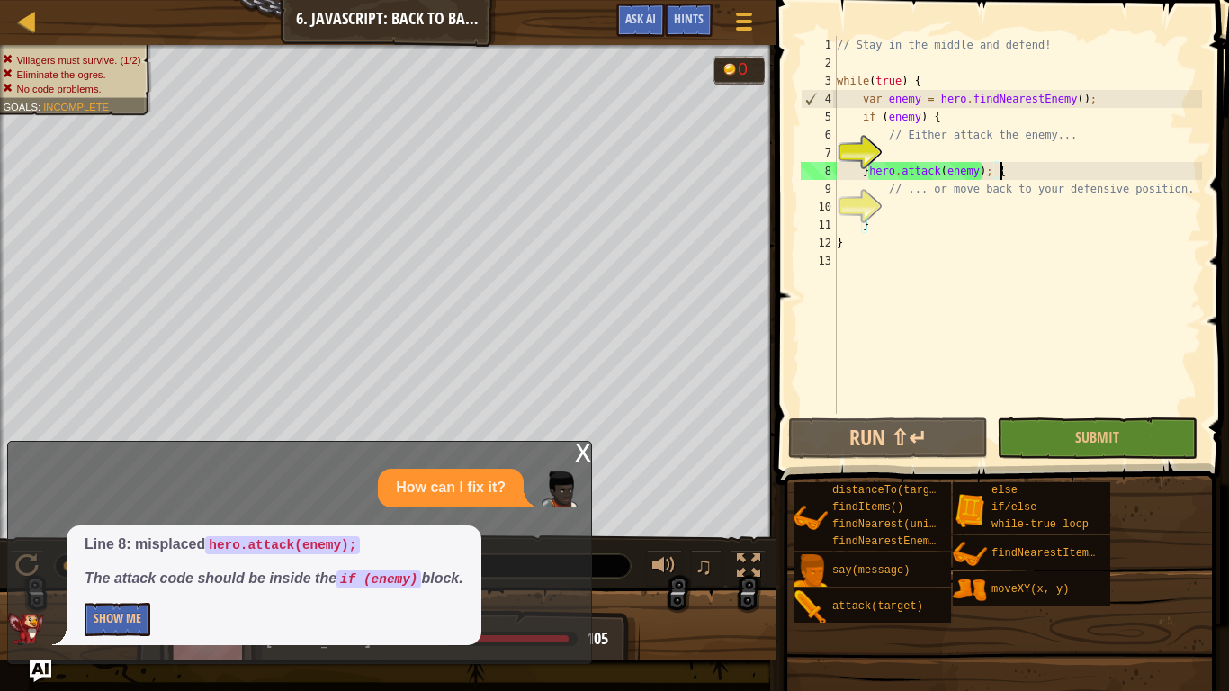
click at [919, 215] on div "// Stay in the middle and defend! while ( true ) { var enemy = hero . findNeare…" at bounding box center [1017, 243] width 369 height 414
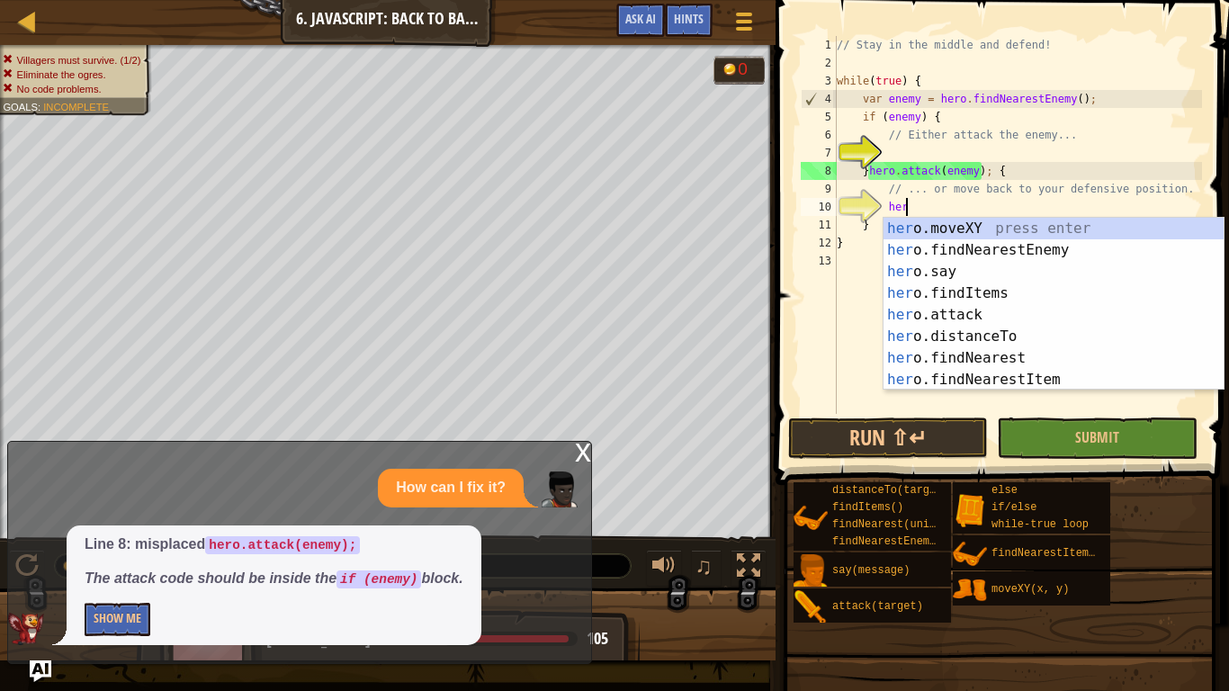
scroll to position [8, 9]
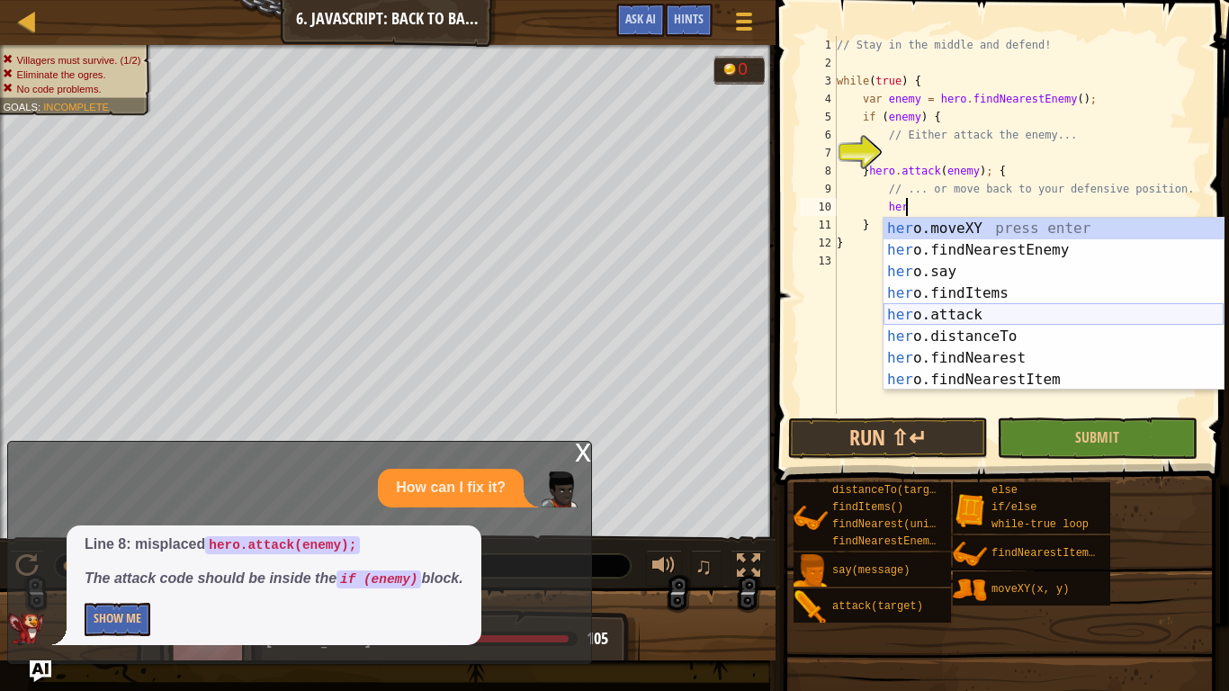
click at [903, 308] on div "her o.moveXY press enter her o.findNearestEnemy press enter her o.say press ent…" at bounding box center [1053, 326] width 340 height 216
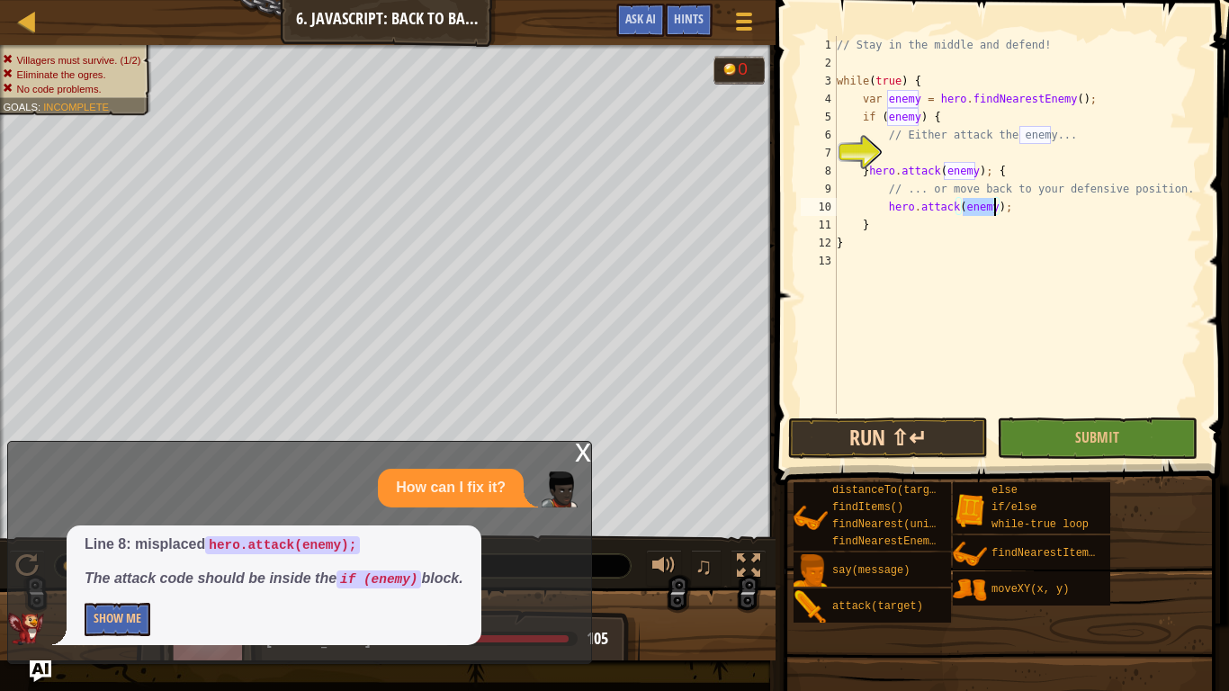
type textarea "hero.attack(enemy);"
click at [921, 433] on button "Run ⇧↵" at bounding box center [888, 437] width 201 height 41
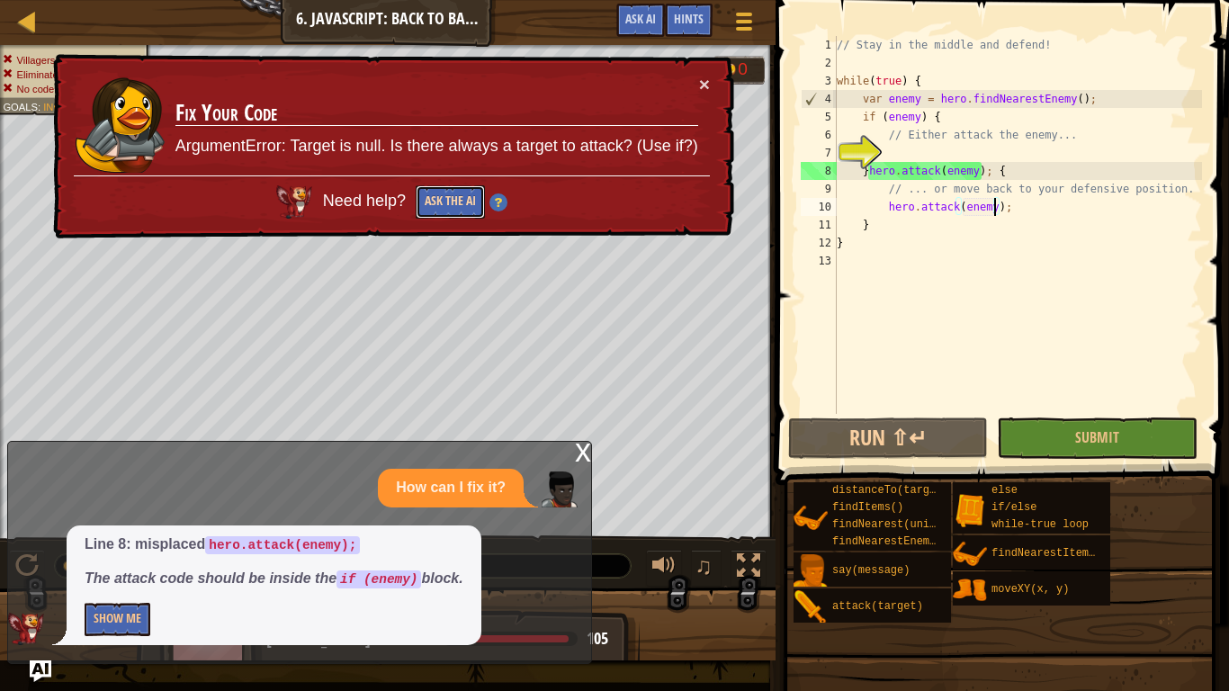
click at [464, 197] on button "Ask the AI" at bounding box center [449, 201] width 69 height 33
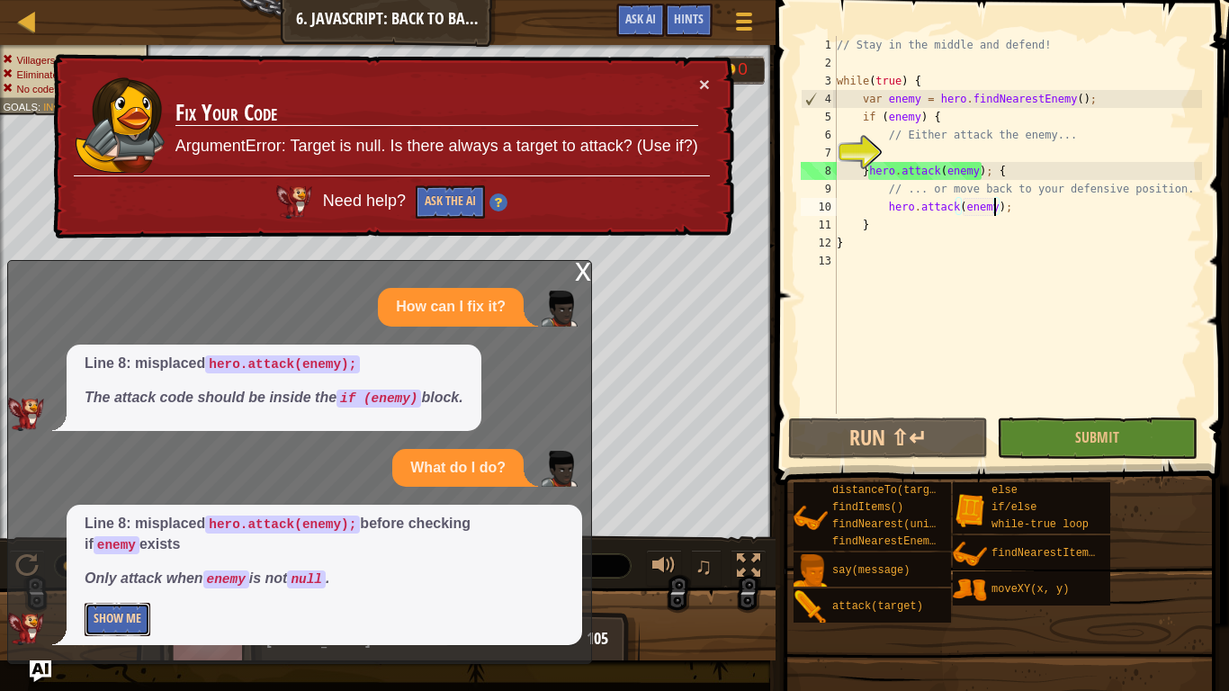
click at [136, 538] on button "Show Me" at bounding box center [118, 619] width 66 height 33
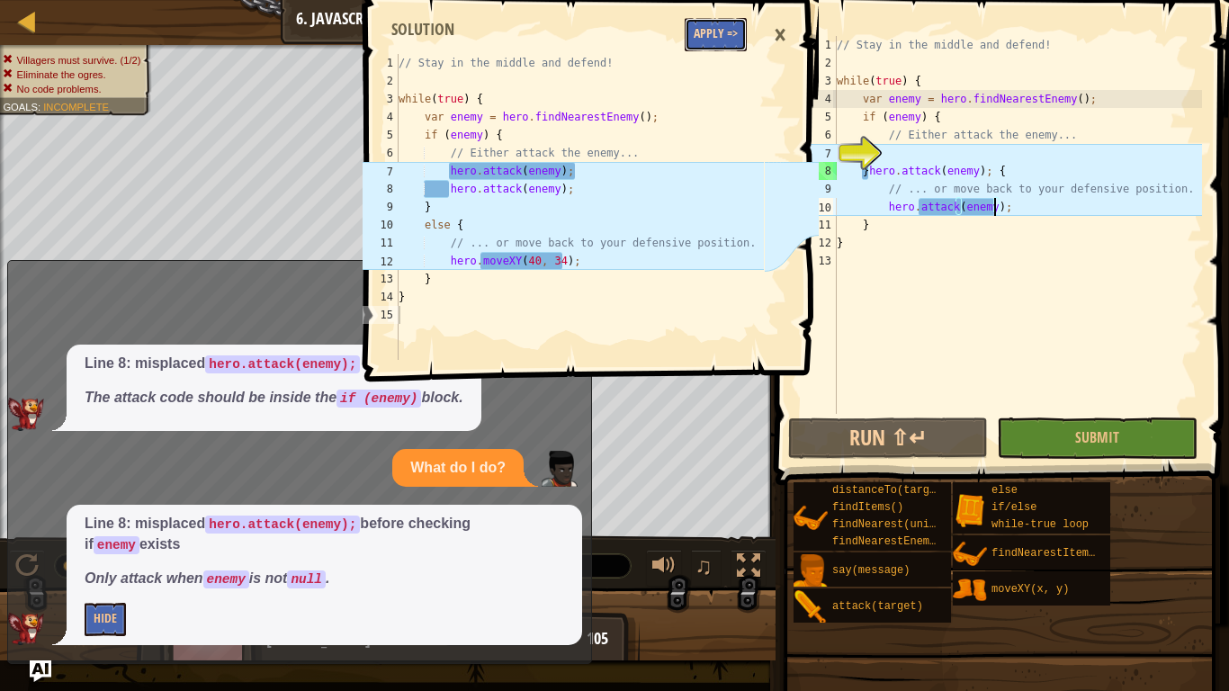
click at [737, 24] on button "Apply =>" at bounding box center [715, 34] width 62 height 33
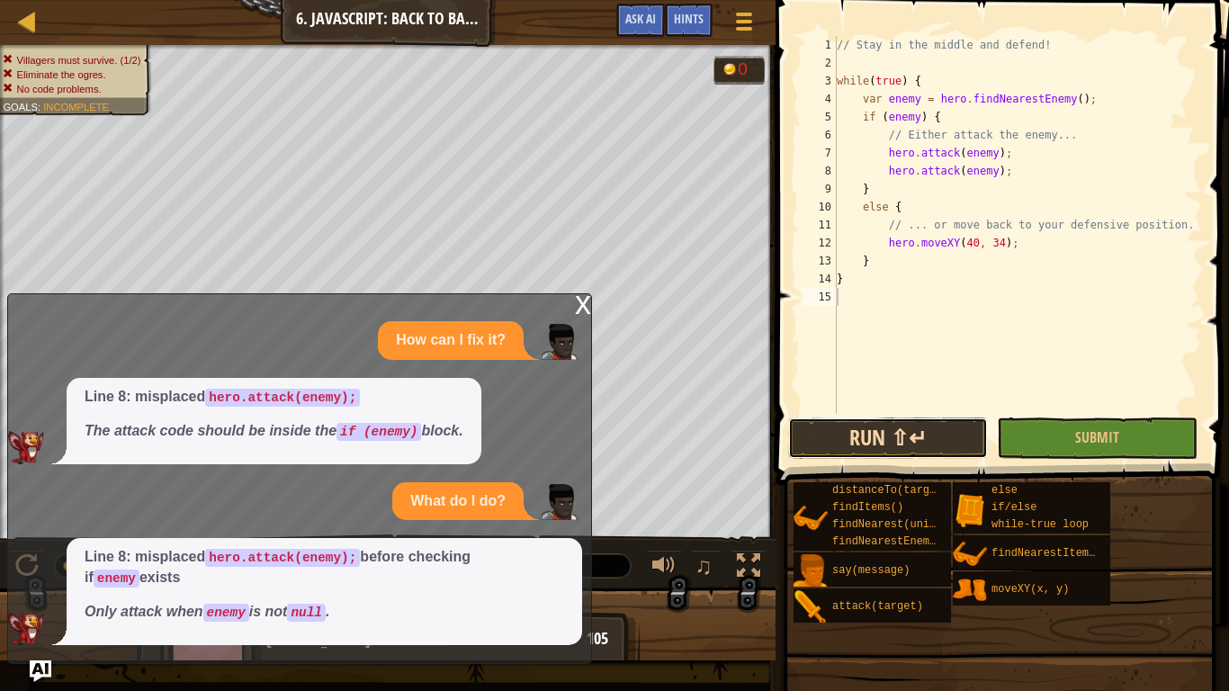
click at [951, 433] on button "Run ⇧↵" at bounding box center [888, 437] width 201 height 41
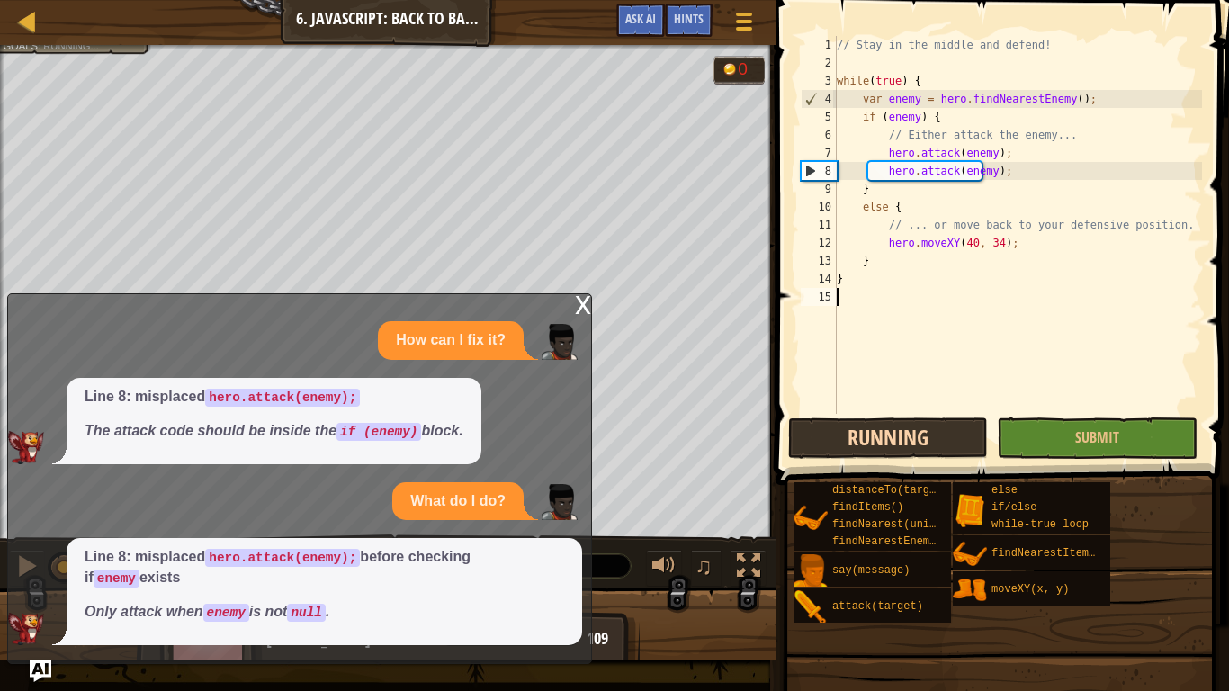
scroll to position [8, 0]
click at [581, 305] on div "x" at bounding box center [583, 303] width 16 height 18
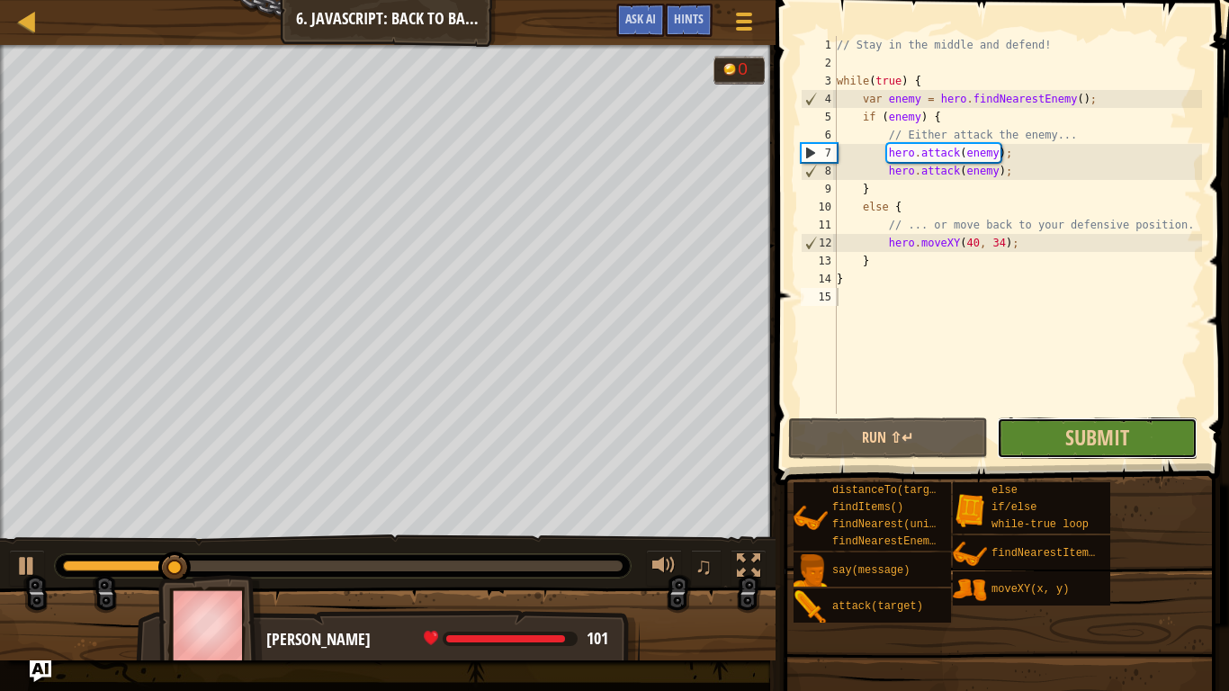
click at [1000, 443] on button "Submit" at bounding box center [1096, 437] width 201 height 41
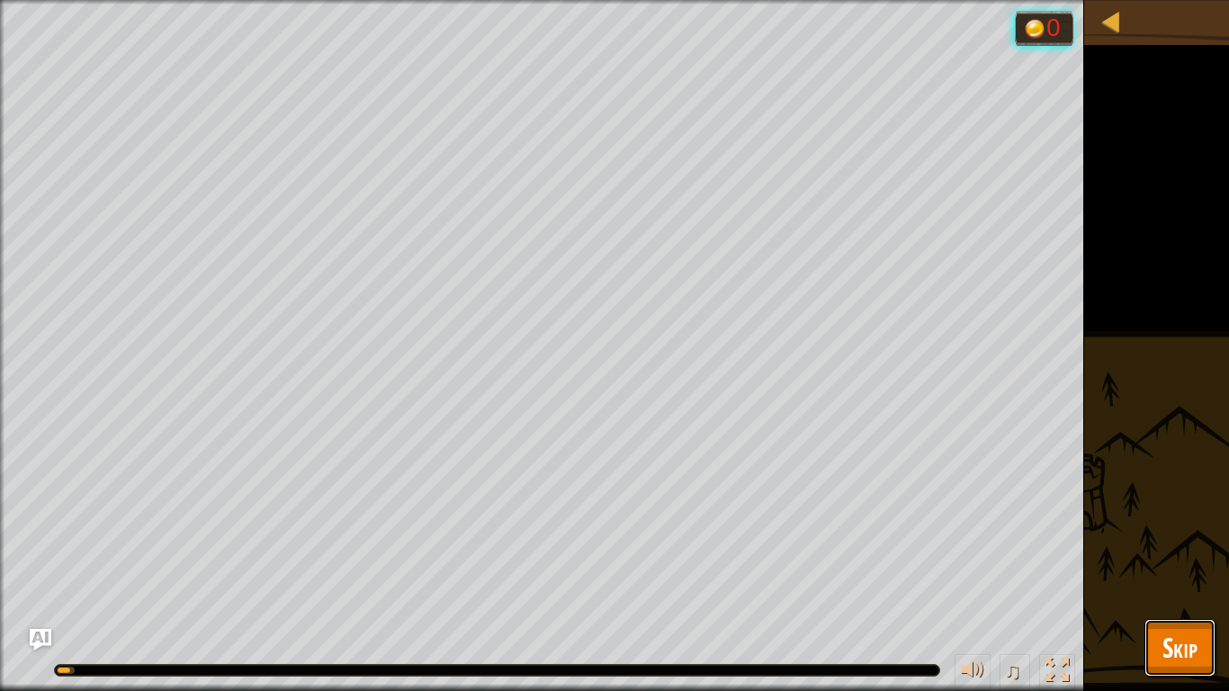
click at [1175, 538] on button "Skip" at bounding box center [1179, 648] width 71 height 58
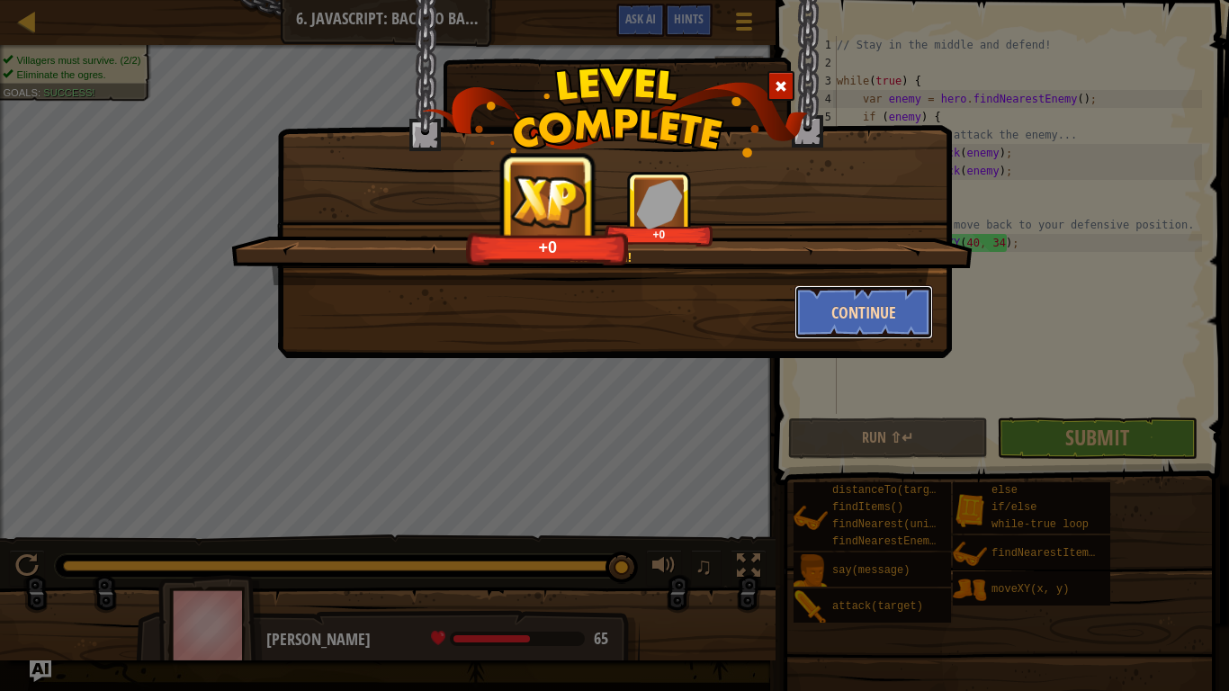
click at [826, 312] on button "Continue" at bounding box center [863, 312] width 139 height 54
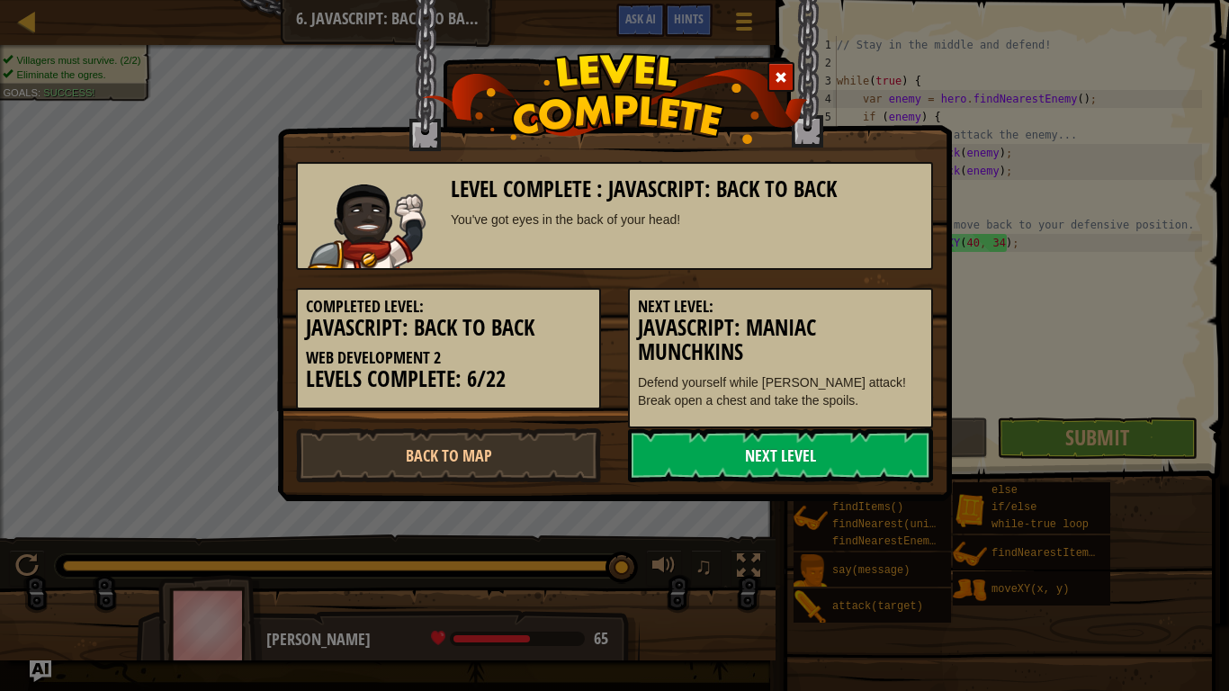
click at [785, 466] on link "Next Level" at bounding box center [780, 455] width 305 height 54
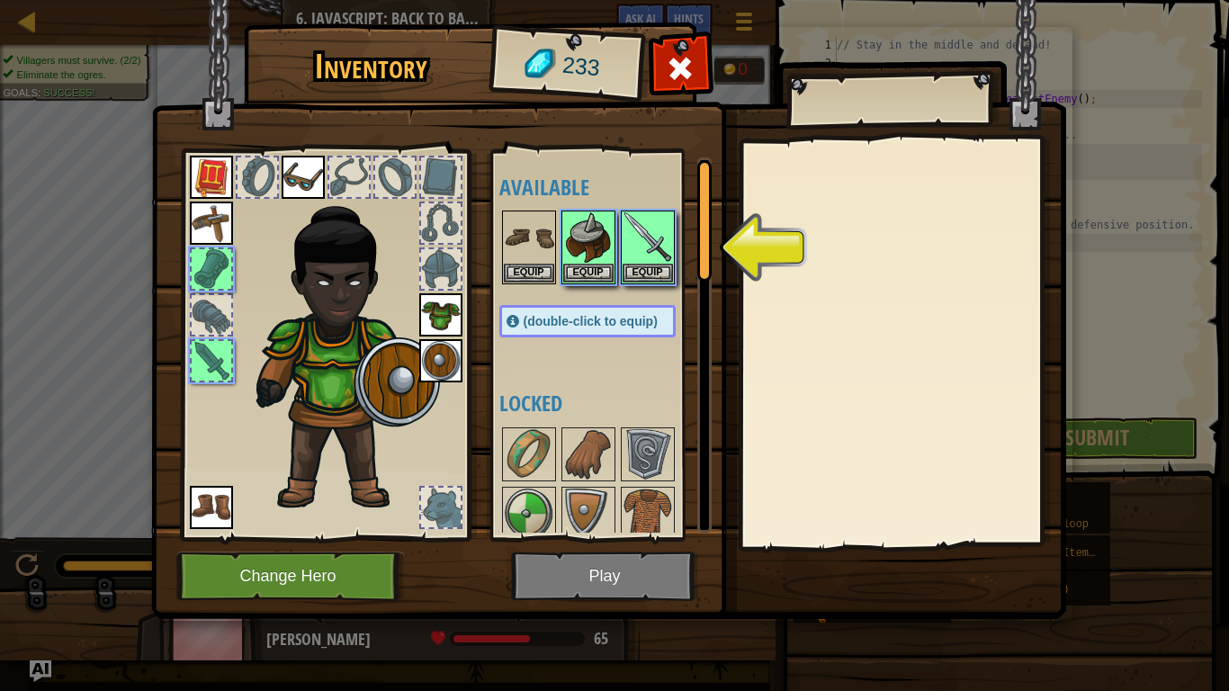
click at [579, 416] on div "Available Equip Equip Equip Equip Equip (double-click to equip) Locked" at bounding box center [605, 344] width 212 height 375
click at [662, 268] on button "Equip" at bounding box center [647, 272] width 50 height 19
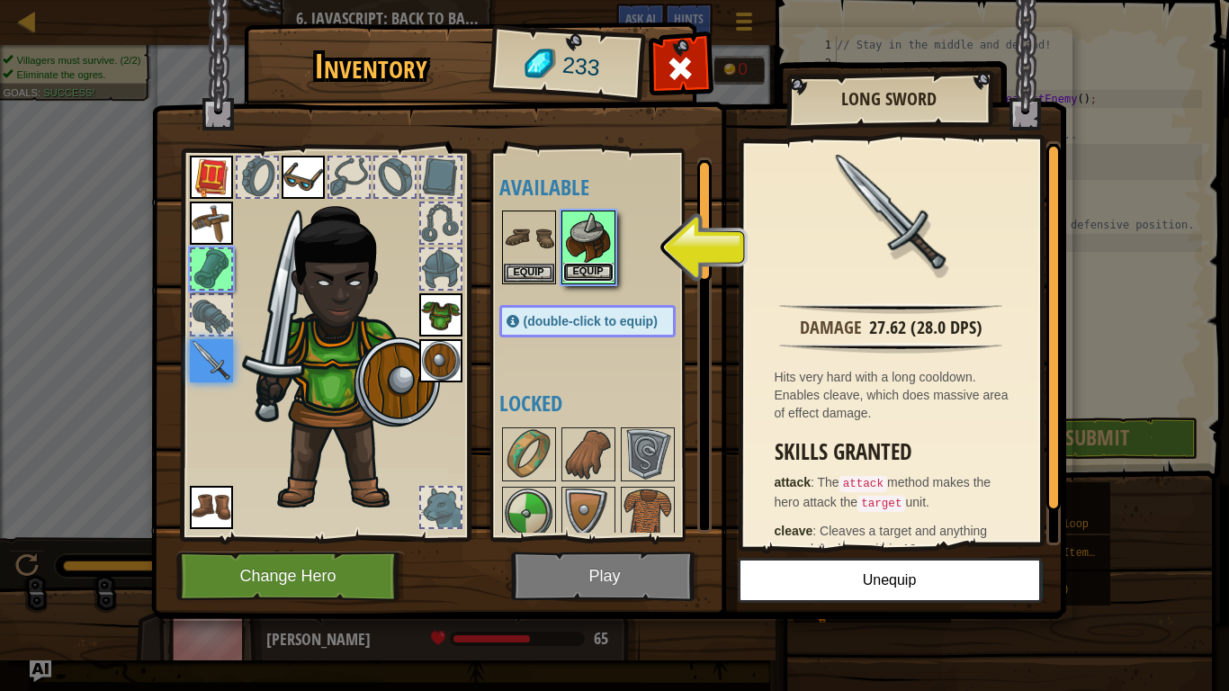
click at [590, 263] on button "Equip" at bounding box center [588, 272] width 50 height 19
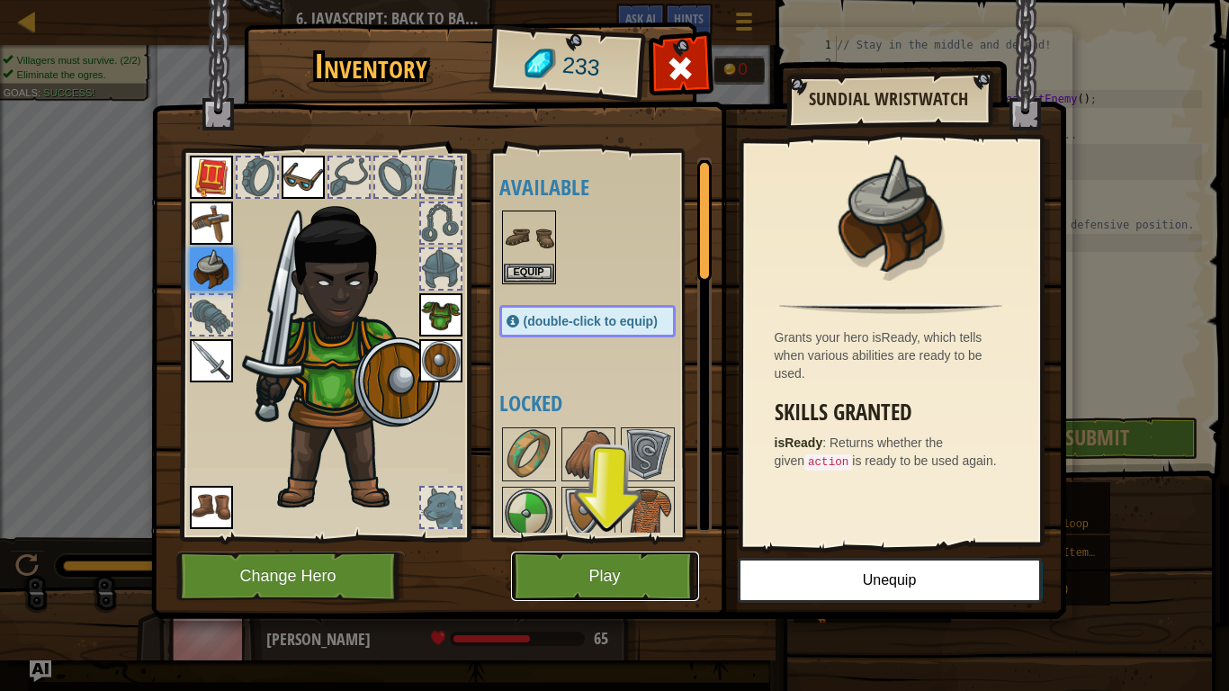
click at [580, 538] on button "Play" at bounding box center [605, 575] width 188 height 49
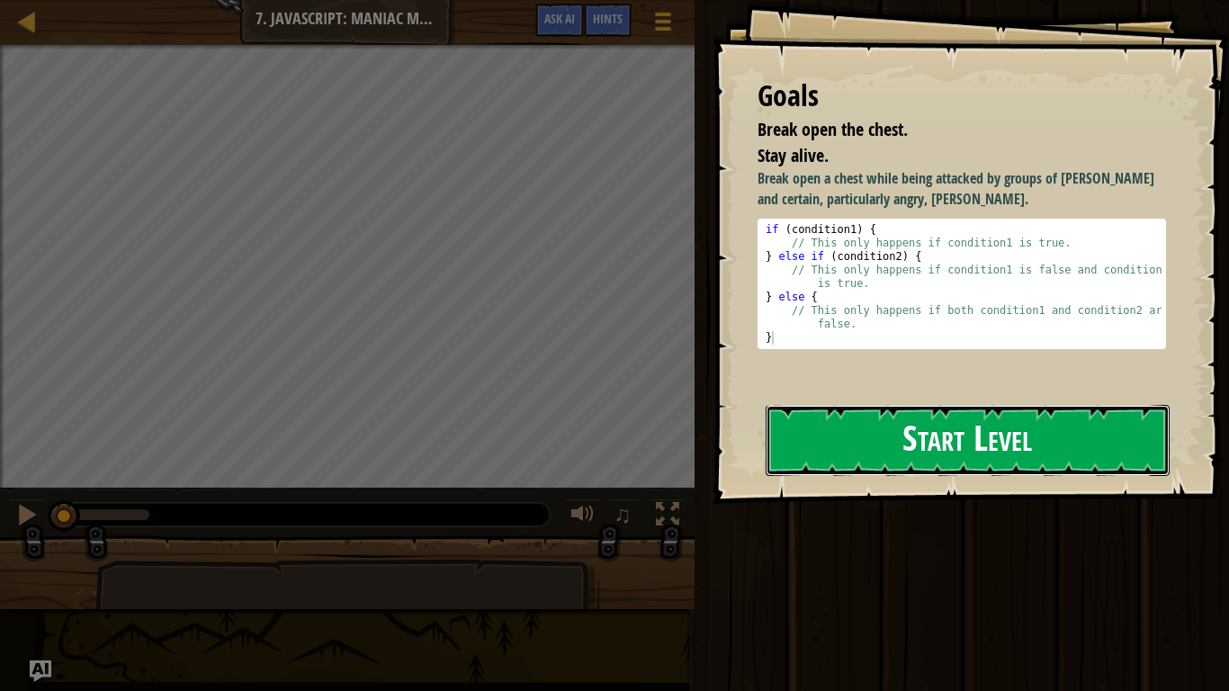
click at [797, 453] on button "Start Level" at bounding box center [967, 440] width 404 height 71
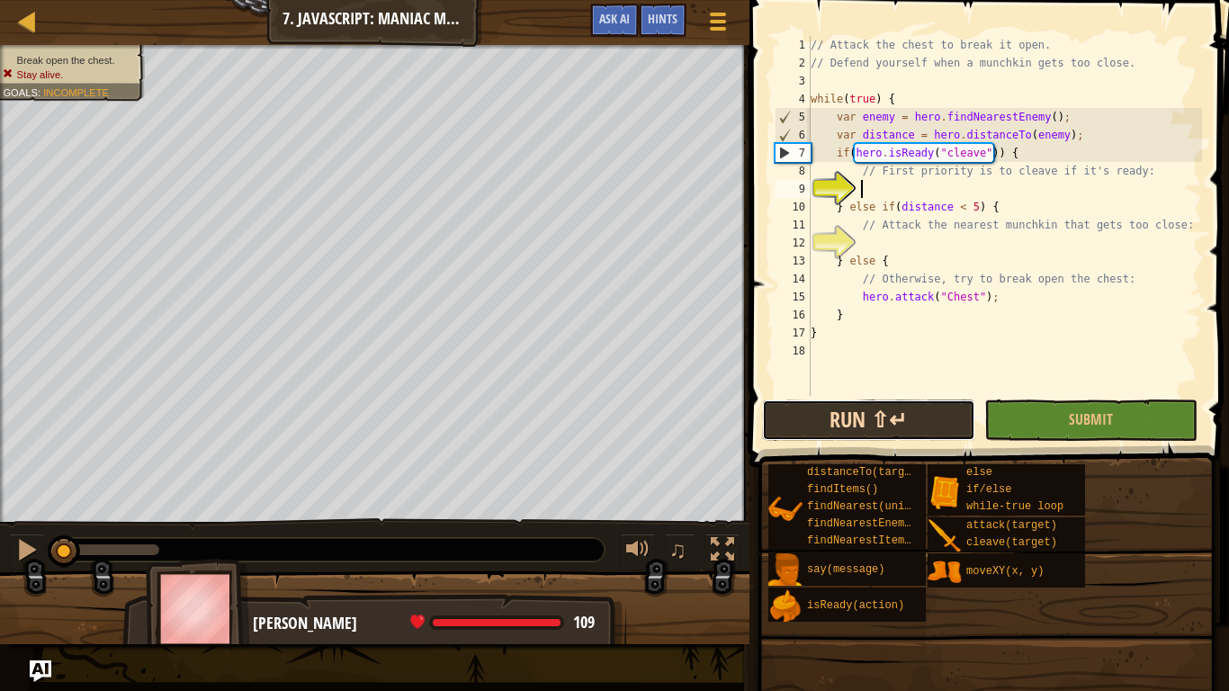
click at [925, 416] on button "Run ⇧↵" at bounding box center [868, 419] width 213 height 41
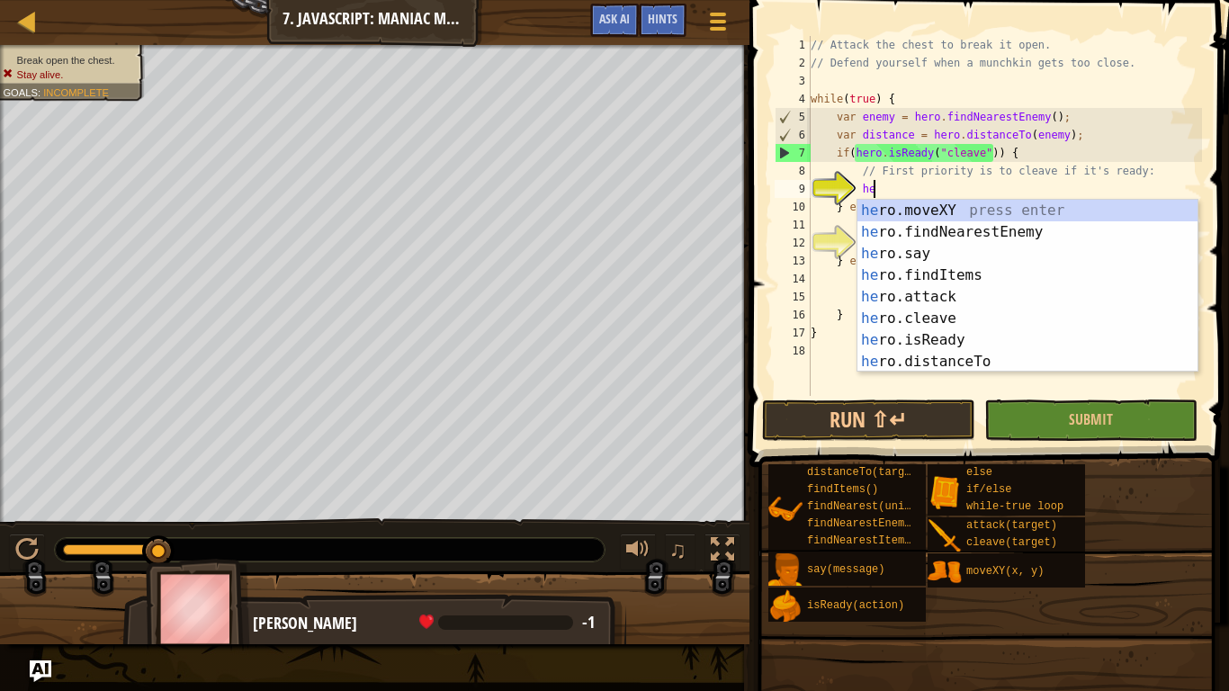
scroll to position [8, 9]
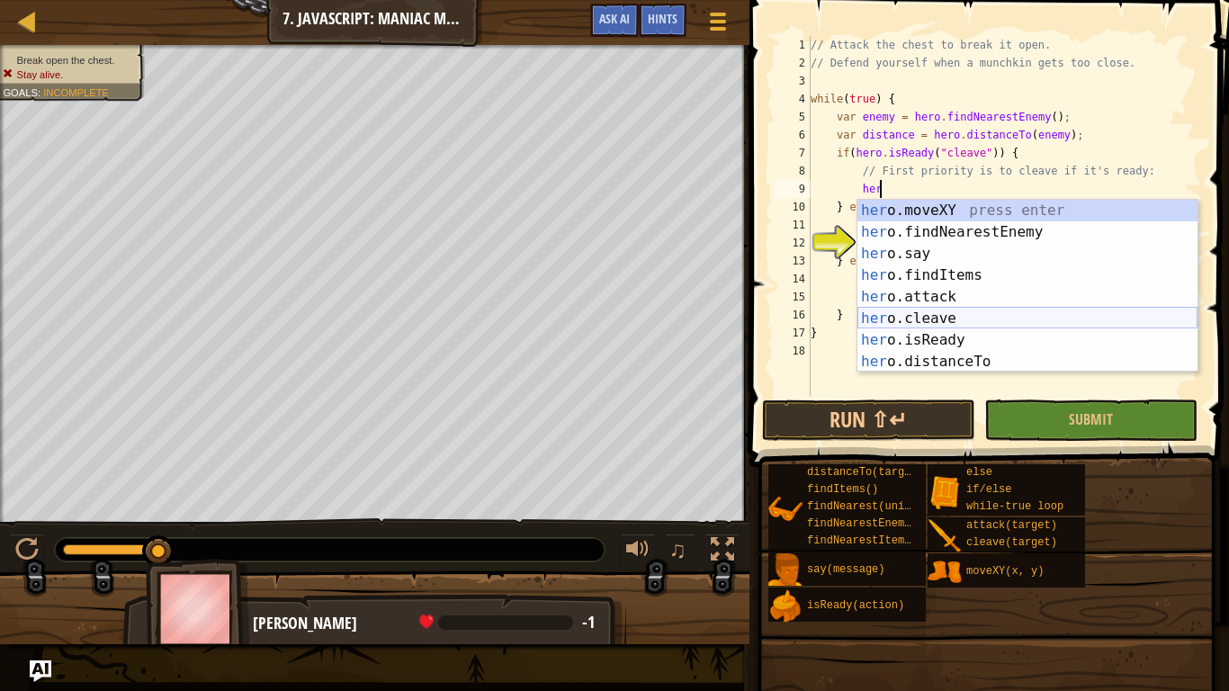
click at [901, 326] on div "her o.moveXY press enter her o.findNearestEnemy press enter her o.say press ent…" at bounding box center [1027, 308] width 340 height 216
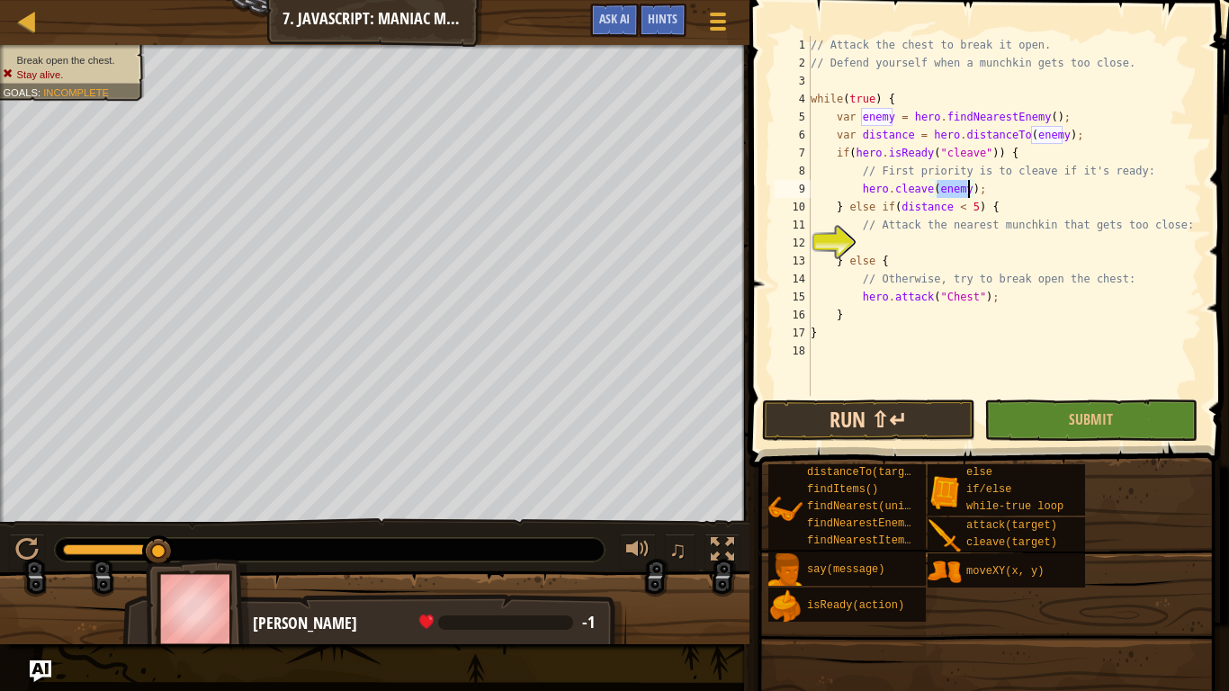
type textarea "hero.cleave(enemy);"
click at [904, 425] on button "Run ⇧↵" at bounding box center [868, 419] width 213 height 41
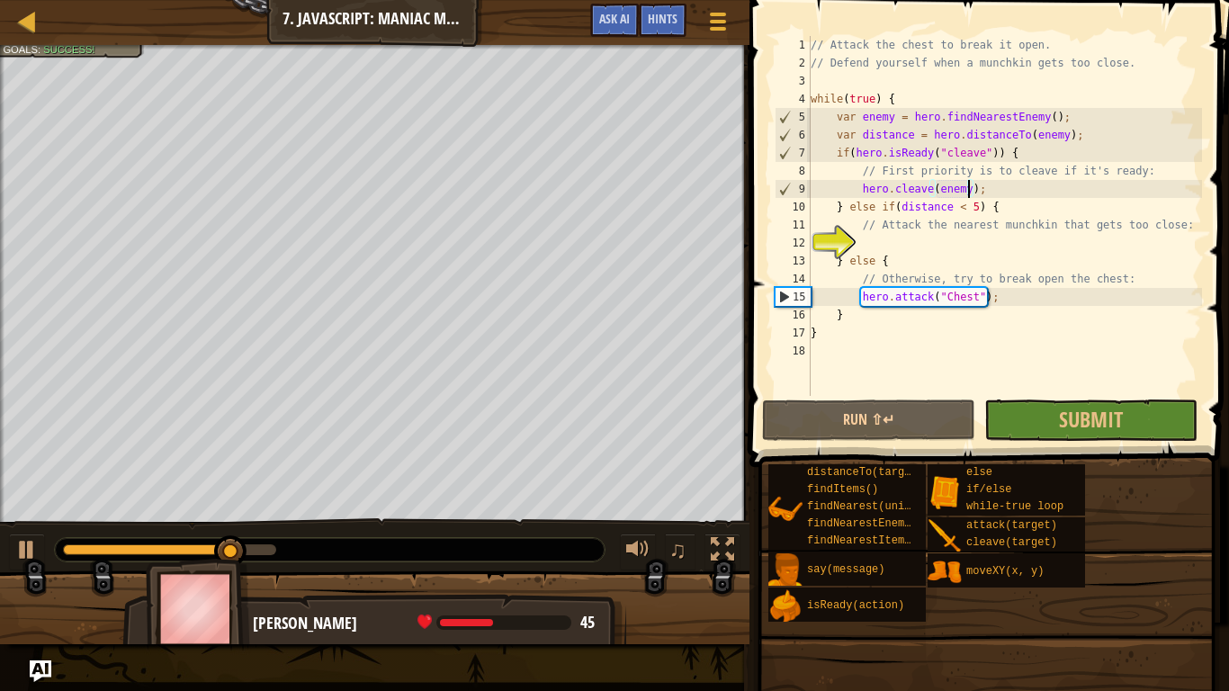
click at [956, 245] on div "// Attack the chest to break it open. // Defend yourself when a munchkin gets t…" at bounding box center [1004, 234] width 395 height 396
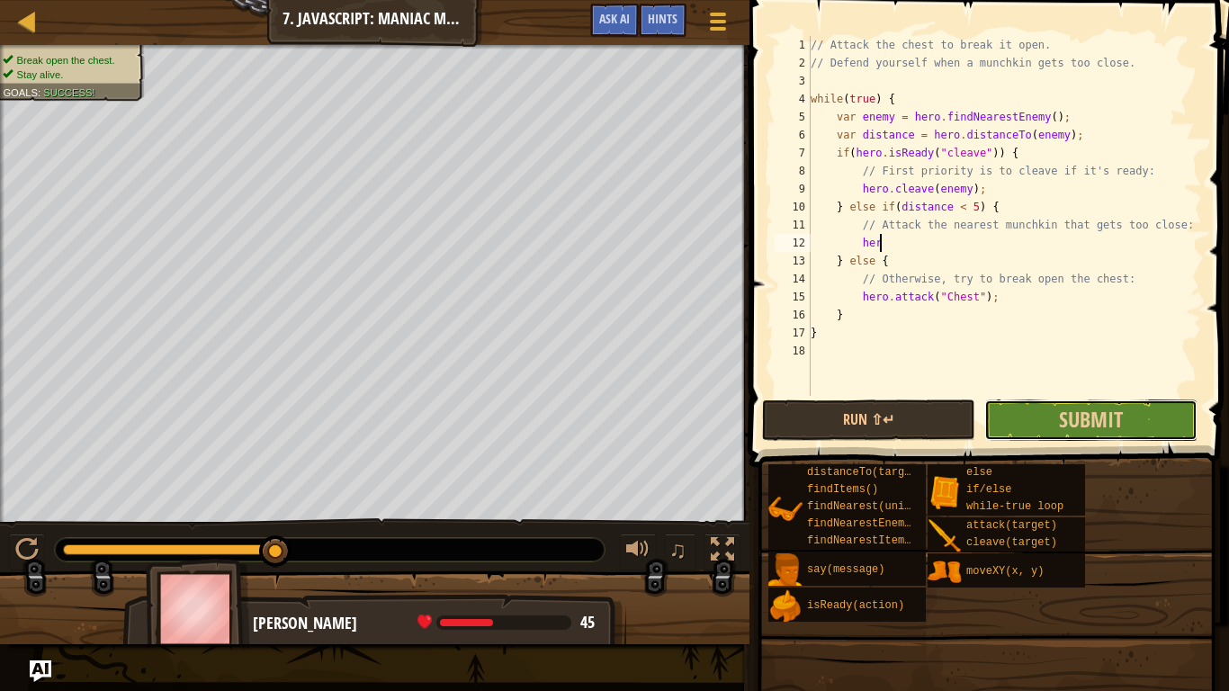
click at [1004, 415] on button "Submit" at bounding box center [1090, 419] width 213 height 41
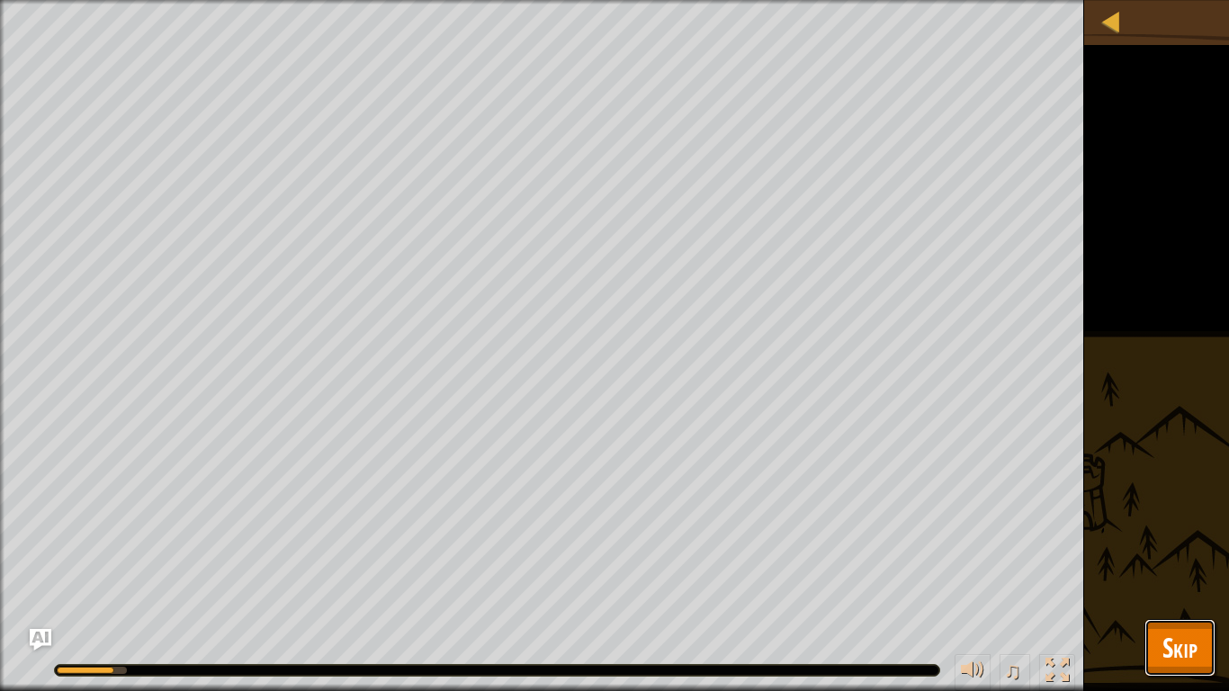
click at [1202, 538] on button "Skip" at bounding box center [1179, 648] width 71 height 58
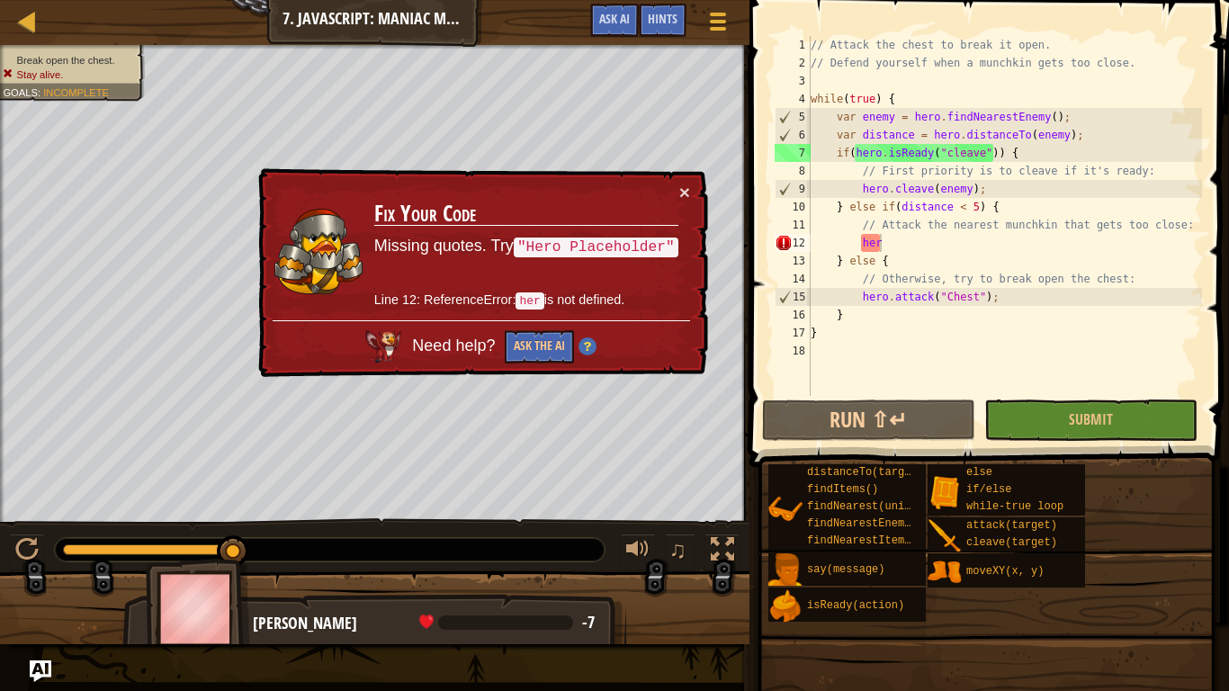
click at [965, 244] on div "// Attack the chest to break it open. // Defend yourself when a munchkin gets t…" at bounding box center [1004, 234] width 395 height 396
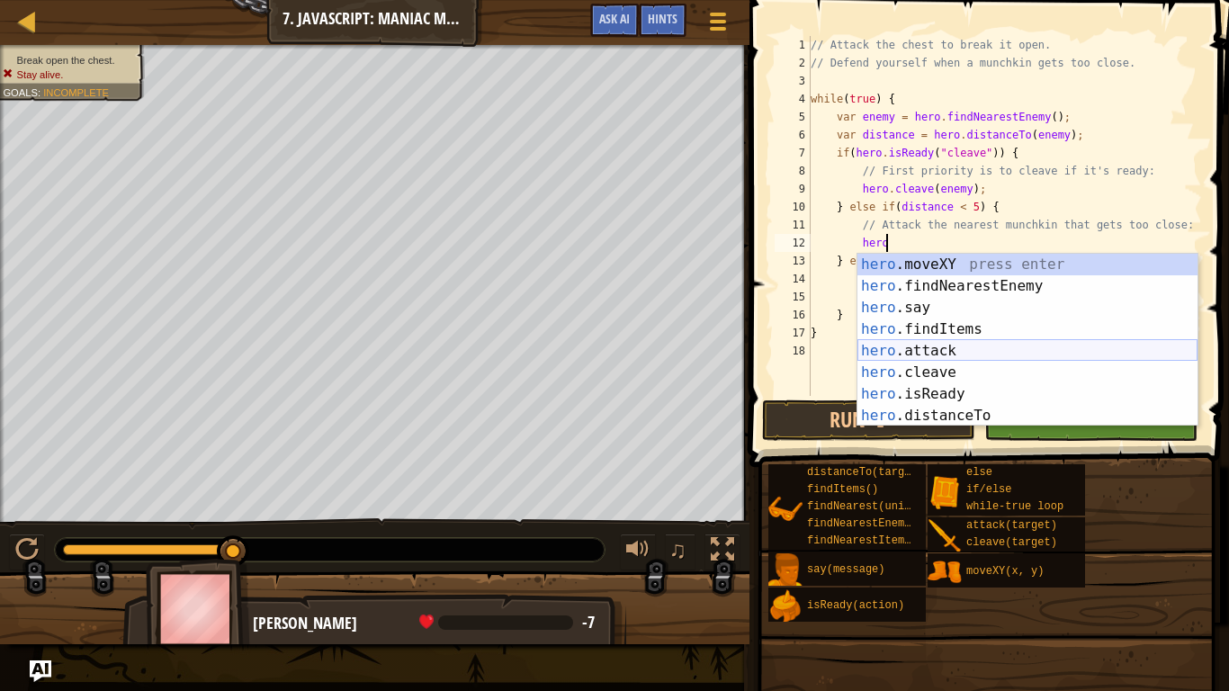
click at [901, 354] on div "hero .moveXY press enter hero .findNearestEnemy press enter hero .say press ent…" at bounding box center [1027, 362] width 340 height 216
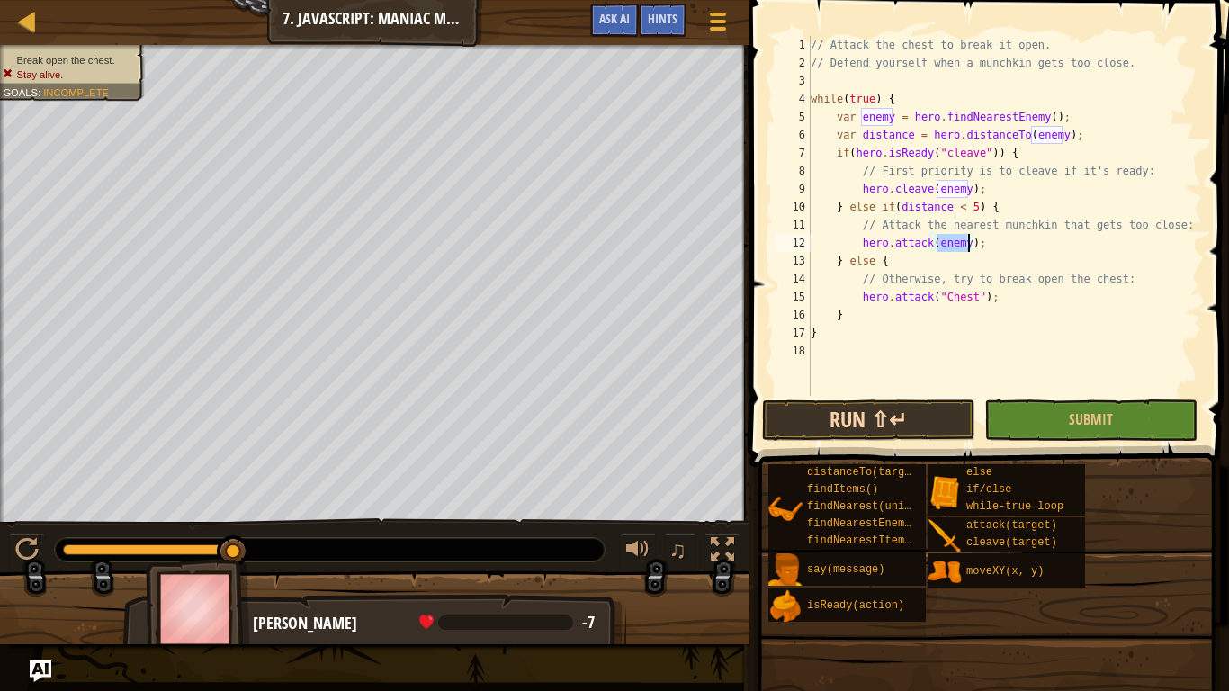
type textarea "hero.attack(enemy);"
click at [884, 419] on button "Run ⇧↵" at bounding box center [868, 419] width 213 height 41
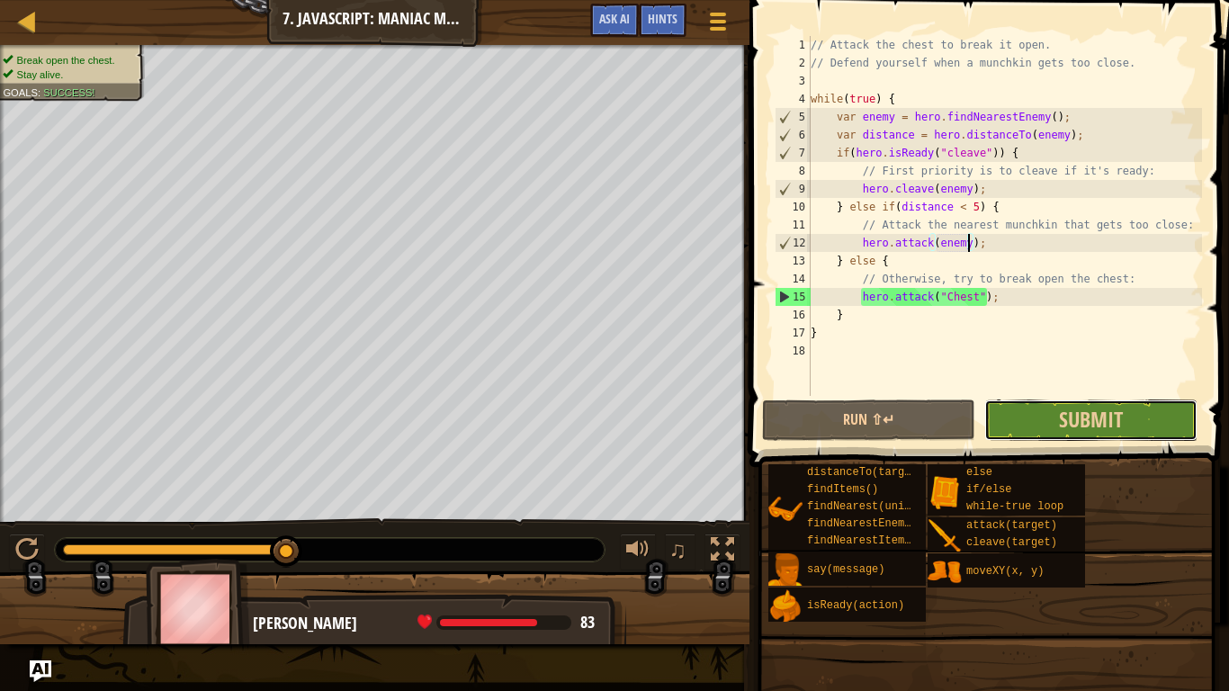
click at [1034, 401] on button "Submit" at bounding box center [1090, 419] width 213 height 41
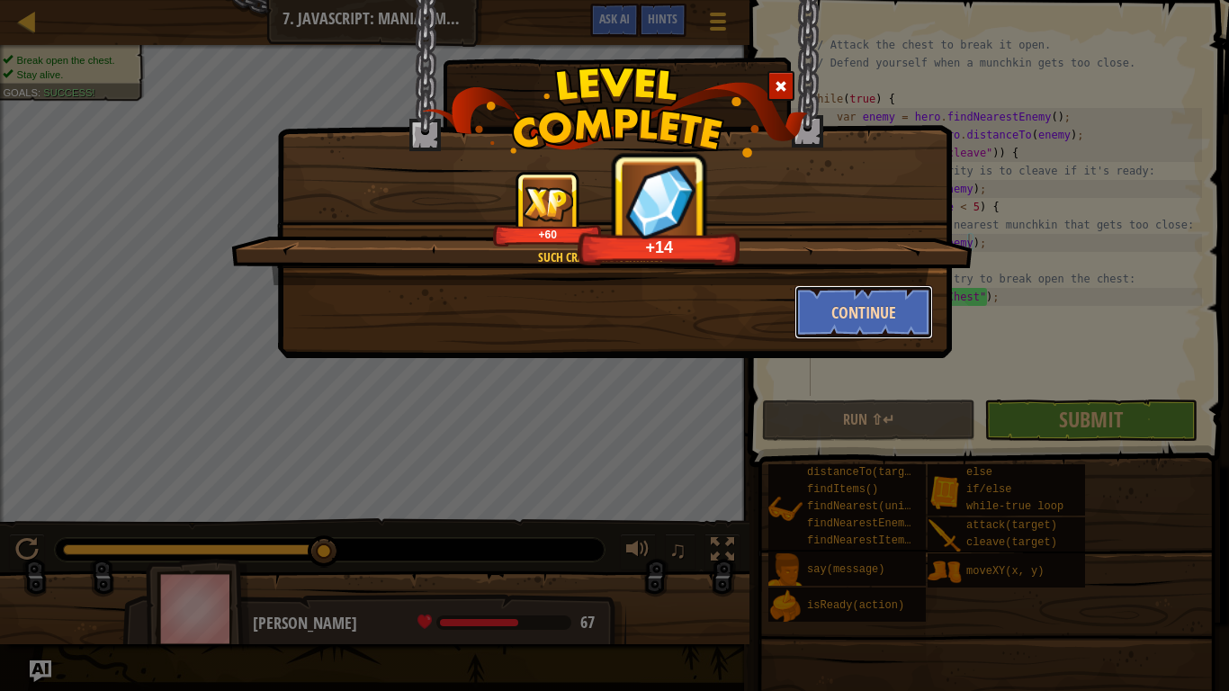
click at [928, 324] on button "Continue" at bounding box center [863, 312] width 139 height 54
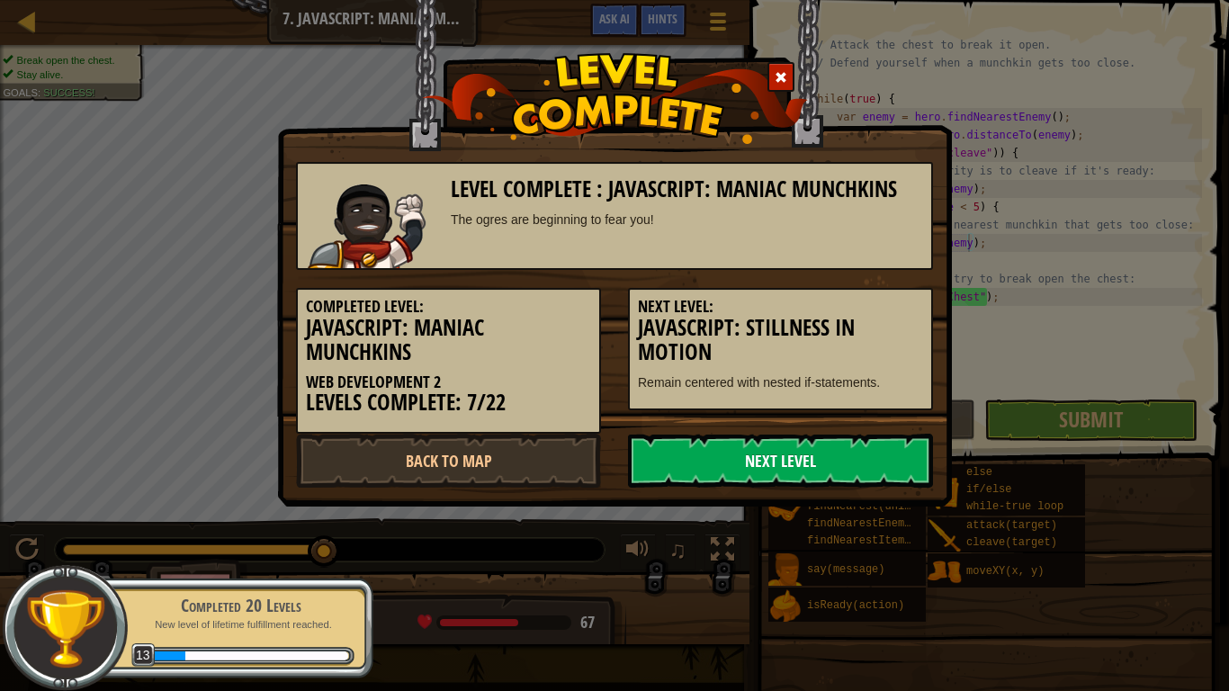
click at [742, 447] on link "Next Level" at bounding box center [780, 460] width 305 height 54
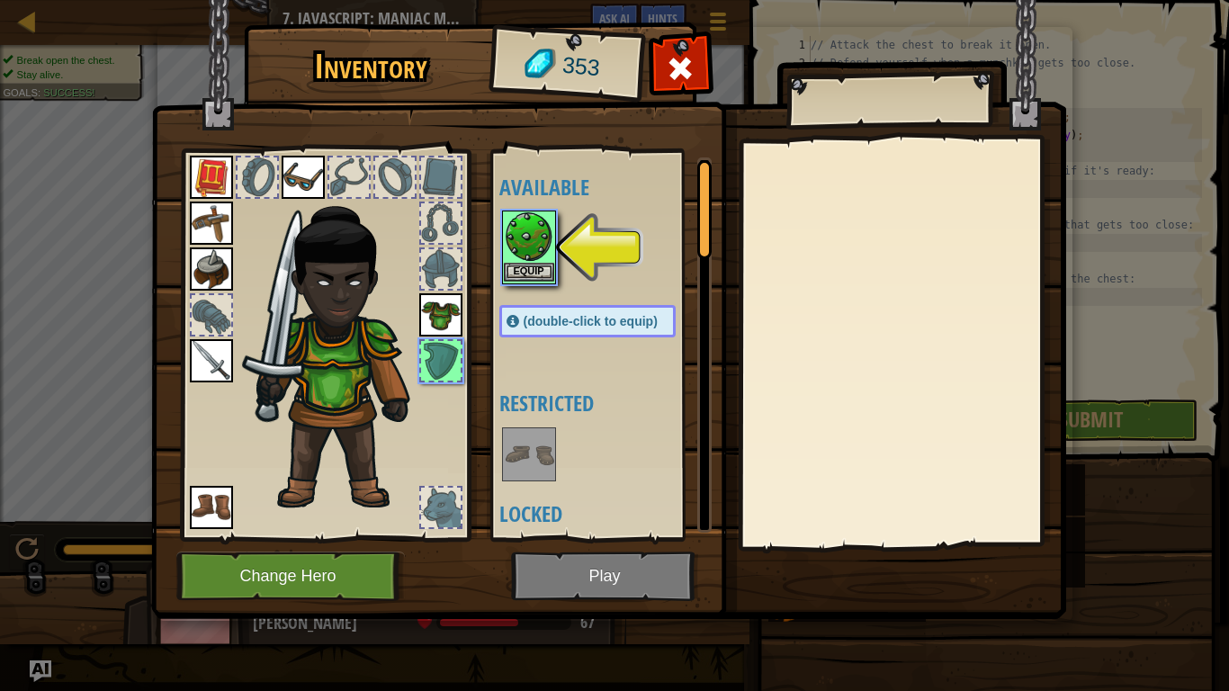
click at [513, 255] on img at bounding box center [529, 237] width 50 height 50
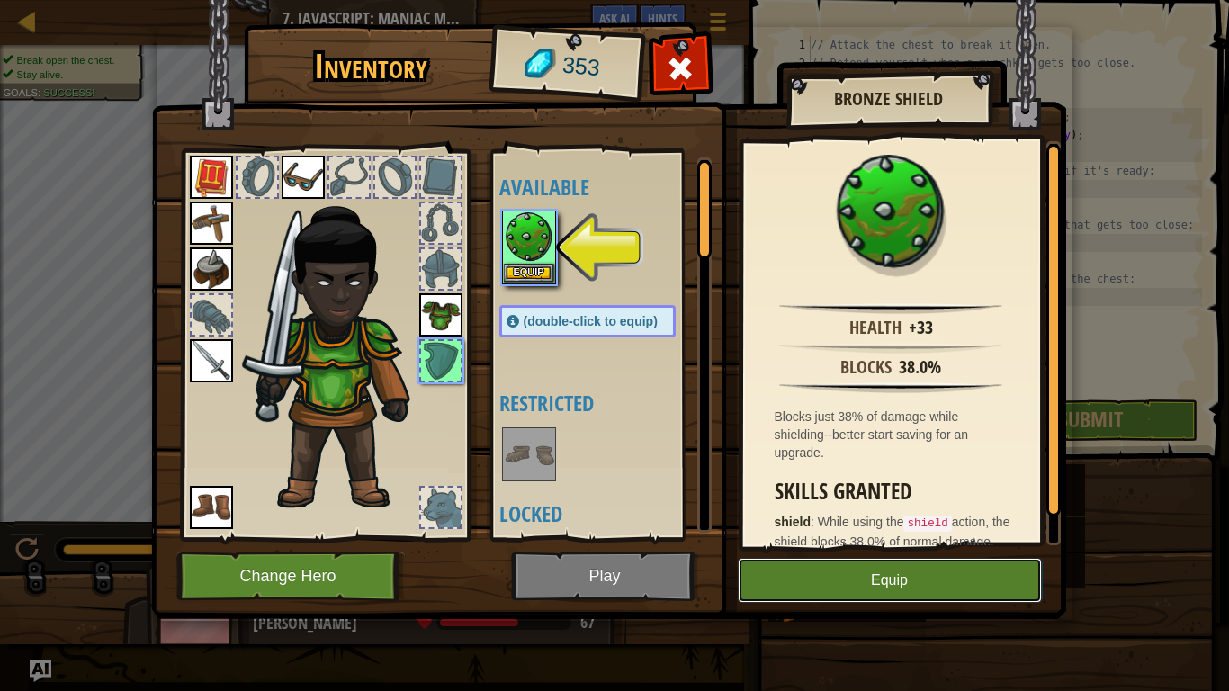
click at [855, 538] on button "Equip" at bounding box center [889, 580] width 304 height 45
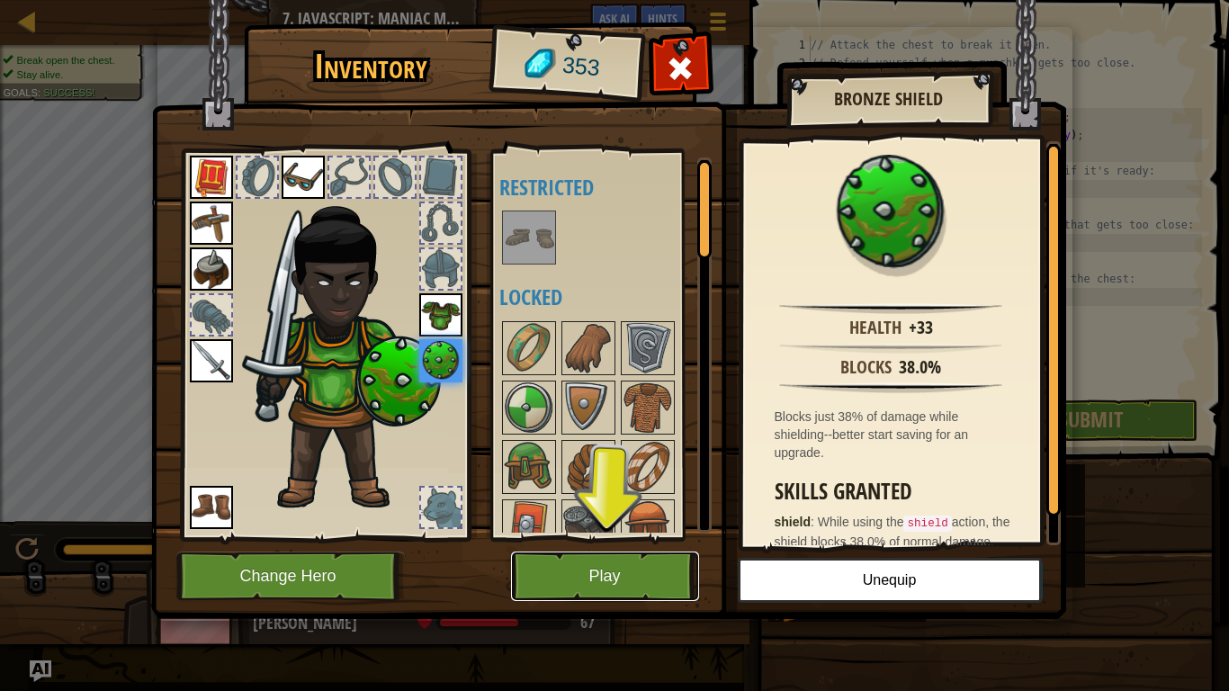
click at [621, 538] on button "Play" at bounding box center [605, 575] width 188 height 49
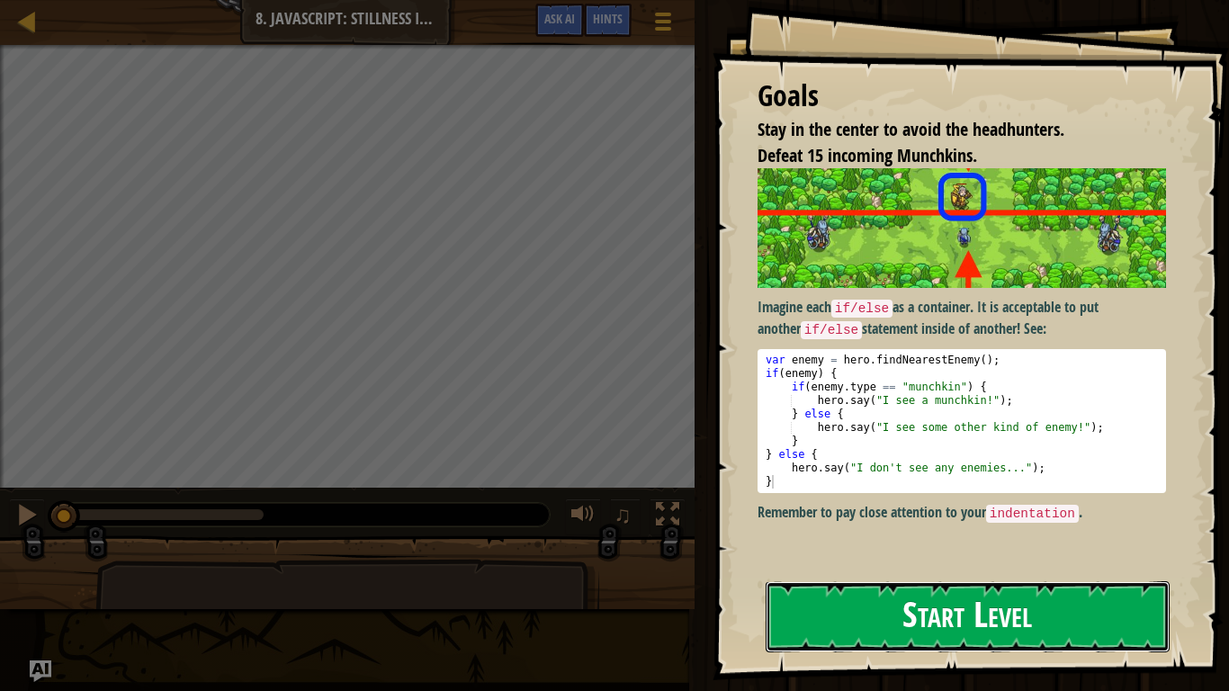
click at [844, 538] on button "Start Level" at bounding box center [967, 616] width 404 height 71
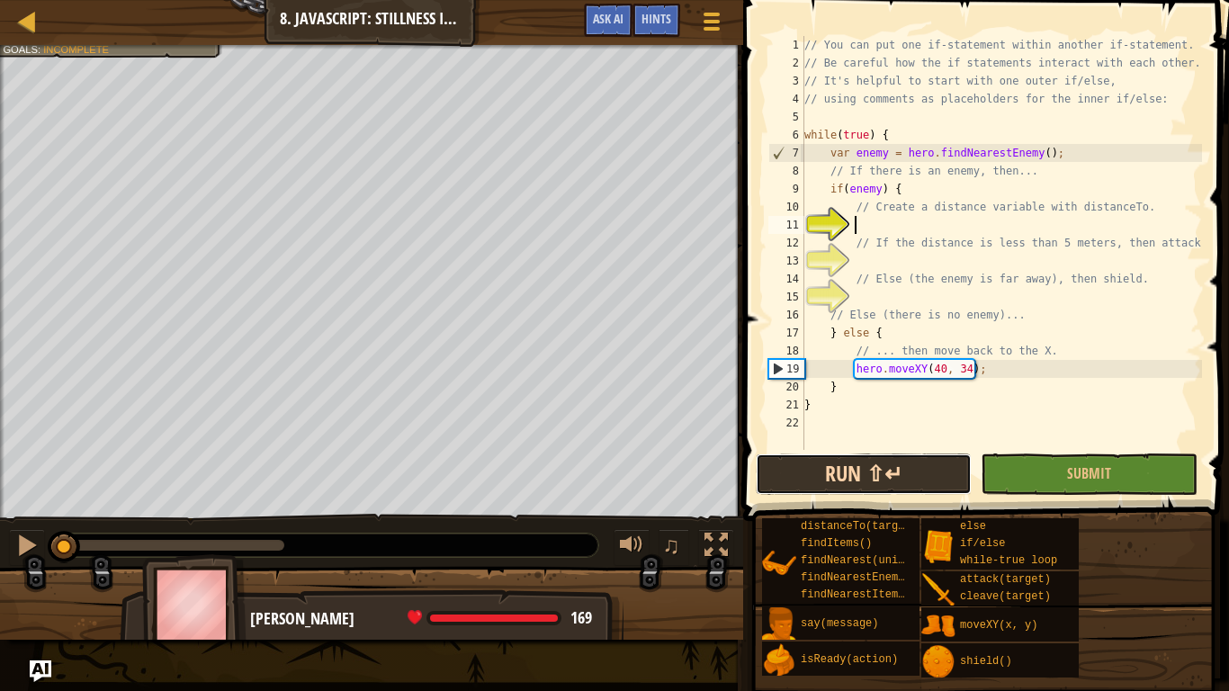
click at [835, 469] on button "Run ⇧↵" at bounding box center [863, 473] width 216 height 41
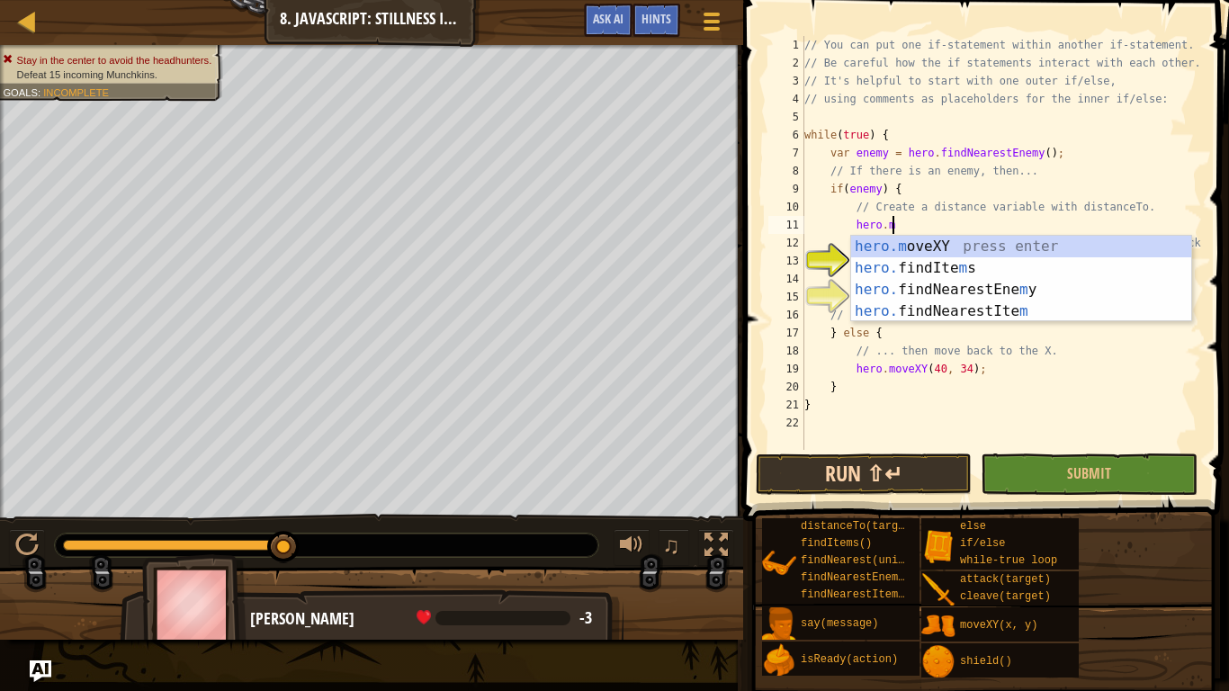
scroll to position [8, 13]
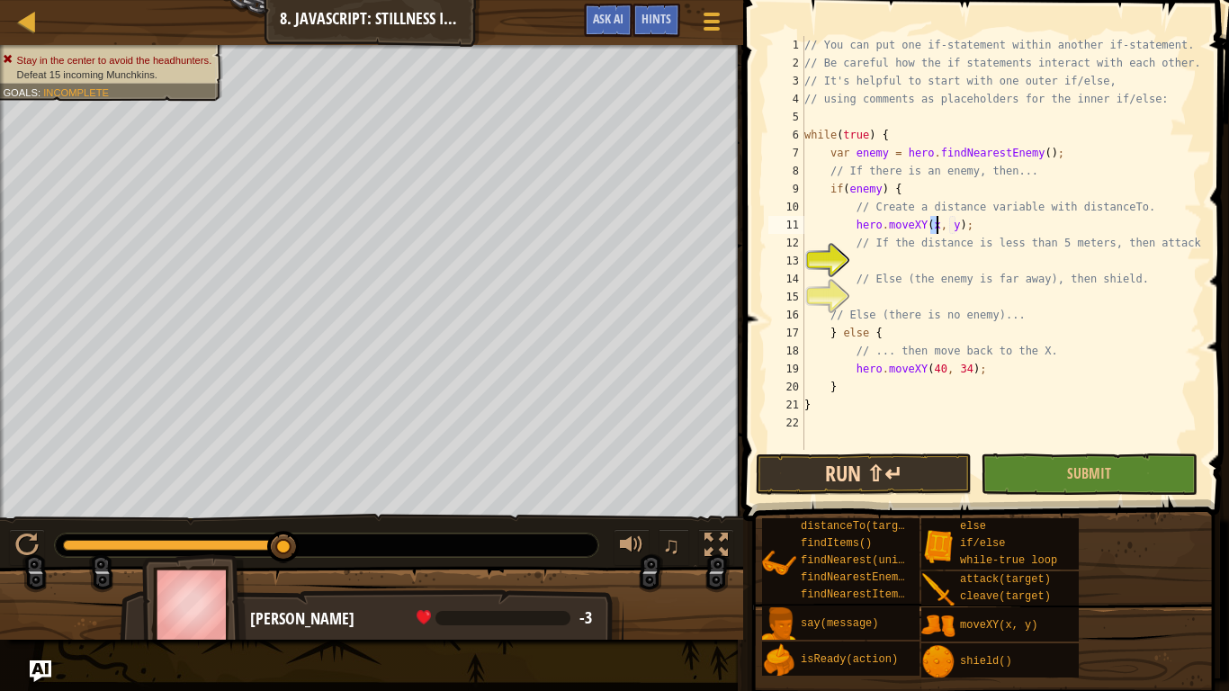
type textarea "hero.moveXY(x, y);"
click at [945, 479] on button "Run ⇧↵" at bounding box center [863, 473] width 216 height 41
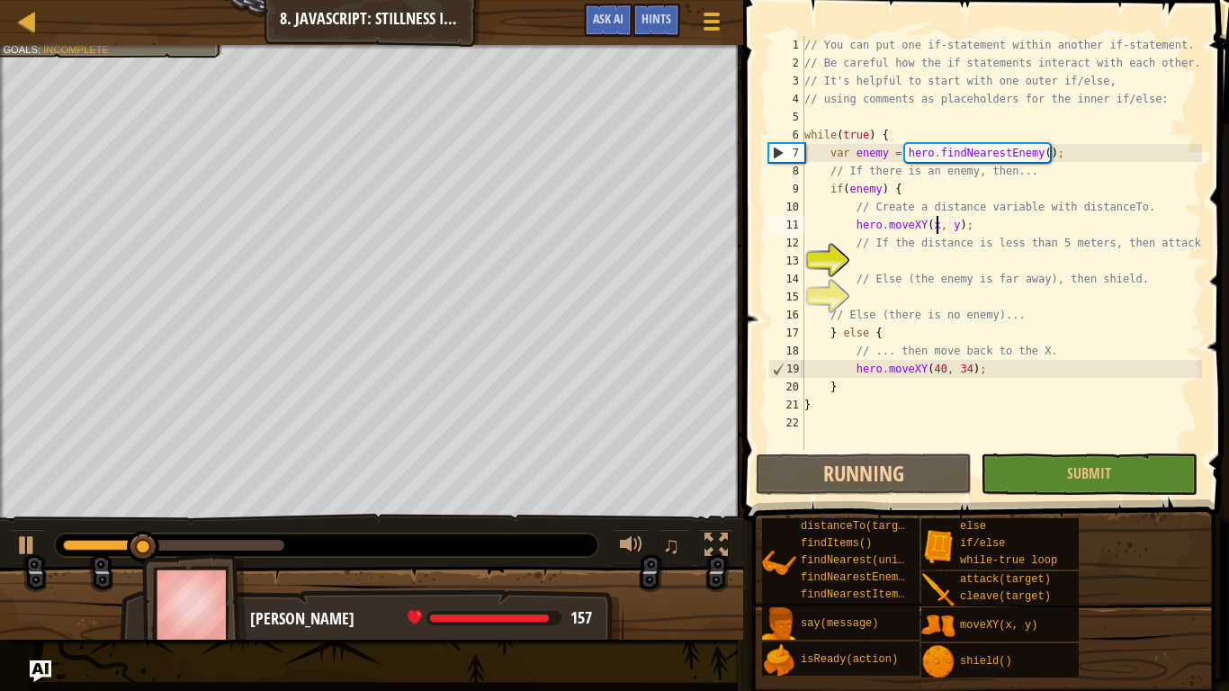
click at [865, 264] on div "// You can put one if-statement within another if-statement. // Be careful how …" at bounding box center [1000, 261] width 401 height 450
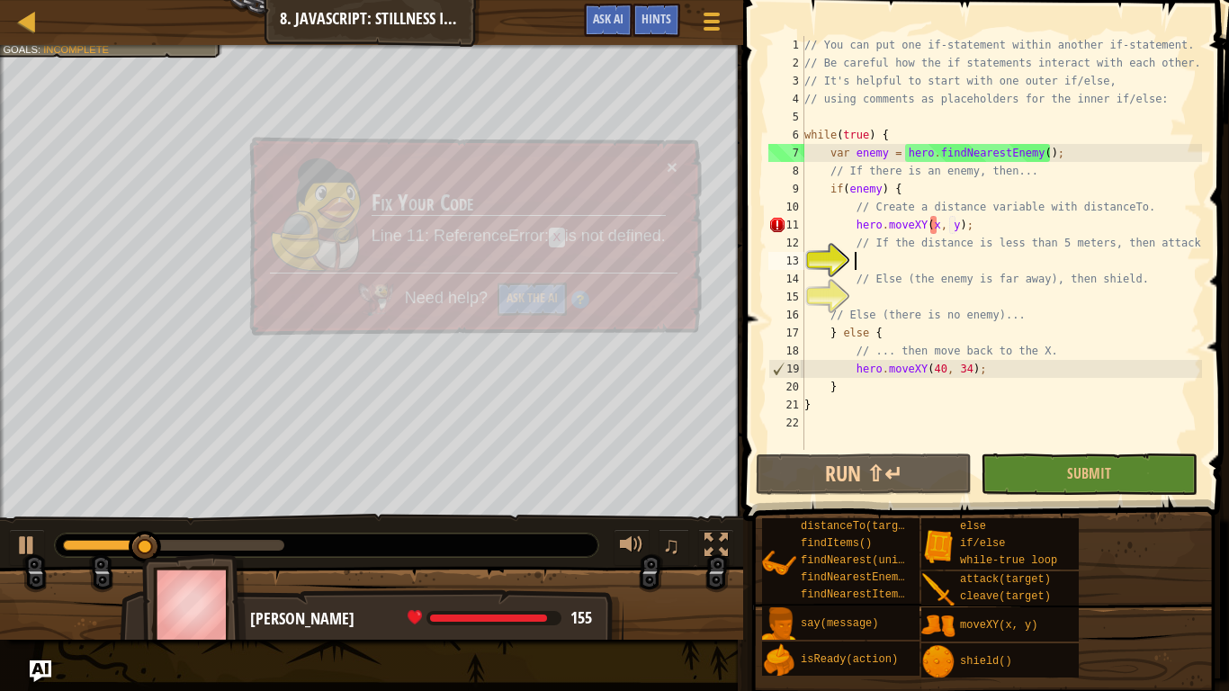
scroll to position [8, 6]
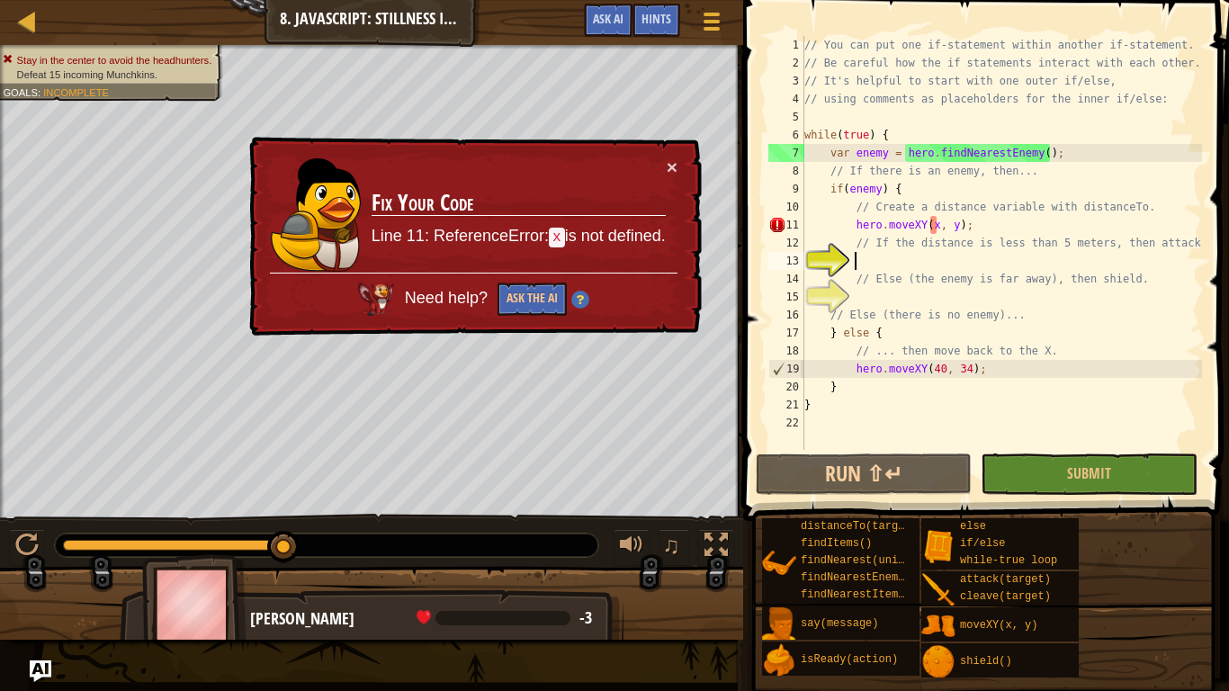
click at [934, 228] on div "// You can put one if-statement within another if-statement. // Be careful how …" at bounding box center [1000, 261] width 401 height 450
type textarea "hero.moveXY(x, y);"
click at [532, 280] on div "Need help? Ask the AI" at bounding box center [472, 293] width 408 height 49
click at [530, 282] on button "Ask the AI" at bounding box center [531, 299] width 70 height 34
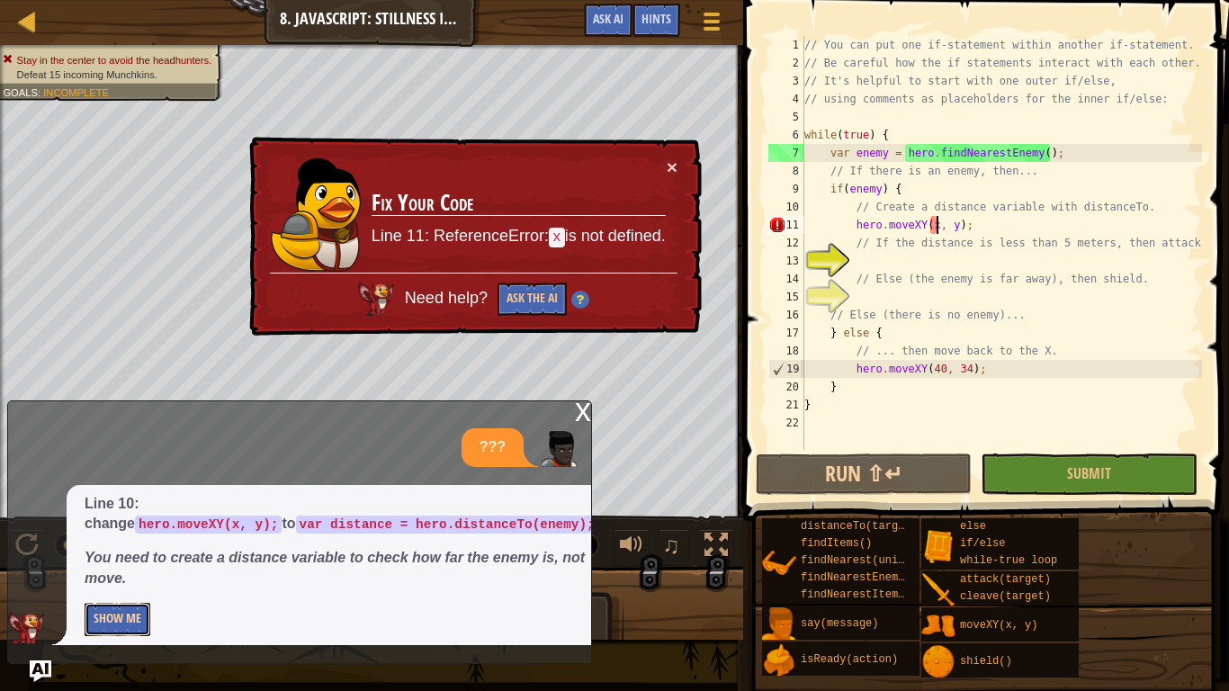
click at [122, 538] on button "Show Me" at bounding box center [118, 619] width 66 height 33
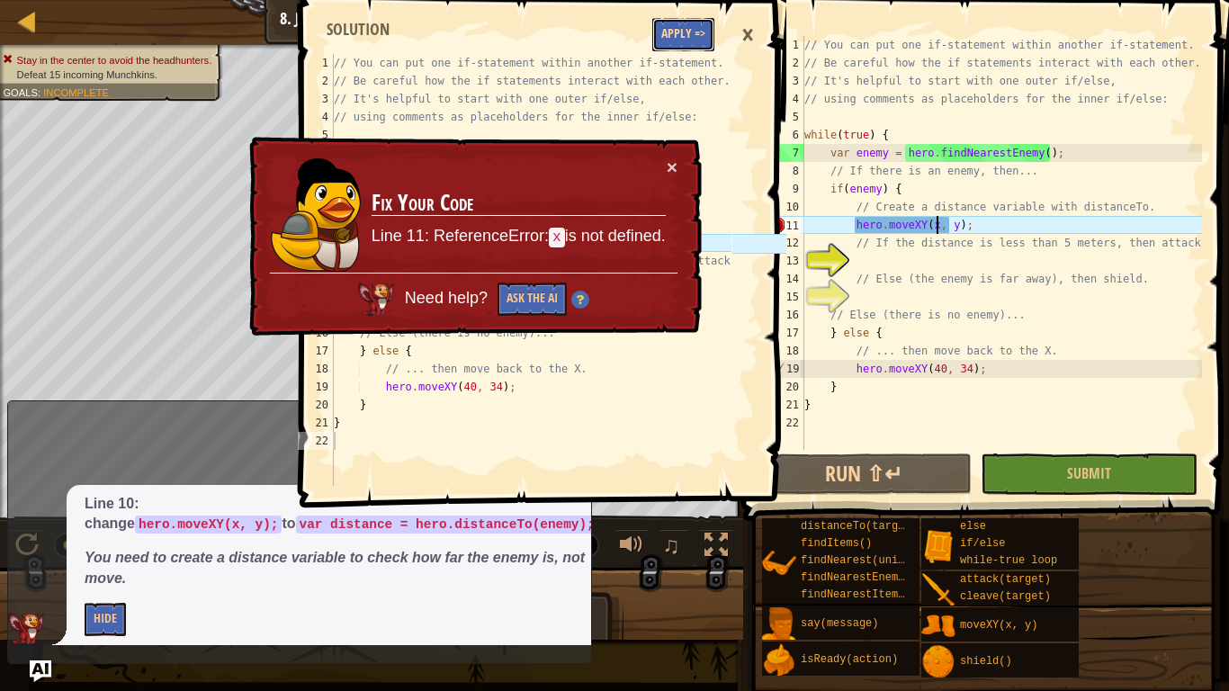
click at [691, 46] on button "Apply =>" at bounding box center [683, 34] width 62 height 33
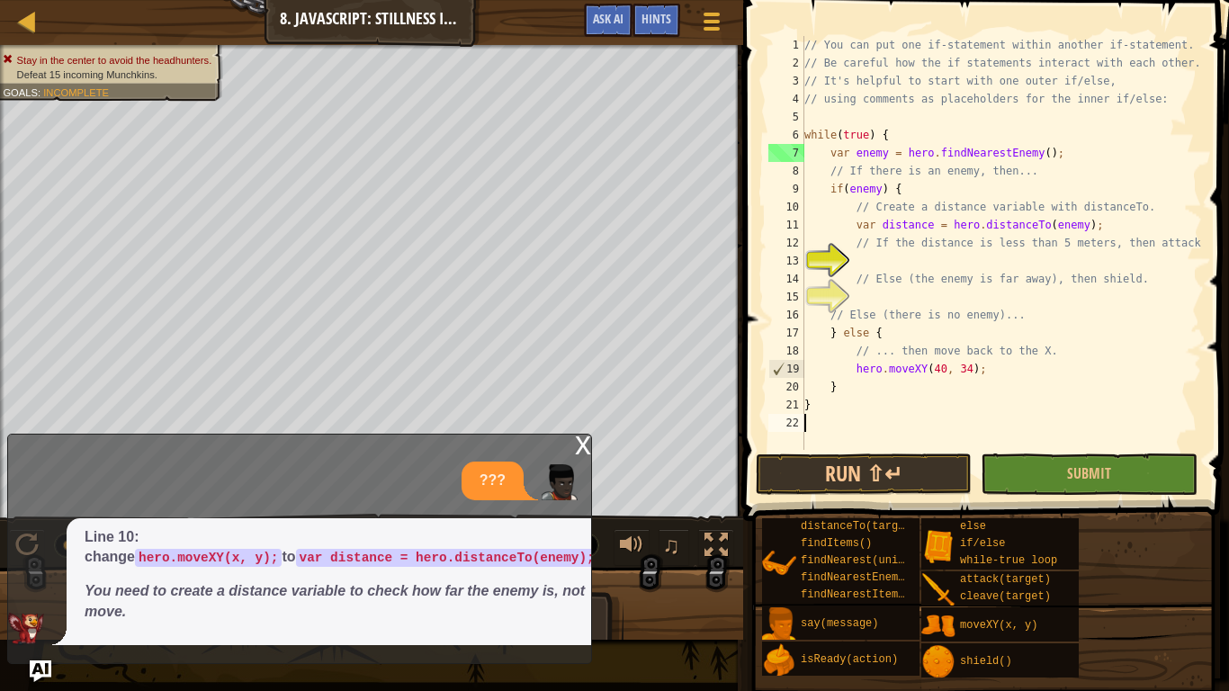
scroll to position [8, 0]
click at [873, 264] on div "// You can put one if-statement within another if-statement. // Be careful how …" at bounding box center [1000, 261] width 401 height 450
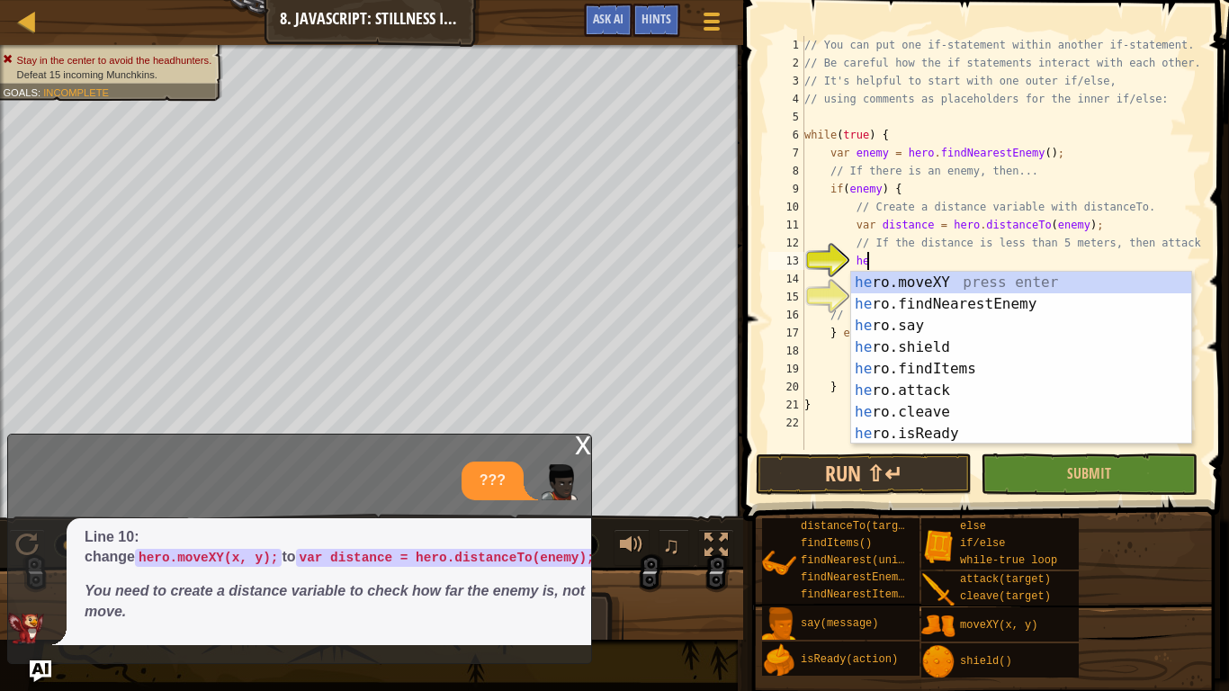
scroll to position [8, 10]
click at [891, 388] on div "hero .moveXY press enter hero .findNearestEnemy press enter hero .say press ent…" at bounding box center [1021, 380] width 340 height 216
type textarea "hero.attack(enemy);"
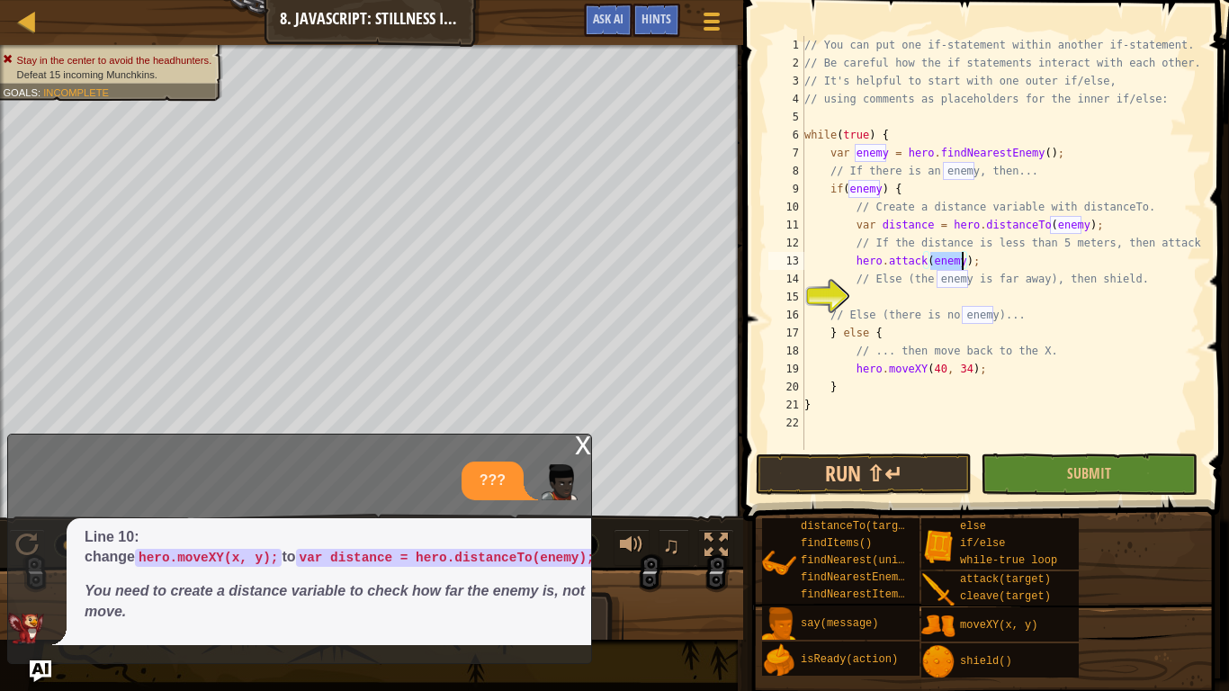
click at [879, 301] on div "// You can put one if-statement within another if-statement. // Be careful how …" at bounding box center [1000, 261] width 401 height 450
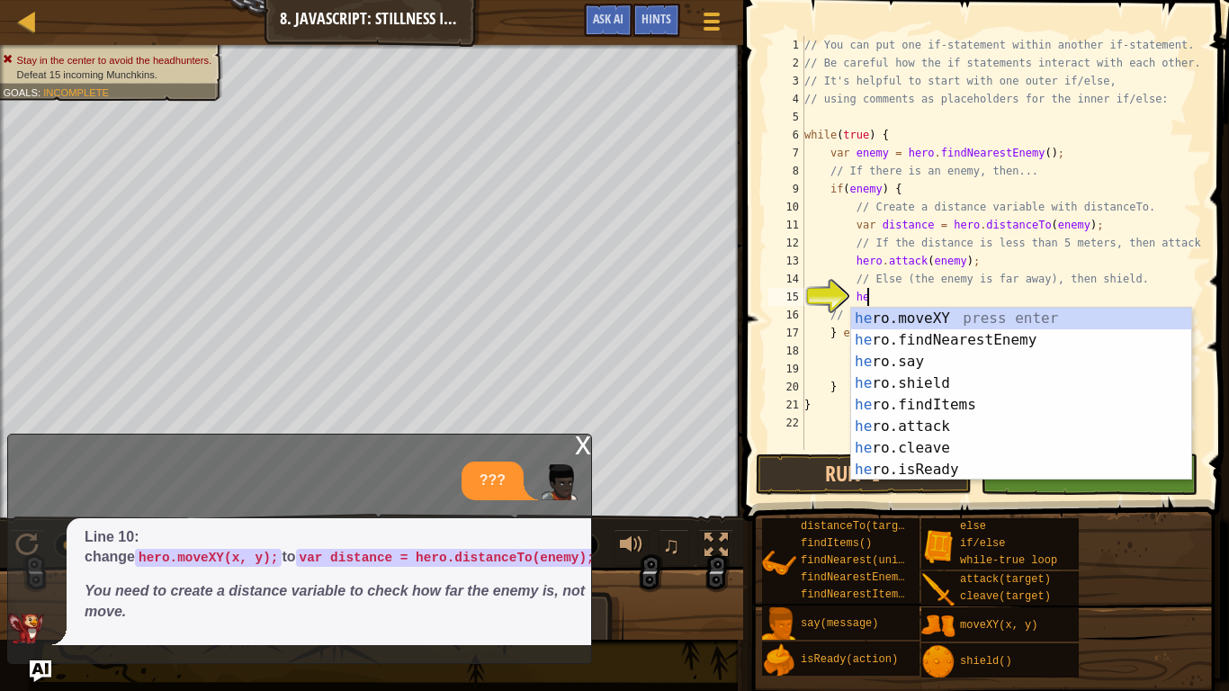
type textarea "her"
click at [944, 385] on div "her o.moveXY press enter her o.findNearestEnemy press enter her o.say press ent…" at bounding box center [1021, 416] width 340 height 216
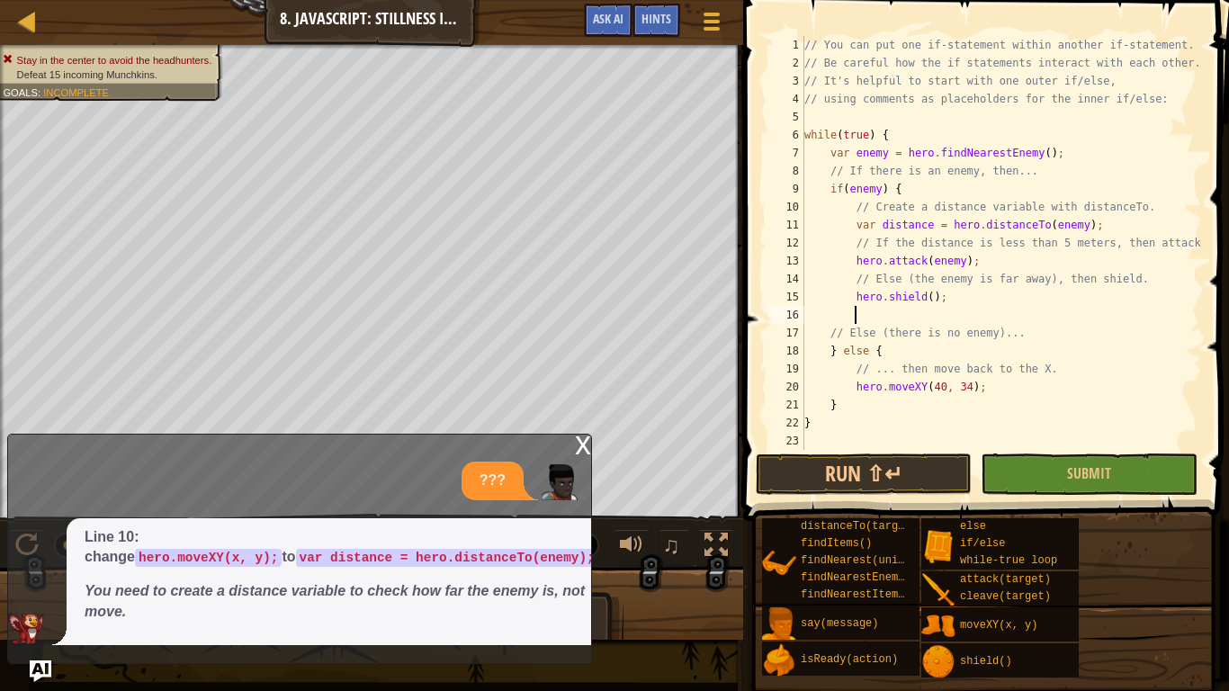
scroll to position [8, 6]
click at [889, 462] on button "Run ⇧↵" at bounding box center [863, 473] width 216 height 41
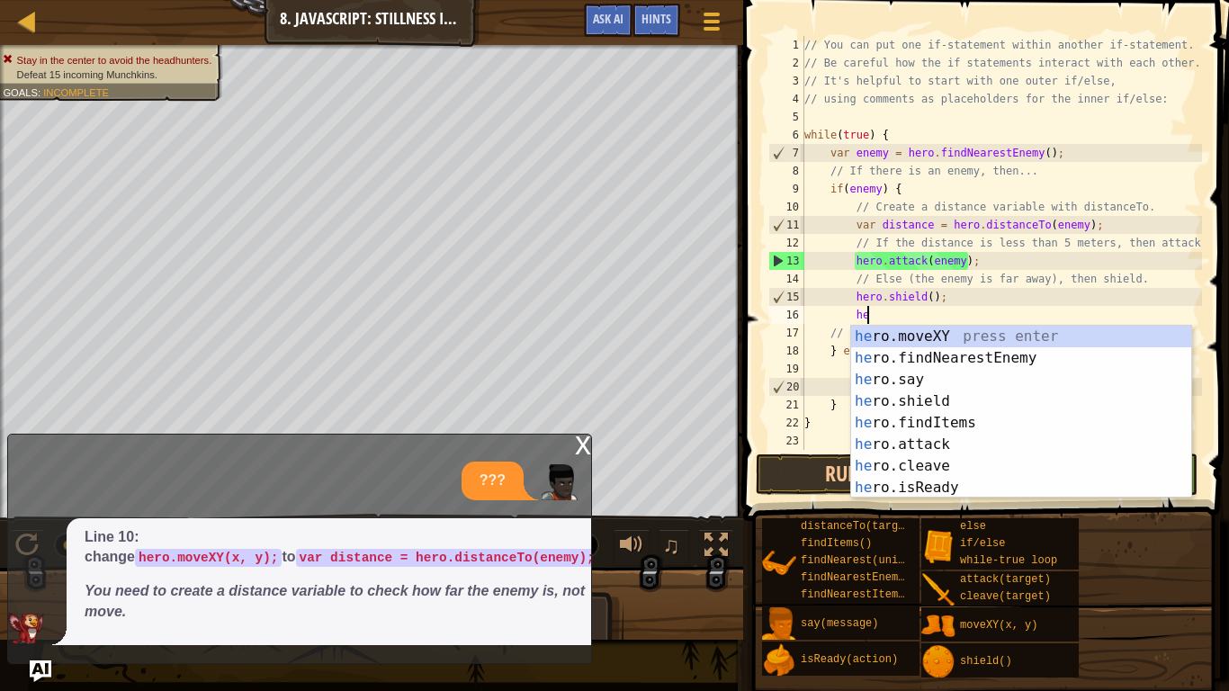
scroll to position [8, 9]
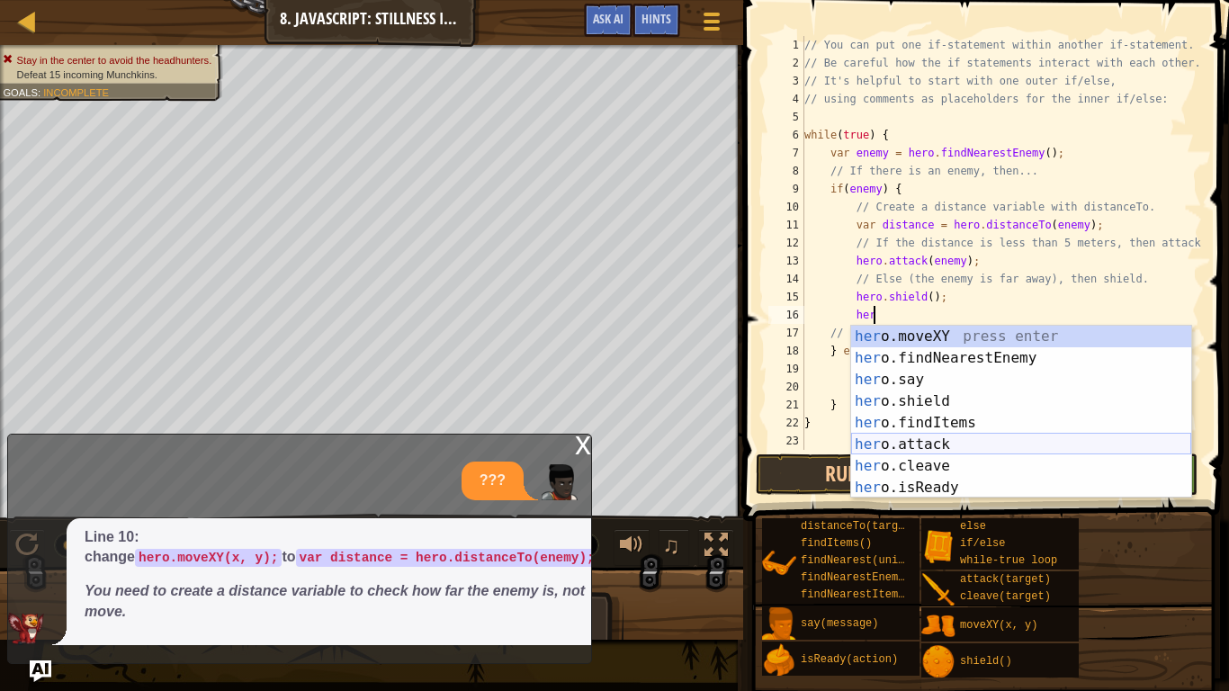
click at [953, 443] on div "her o.moveXY press enter her o.findNearestEnemy press enter her o.say press ent…" at bounding box center [1021, 434] width 340 height 216
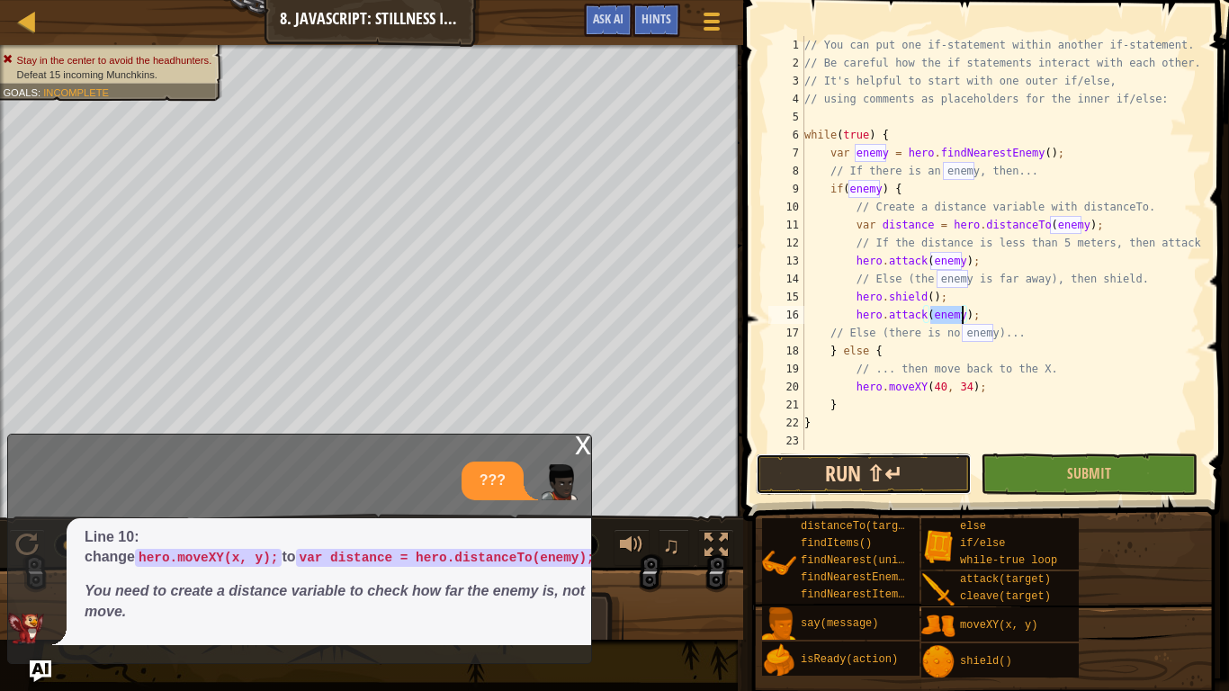
click at [916, 460] on button "Run ⇧↵" at bounding box center [863, 473] width 216 height 41
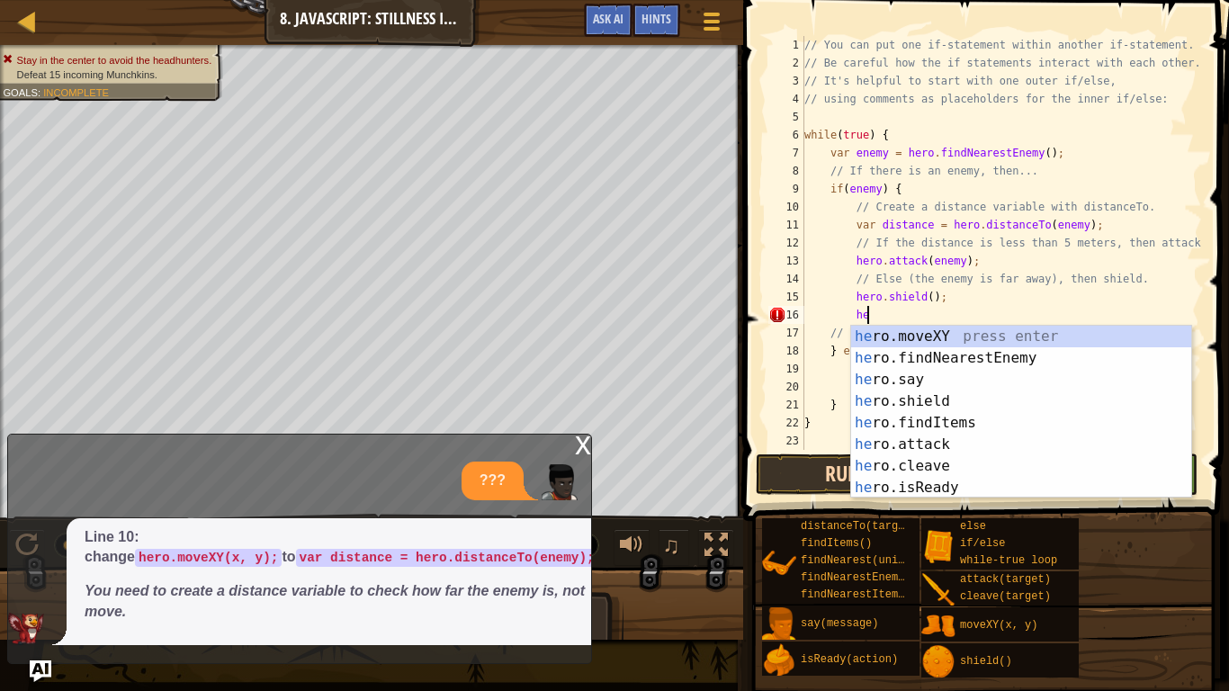
type textarea "h"
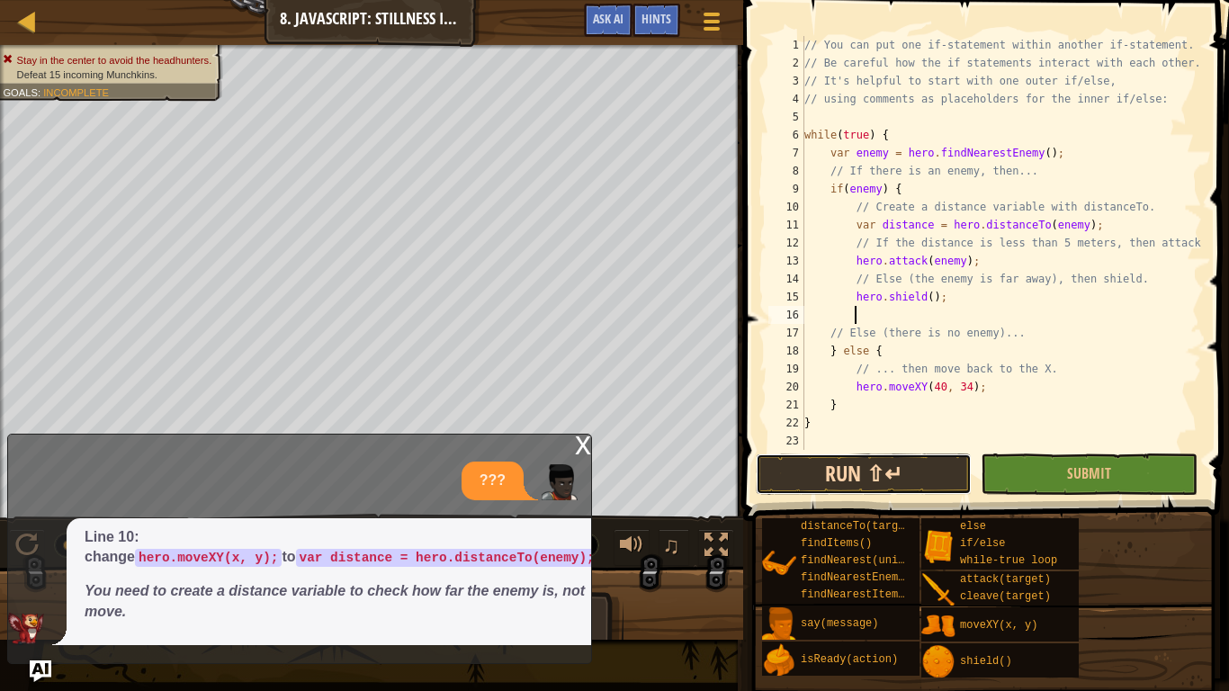
click at [894, 471] on button "Run ⇧↵" at bounding box center [863, 473] width 216 height 41
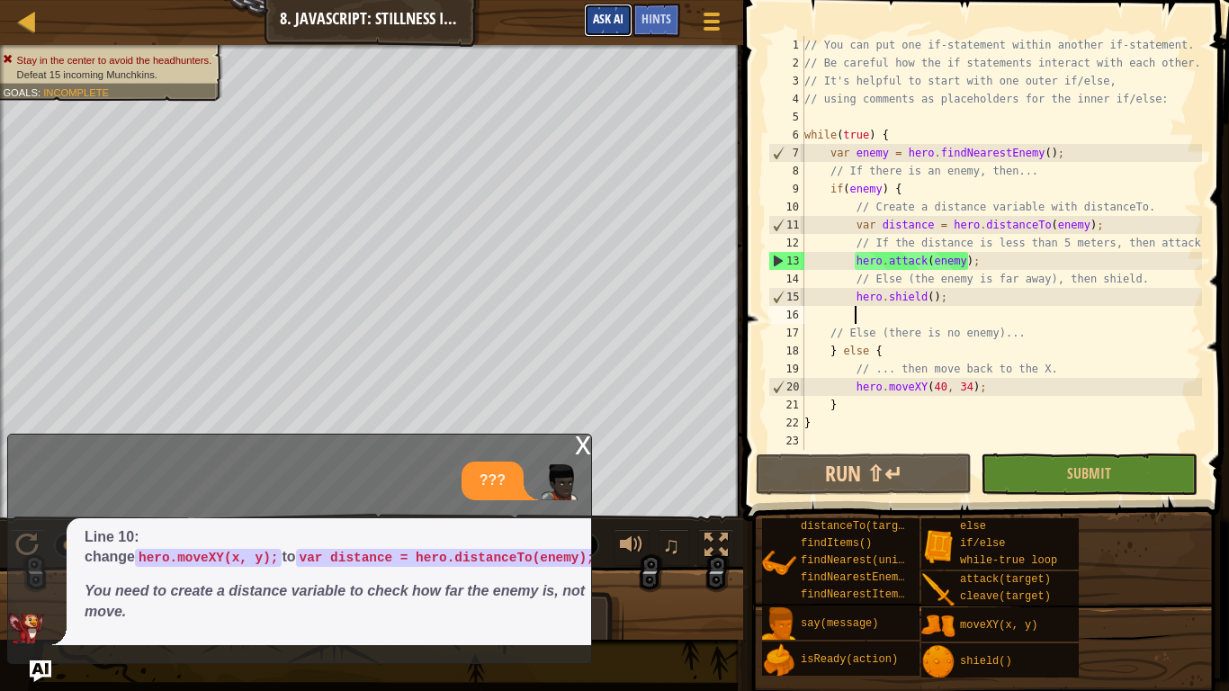
click at [604, 4] on button "Ask AI" at bounding box center [608, 20] width 49 height 33
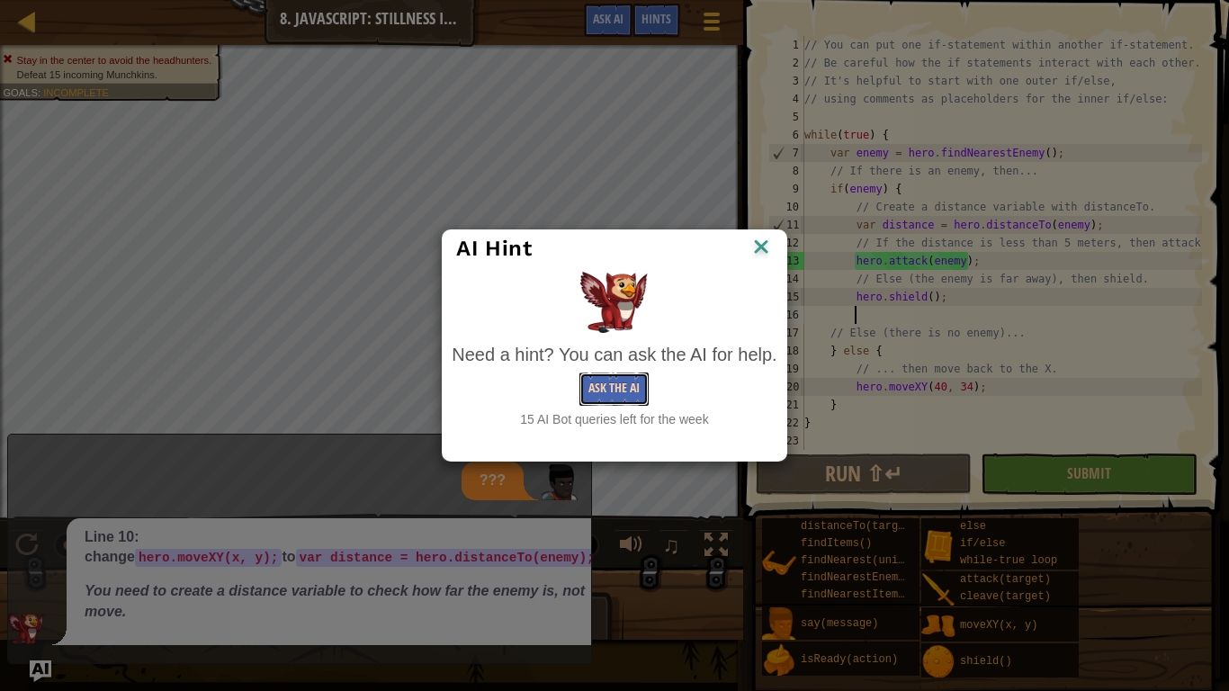
click at [598, 390] on button "Ask the AI" at bounding box center [613, 388] width 69 height 33
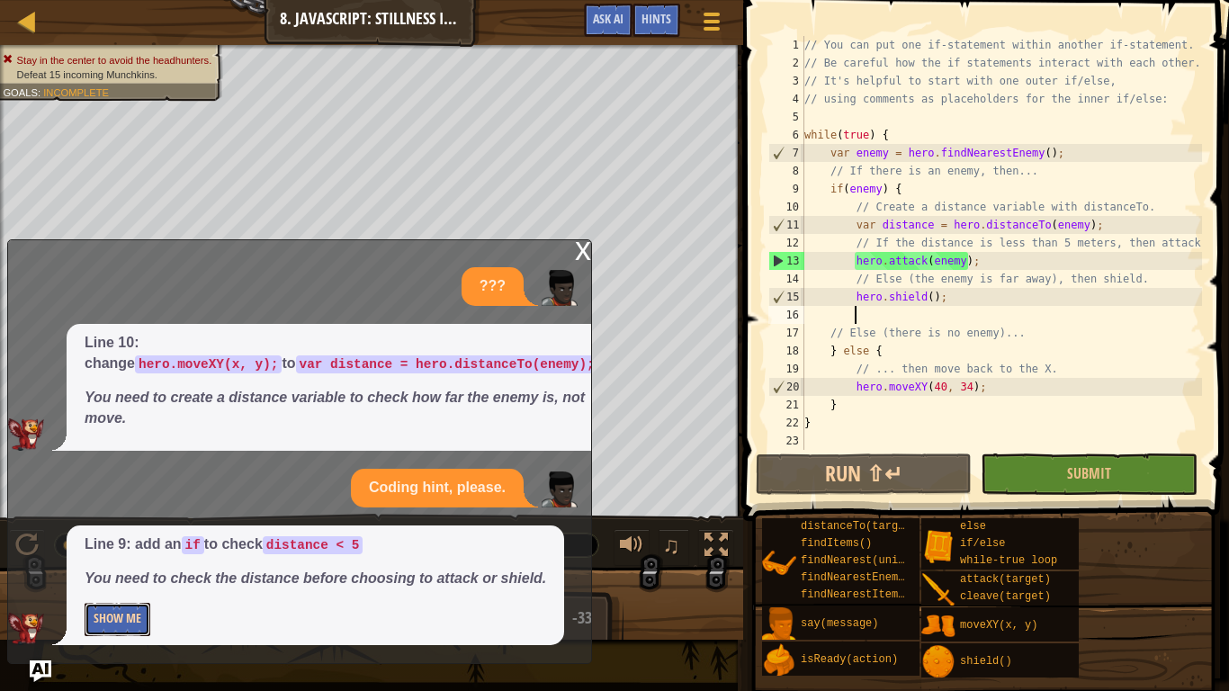
click at [110, 538] on button "Show Me" at bounding box center [118, 619] width 66 height 33
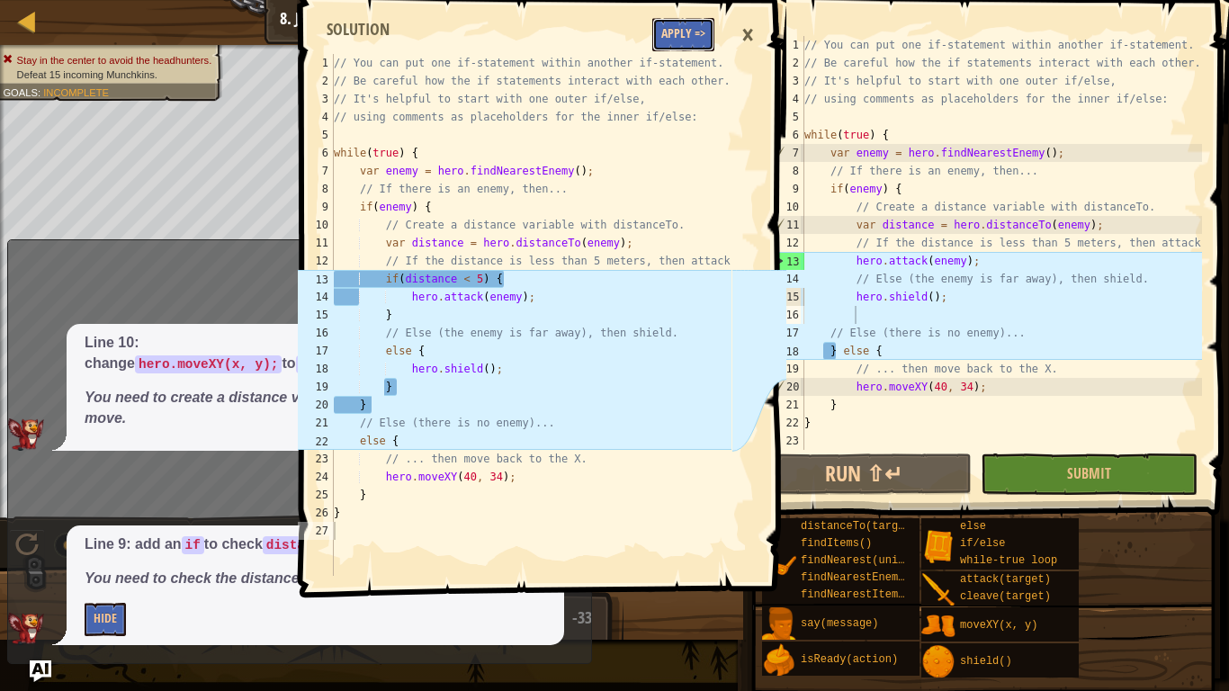
click at [684, 38] on button "Apply =>" at bounding box center [683, 34] width 62 height 33
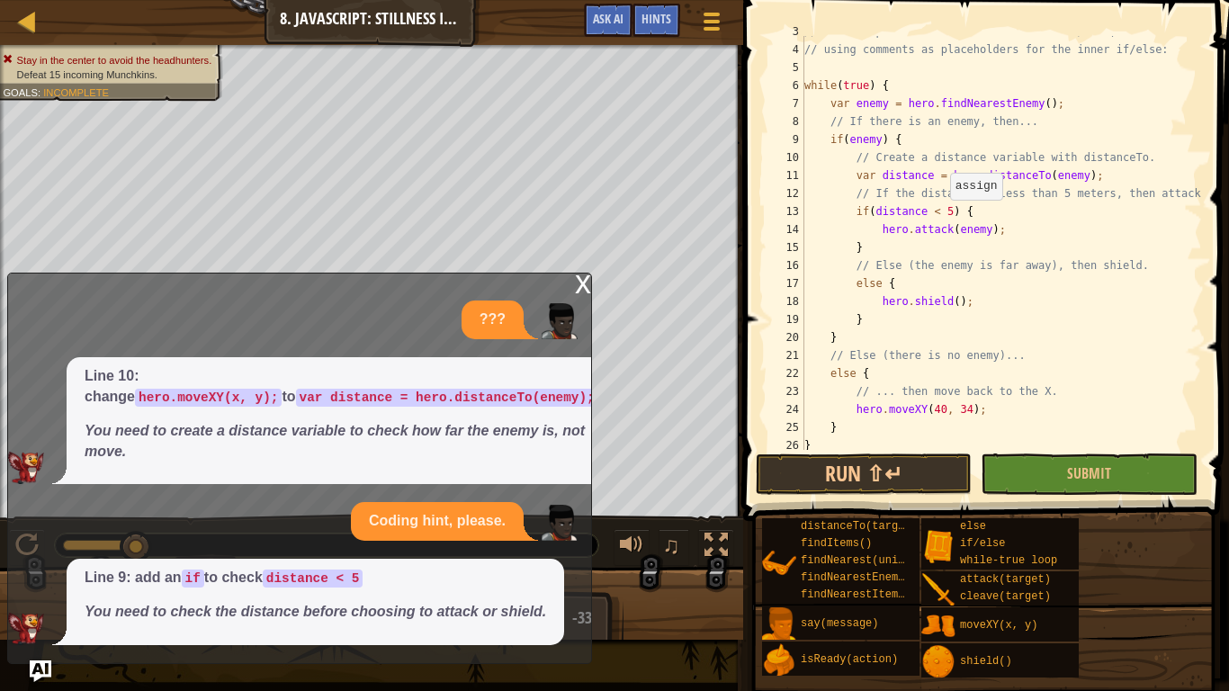
scroll to position [72, 0]
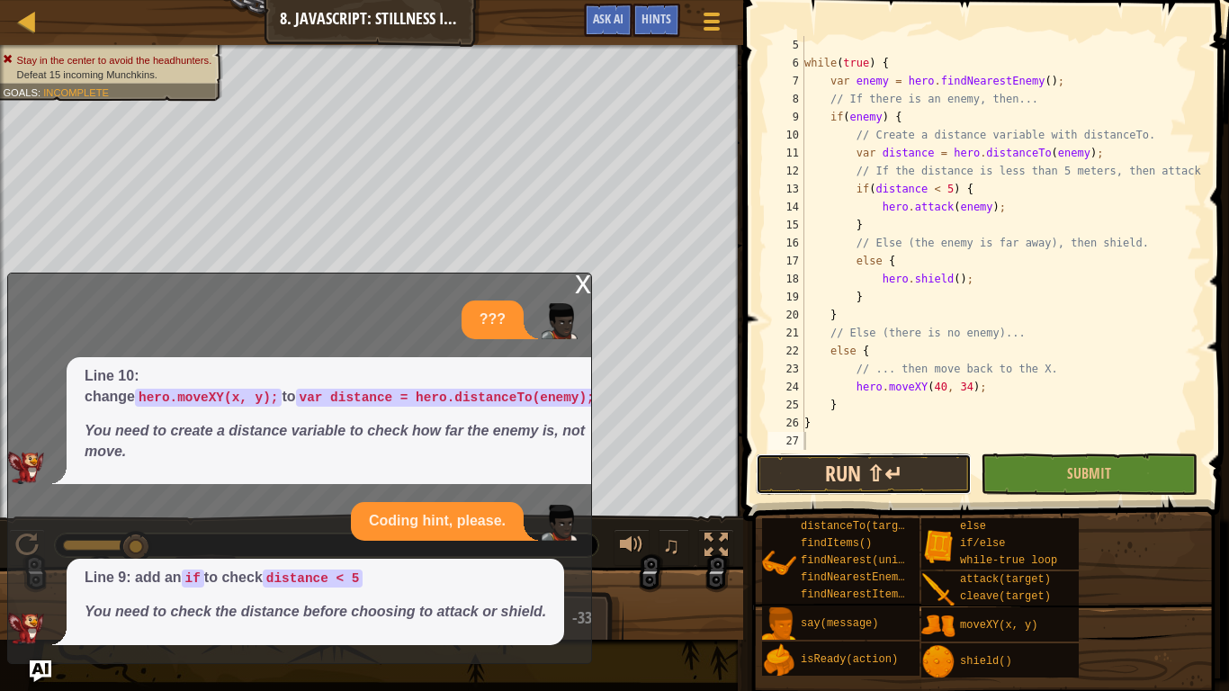
click at [910, 482] on button "Run ⇧↵" at bounding box center [863, 473] width 216 height 41
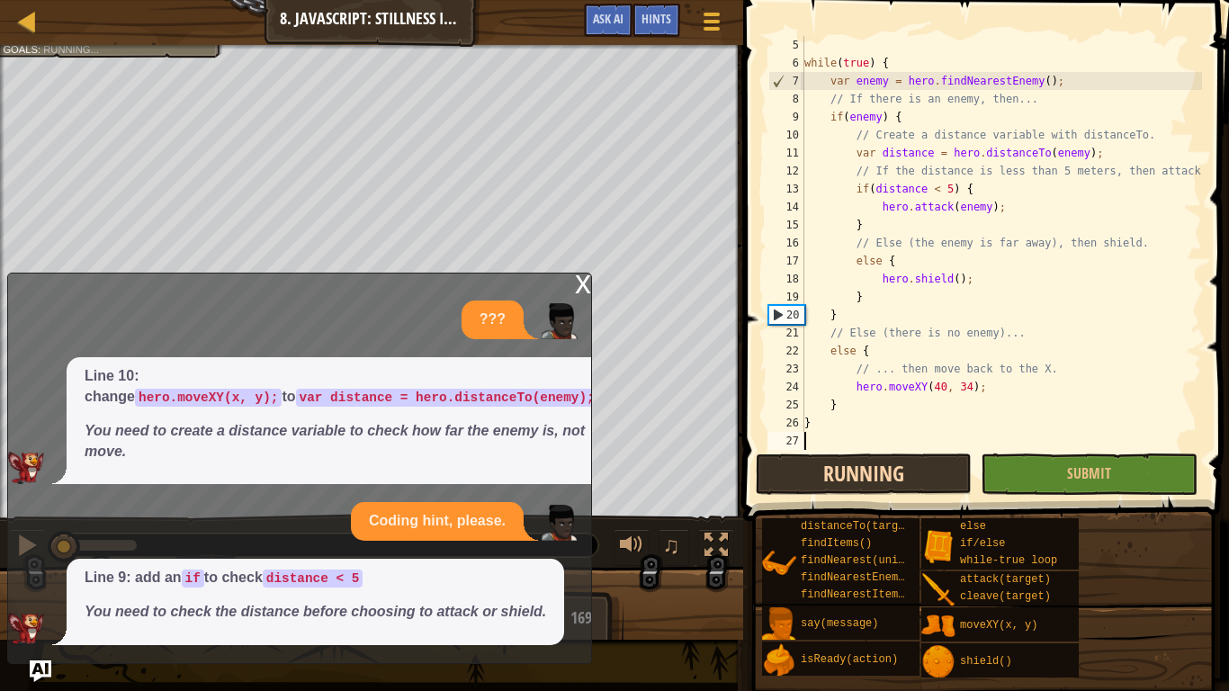
scroll to position [8, 0]
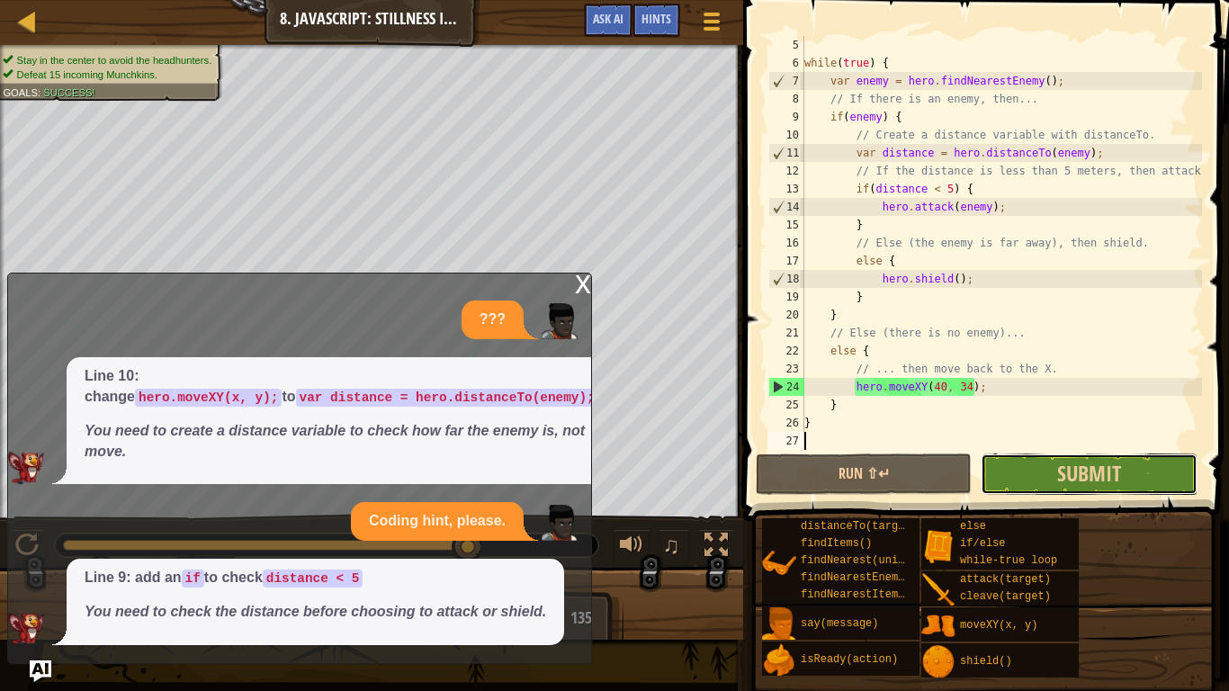
click at [1005, 469] on button "Submit" at bounding box center [1088, 473] width 216 height 41
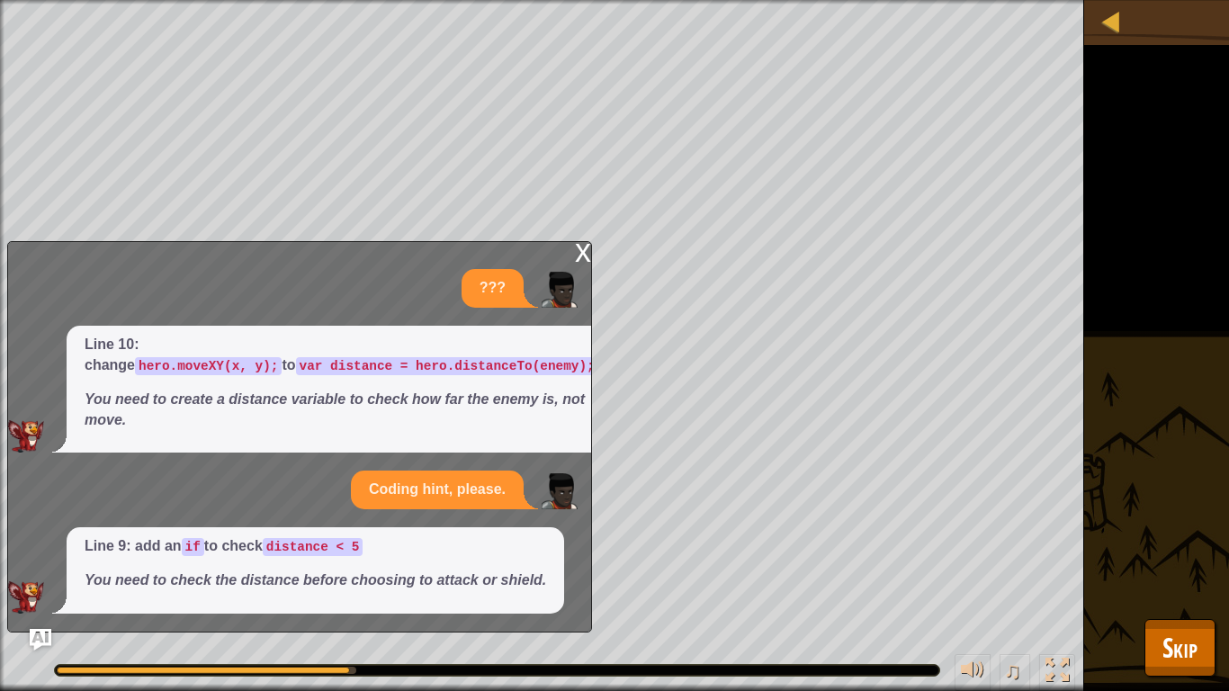
click at [582, 251] on div "x" at bounding box center [583, 251] width 16 height 18
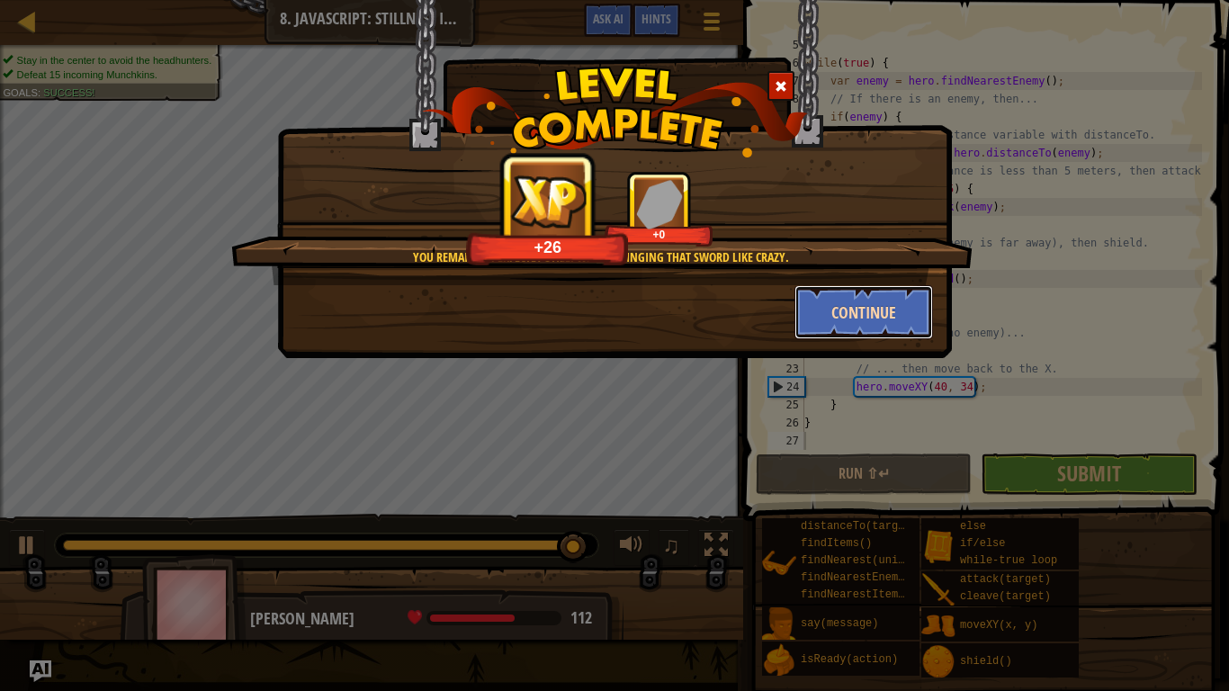
click at [889, 299] on button "Continue" at bounding box center [863, 312] width 139 height 54
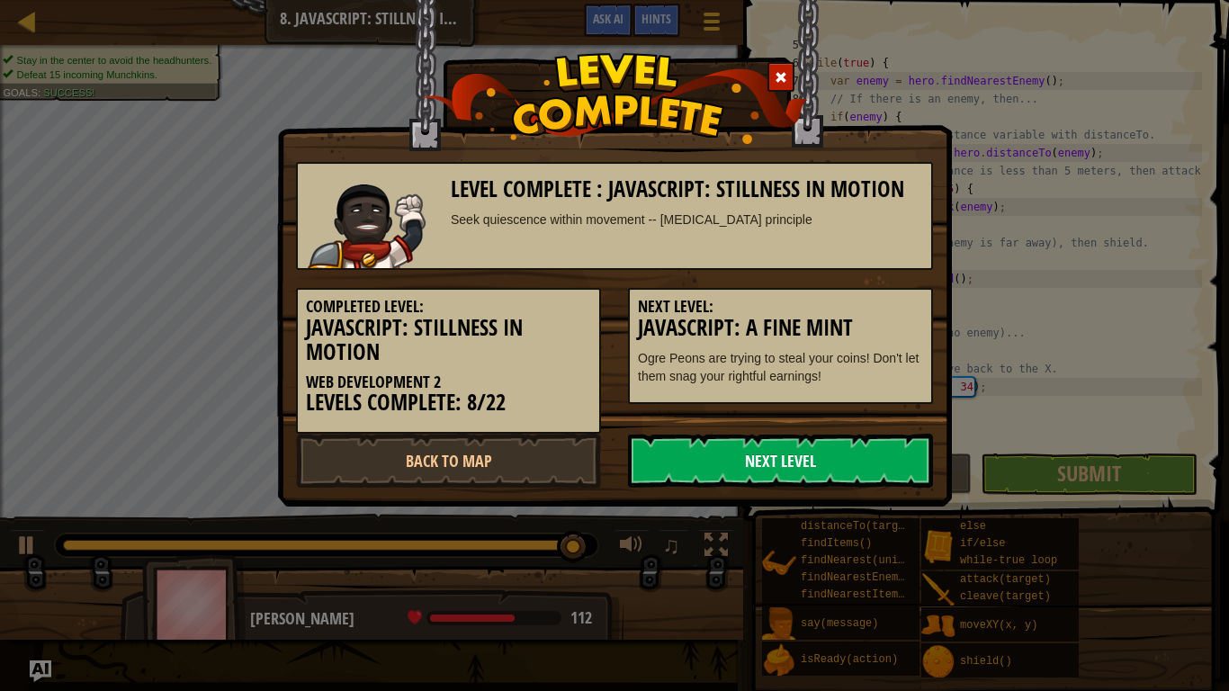
click at [762, 446] on link "Next Level" at bounding box center [780, 460] width 305 height 54
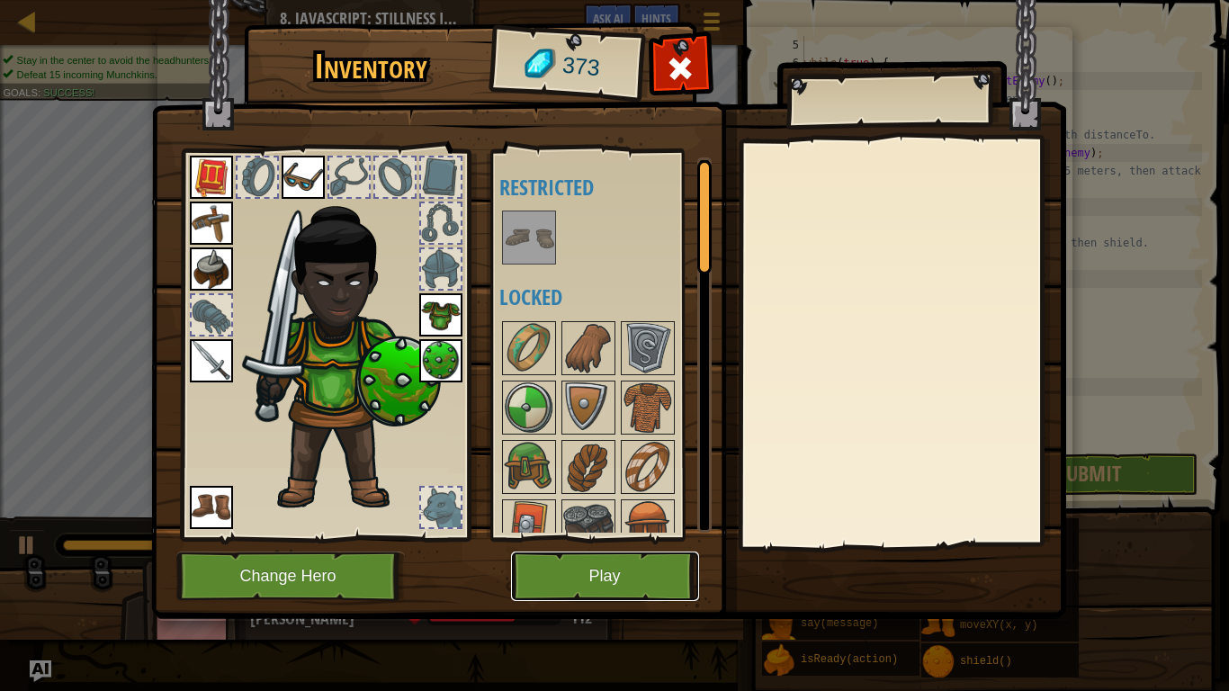
click at [544, 538] on button "Play" at bounding box center [605, 575] width 188 height 49
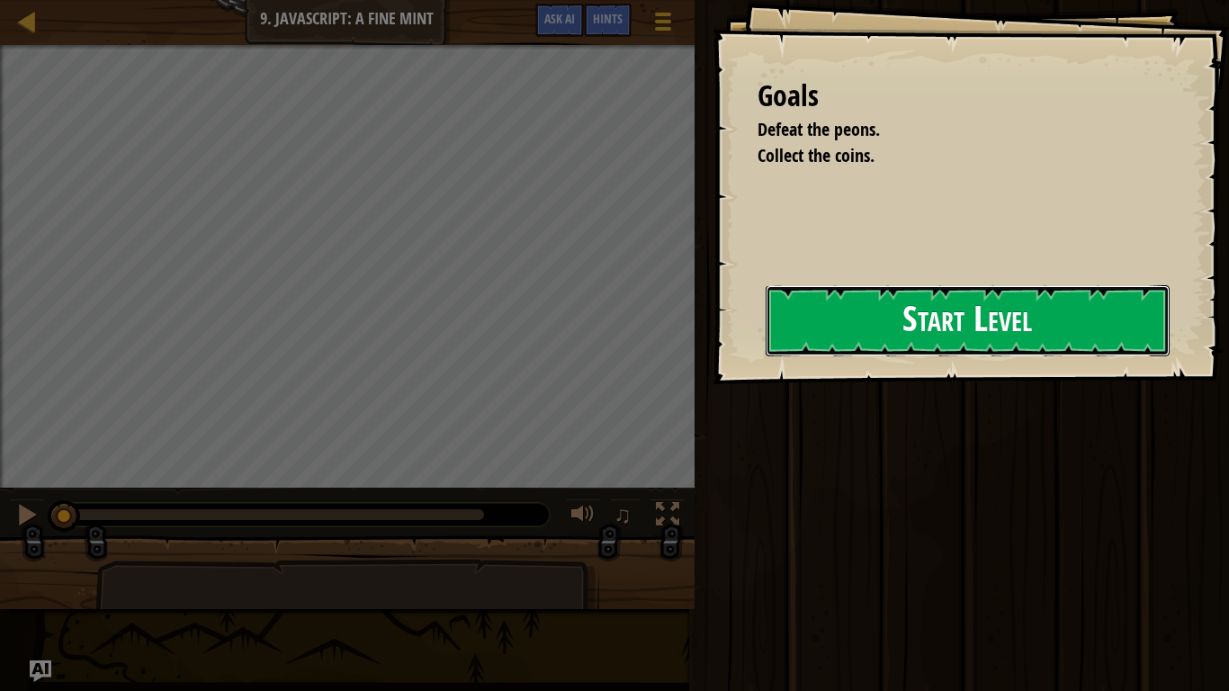
click at [1038, 290] on button "Start Level" at bounding box center [967, 320] width 404 height 71
click at [966, 332] on button "Start Level" at bounding box center [967, 320] width 404 height 71
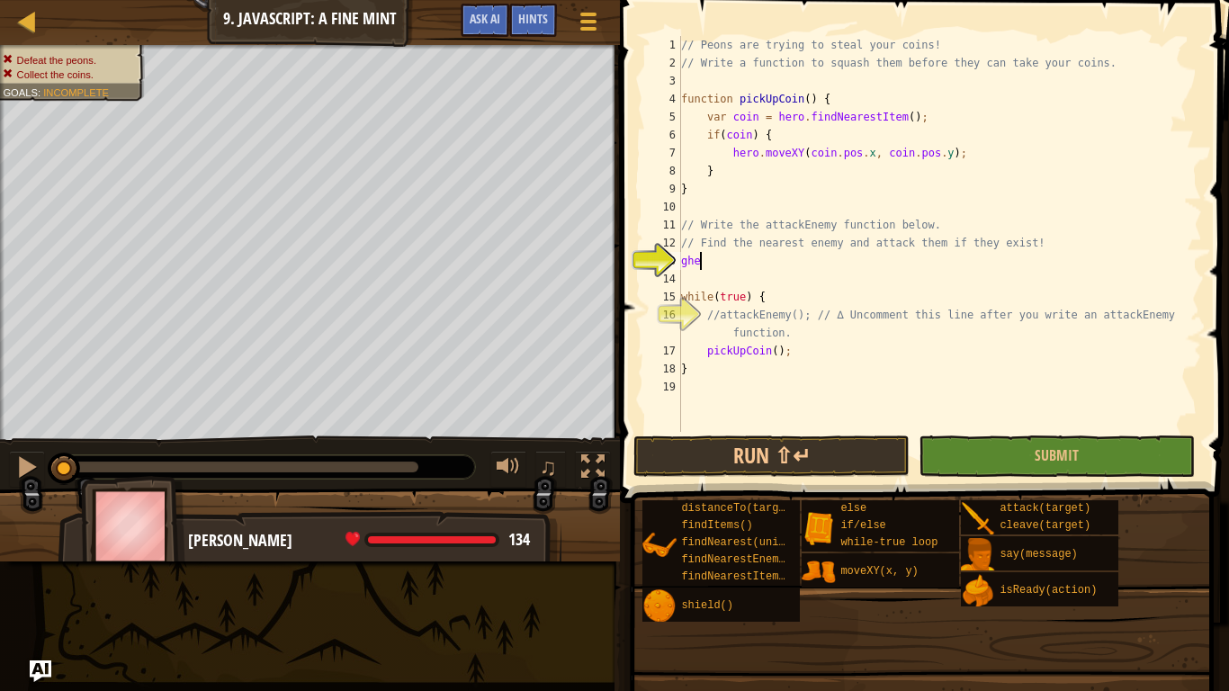
scroll to position [8, 2]
type textarea "g"
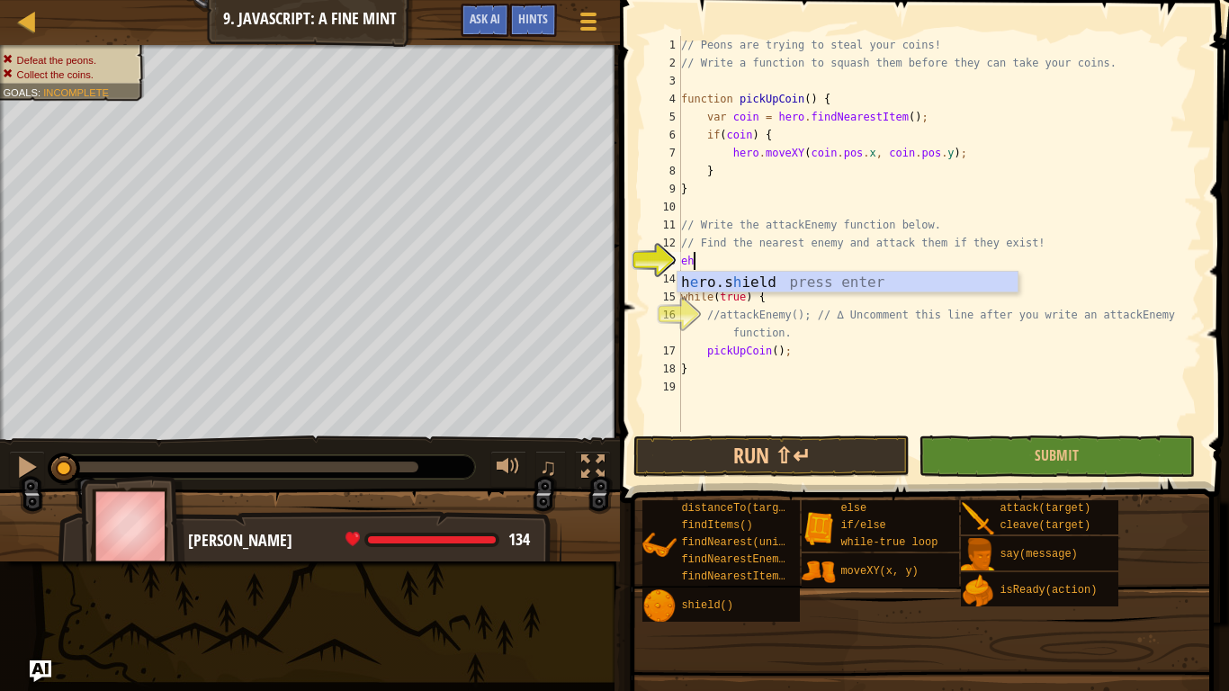
scroll to position [8, 1]
type textarea "e"
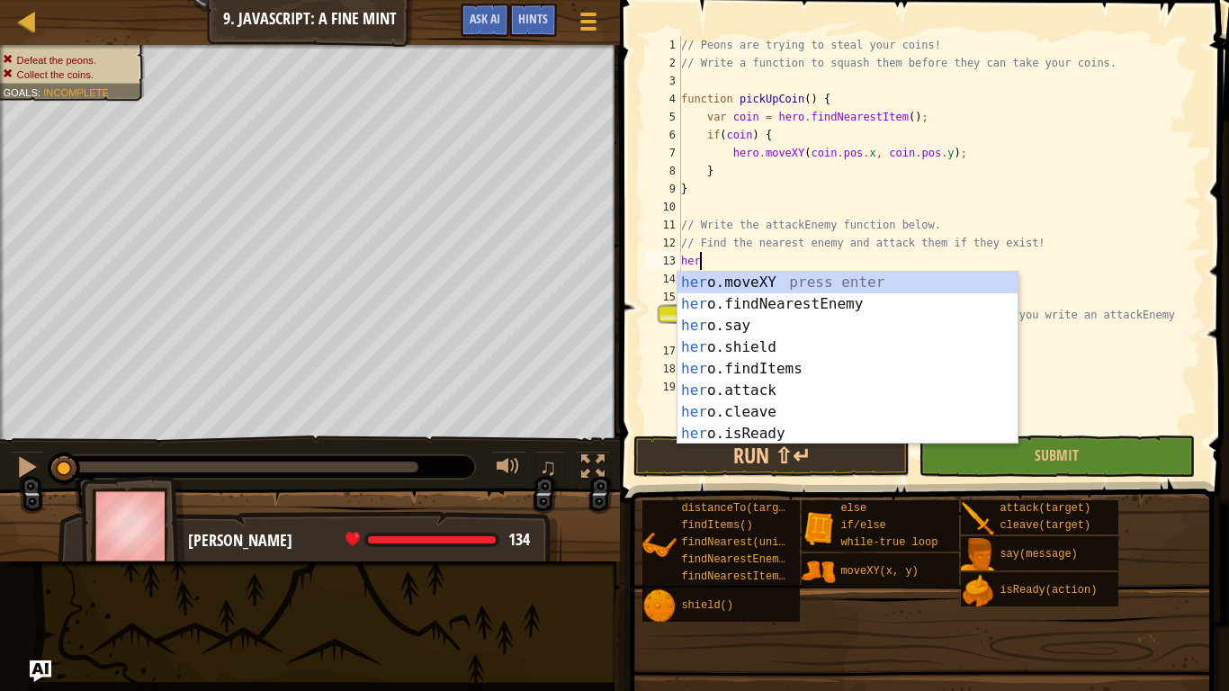
scroll to position [8, 2]
click at [751, 395] on div "her o.moveXY press enter her o.findNearestEnemy press enter her o.say press ent…" at bounding box center [847, 380] width 340 height 216
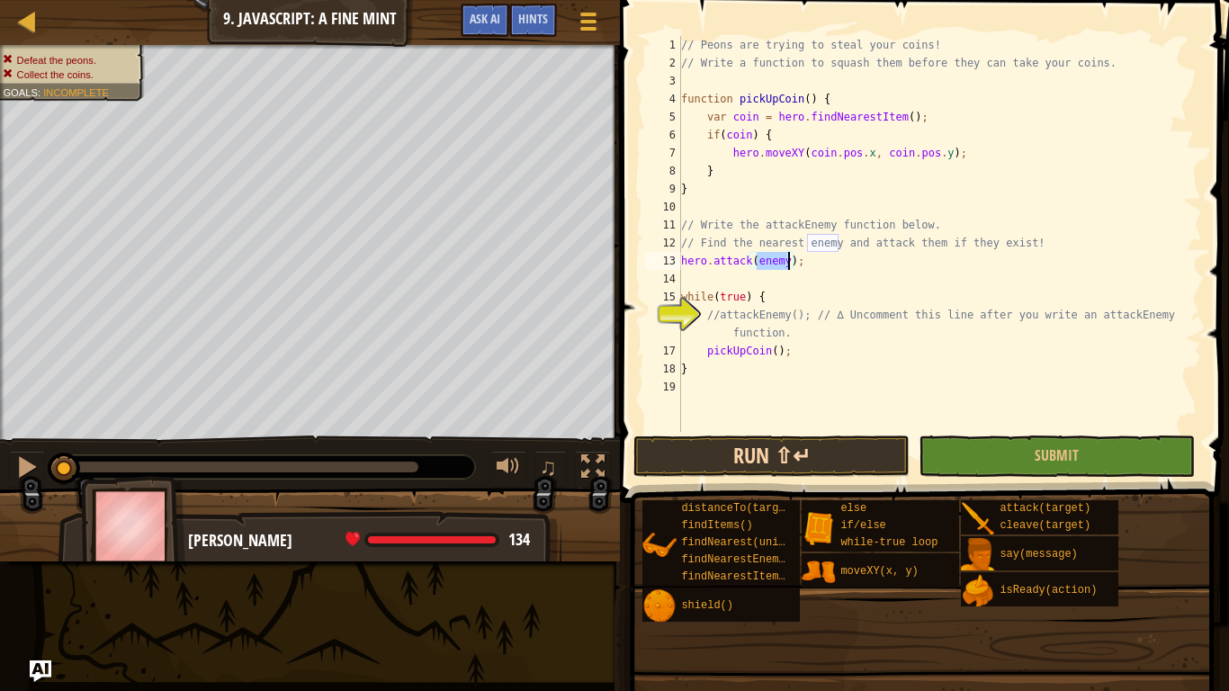
type textarea "hero.attack(enemy);"
click at [834, 457] on button "Run ⇧↵" at bounding box center [771, 455] width 276 height 41
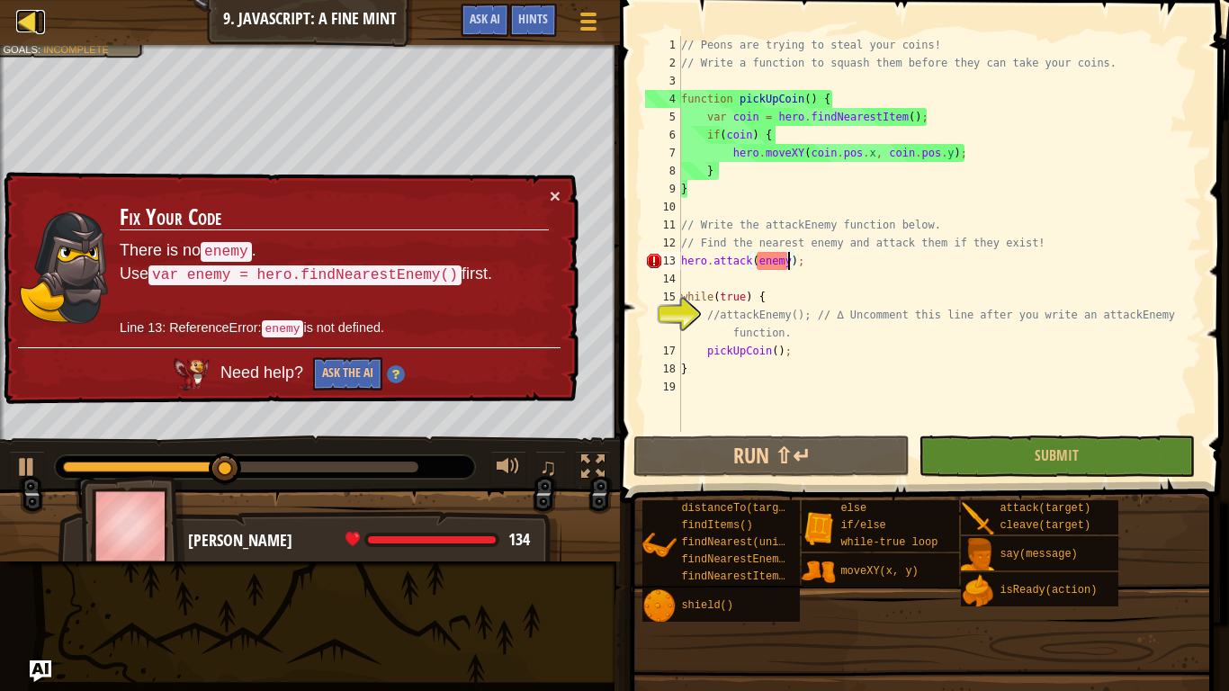
click at [22, 16] on div at bounding box center [27, 21] width 22 height 22
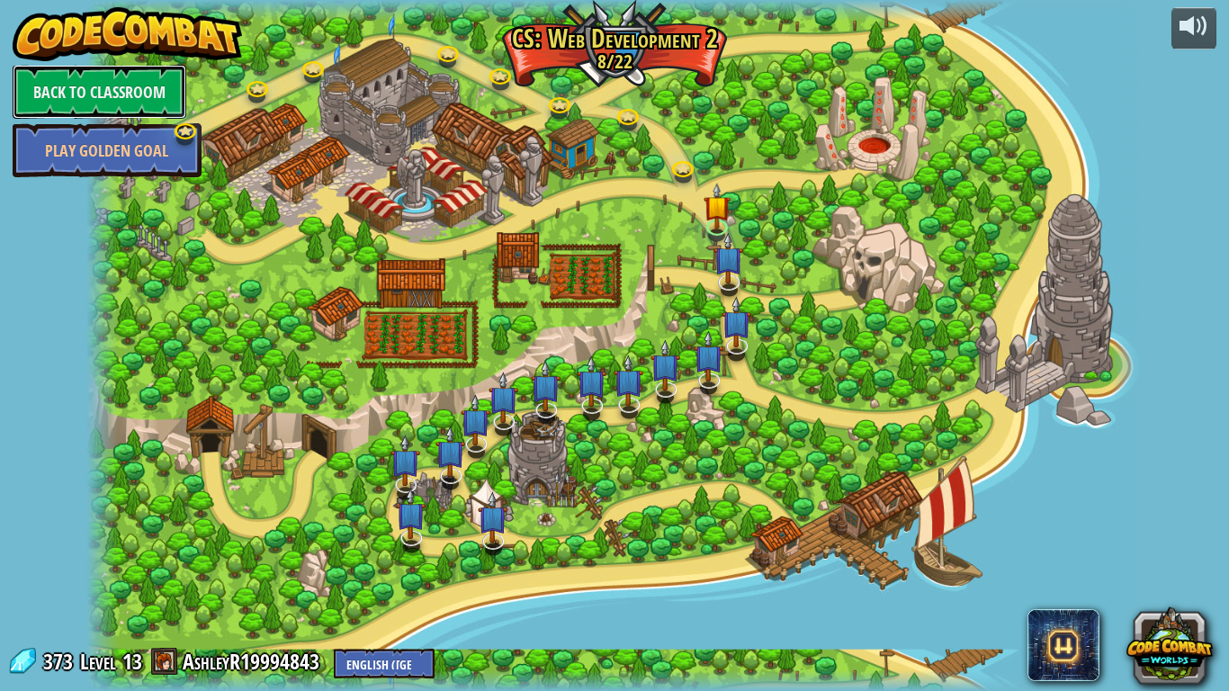
click at [102, 79] on link "Back to Classroom" at bounding box center [100, 92] width 174 height 54
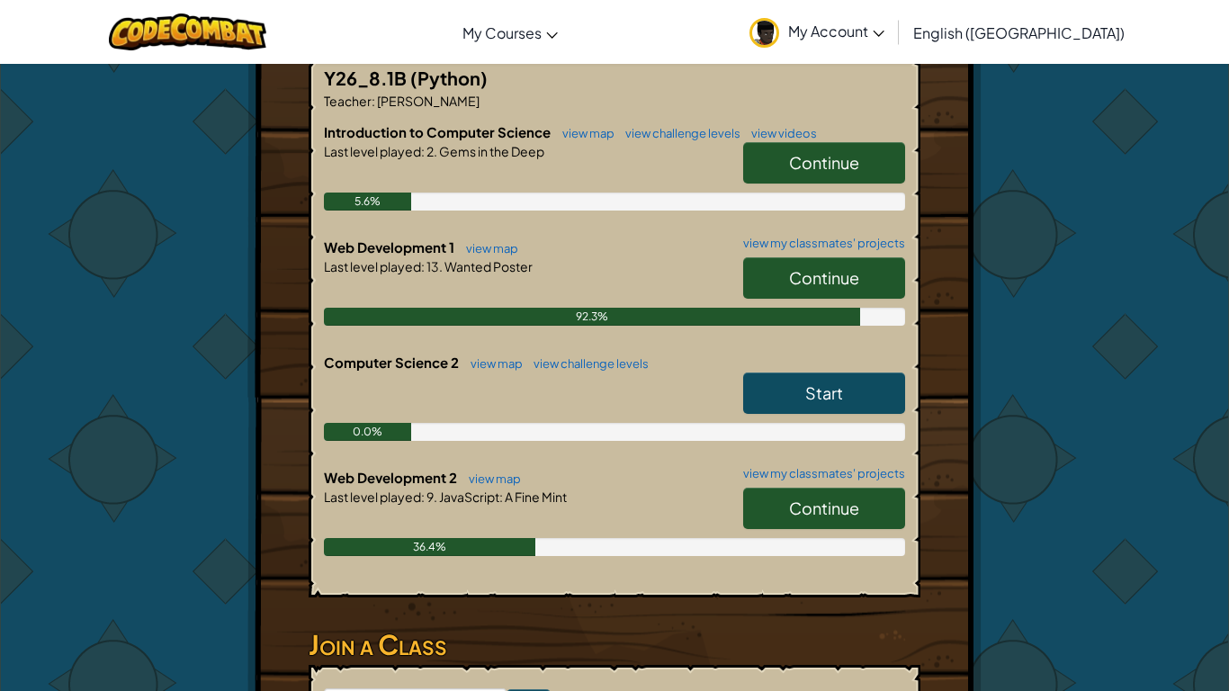
scroll to position [391, 0]
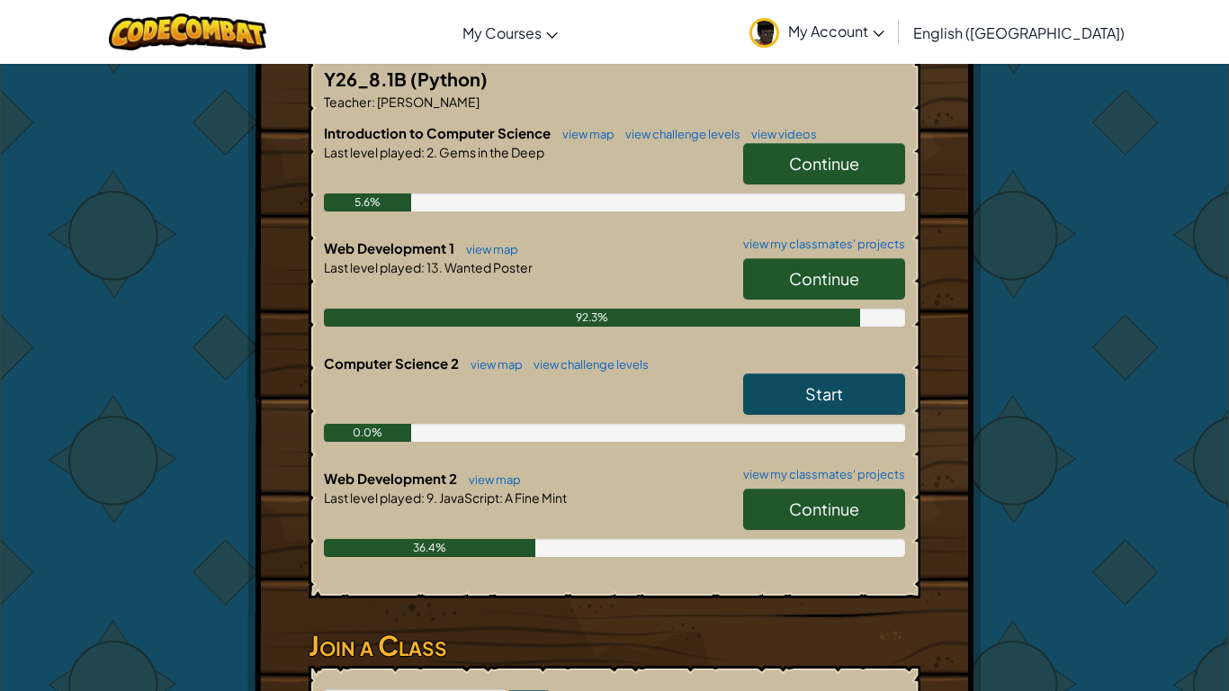
click at [791, 161] on div "Continue" at bounding box center [815, 168] width 180 height 50
click at [783, 151] on link "Continue" at bounding box center [824, 163] width 162 height 41
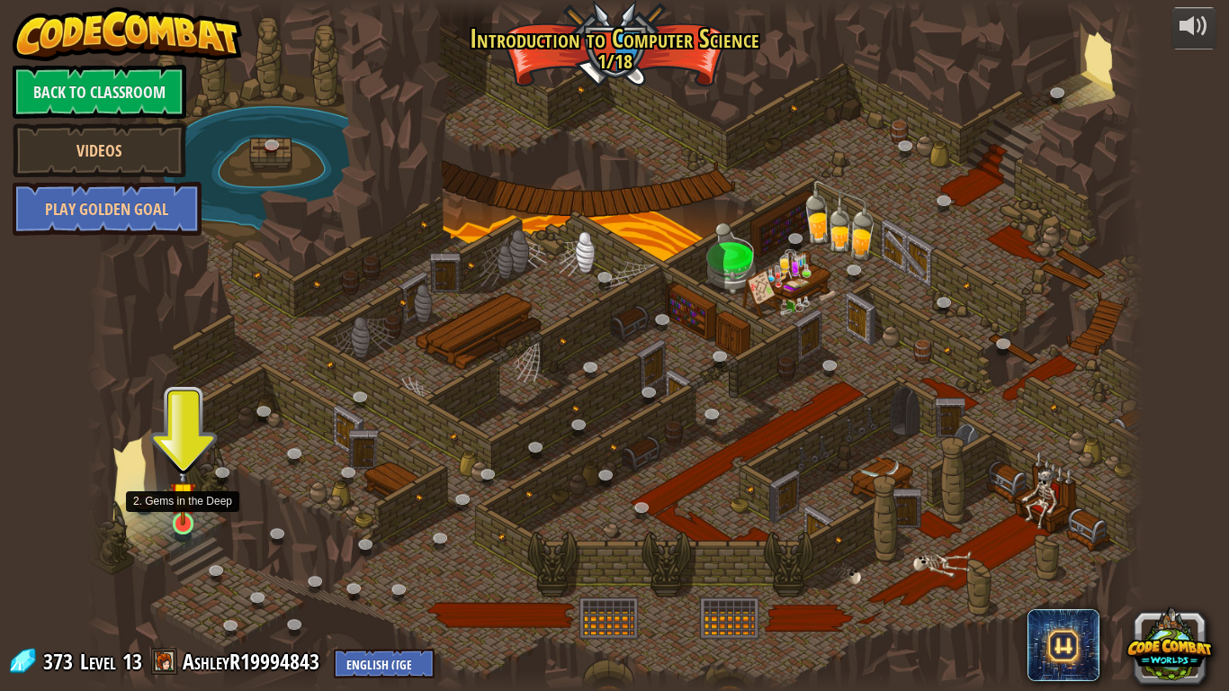
click at [183, 514] on img at bounding box center [183, 494] width 27 height 61
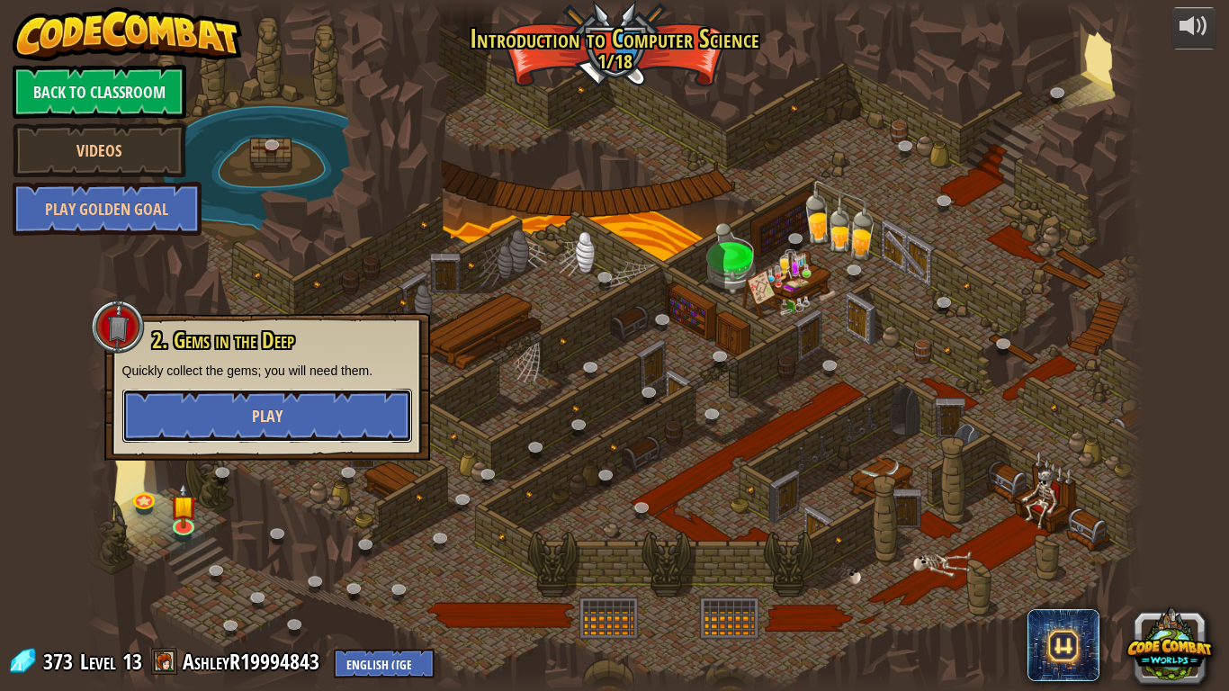
click at [247, 424] on button "Play" at bounding box center [267, 416] width 290 height 54
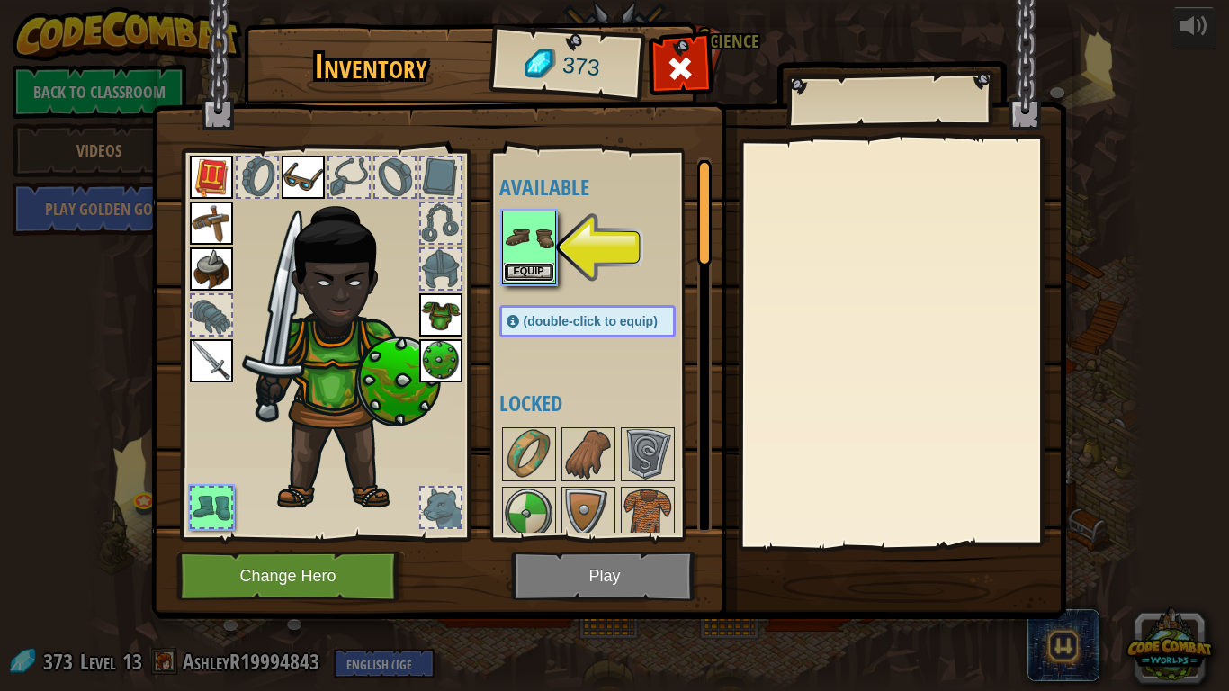
click at [527, 269] on button "Equip" at bounding box center [529, 272] width 50 height 19
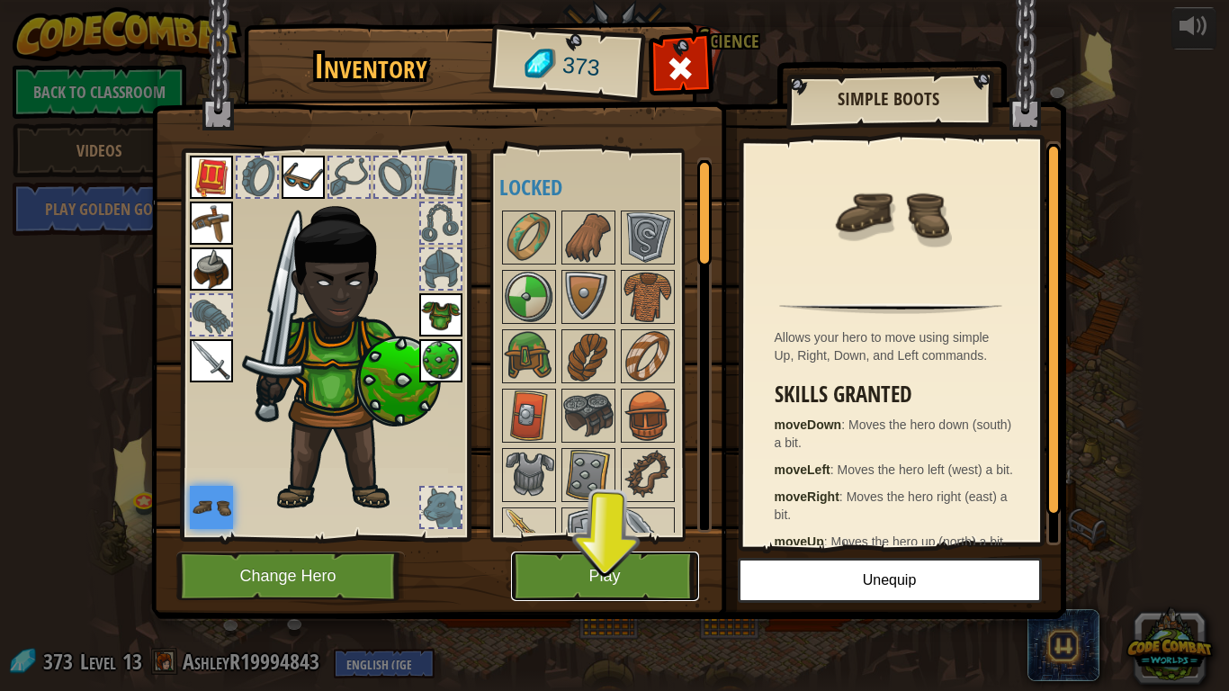
click at [608, 538] on button "Play" at bounding box center [605, 575] width 188 height 49
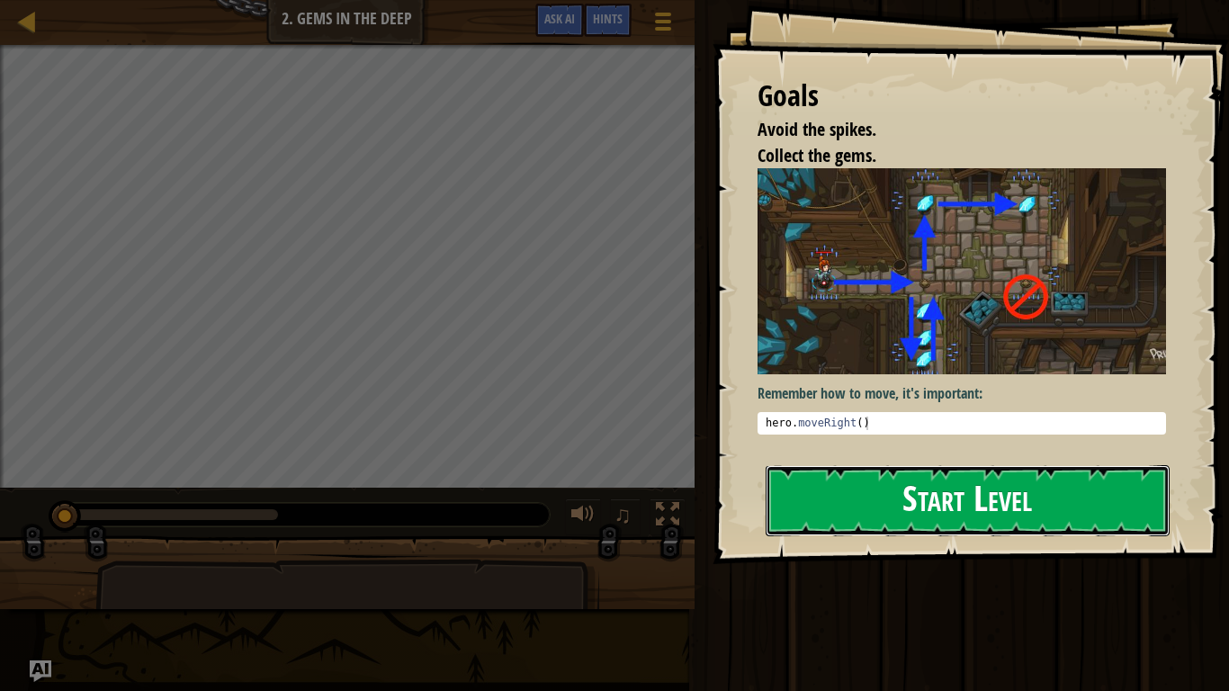
click at [838, 521] on button "Start Level" at bounding box center [967, 500] width 404 height 71
